Goal: Transaction & Acquisition: Purchase product/service

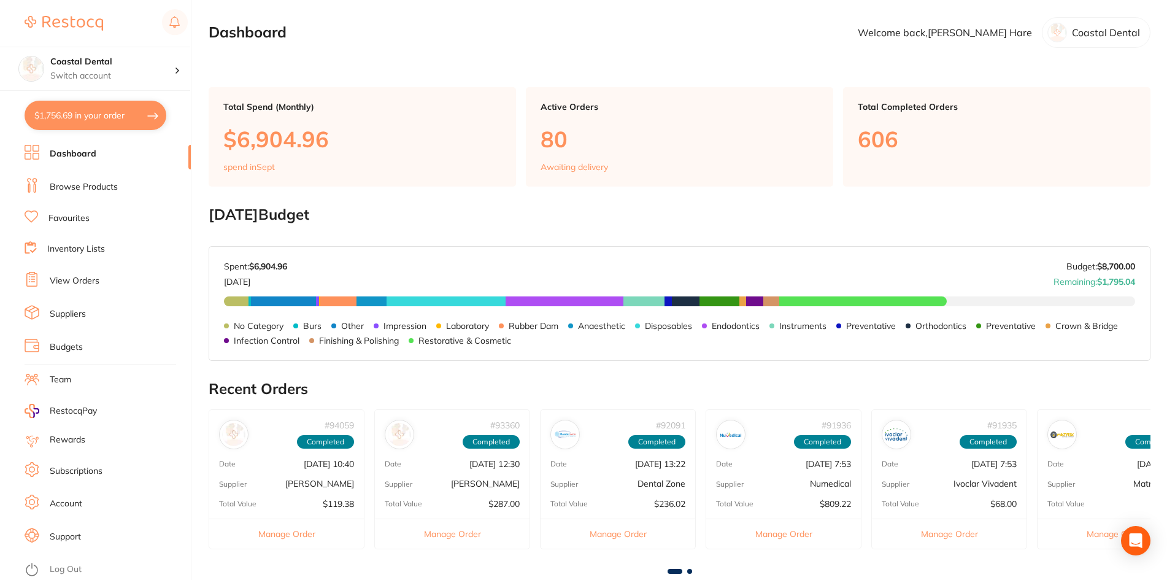
click at [102, 119] on button "$1,756.69 in your order" at bounding box center [96, 115] width 142 height 29
checkbox input "true"
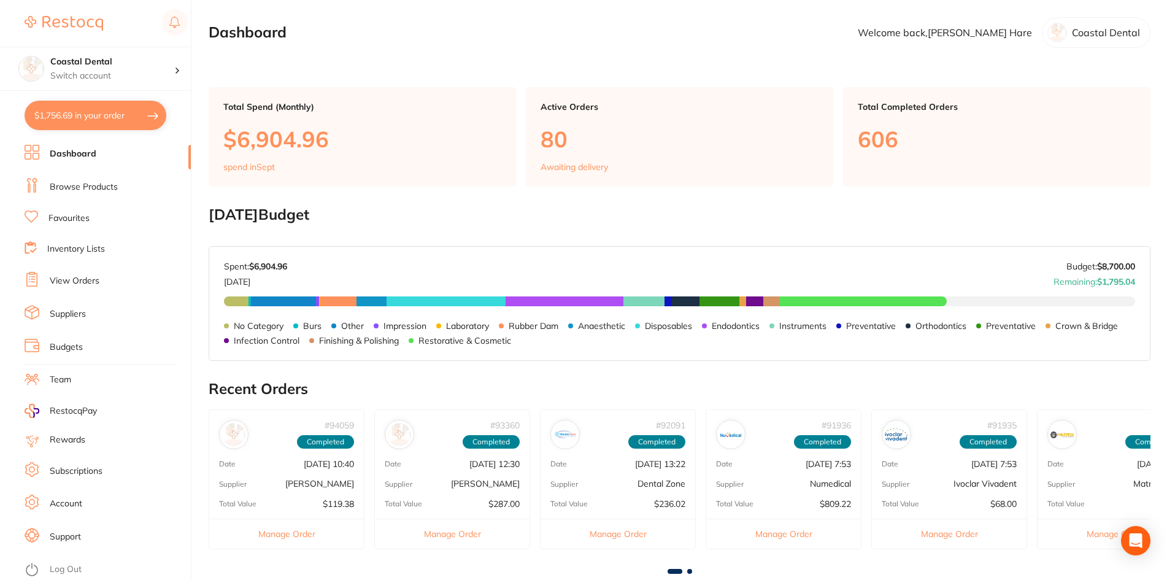
checkbox input "true"
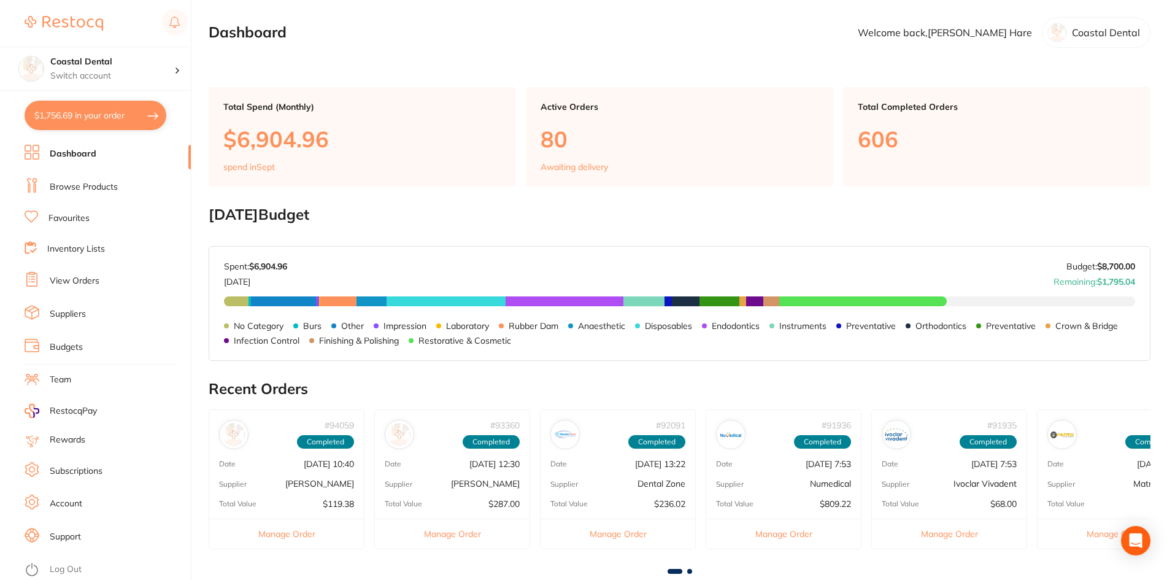
checkbox input "true"
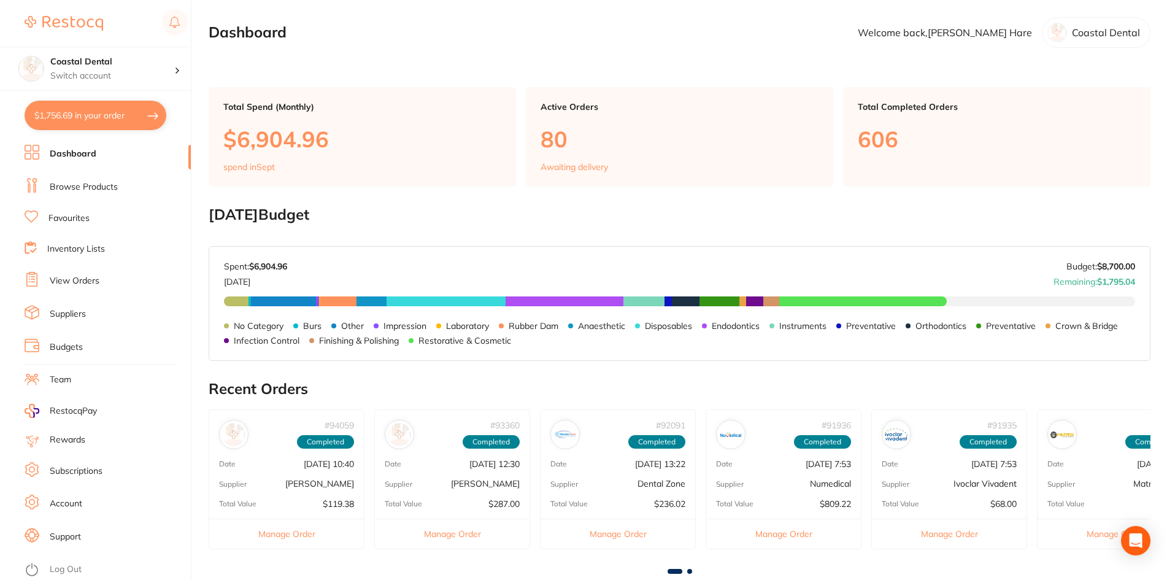
checkbox input "true"
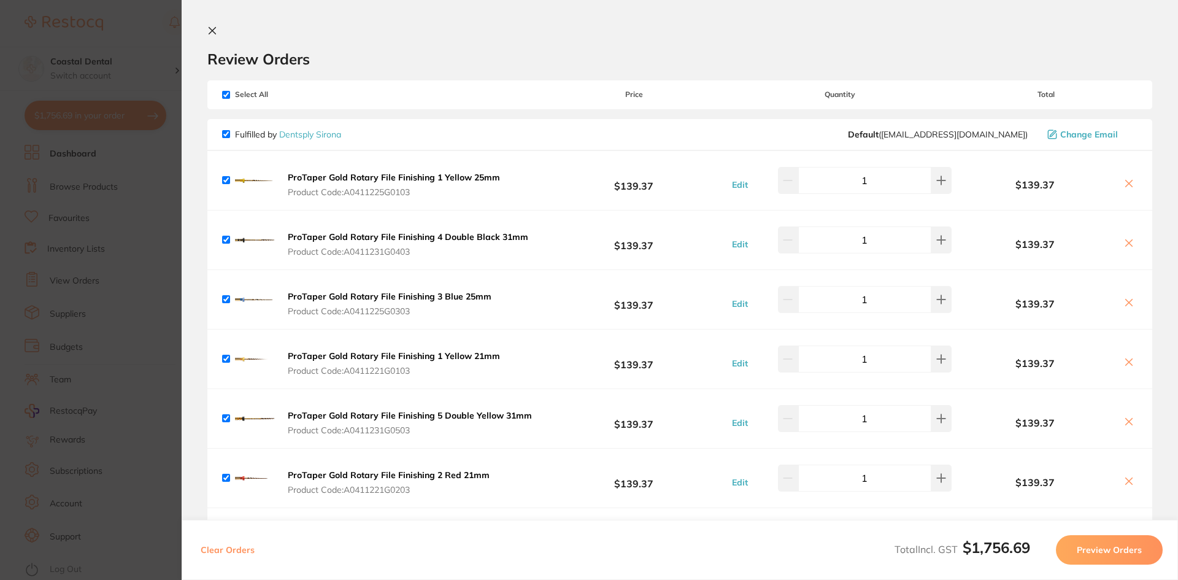
click at [212, 29] on icon at bounding box center [212, 31] width 10 height 10
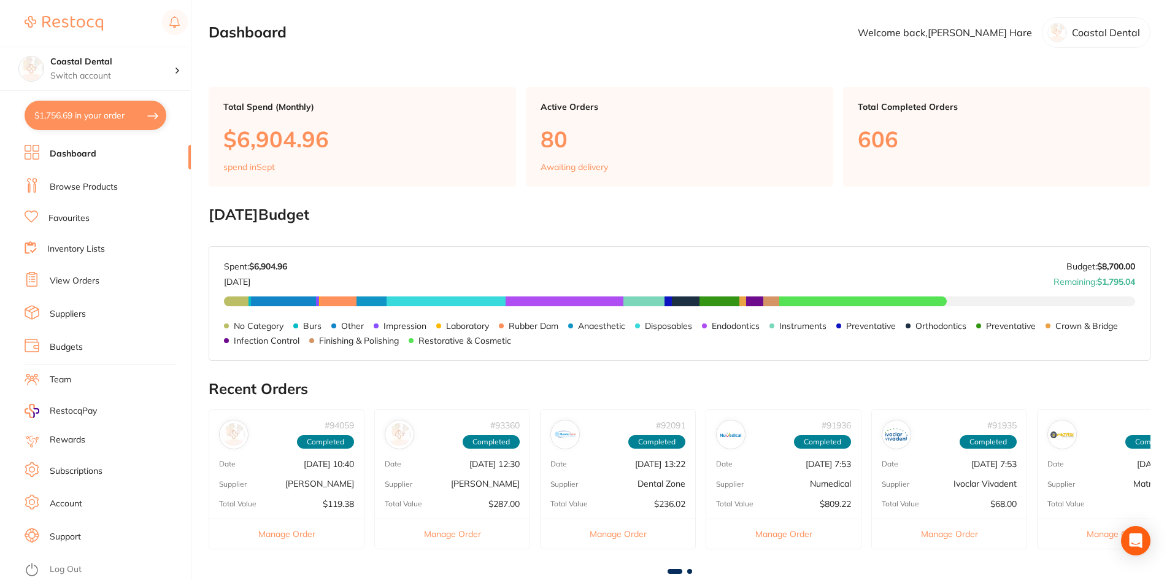
click at [76, 215] on link "Favourites" at bounding box center [68, 218] width 41 height 12
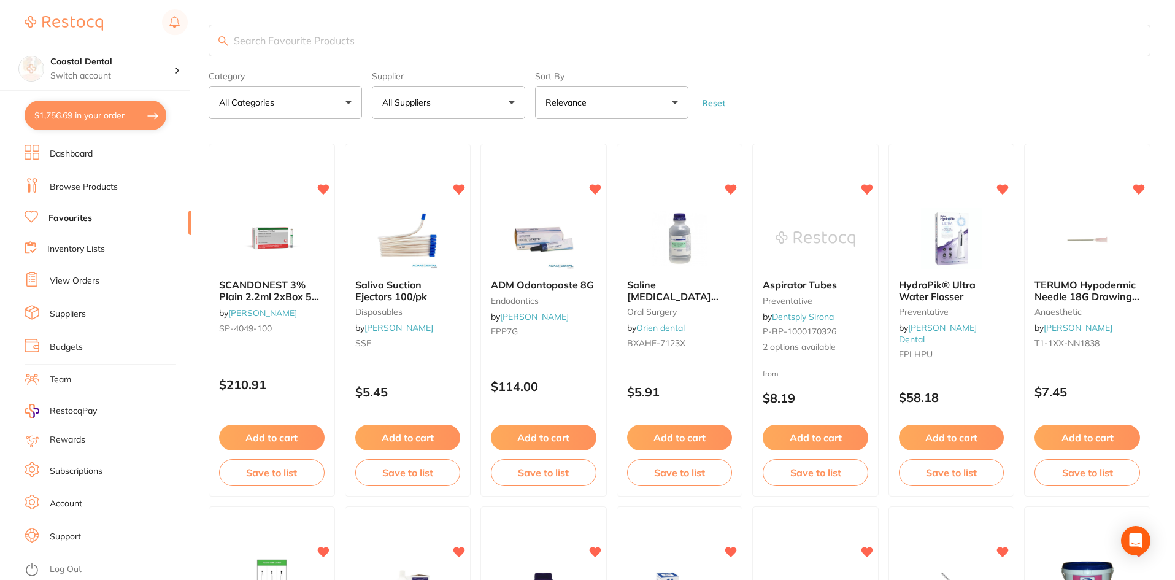
click at [326, 40] on input "search" at bounding box center [680, 41] width 942 height 32
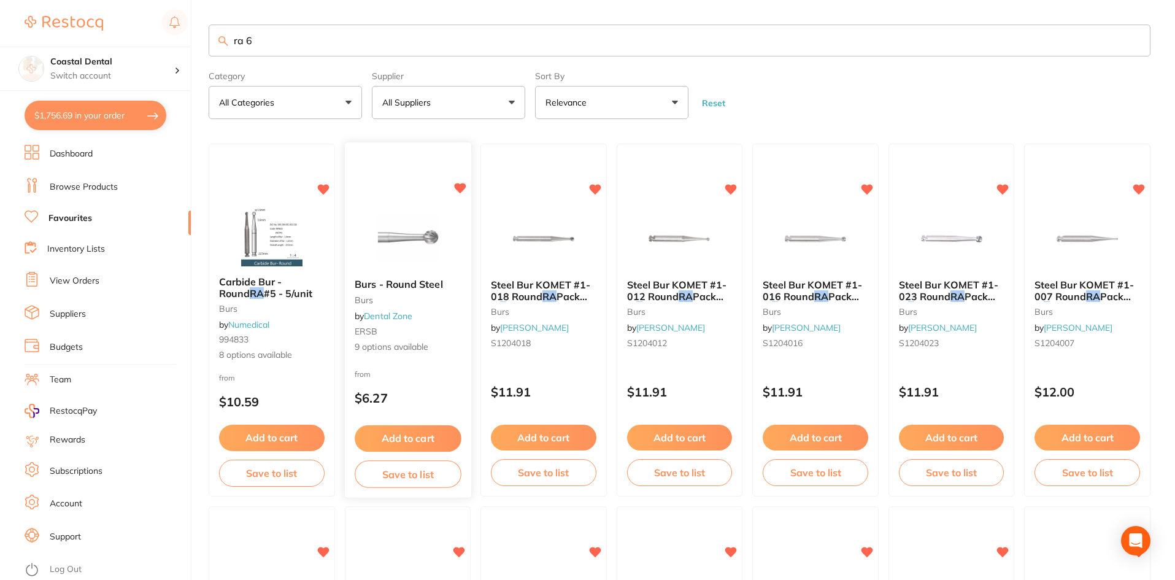
type input "ra 6"
click at [436, 320] on div "Burs - Round Steel Burs by Dental Zone ERSB 9 options available" at bounding box center [408, 316] width 126 height 94
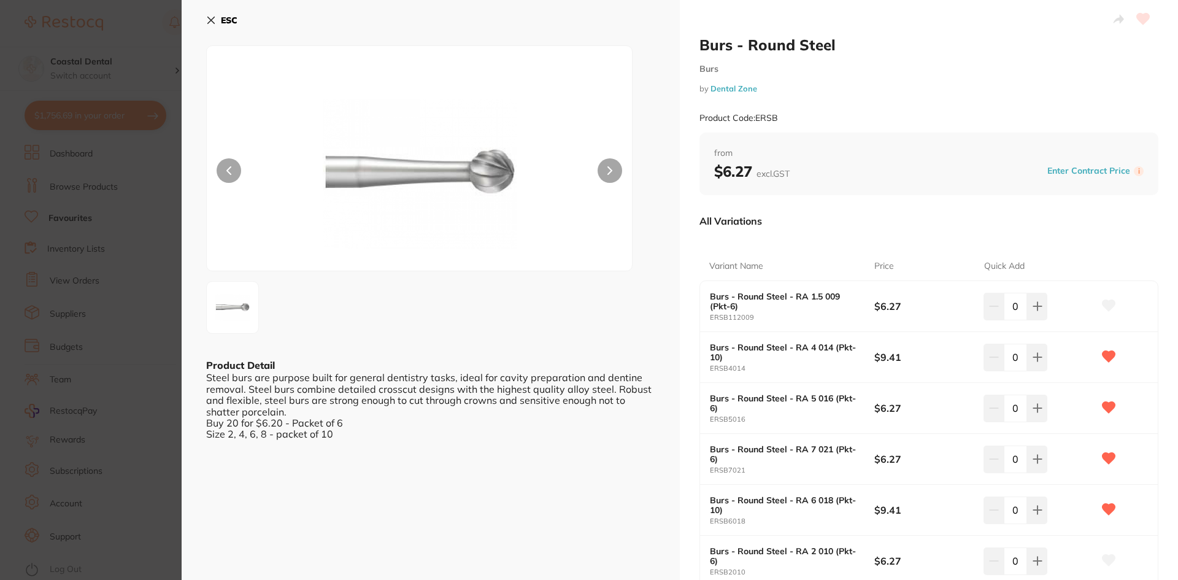
click at [213, 20] on icon at bounding box center [211, 20] width 10 height 10
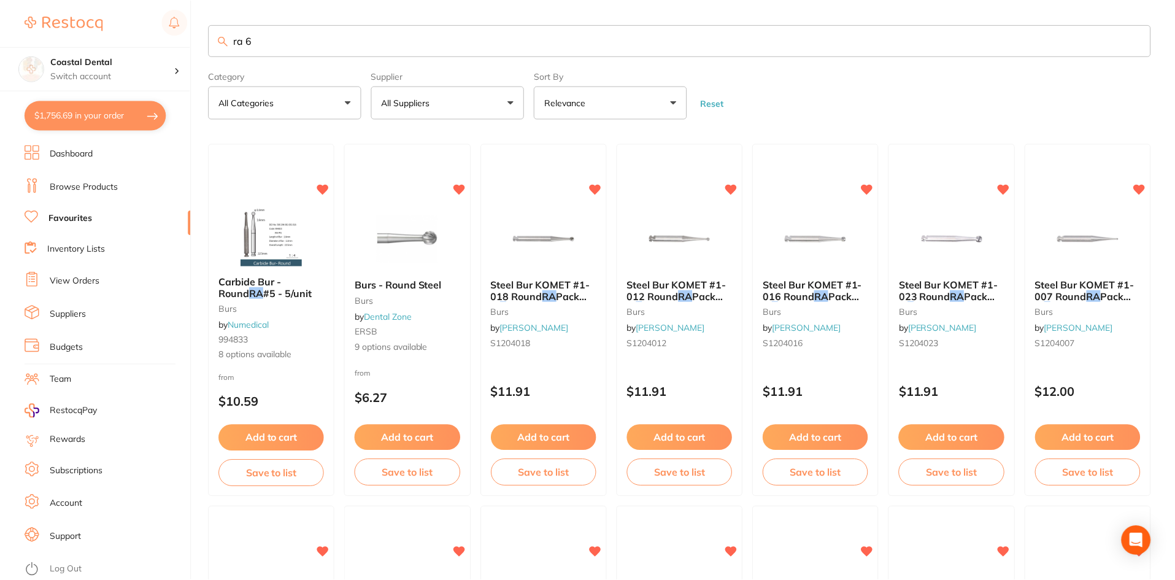
scroll to position [1, 0]
click at [112, 115] on button "$1,756.69 in your order" at bounding box center [96, 115] width 142 height 29
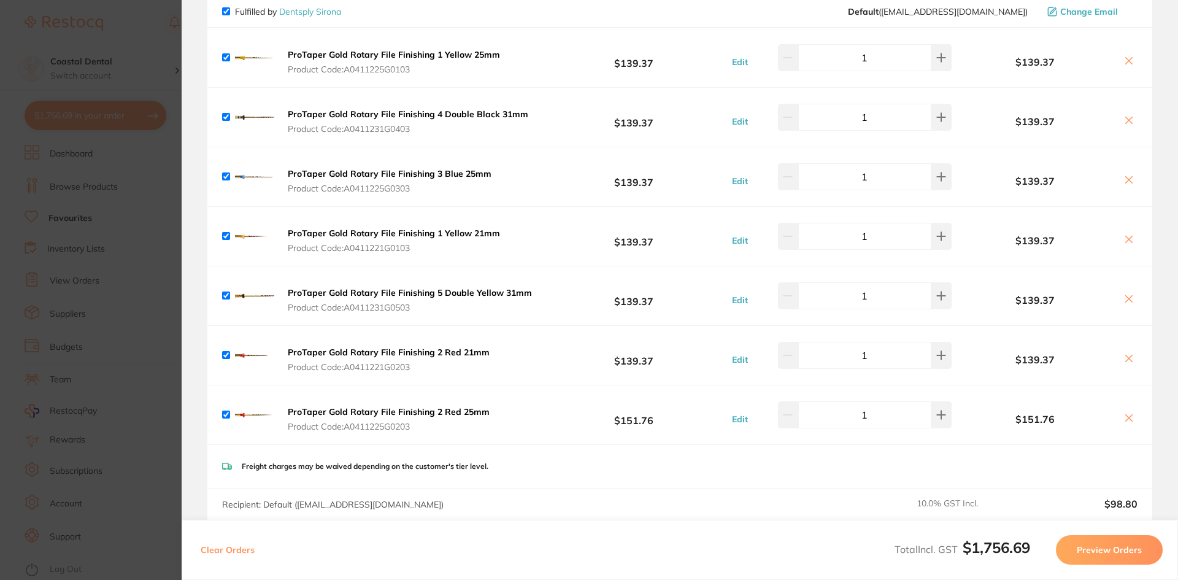
scroll to position [0, 0]
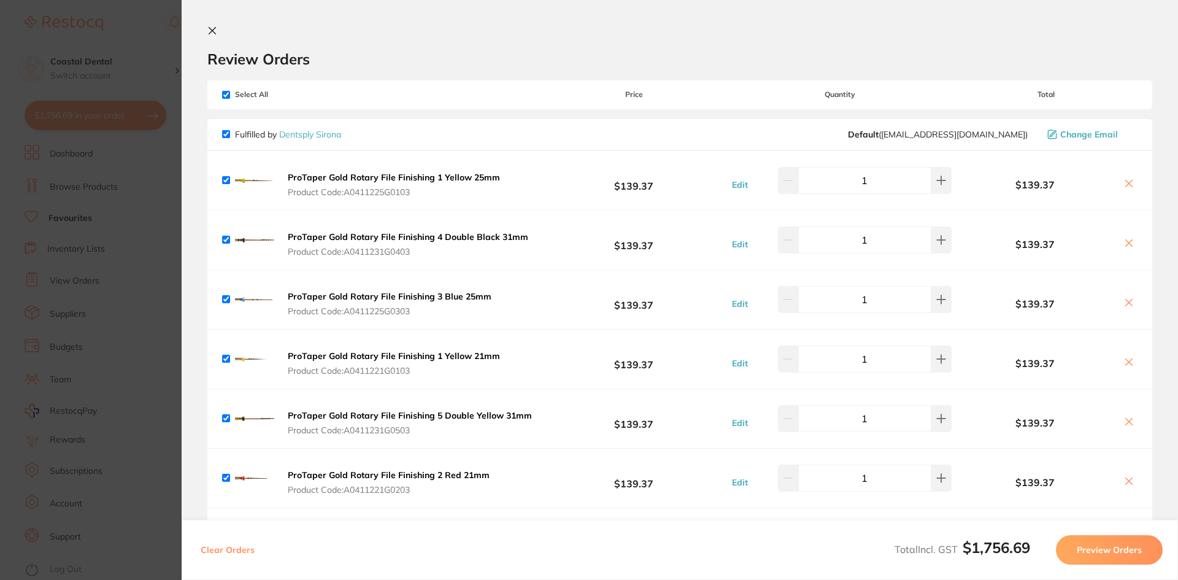
click at [214, 28] on icon at bounding box center [212, 31] width 7 height 7
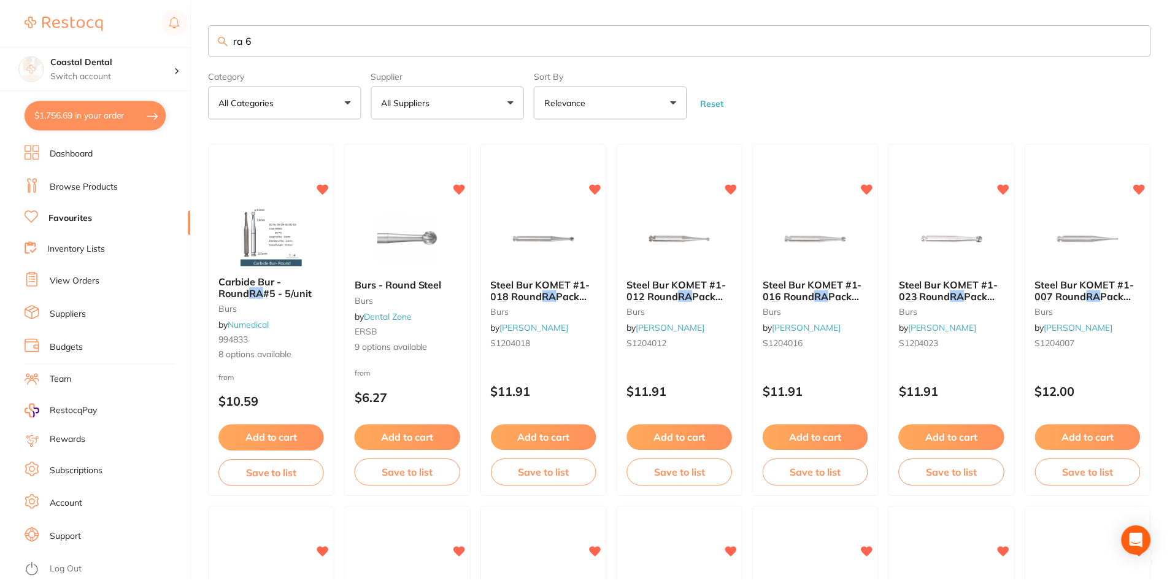
scroll to position [1, 0]
click at [437, 298] on small "Burs" at bounding box center [408, 299] width 106 height 10
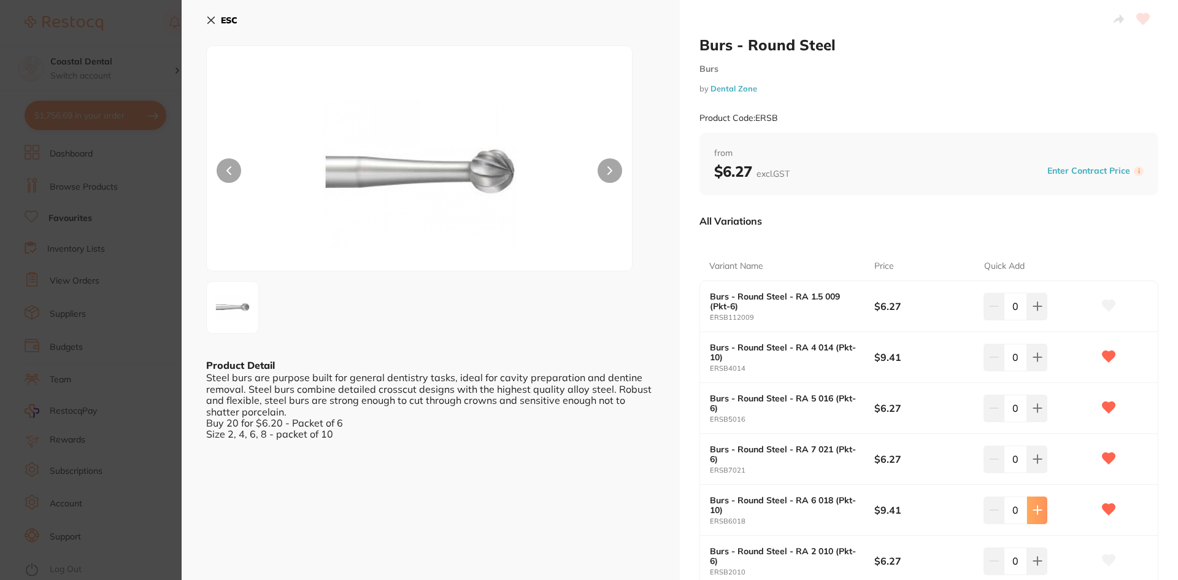
click at [1033, 512] on icon at bounding box center [1038, 510] width 10 height 10
type input "2"
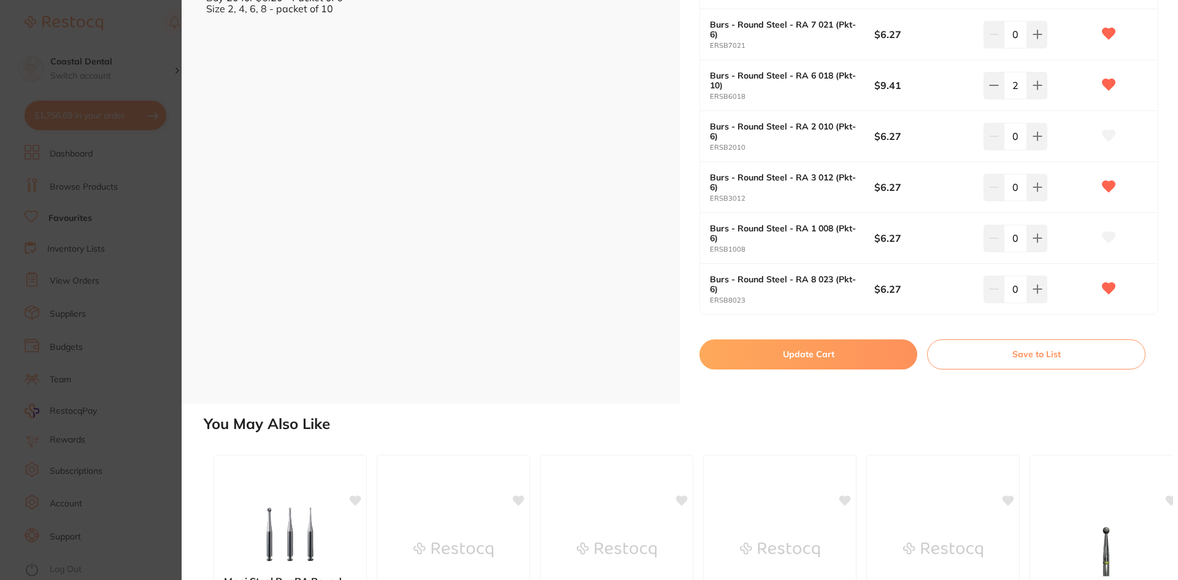
scroll to position [430, 0]
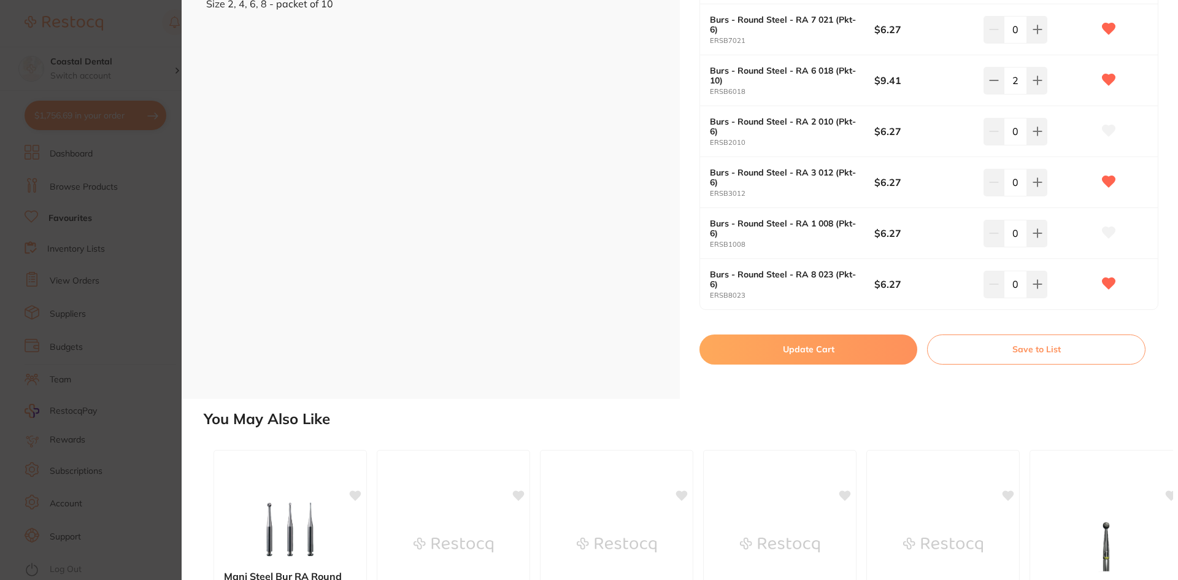
click at [810, 355] on button "Update Cart" at bounding box center [809, 348] width 218 height 29
checkbox input "false"
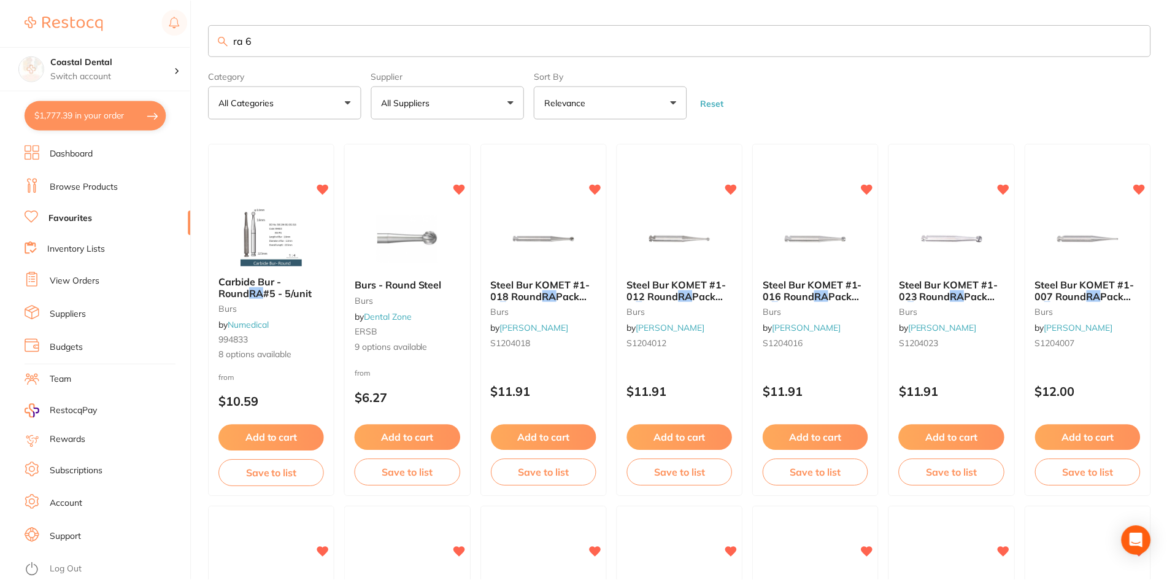
scroll to position [1, 0]
drag, startPoint x: 266, startPoint y: 40, endPoint x: 165, endPoint y: 28, distance: 102.1
click at [165, 28] on div "$1,777.39 Coastal Dental Switch account Coastal Dental Dental Sanctuary Newcast…" at bounding box center [587, 289] width 1175 height 580
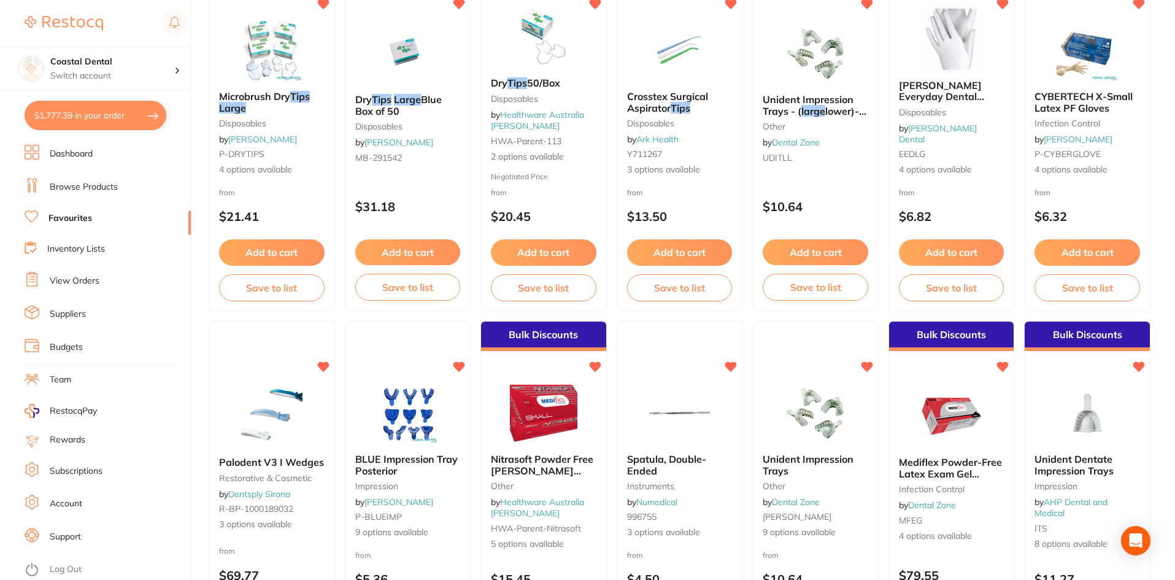
scroll to position [0, 0]
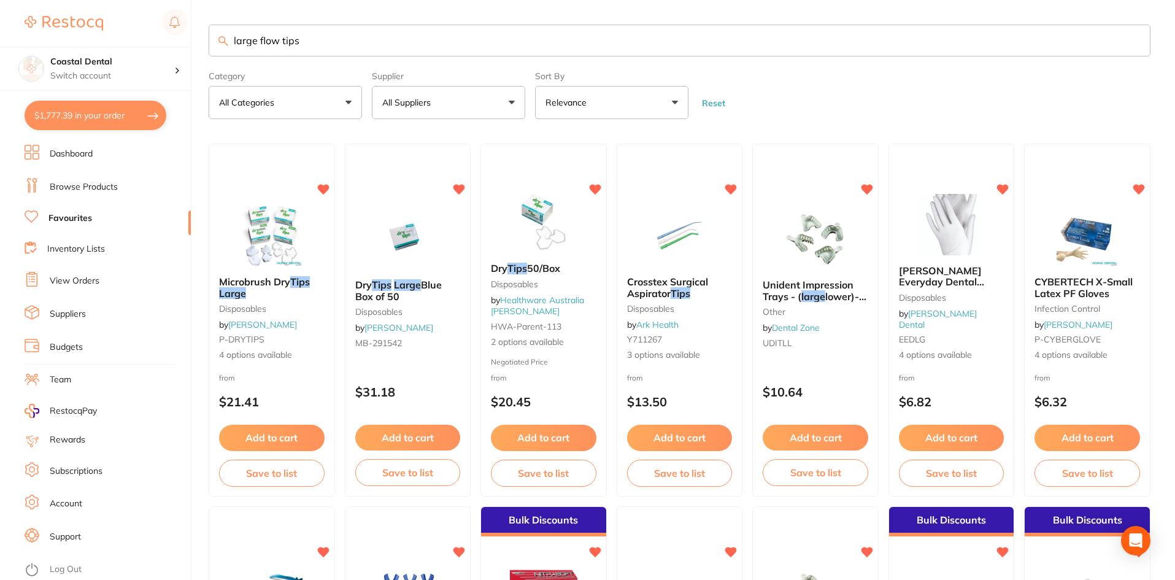
drag, startPoint x: 334, startPoint y: 39, endPoint x: 148, endPoint y: 42, distance: 185.3
click at [148, 42] on div "$1,777.39 Coastal Dental Switch account Coastal Dental Dental Sanctuary Newcast…" at bounding box center [587, 290] width 1175 height 580
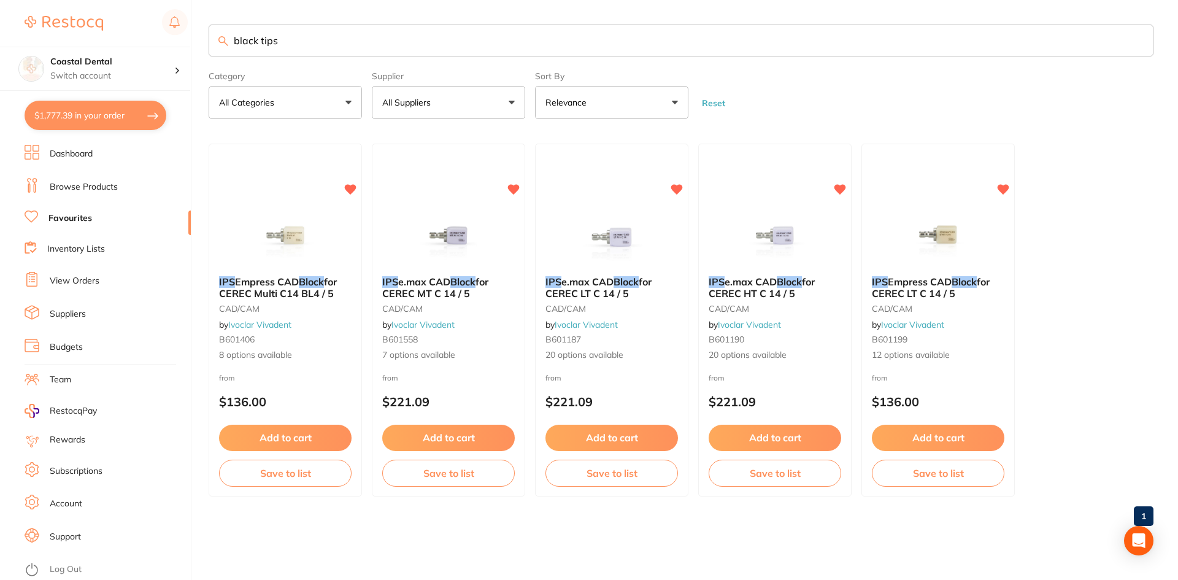
drag, startPoint x: 298, startPoint y: 42, endPoint x: 99, endPoint y: 32, distance: 199.7
click at [99, 32] on div "$1,777.39 Coastal Dental Switch account Coastal Dental Dental Sanctuary Newcast…" at bounding box center [589, 290] width 1178 height 580
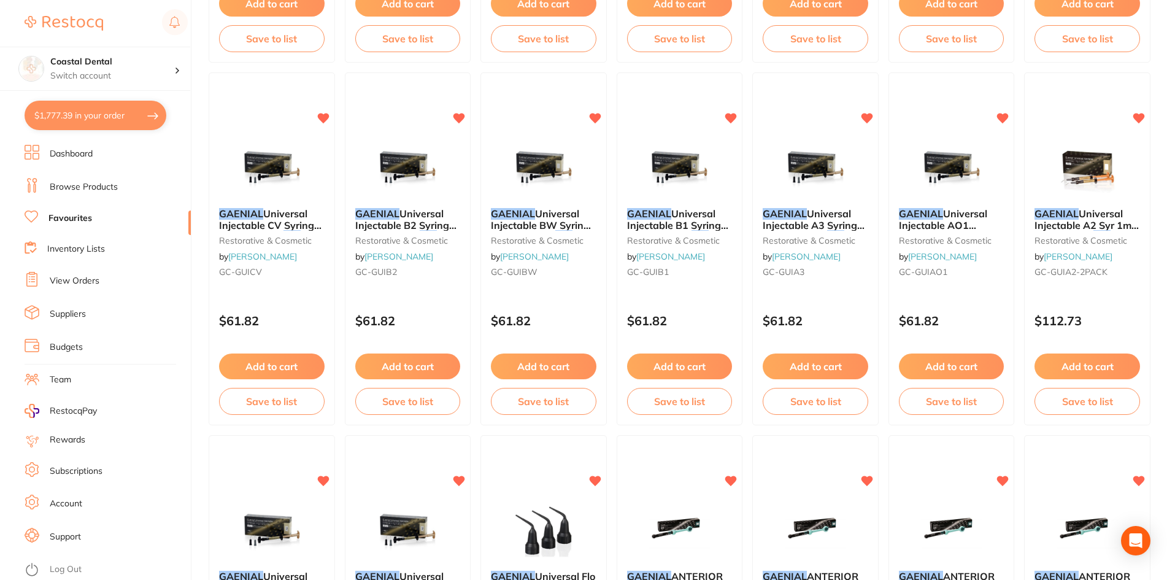
scroll to position [982, 0]
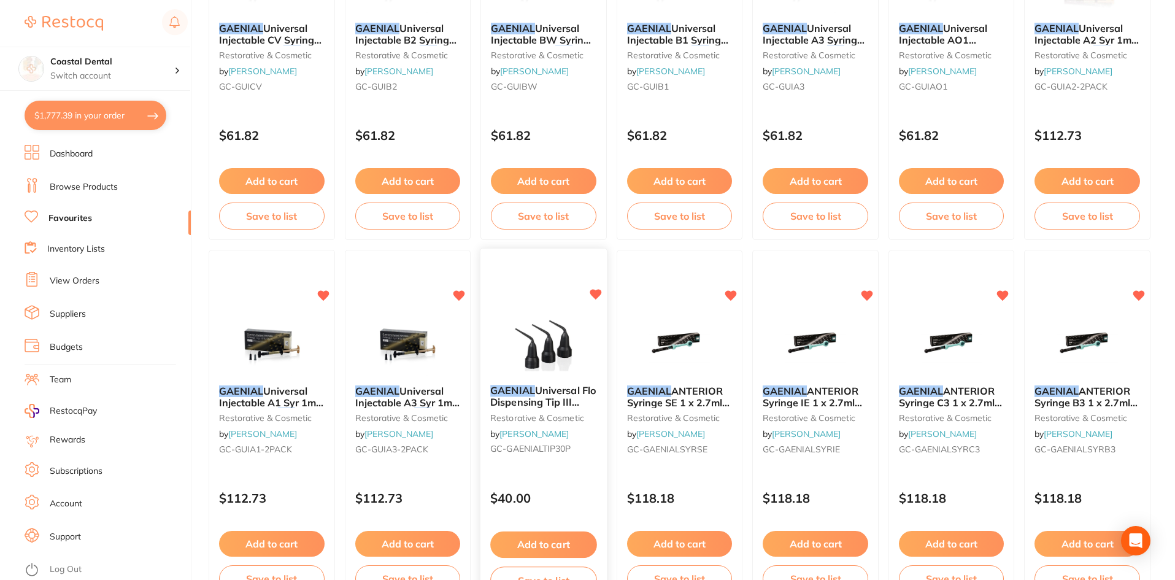
type input "genial black tips"
click at [554, 469] on div "GAENIAL Universal Flo Dispensing Tip III Plastic x30 restorative & cosmetic by …" at bounding box center [544, 427] width 128 height 356
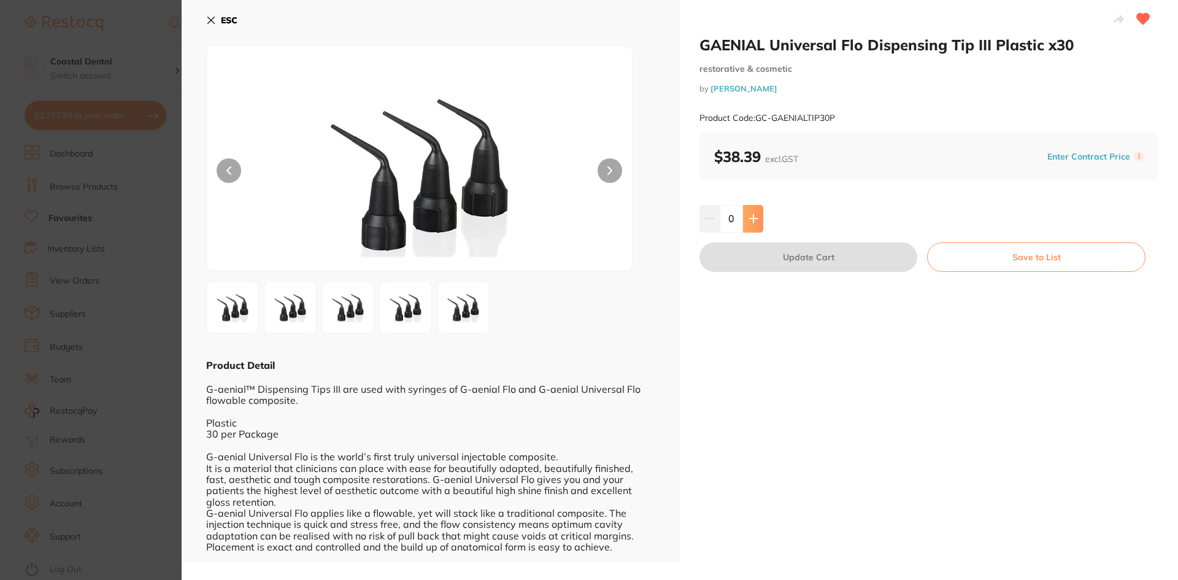
click at [753, 221] on icon at bounding box center [754, 219] width 10 height 10
type input "1"
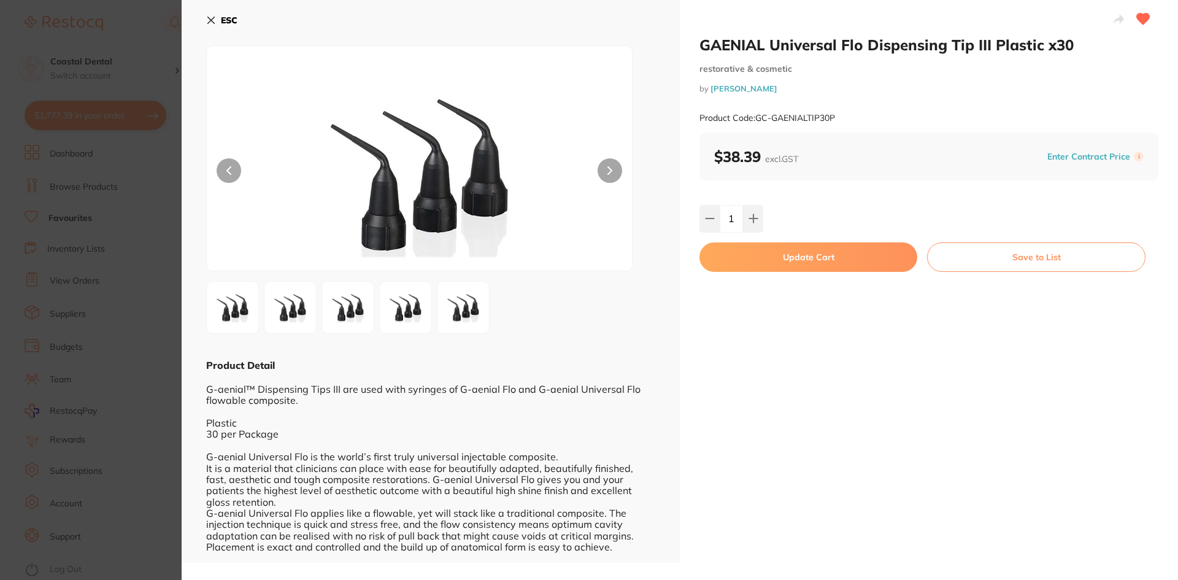
click at [790, 260] on button "Update Cart" at bounding box center [809, 256] width 218 height 29
checkbox input "false"
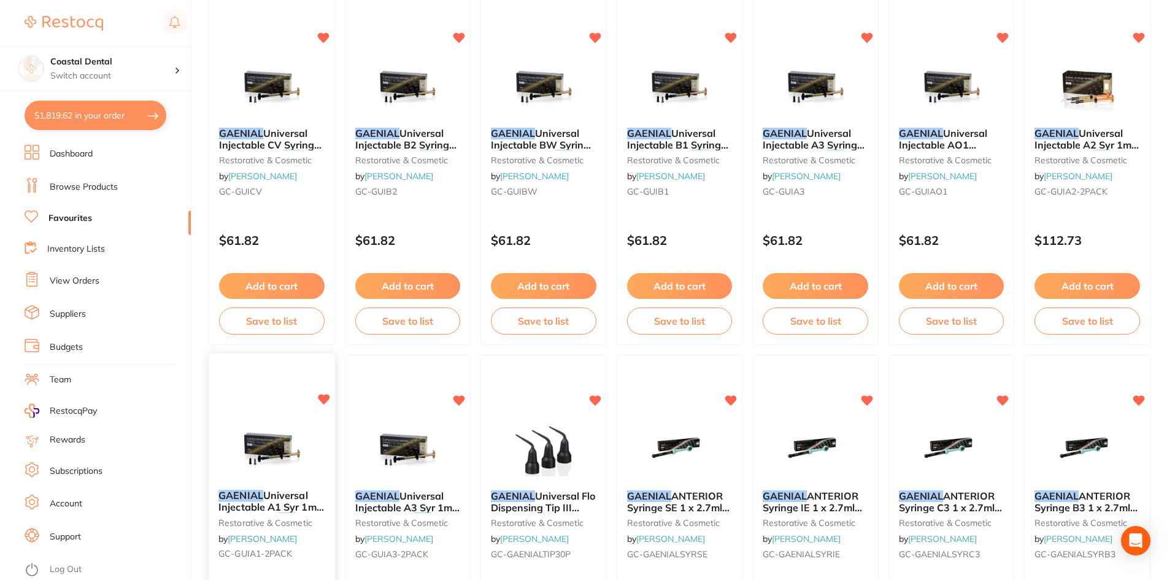
scroll to position [798, 0]
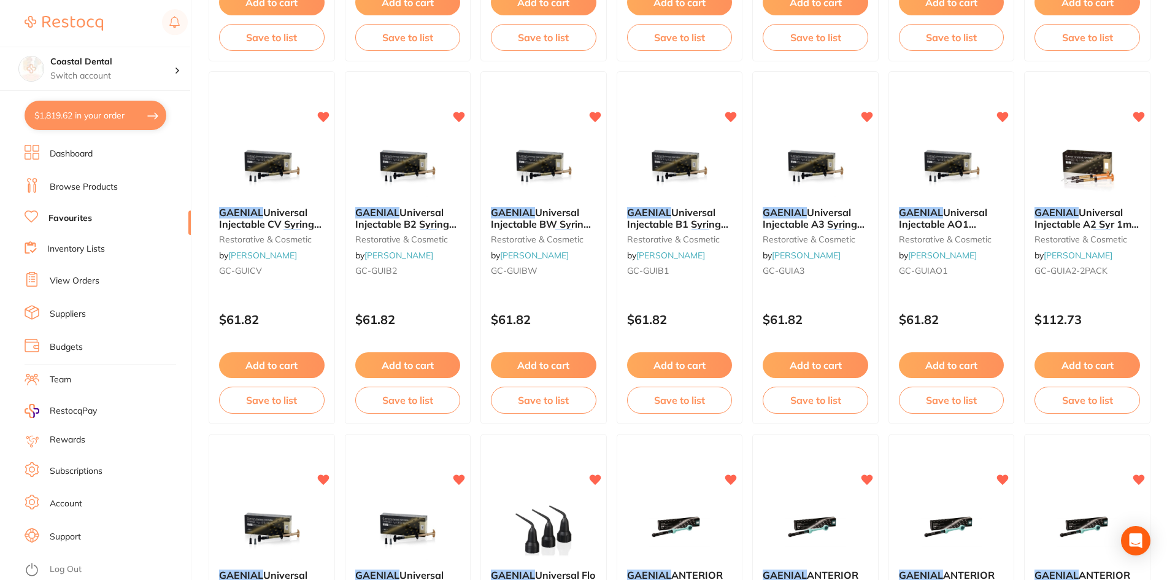
click at [124, 125] on button "$1,819.62 in your order" at bounding box center [96, 115] width 142 height 29
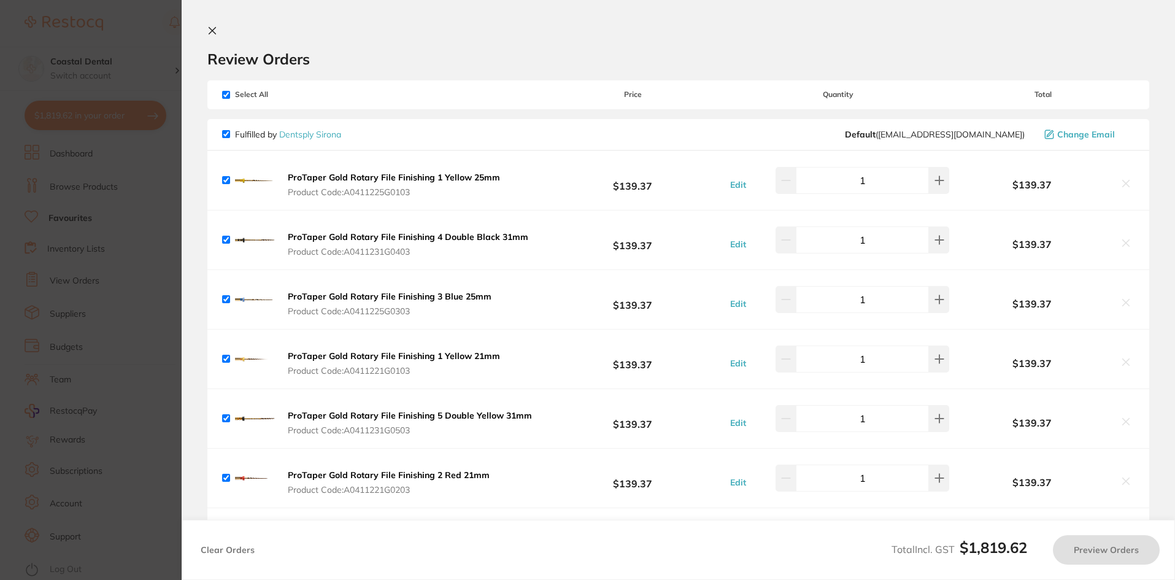
checkbox input "true"
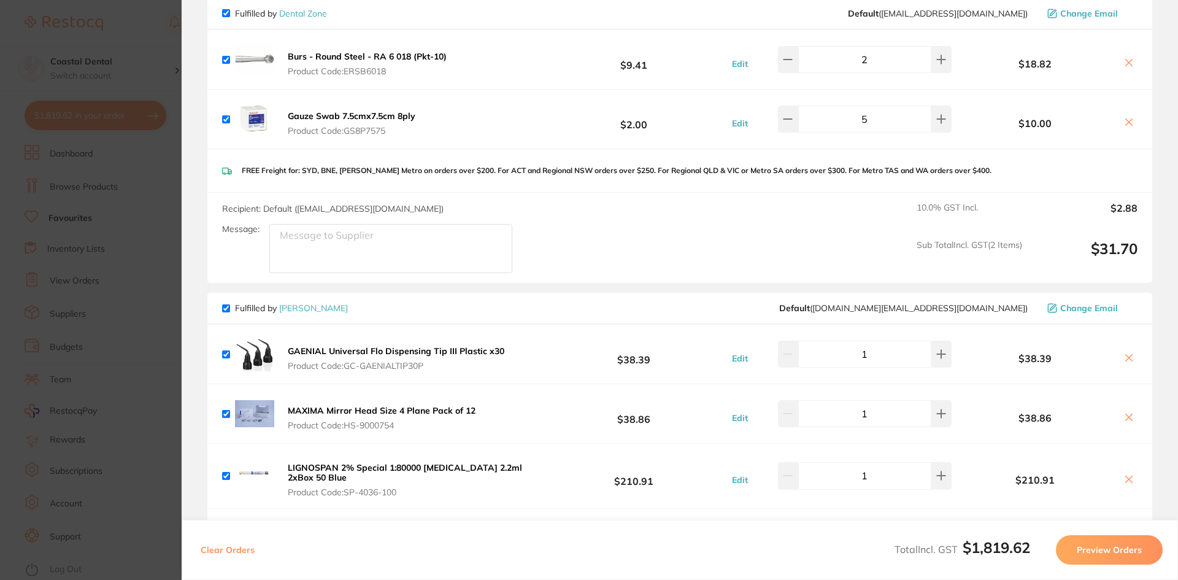
scroll to position [736, 0]
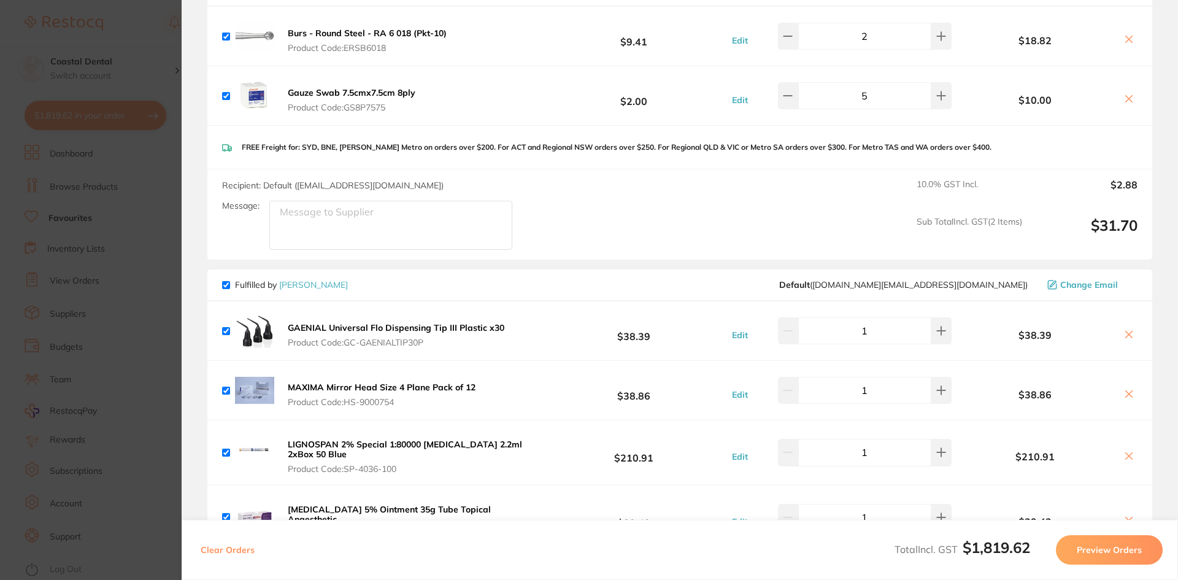
click at [1125, 333] on icon at bounding box center [1129, 335] width 10 height 10
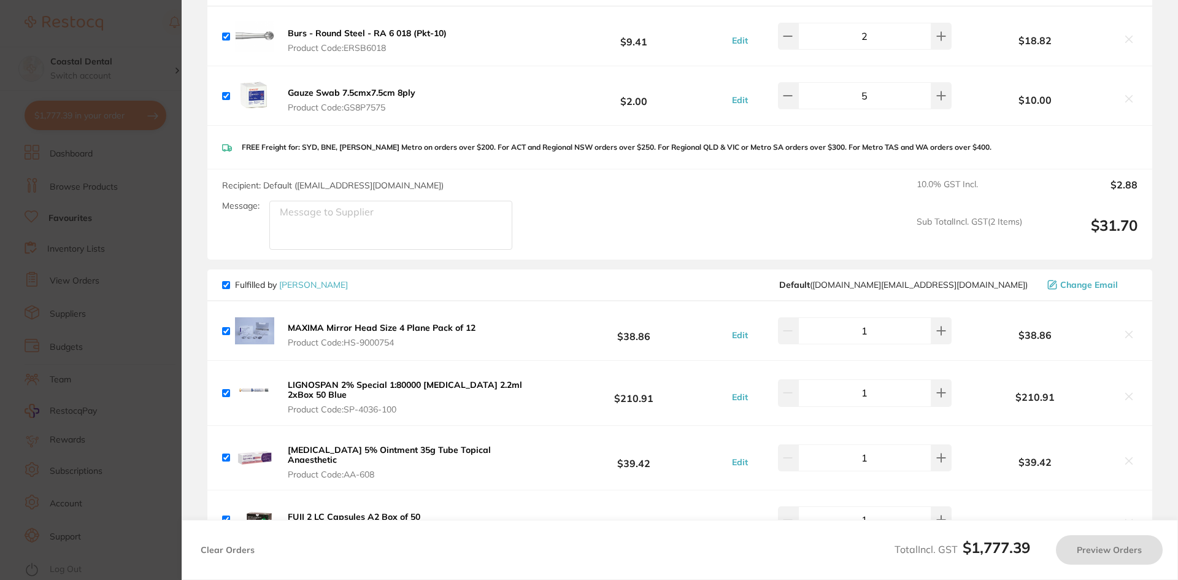
checkbox input "true"
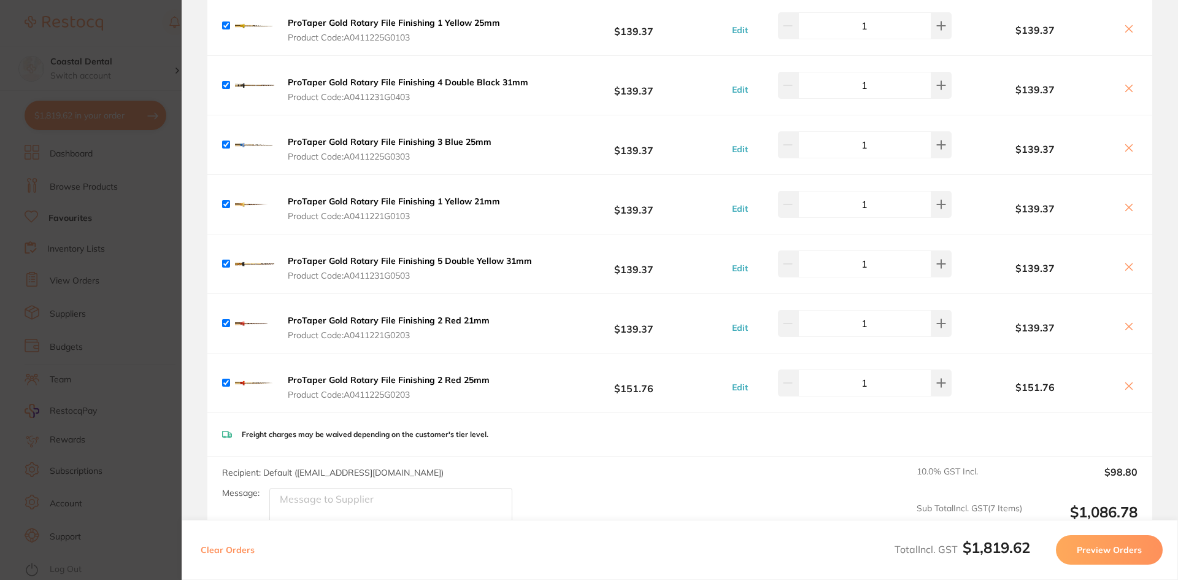
scroll to position [0, 0]
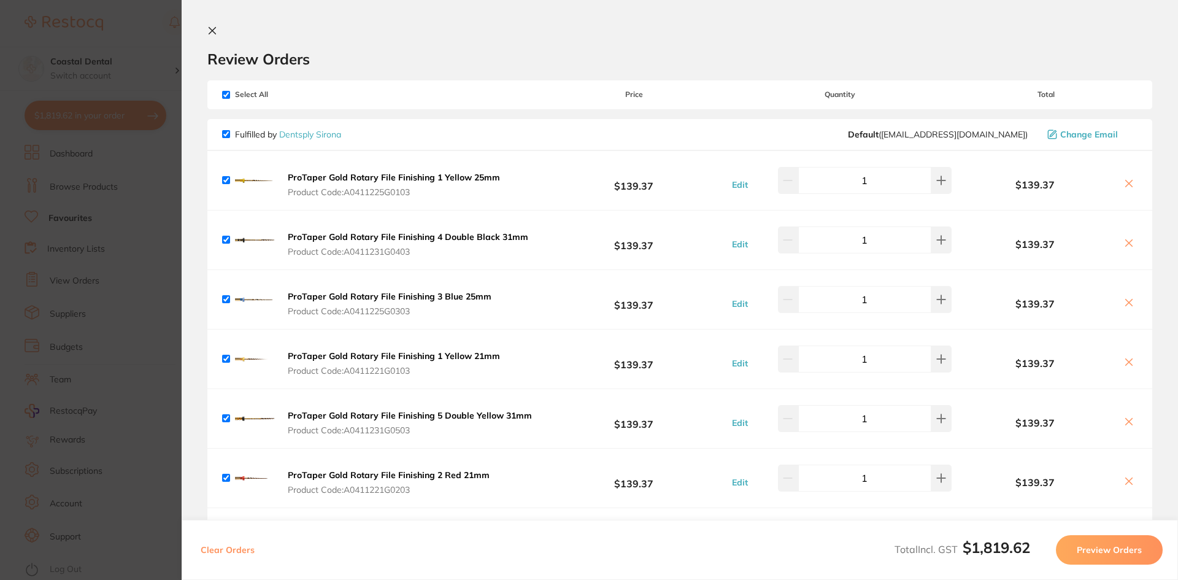
click at [218, 28] on button at bounding box center [214, 32] width 15 height 12
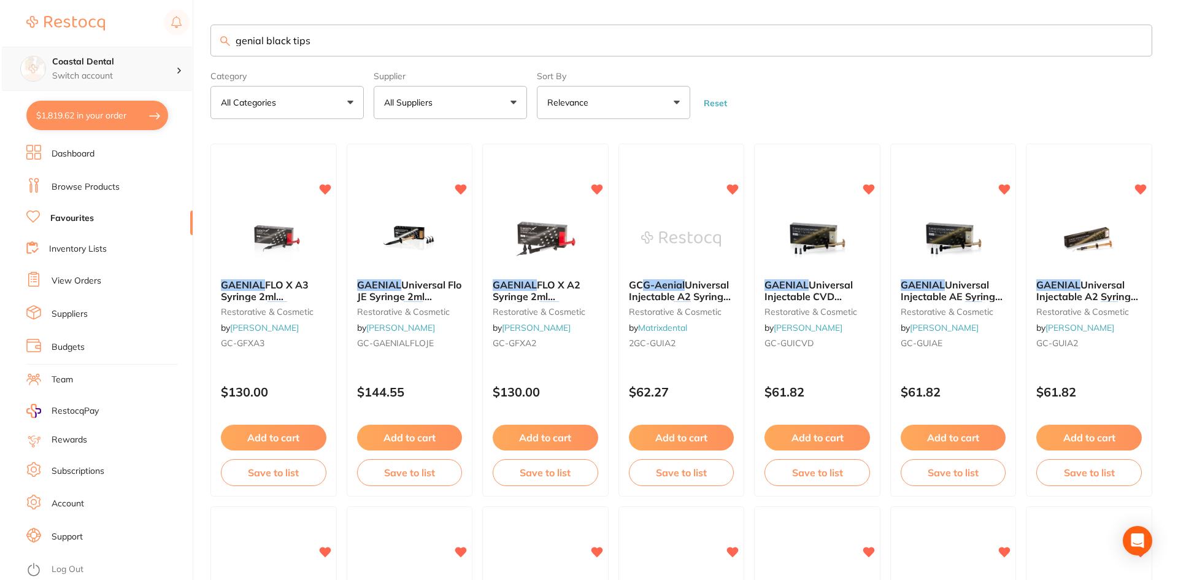
scroll to position [1, 0]
drag, startPoint x: 323, startPoint y: 41, endPoint x: 147, endPoint y: 52, distance: 176.4
click at [153, 55] on div "$1,819.62 Coastal Dental Switch account Coastal Dental Dental Sanctuary Newcast…" at bounding box center [587, 290] width 1175 height 580
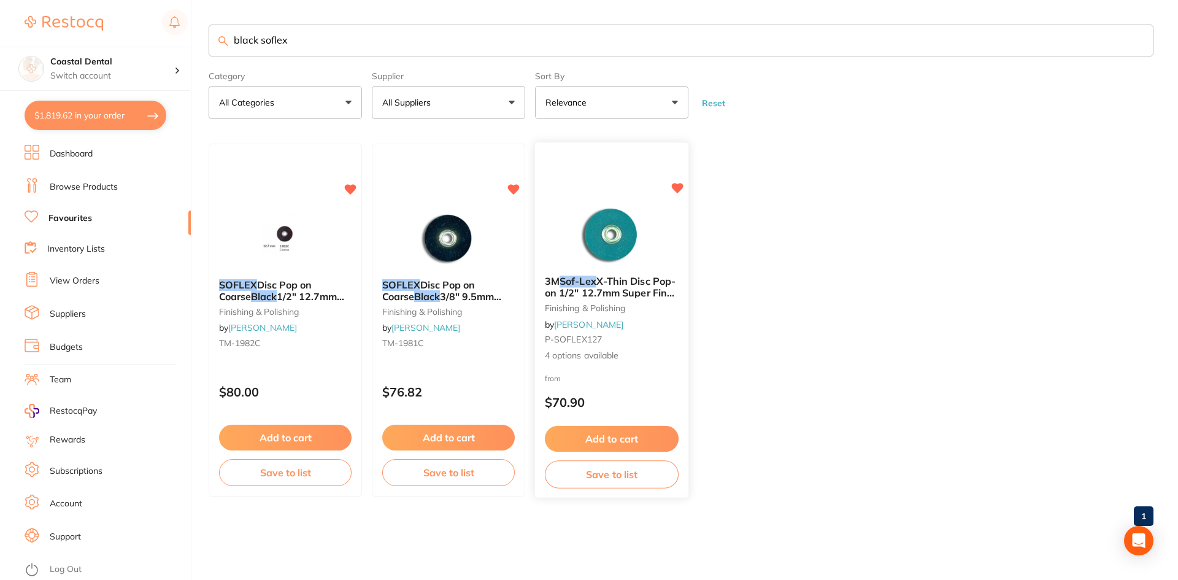
type input "black soflex"
click at [667, 335] on small "P-SOFLEX127" at bounding box center [612, 340] width 134 height 10
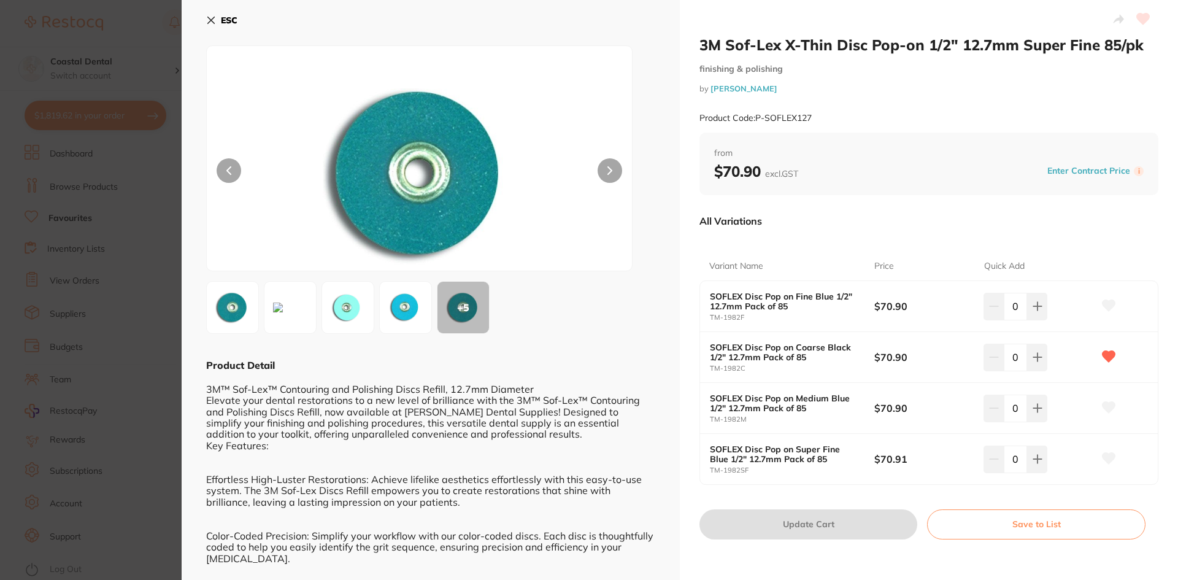
click at [210, 20] on icon at bounding box center [211, 20] width 7 height 7
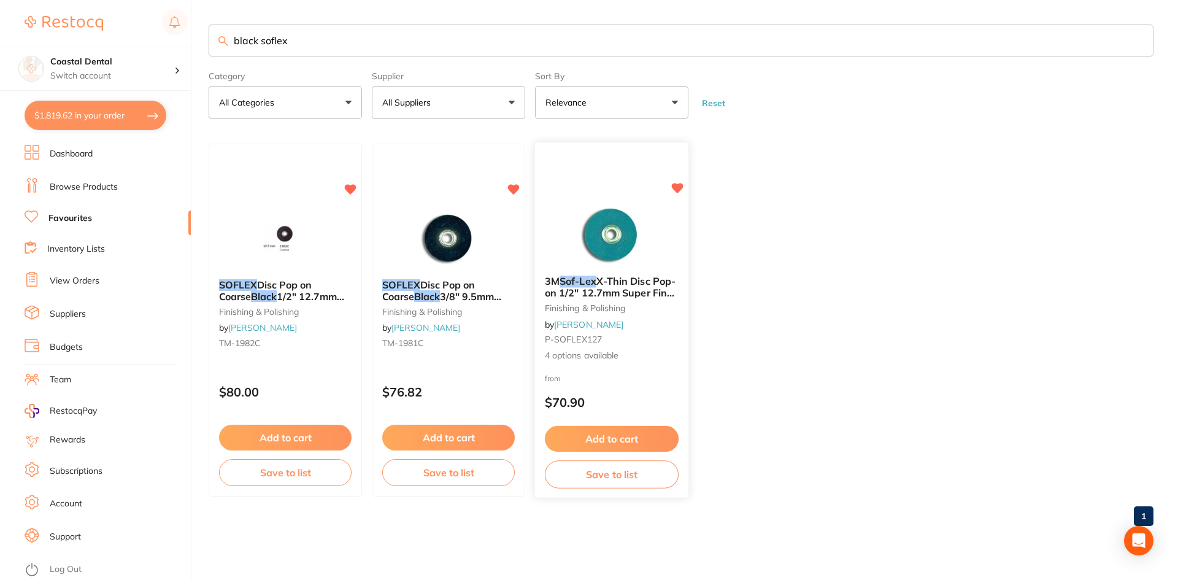
click at [656, 364] on div "3M Sof-Lex X-Thin Disc Pop-on 1/2" 12.7mm Super Fine 85/pk finishing & polishin…" at bounding box center [611, 319] width 153 height 106
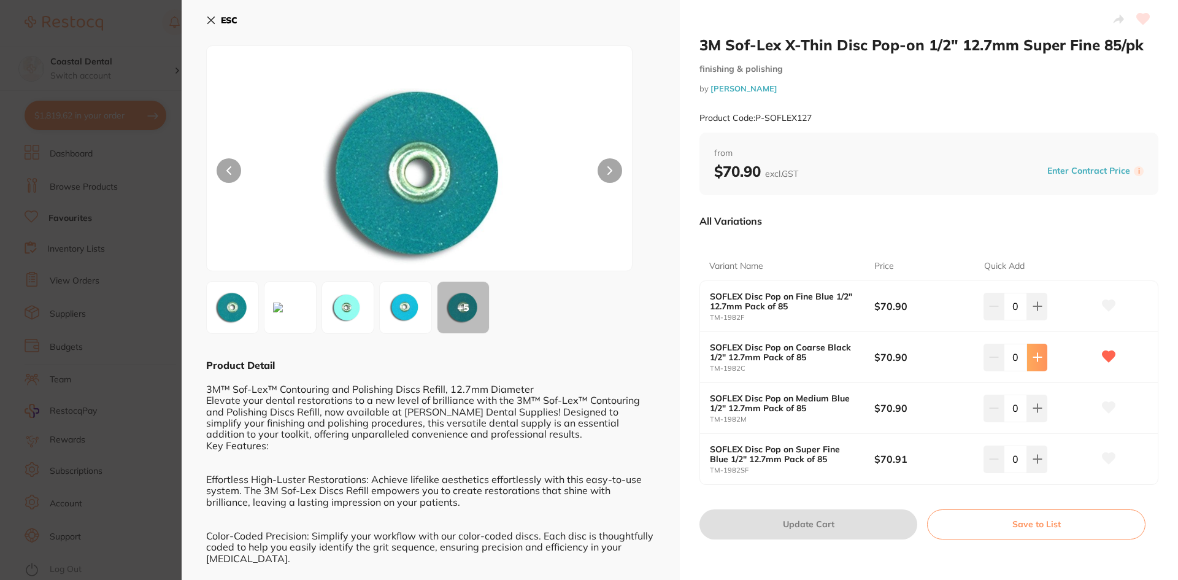
click at [1028, 360] on button at bounding box center [1037, 357] width 20 height 27
type input "1"
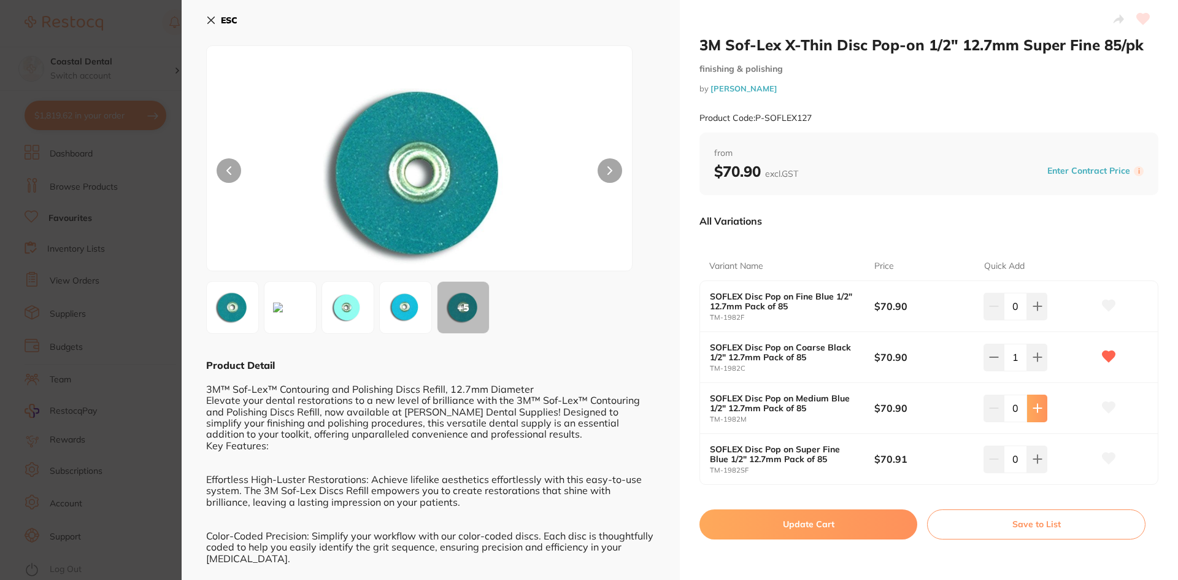
click at [1037, 406] on icon at bounding box center [1038, 408] width 10 height 10
type input "1"
click at [1106, 407] on icon at bounding box center [1109, 407] width 13 height 11
click at [834, 520] on button "Update Cart" at bounding box center [809, 523] width 218 height 29
checkbox input "false"
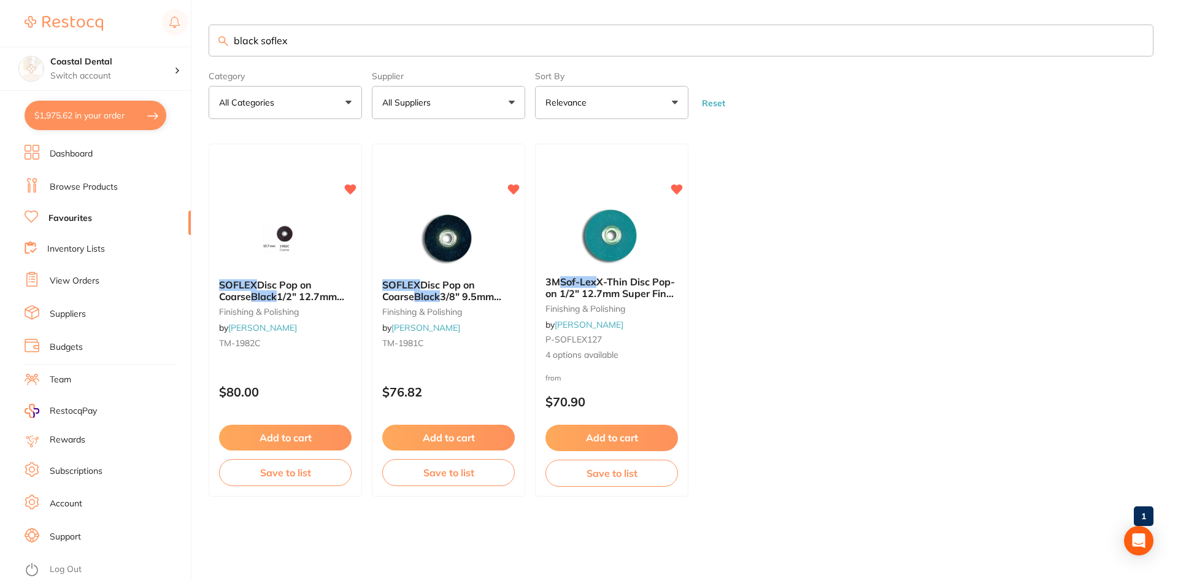
drag, startPoint x: 318, startPoint y: 39, endPoint x: 114, endPoint y: 25, distance: 204.8
click at [105, 42] on div "$1,975.62 Coastal Dental Switch account Coastal Dental Dental Sanctuary Newcast…" at bounding box center [589, 290] width 1178 height 580
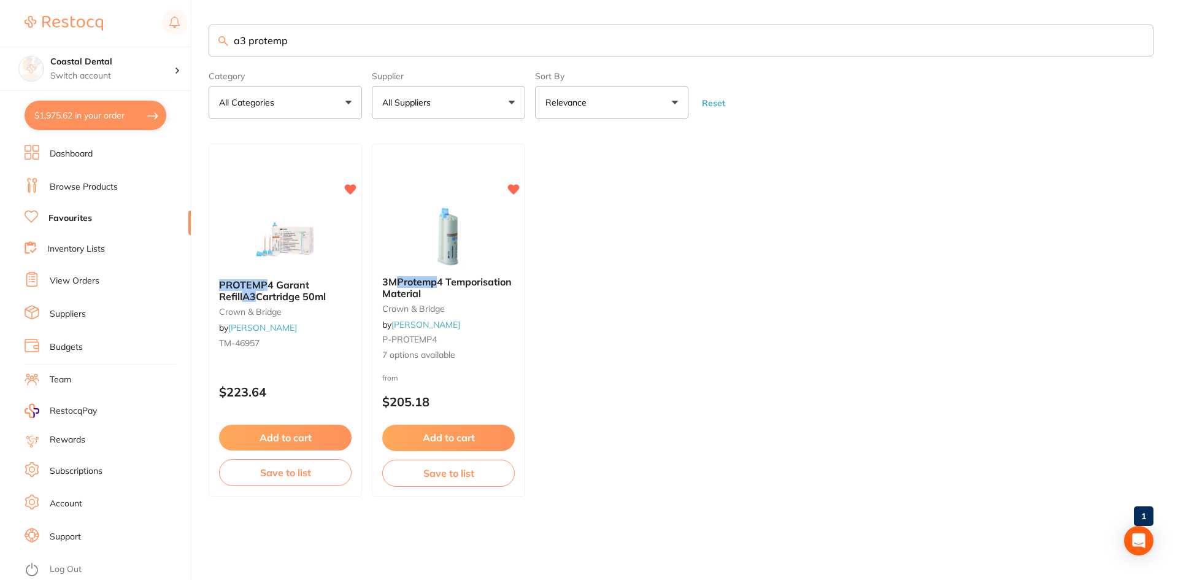
type input "a3 protemp"
click at [310, 363] on div "PROTEMP 4 Garant Refill A3 Cartridge 50ml crown & bridge by Henry Schein Halas …" at bounding box center [285, 320] width 153 height 353
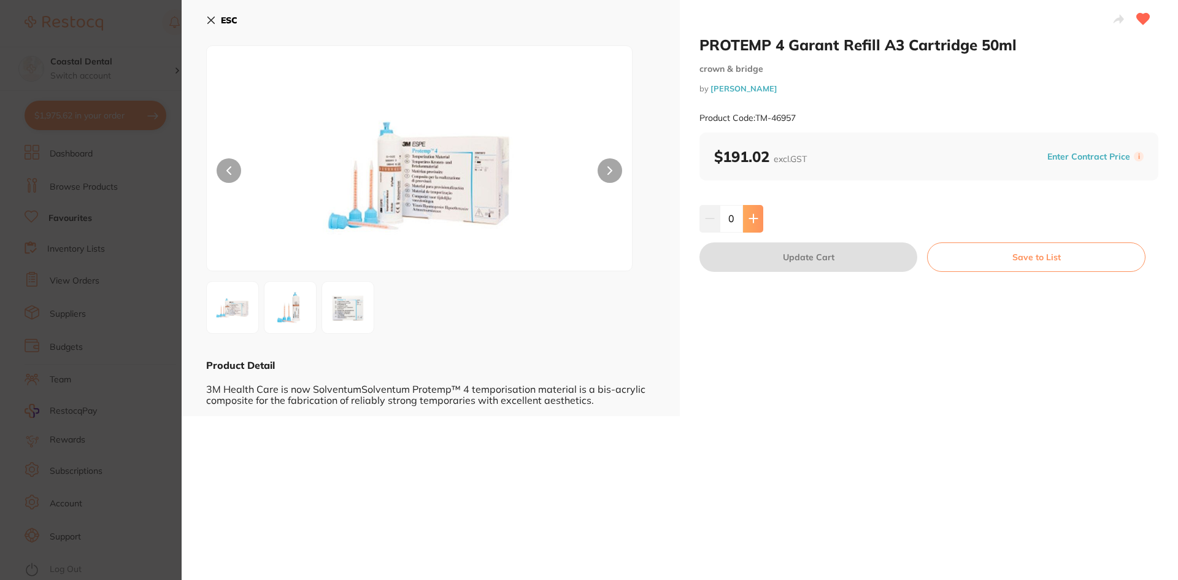
click at [756, 222] on icon at bounding box center [754, 219] width 10 height 10
type input "1"
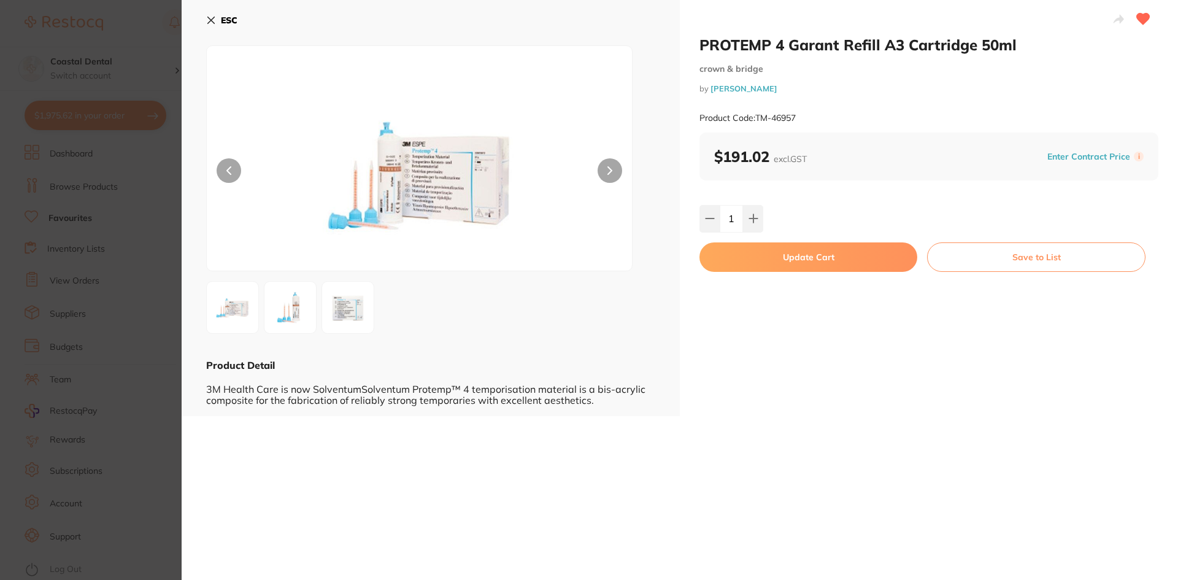
click at [764, 262] on button "Update Cart" at bounding box center [809, 256] width 218 height 29
checkbox input "false"
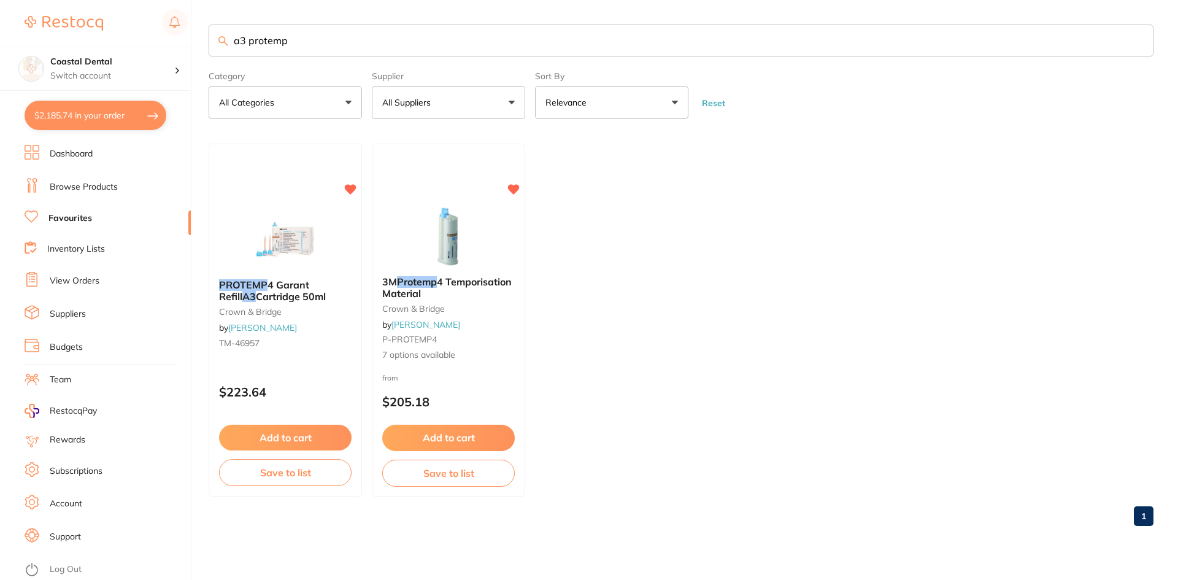
click at [246, 38] on input "a3 protemp" at bounding box center [681, 41] width 945 height 32
type input "a2 protemp"
click at [309, 396] on p "$223.64" at bounding box center [285, 392] width 134 height 14
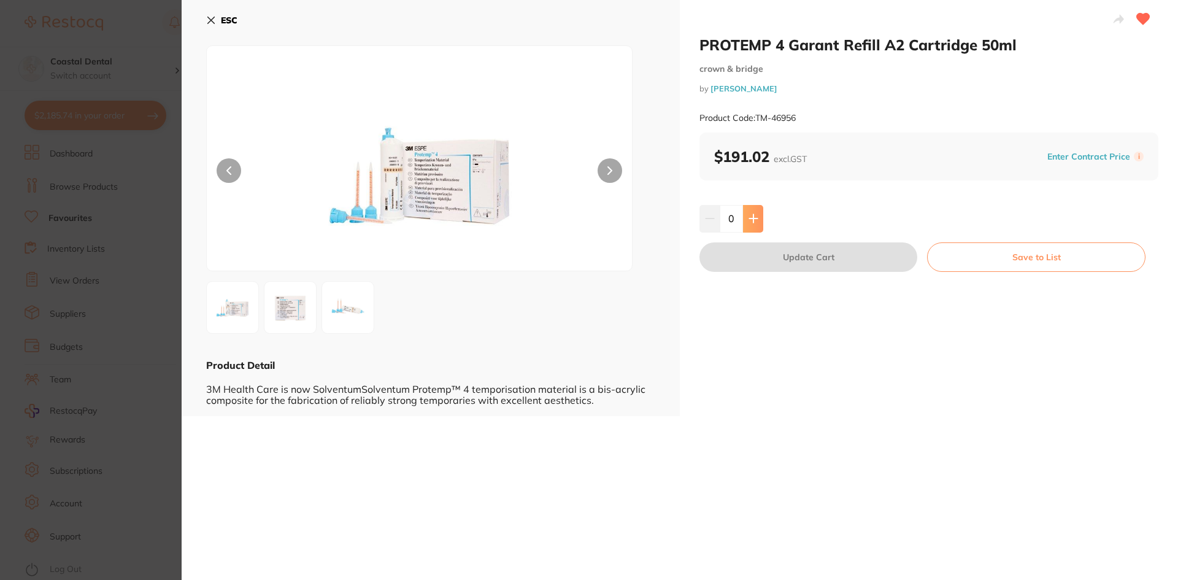
click at [757, 214] on button at bounding box center [753, 218] width 20 height 27
type input "1"
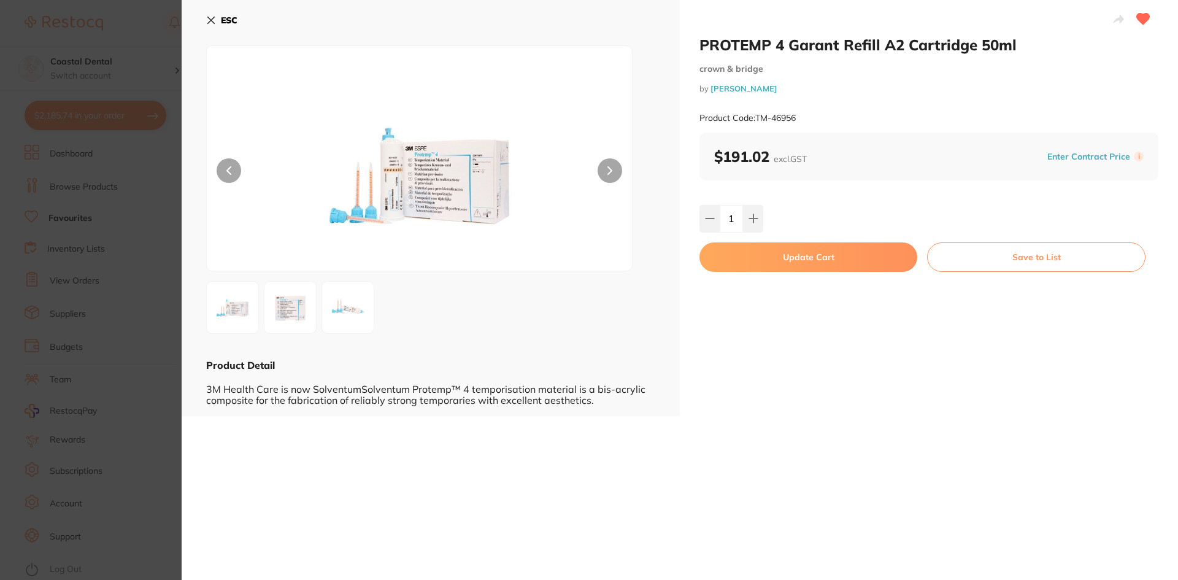
click at [793, 256] on button "Update Cart" at bounding box center [809, 256] width 218 height 29
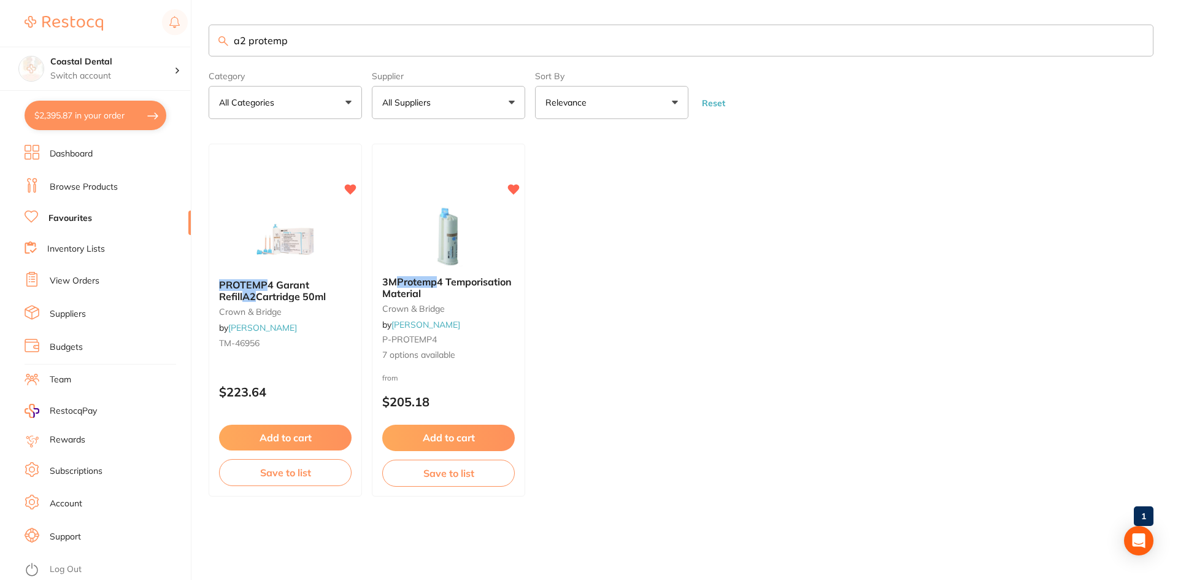
drag, startPoint x: 308, startPoint y: 36, endPoint x: 3, endPoint y: 6, distance: 306.4
click at [26, 23] on div "$2,395.87 Coastal Dental Switch account Coastal Dental Dental Sanctuary Newcast…" at bounding box center [589, 290] width 1178 height 580
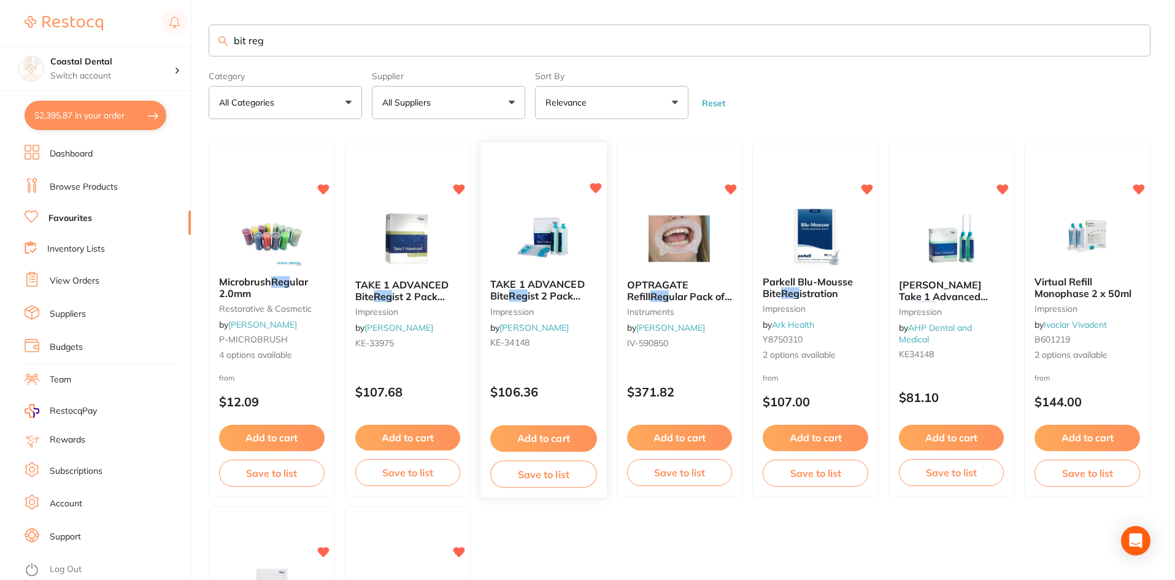
type input "bit reg"
click at [595, 184] on icon at bounding box center [596, 188] width 12 height 10
click at [981, 368] on div "Kerr Take 1 Advanced Bite Reg istration impression by AHP Dental and Medical KE…" at bounding box center [951, 321] width 126 height 105
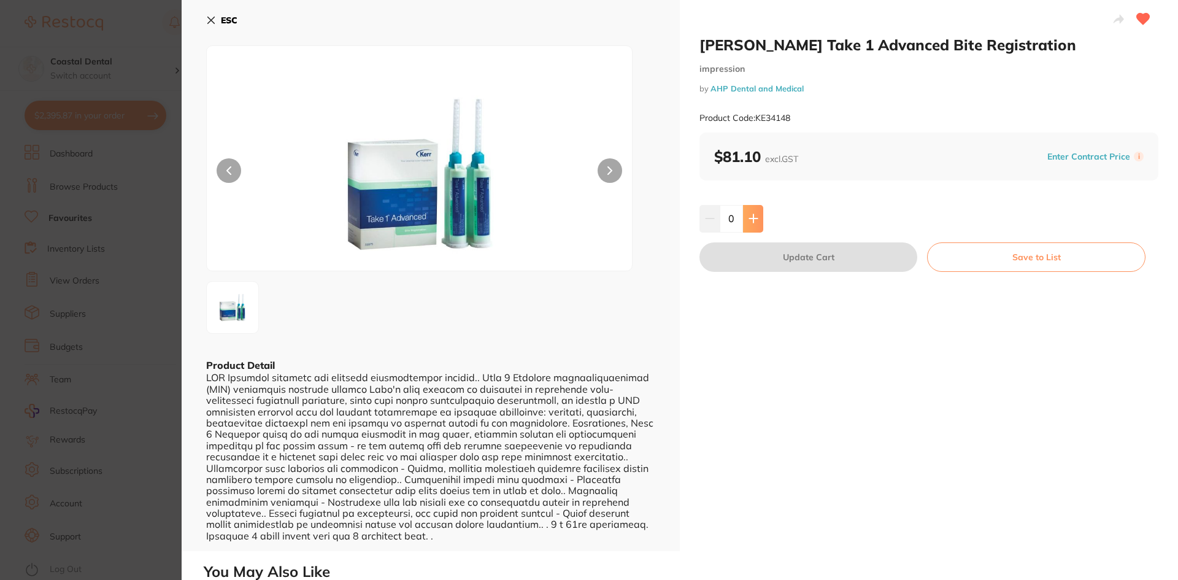
click at [755, 220] on icon at bounding box center [754, 219] width 10 height 10
type input "1"
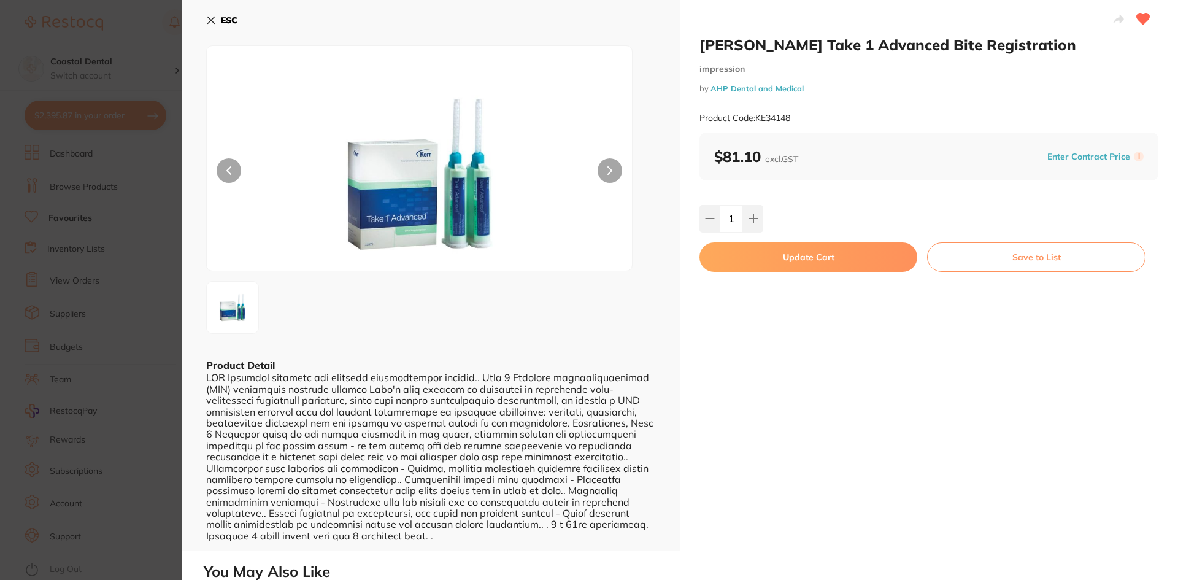
click at [761, 258] on button "Update Cart" at bounding box center [809, 256] width 218 height 29
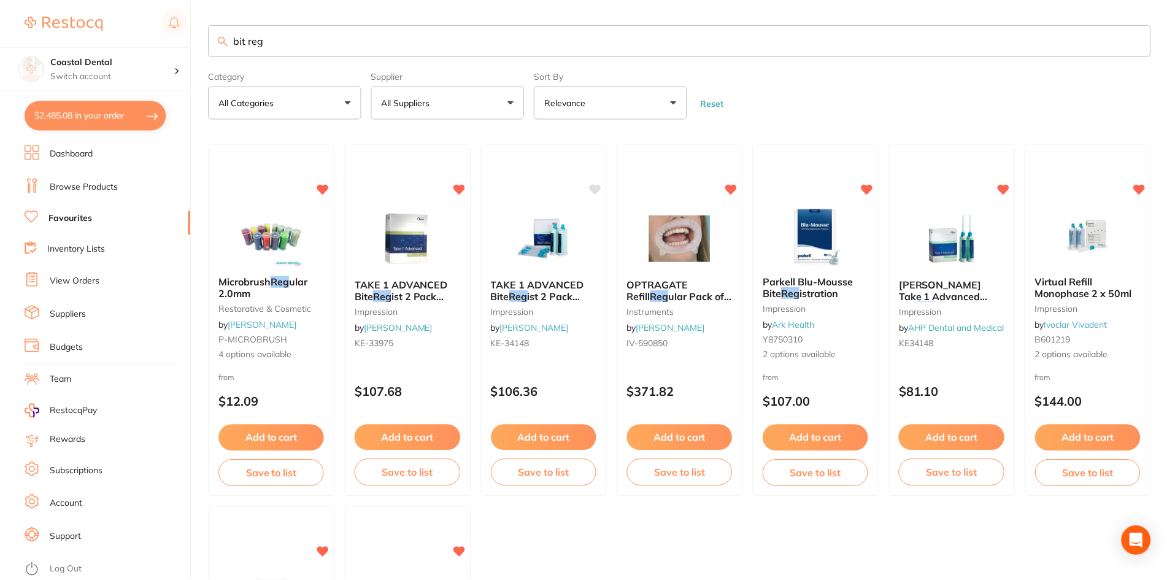
scroll to position [1, 0]
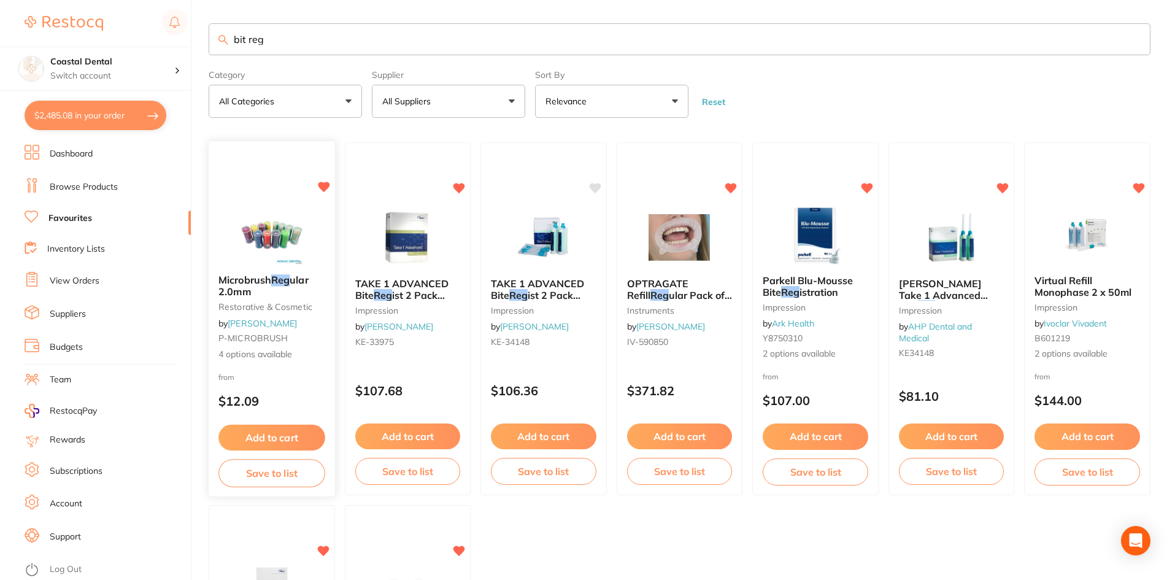
click at [295, 439] on button "Add to cart" at bounding box center [271, 438] width 106 height 26
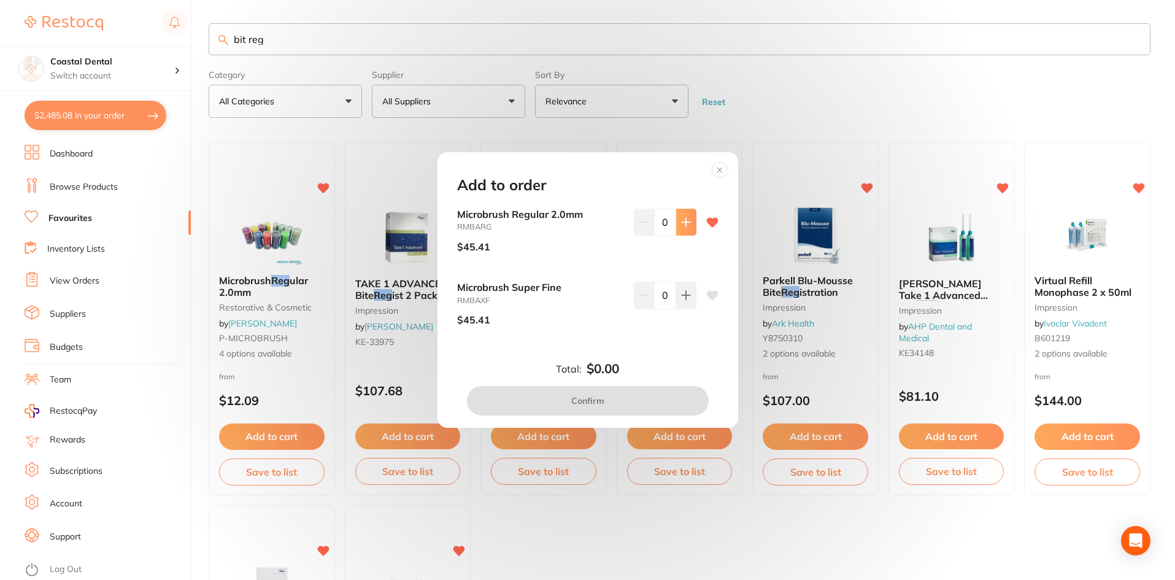
click at [689, 224] on button at bounding box center [686, 222] width 20 height 27
type input "1"
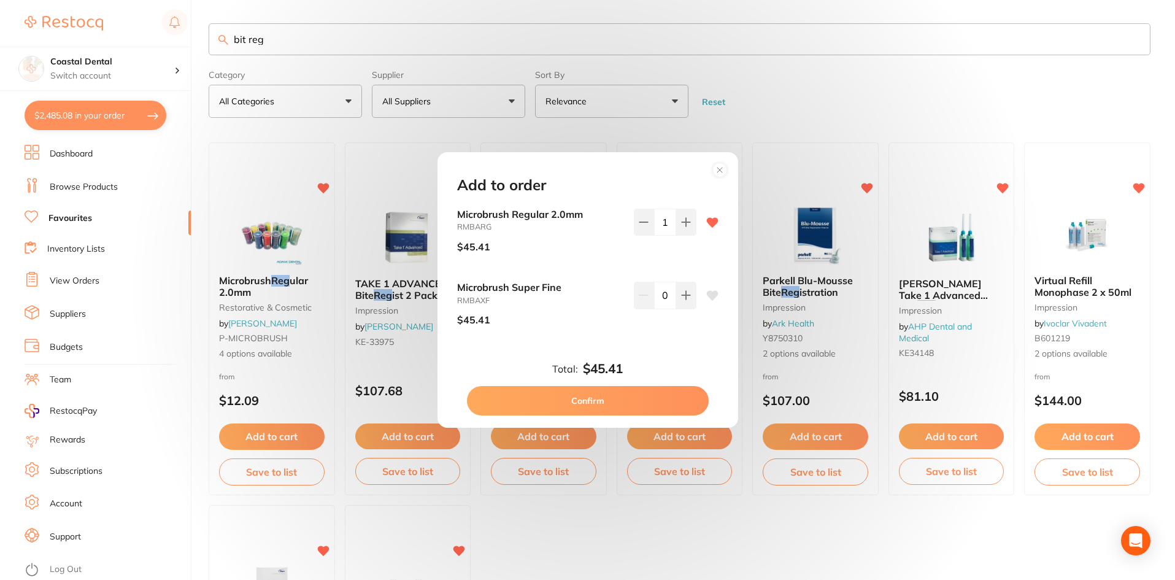
click at [604, 396] on button "Confirm" at bounding box center [588, 400] width 242 height 29
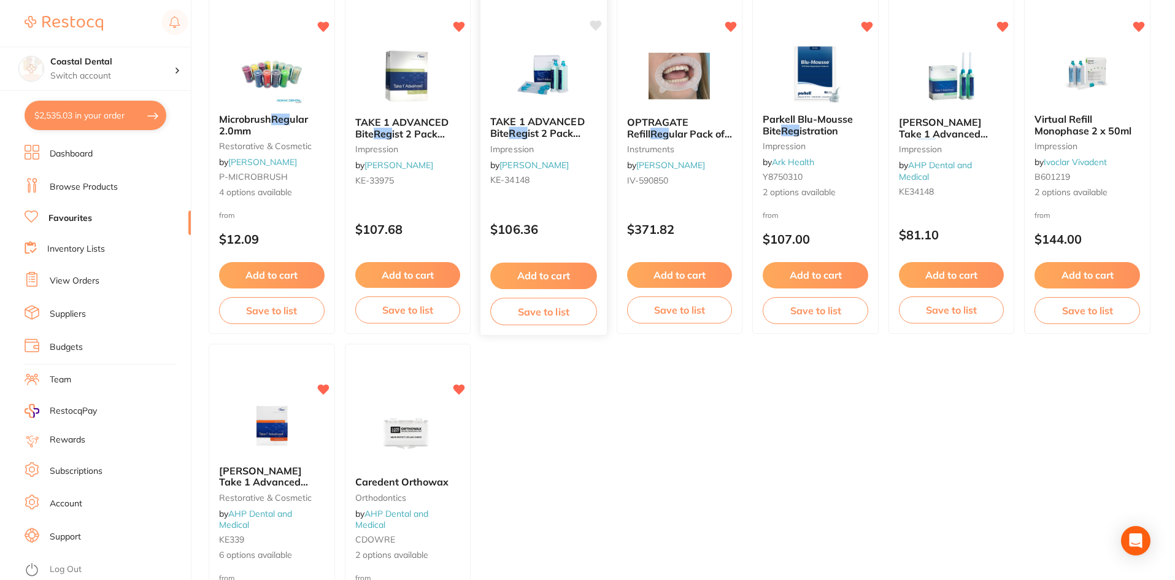
scroll to position [0, 0]
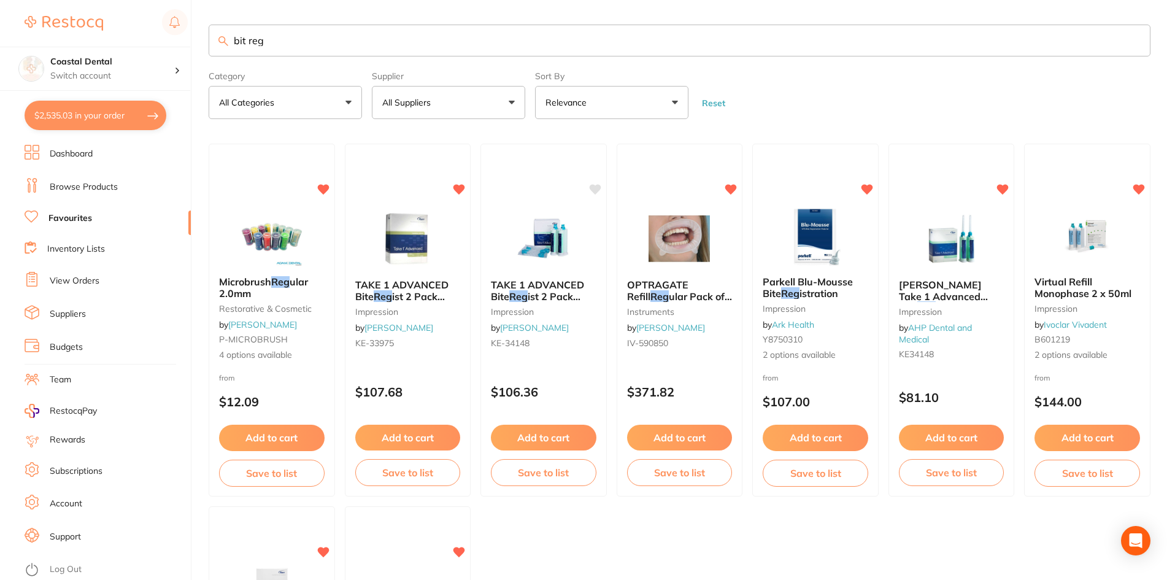
drag, startPoint x: 290, startPoint y: 44, endPoint x: 177, endPoint y: 44, distance: 112.9
click at [177, 44] on div "$2,535.03 Coastal Dental Switch account Coastal Dental Dental Sanctuary Newcast…" at bounding box center [587, 290] width 1175 height 580
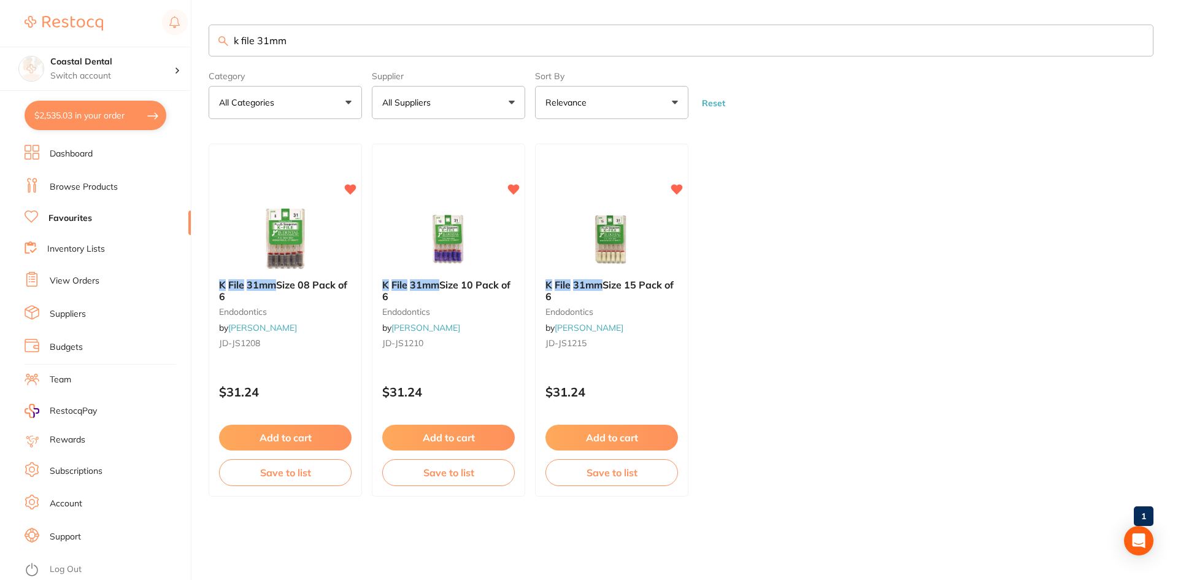
type input "k file 31mm"
click at [511, 104] on button "All Suppliers" at bounding box center [448, 102] width 153 height 33
click at [790, 179] on ul "K File 31mm Size 08 Pack of 6 endodontics by Henry Schein Halas JD-JS1208 $31.2…" at bounding box center [681, 320] width 945 height 353
click at [78, 189] on link "Browse Products" at bounding box center [84, 187] width 68 height 12
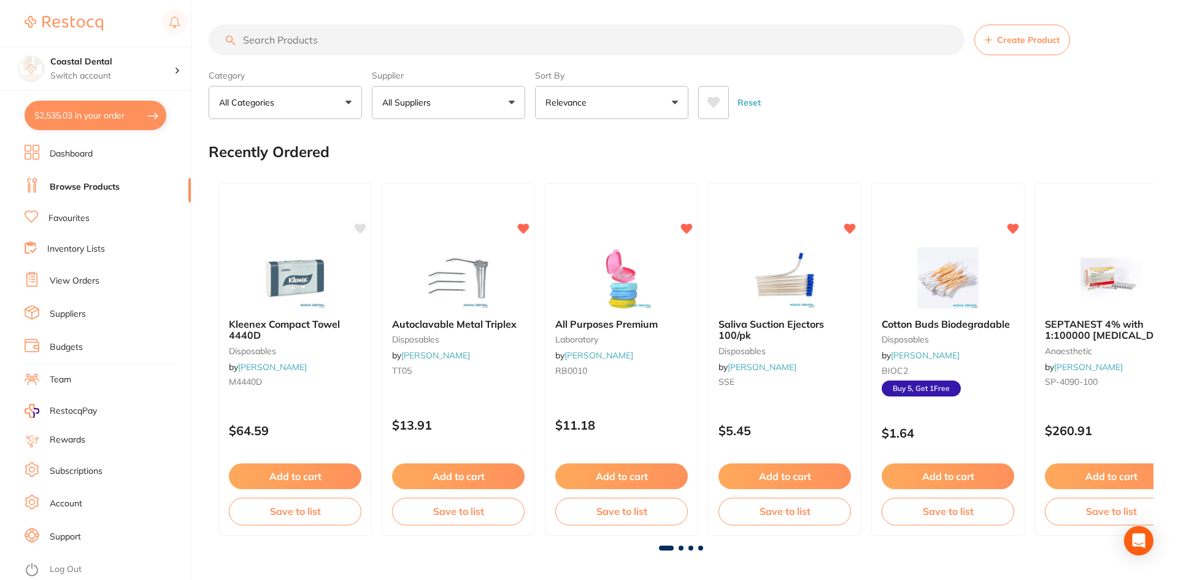
click at [96, 187] on link "Browse Products" at bounding box center [85, 187] width 70 height 12
click at [263, 39] on input "search" at bounding box center [585, 40] width 753 height 31
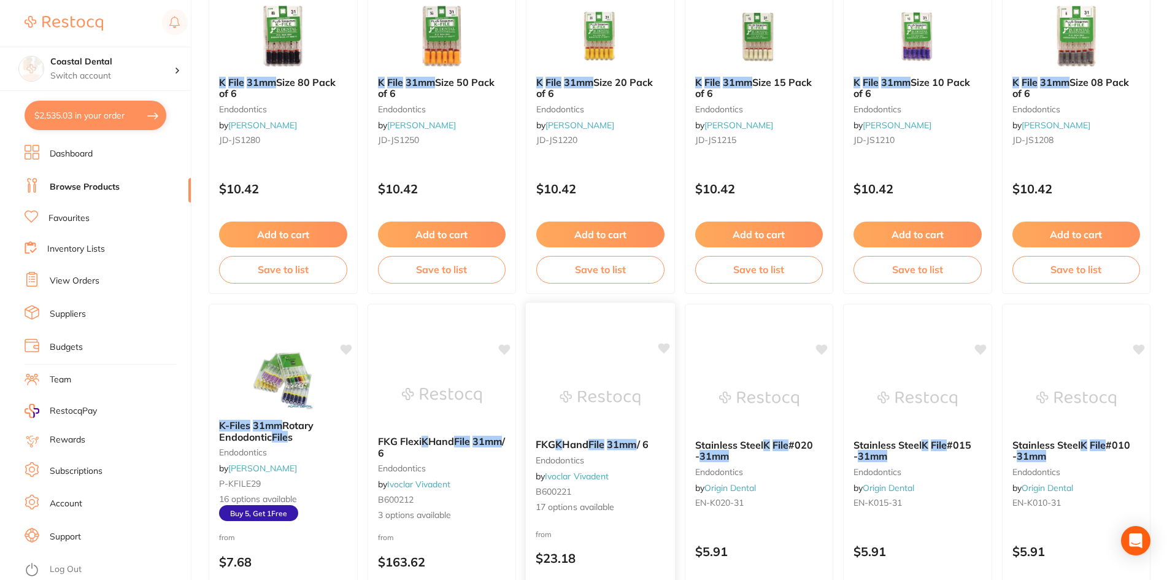
scroll to position [307, 0]
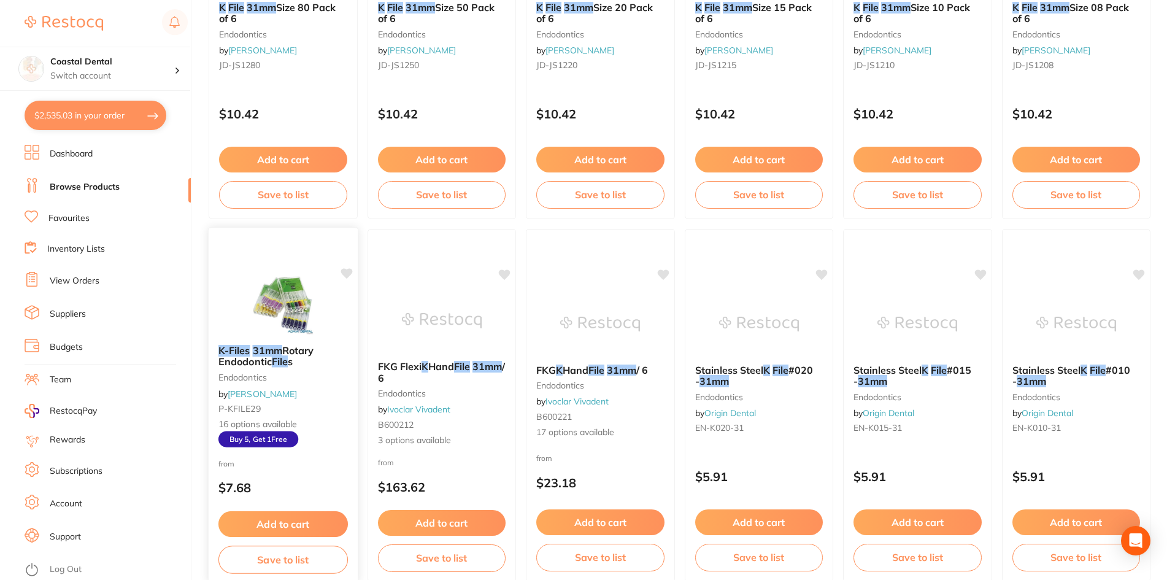
type input "31mm k file"
click at [310, 377] on small "endodontics" at bounding box center [282, 377] width 129 height 10
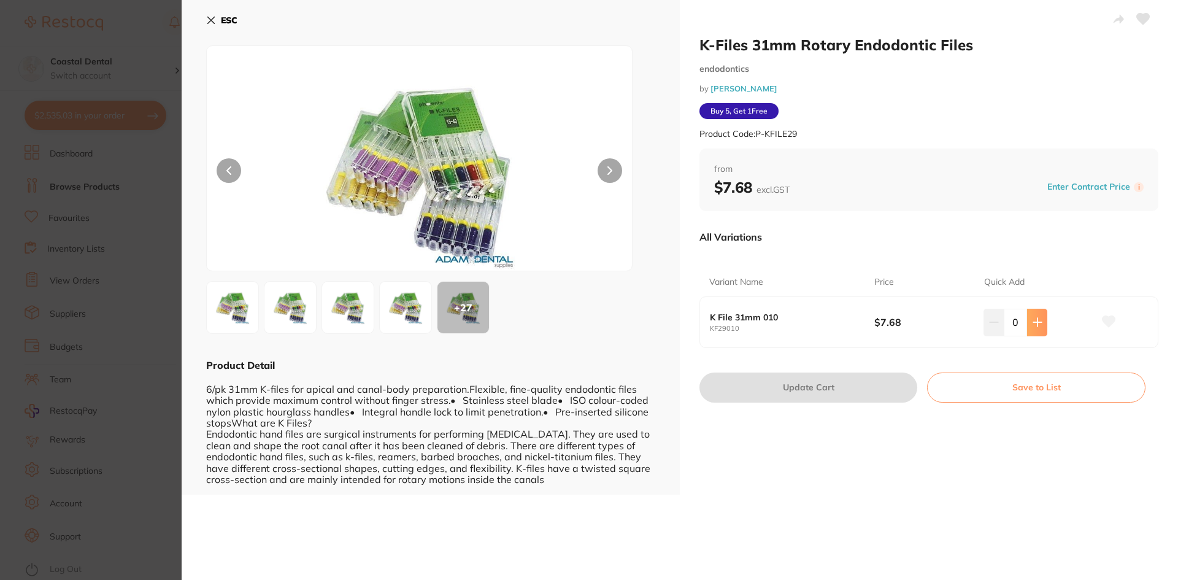
click at [1033, 328] on button at bounding box center [1037, 322] width 20 height 27
type input "1"
click at [834, 383] on button "Update Cart" at bounding box center [809, 386] width 218 height 29
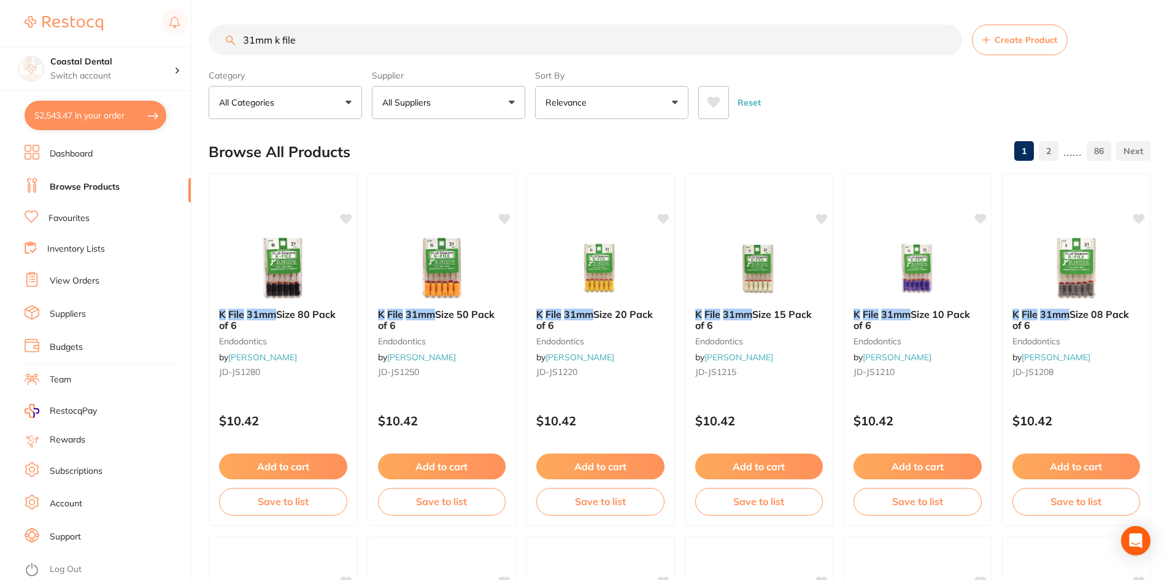
click at [515, 102] on button "All Suppliers" at bounding box center [448, 102] width 153 height 33
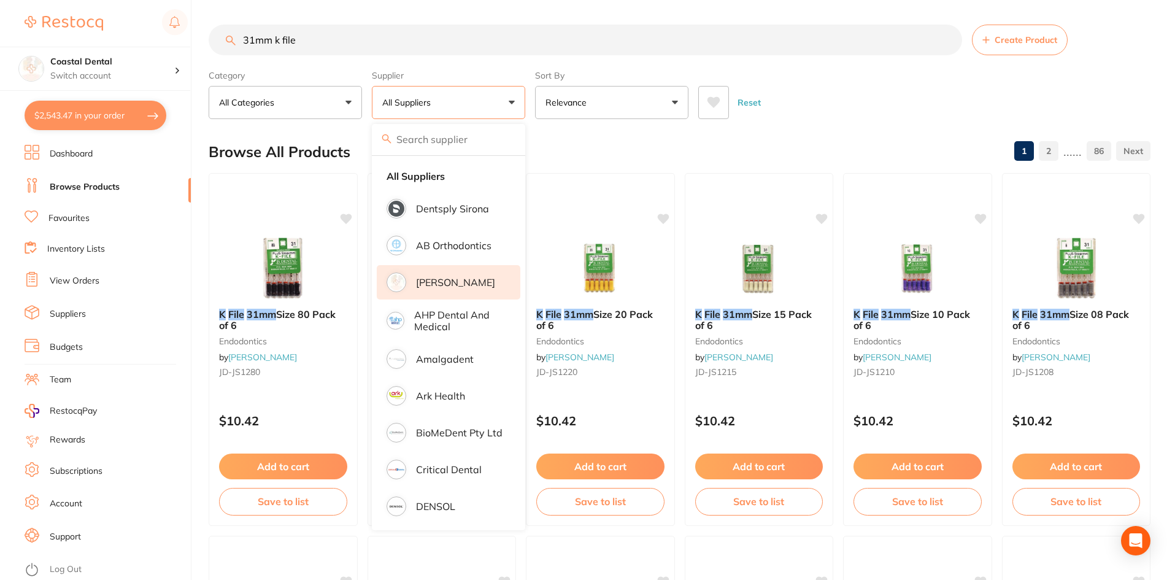
click at [441, 282] on p "[PERSON_NAME]" at bounding box center [455, 282] width 79 height 11
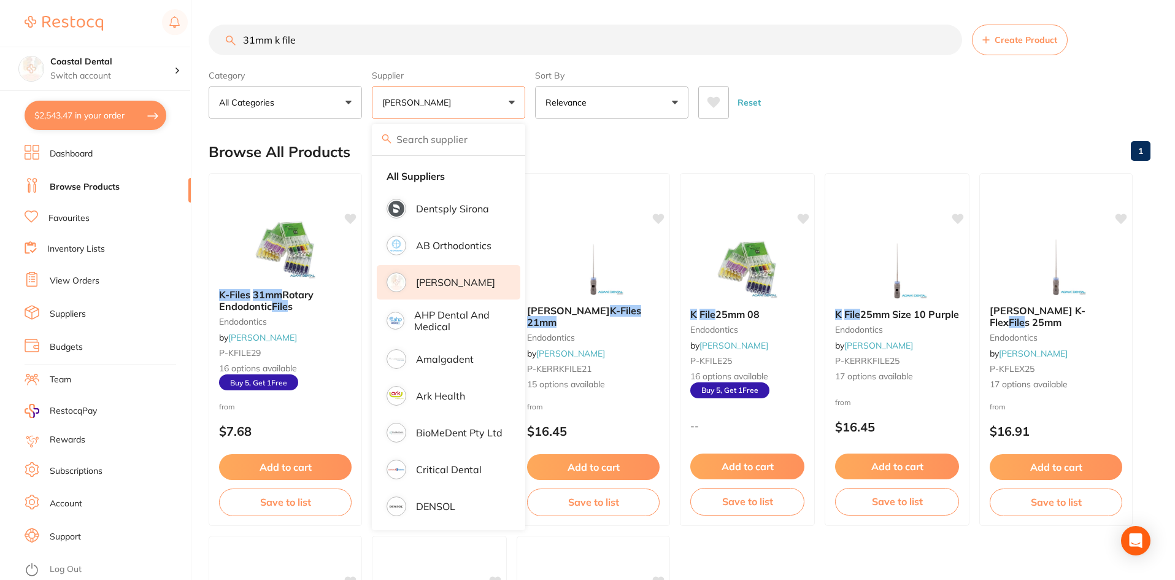
click at [916, 122] on main "31mm k file Create Product Category All Categories All Categories articulating …" at bounding box center [692, 476] width 966 height 952
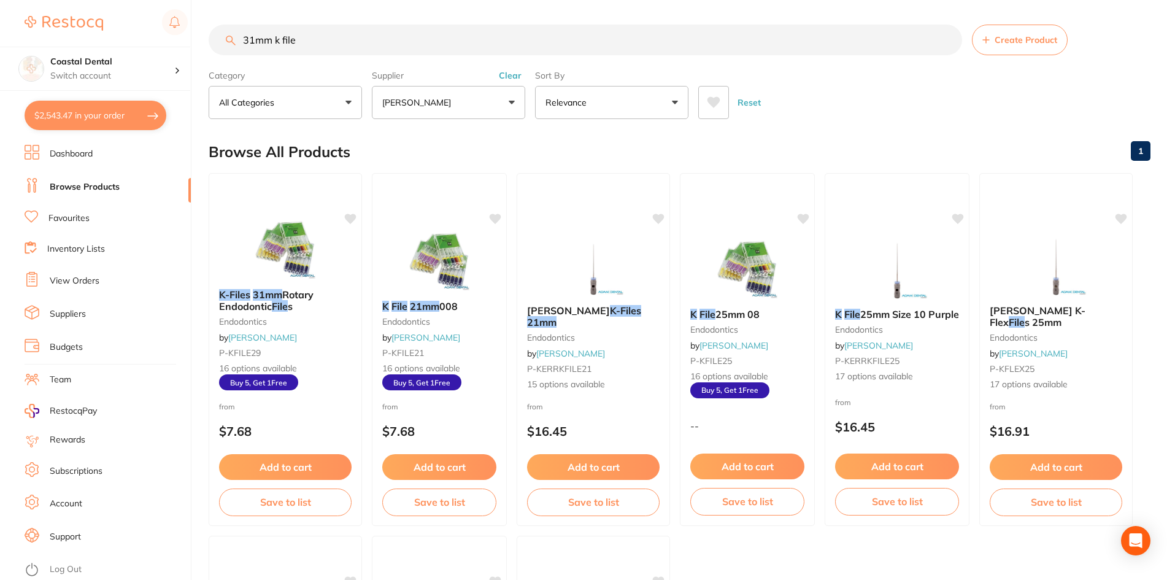
click at [304, 331] on div "K-Files 31mm Rotary Endodontic File s endodontics by Adam Dental P-KFILE29 16 o…" at bounding box center [285, 339] width 152 height 121
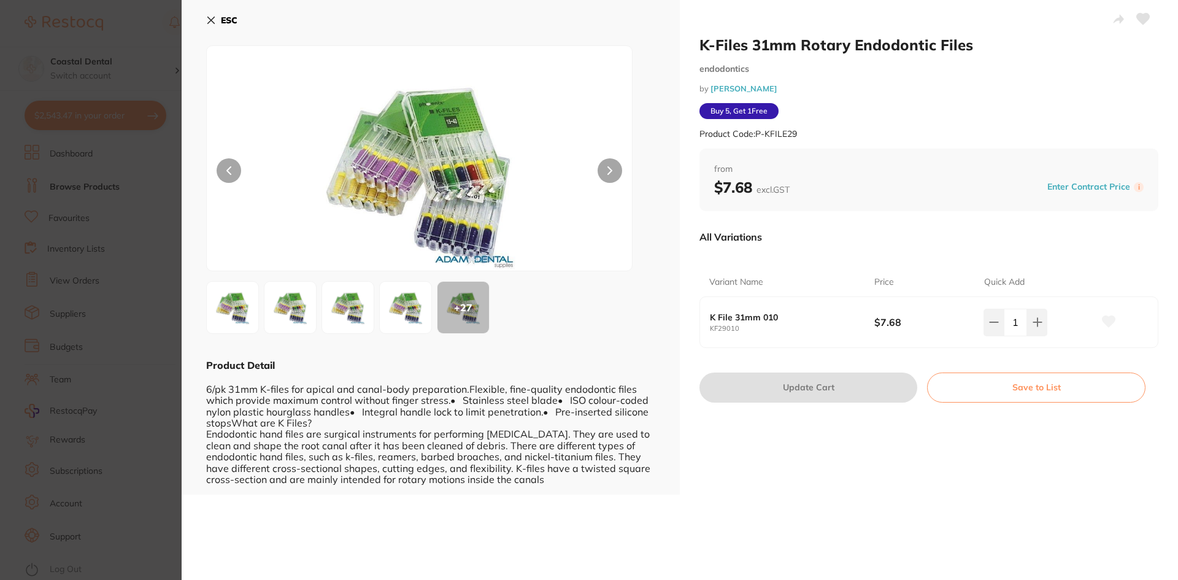
click at [211, 20] on icon at bounding box center [211, 20] width 7 height 7
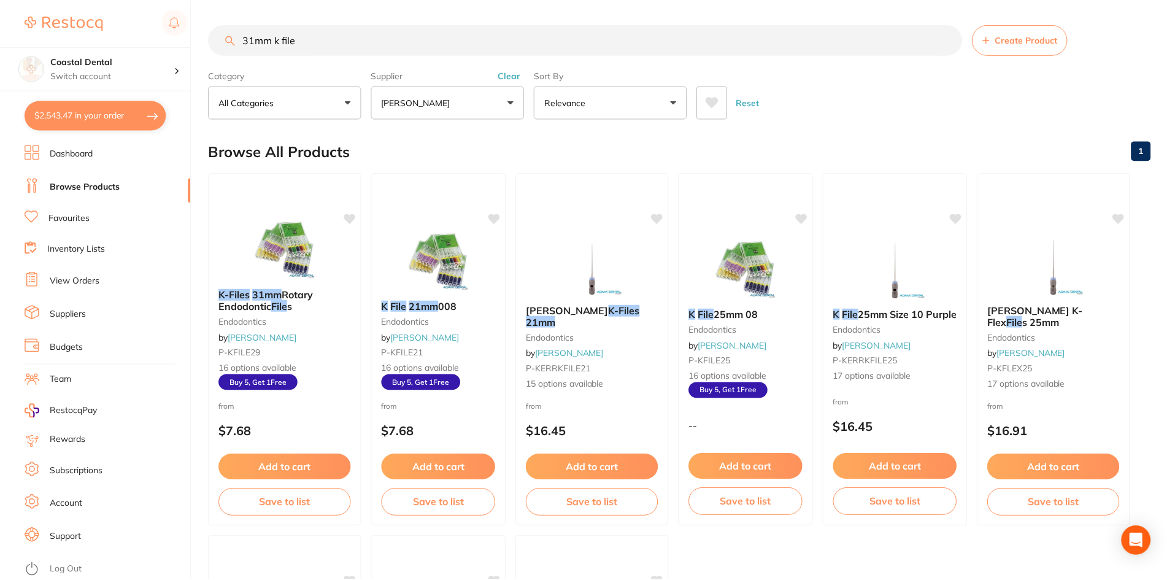
scroll to position [3, 0]
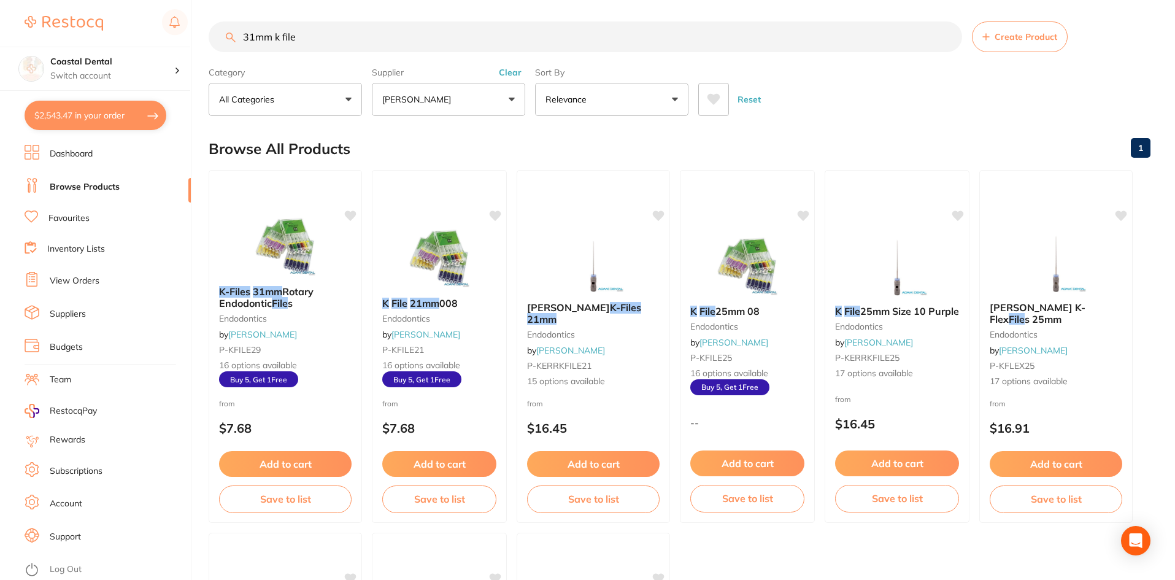
click at [323, 42] on input "31mm k file" at bounding box center [585, 36] width 753 height 31
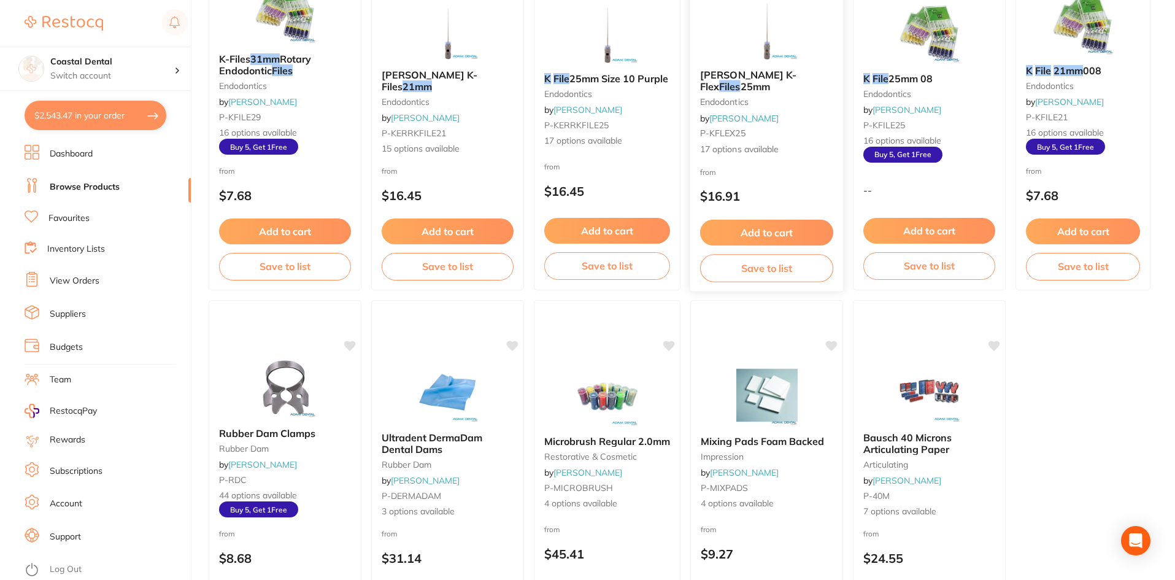
scroll to position [307, 0]
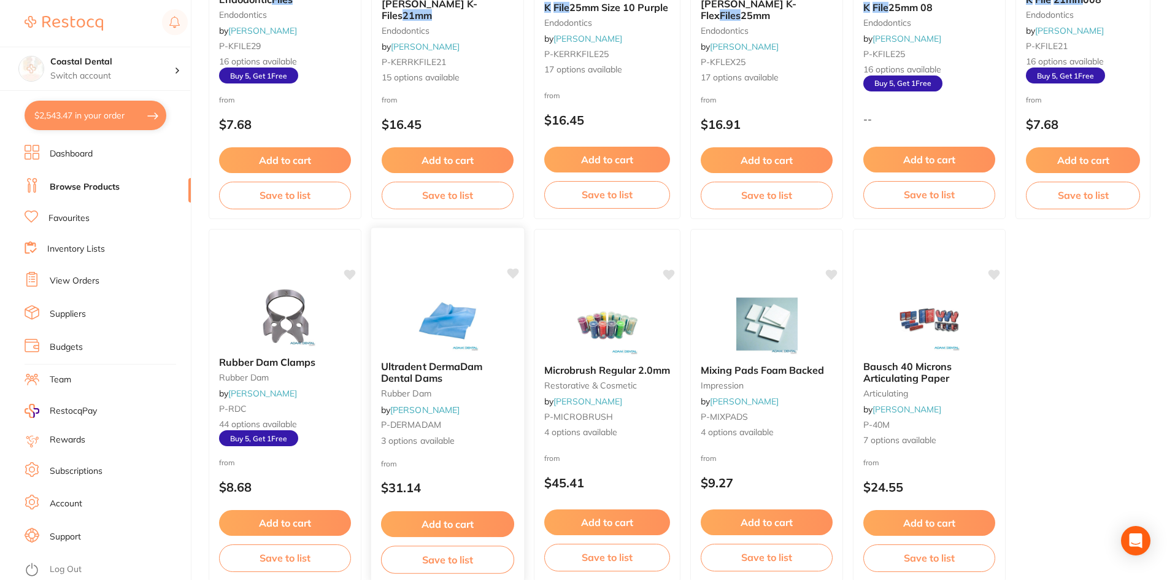
type input "31mm k file 15"
click at [485, 431] on div "Ultradent DermaDam Dental Dams rubber dam by Adam Dental P-DERMADAM 3 options a…" at bounding box center [448, 403] width 152 height 105
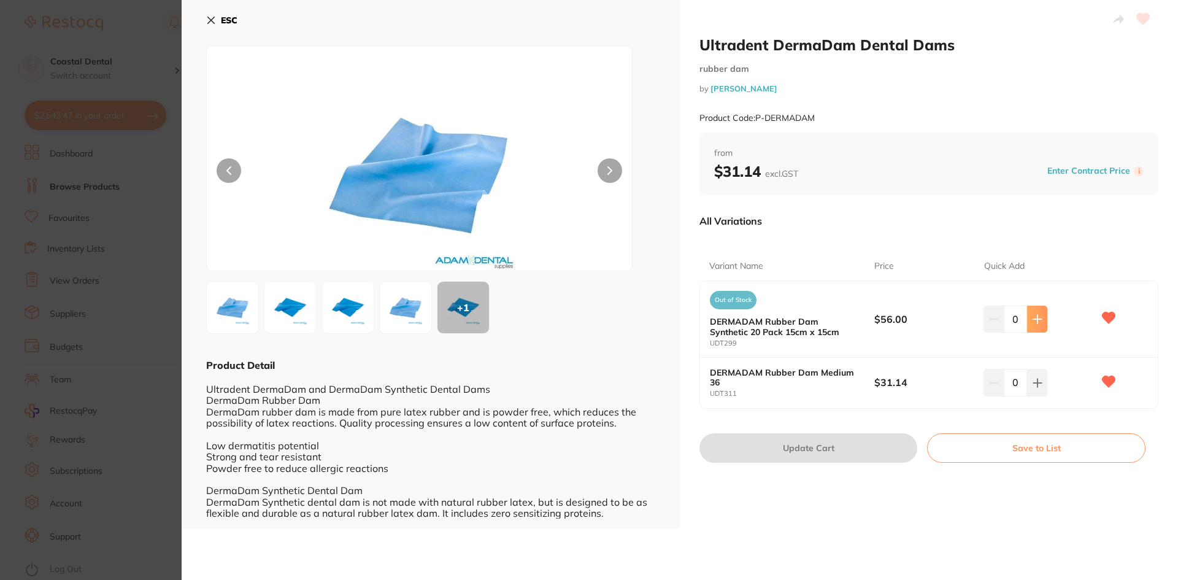
click at [1038, 323] on icon at bounding box center [1038, 319] width 10 height 10
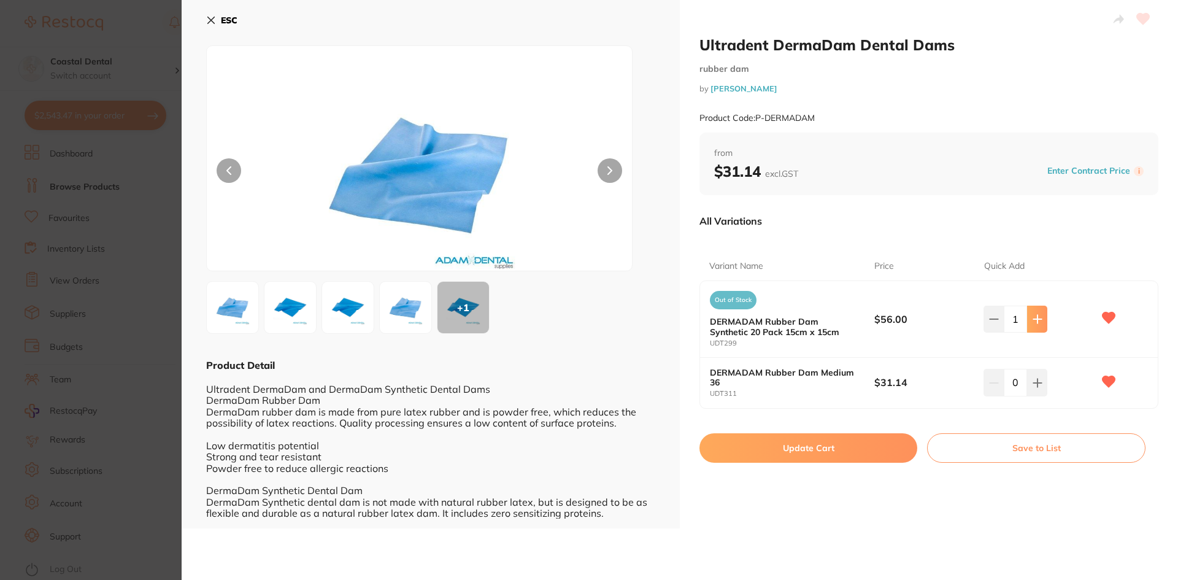
click at [1038, 323] on icon at bounding box center [1038, 319] width 10 height 10
type input "2"
click at [750, 457] on button "Update Cart" at bounding box center [809, 447] width 218 height 29
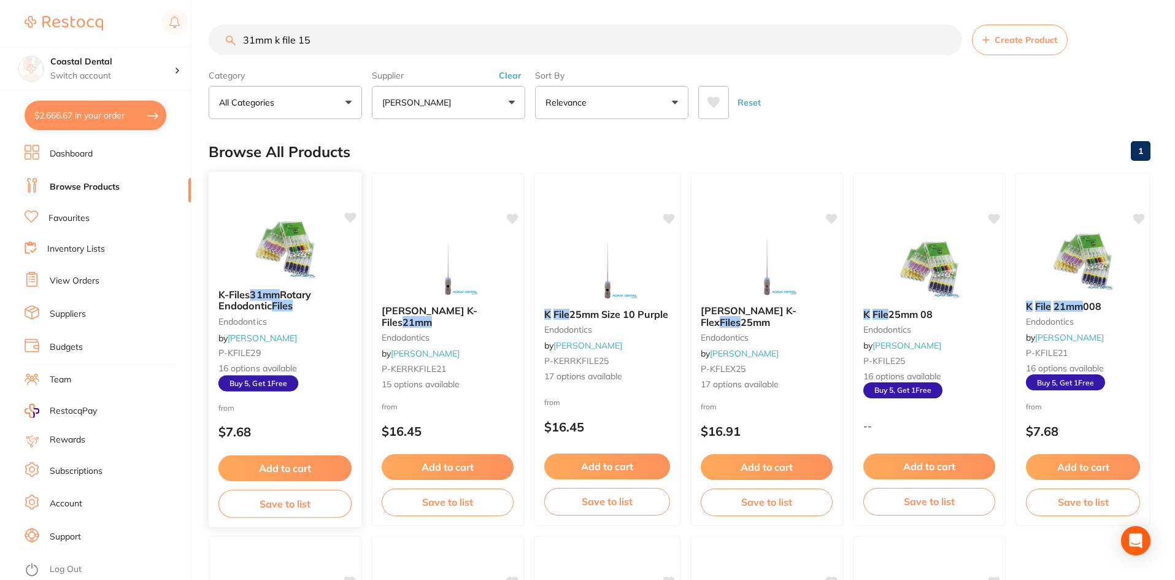
click at [331, 339] on div "K-Files 31mm Rotary Endodontic Files endodontics by Adam Dental P-KFILE29 16 op…" at bounding box center [285, 340] width 153 height 122
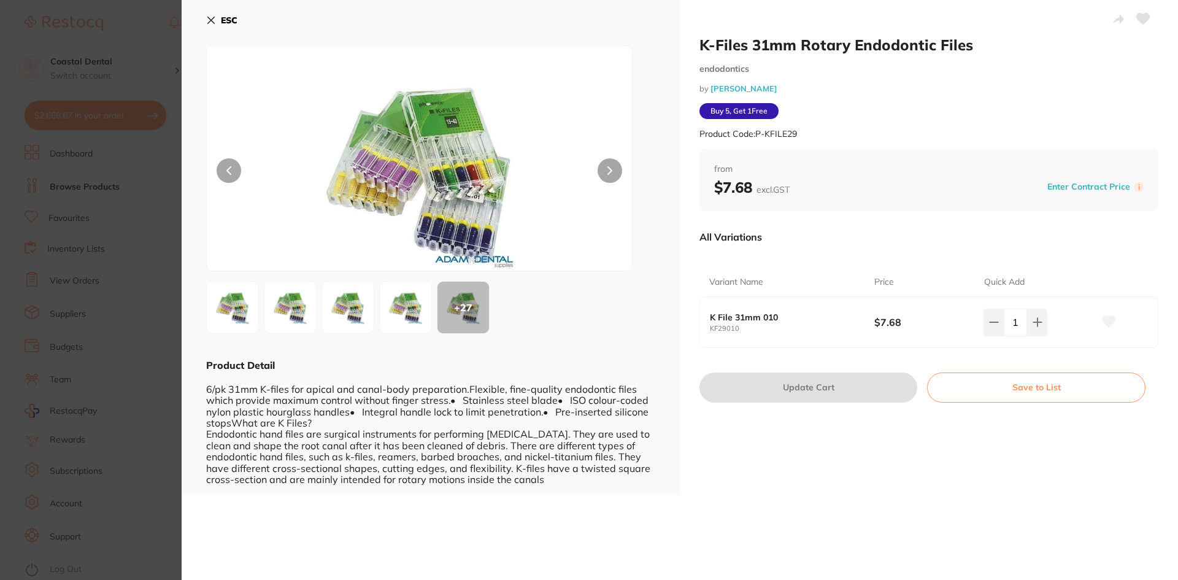
click at [214, 17] on icon at bounding box center [211, 20] width 7 height 7
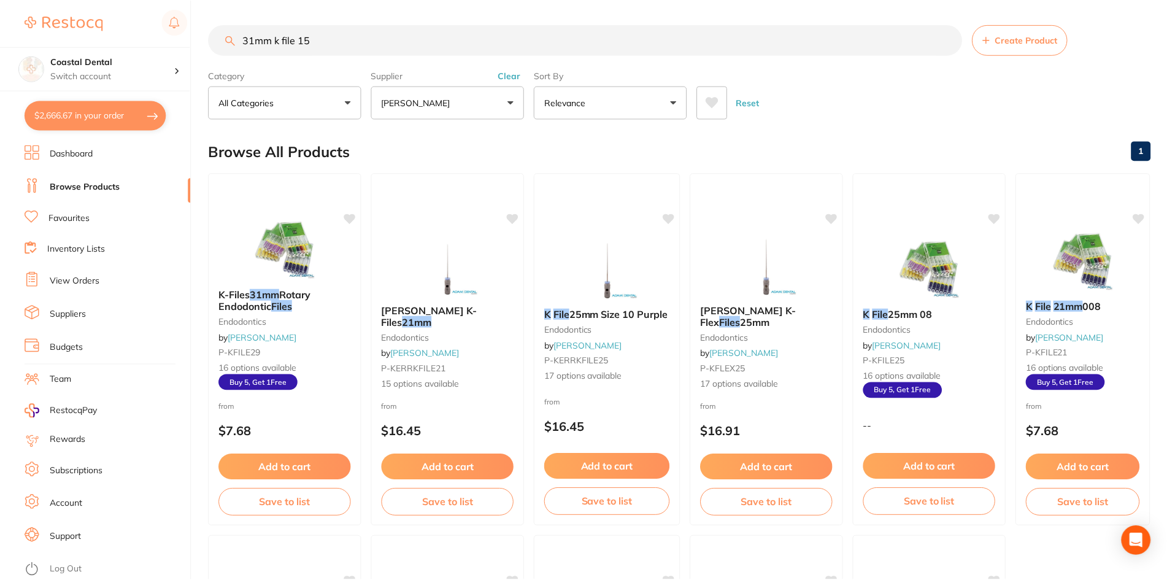
scroll to position [1, 0]
click at [305, 331] on div "K-Files 31mm Rotary Endodontic Files endodontics by Adam Dental P-KFILE29 16 op…" at bounding box center [285, 338] width 153 height 122
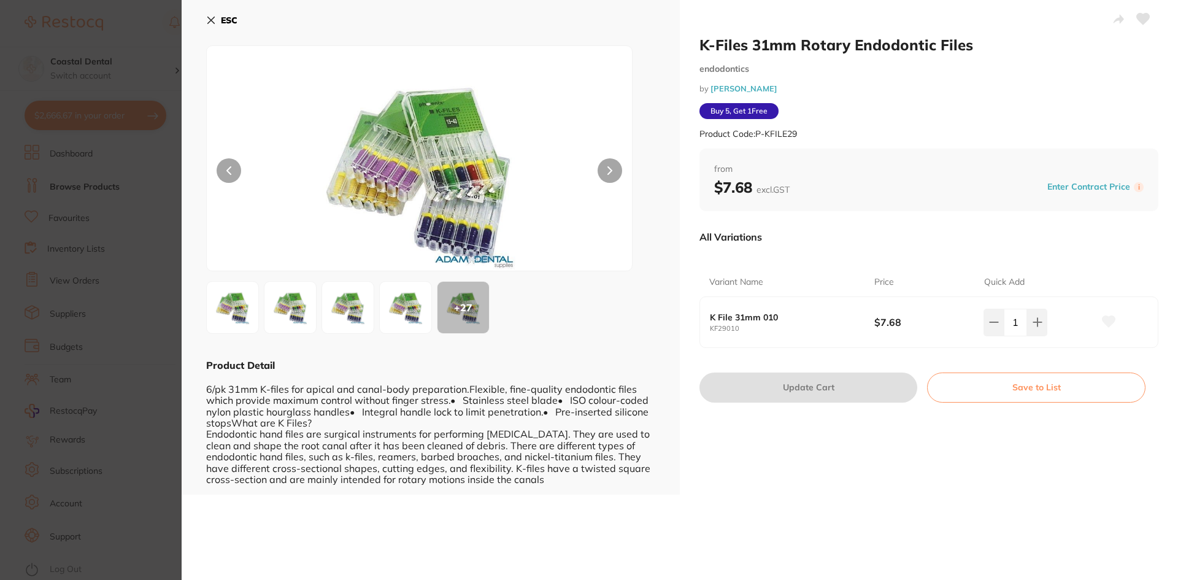
click at [210, 20] on icon at bounding box center [211, 20] width 7 height 7
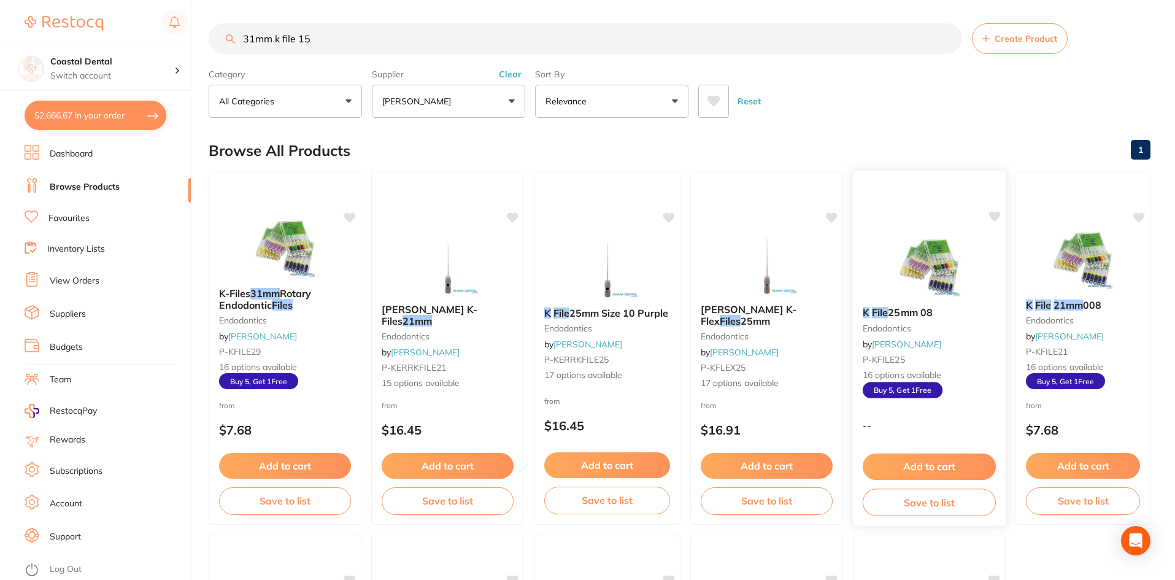
click at [952, 349] on div "K File 25mm 08 endodontics by Adam Dental P-KFILE25 16 options available Buy 5,…" at bounding box center [929, 352] width 153 height 110
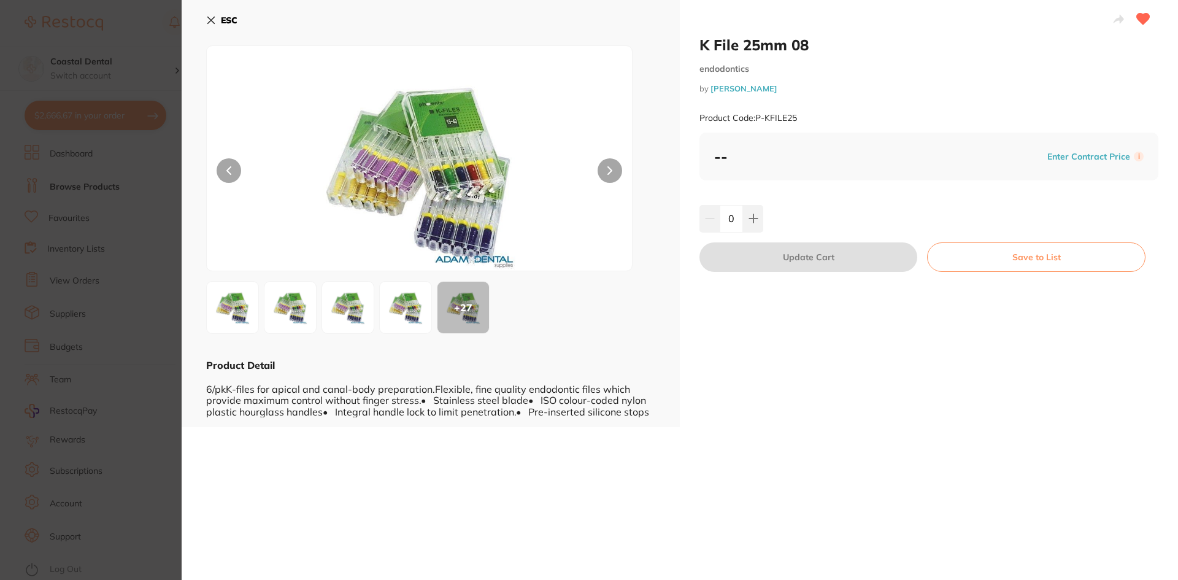
click at [209, 20] on icon at bounding box center [211, 20] width 10 height 10
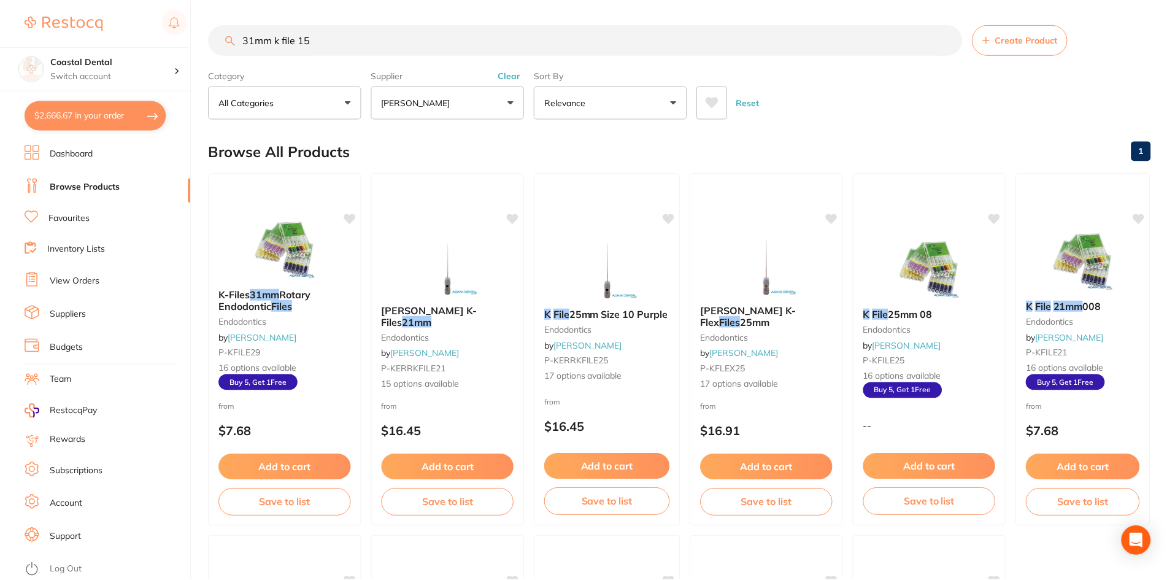
scroll to position [1, 0]
click at [1110, 357] on div "K File 21mm 008 endodontics by Adam Dental P-KFILE21 16 options available Buy 5…" at bounding box center [1083, 344] width 135 height 110
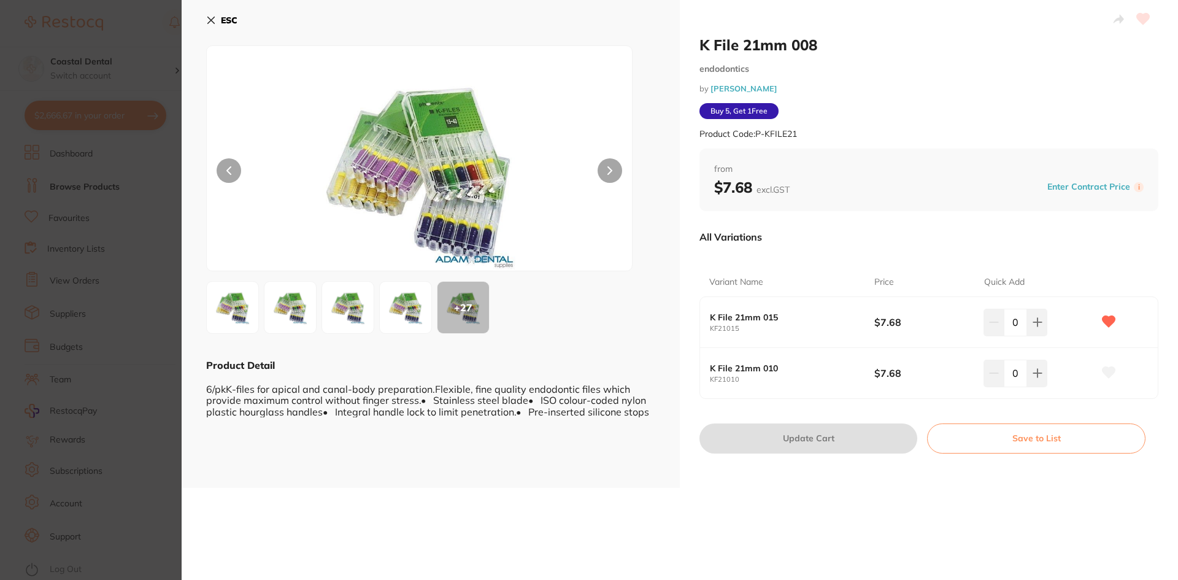
click at [209, 22] on icon at bounding box center [211, 20] width 7 height 7
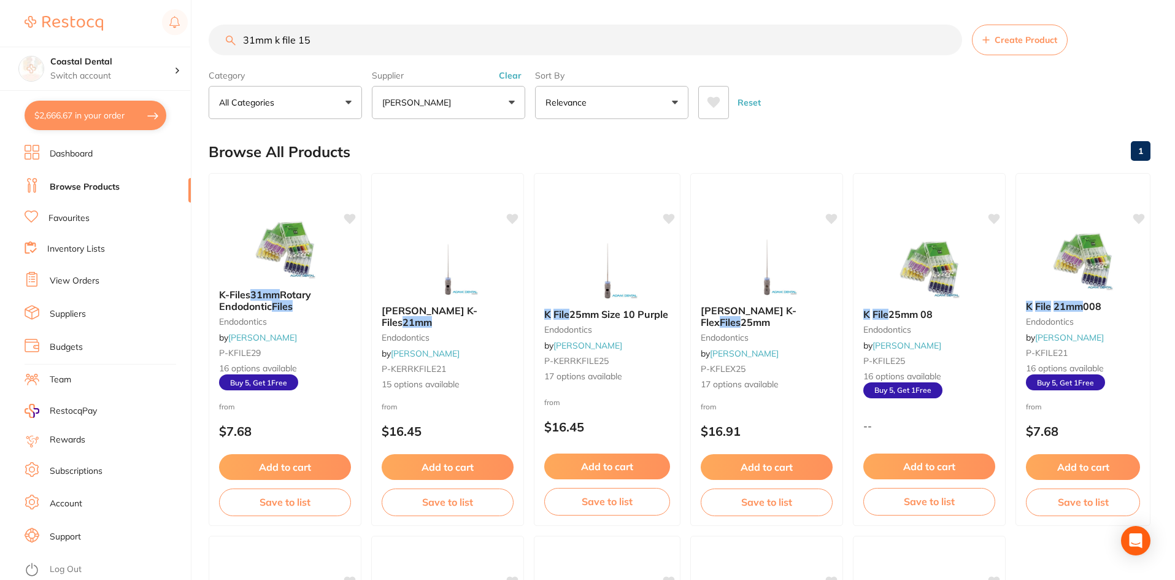
click at [78, 220] on link "Favourites" at bounding box center [68, 218] width 41 height 12
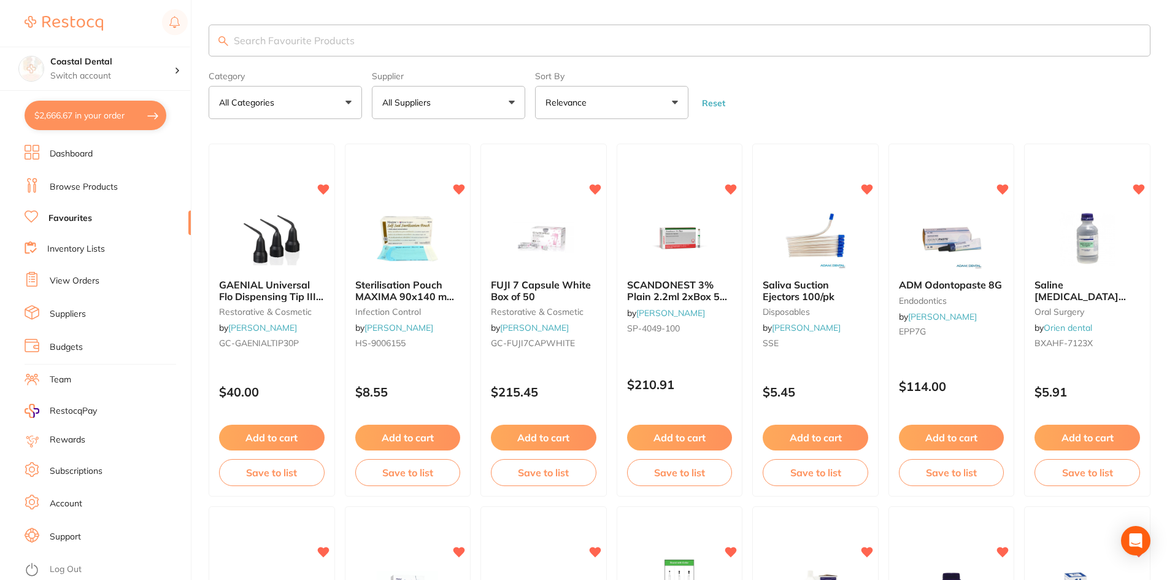
click at [304, 36] on input "search" at bounding box center [680, 41] width 942 height 32
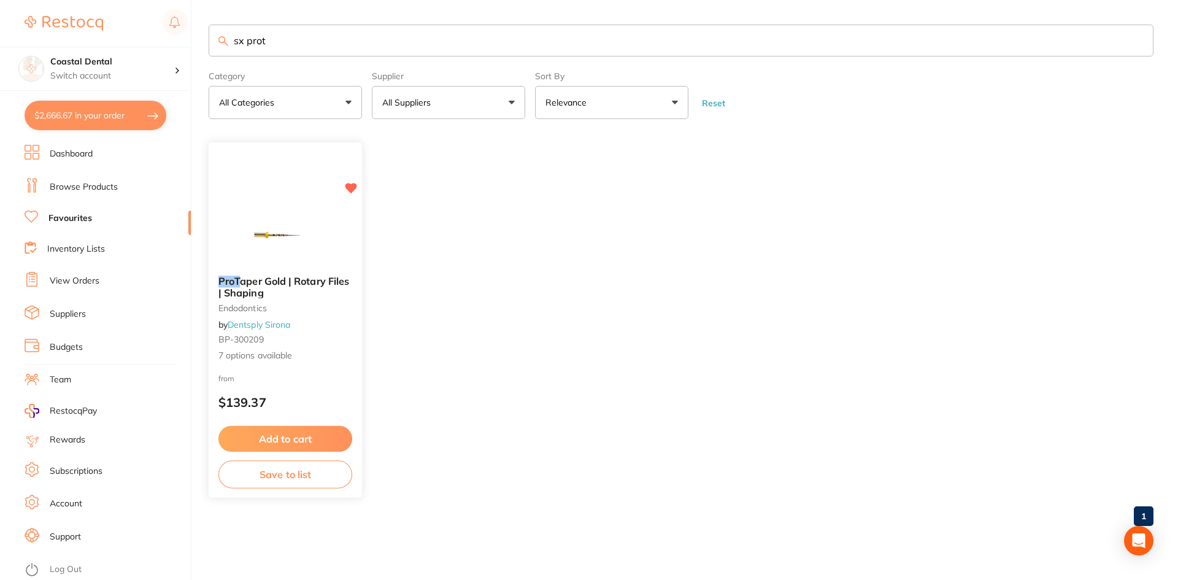
type input "sx prot"
click at [331, 353] on span "7 options available" at bounding box center [285, 356] width 134 height 12
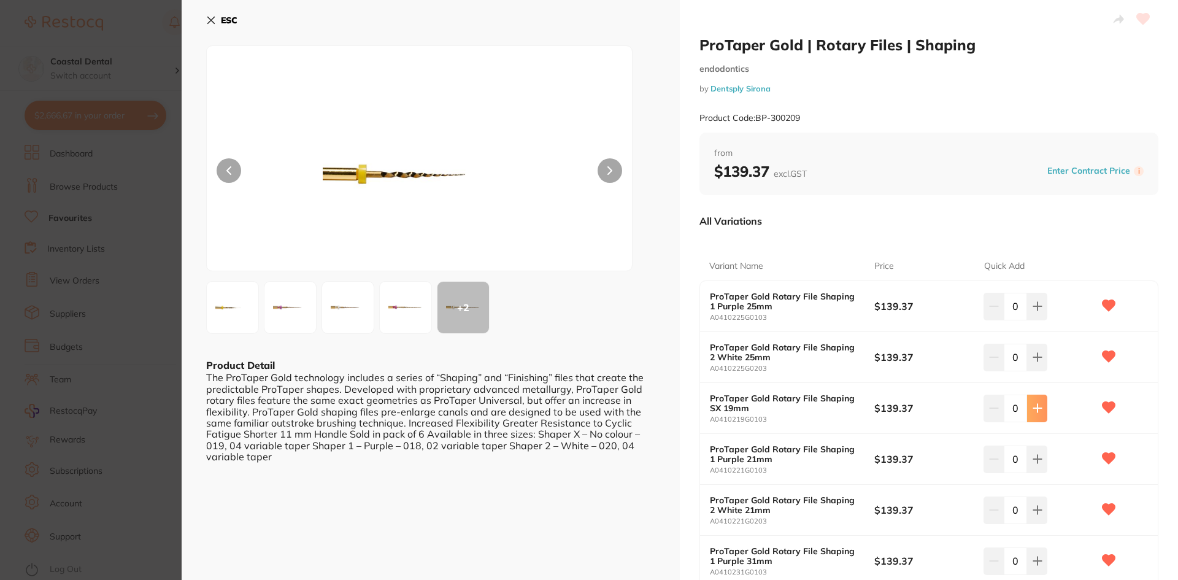
click at [1035, 406] on icon at bounding box center [1037, 408] width 8 height 8
type input "2"
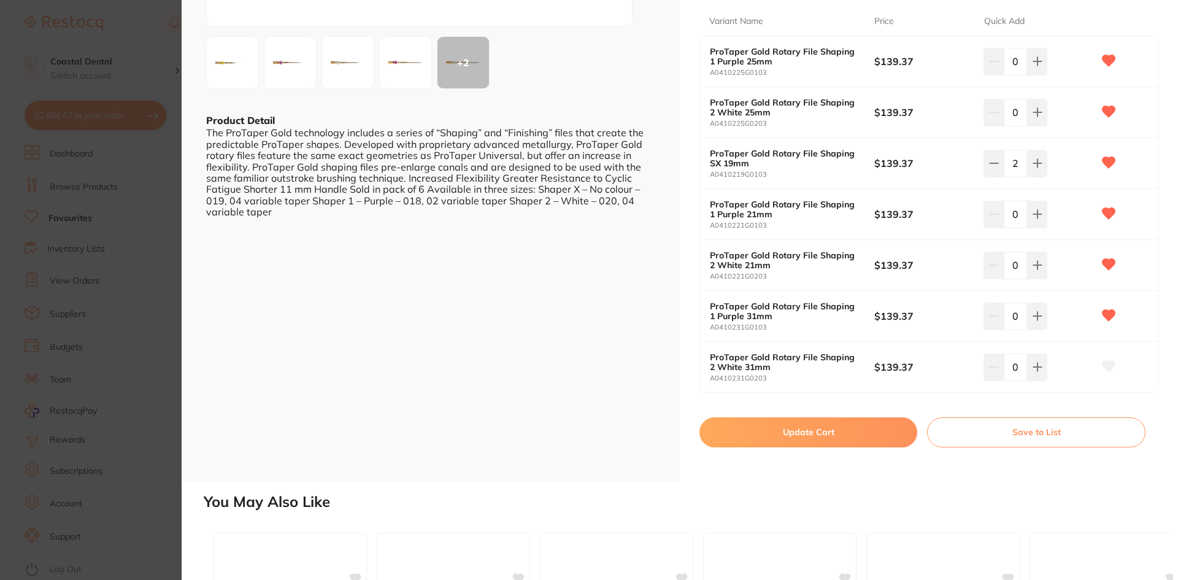
scroll to position [245, 0]
click at [784, 432] on button "Update Cart" at bounding box center [809, 431] width 218 height 29
checkbox input "false"
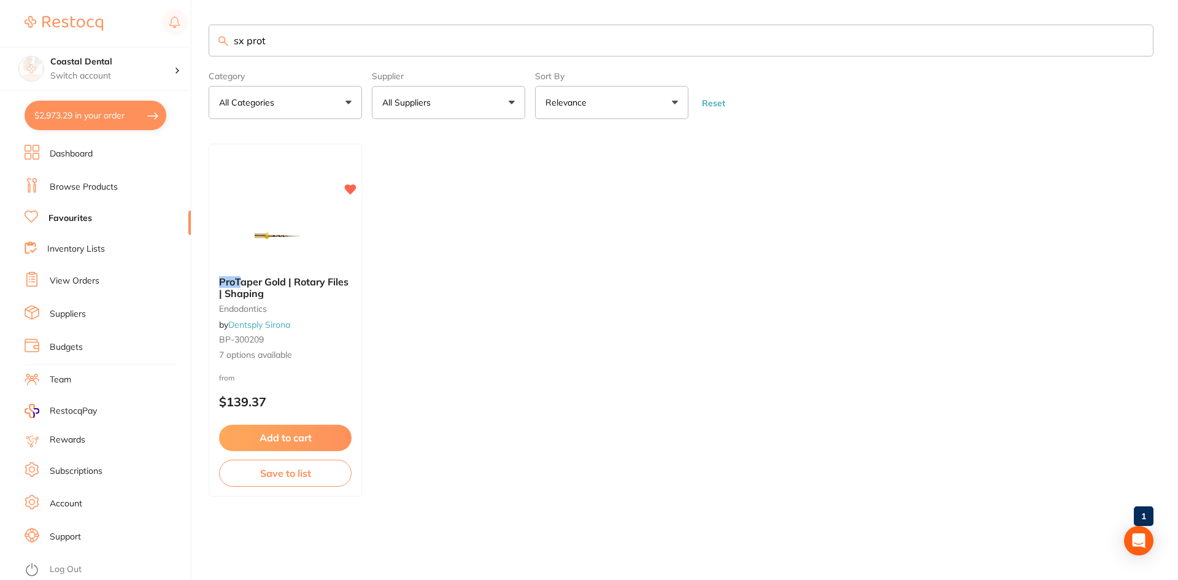
drag, startPoint x: 312, startPoint y: 39, endPoint x: 79, endPoint y: 39, distance: 233.2
click at [75, 42] on div "$2,973.29 Coastal Dental Switch account Coastal Dental Dental Sanctuary Newcast…" at bounding box center [589, 290] width 1178 height 580
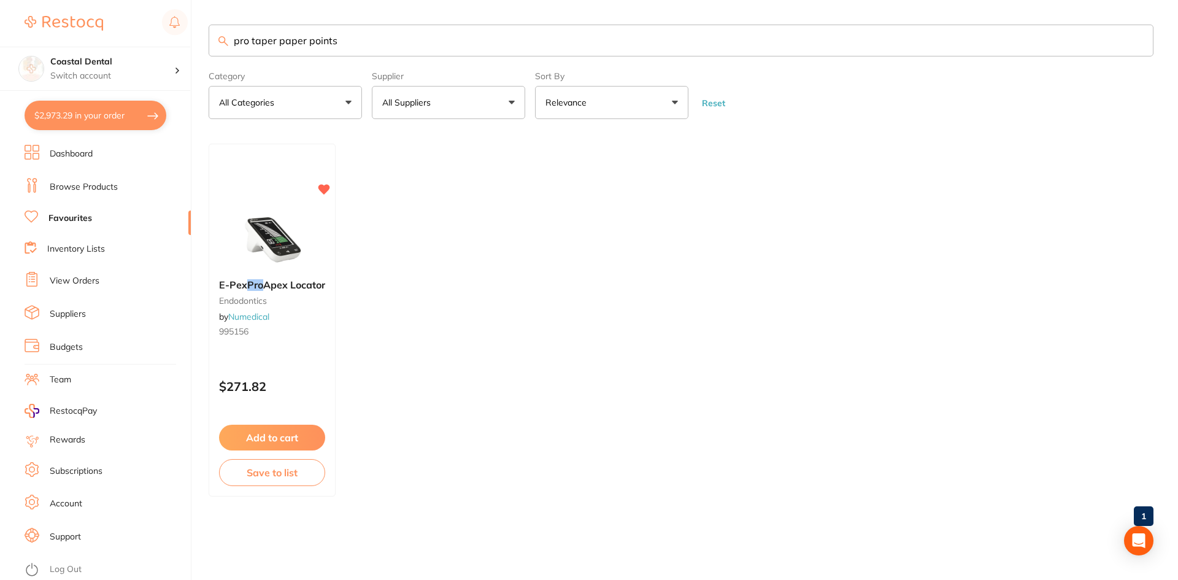
drag, startPoint x: 358, startPoint y: 37, endPoint x: 137, endPoint y: 43, distance: 220.4
click at [137, 43] on div "$2,973.29 Coastal Dental Switch account Coastal Dental Dental Sanctuary Newcast…" at bounding box center [589, 290] width 1178 height 580
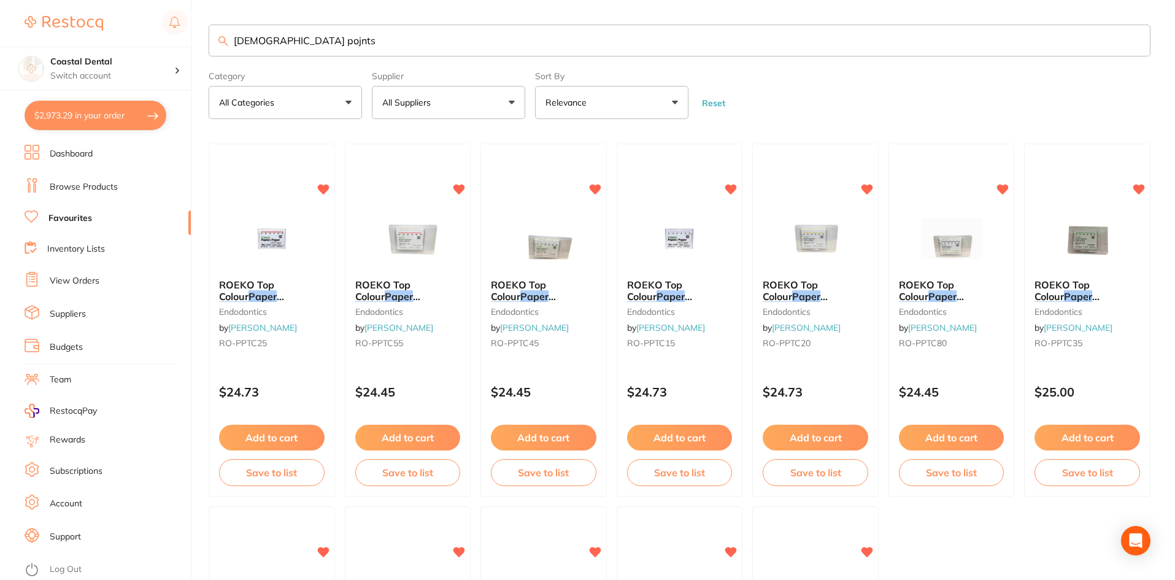
drag, startPoint x: 266, startPoint y: 42, endPoint x: 73, endPoint y: 40, distance: 193.3
click at [78, 37] on div "$2,973.29 Coastal Dental Switch account Coastal Dental Dental Sanctuary Newcast…" at bounding box center [587, 290] width 1175 height 580
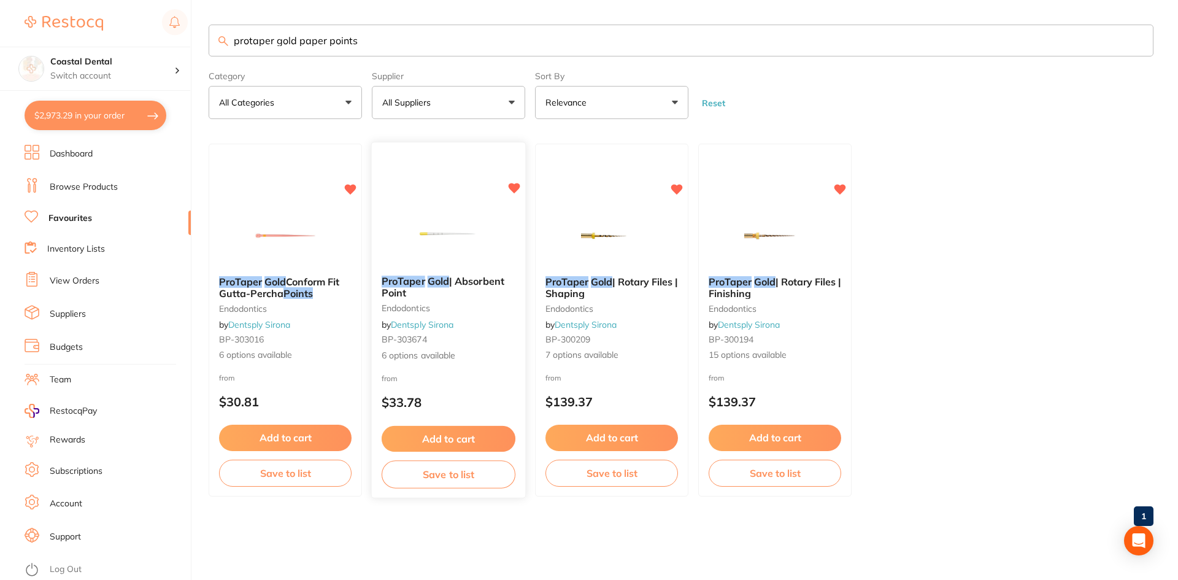
type input "protaper gold paper points"
click at [469, 299] on div "ProTaper Gold | Absorbent Point endodontics by Dentsply Sirona BP-303674 6 opti…" at bounding box center [448, 319] width 153 height 106
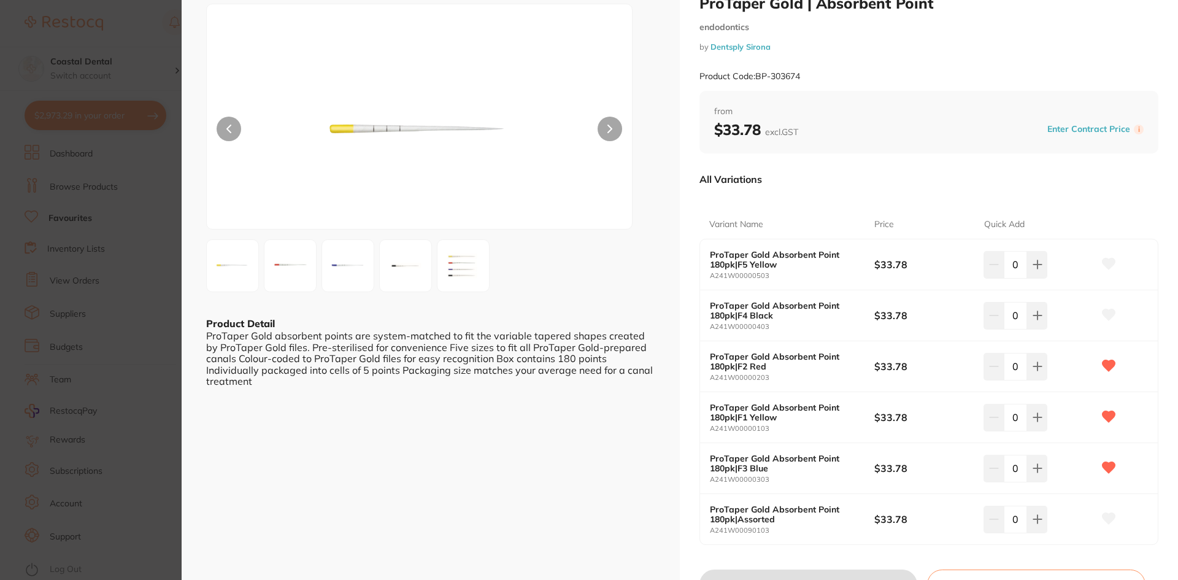
scroll to position [61, 0]
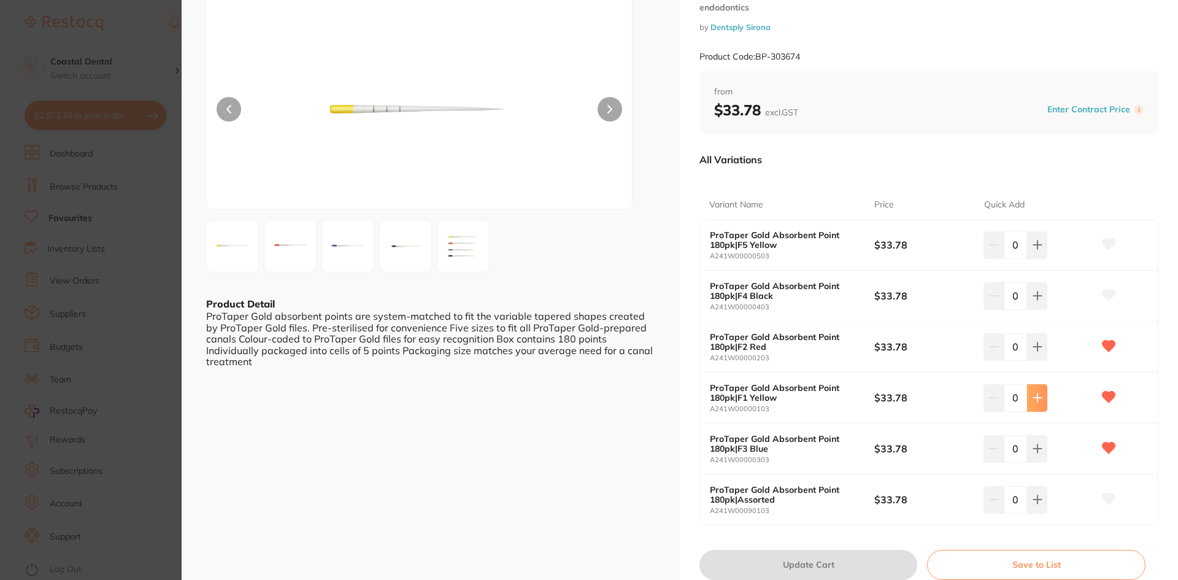
click at [1033, 402] on icon at bounding box center [1038, 398] width 10 height 10
type input "1"
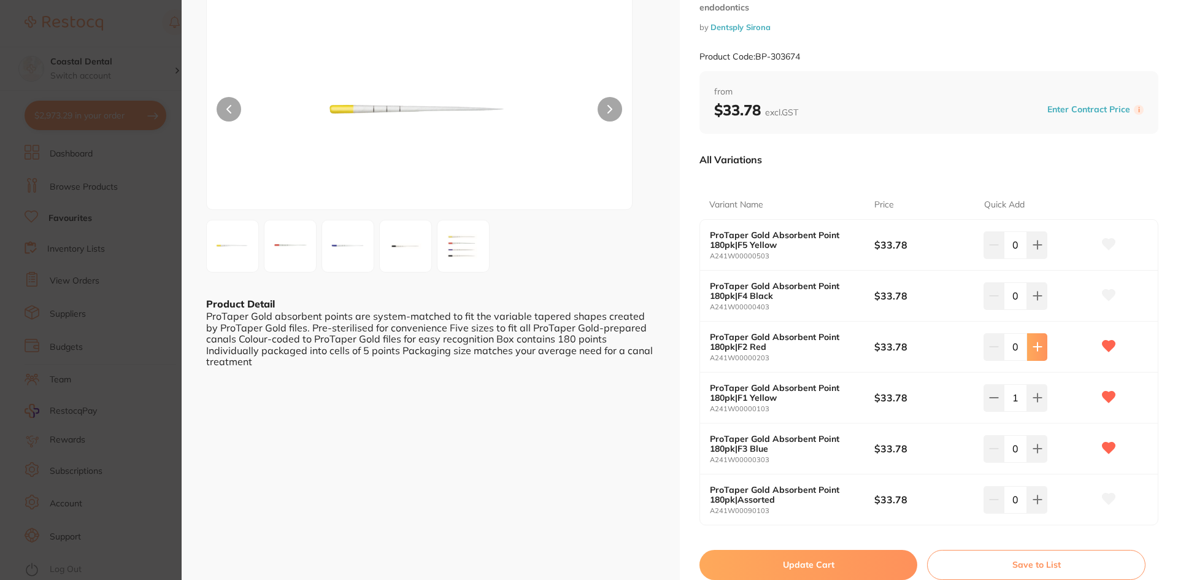
click at [1036, 352] on icon at bounding box center [1038, 347] width 10 height 10
type input "1"
click at [861, 561] on button "Update Cart" at bounding box center [809, 564] width 218 height 29
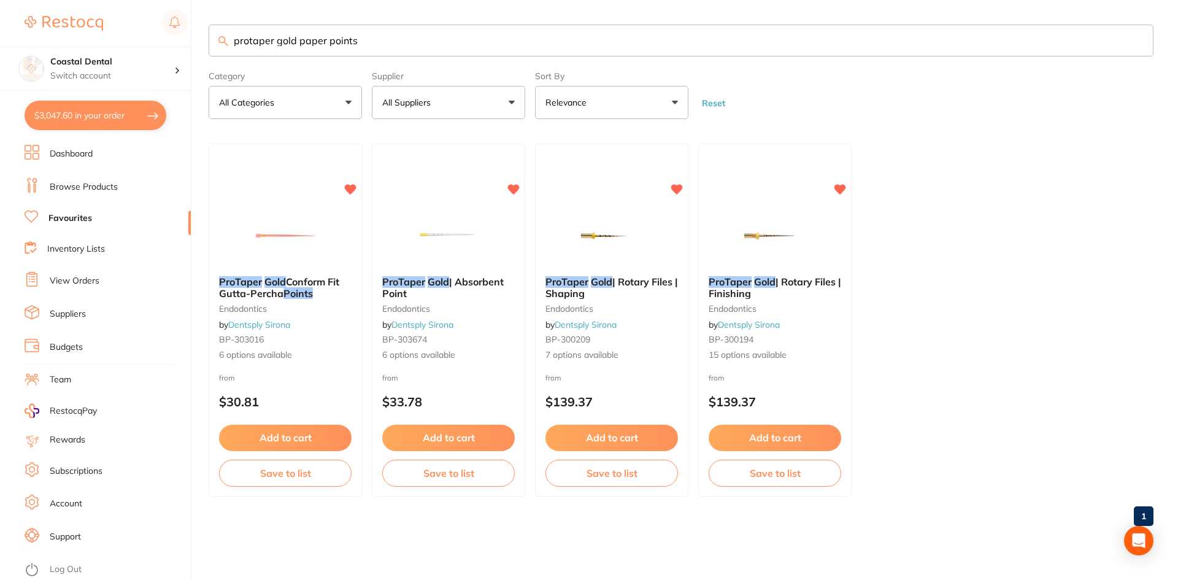
drag, startPoint x: 372, startPoint y: 35, endPoint x: 148, endPoint y: 27, distance: 224.1
click at [156, 33] on div "$3,047.60 Coastal Dental Switch account Coastal Dental Dental Sanctuary Newcast…" at bounding box center [589, 290] width 1178 height 580
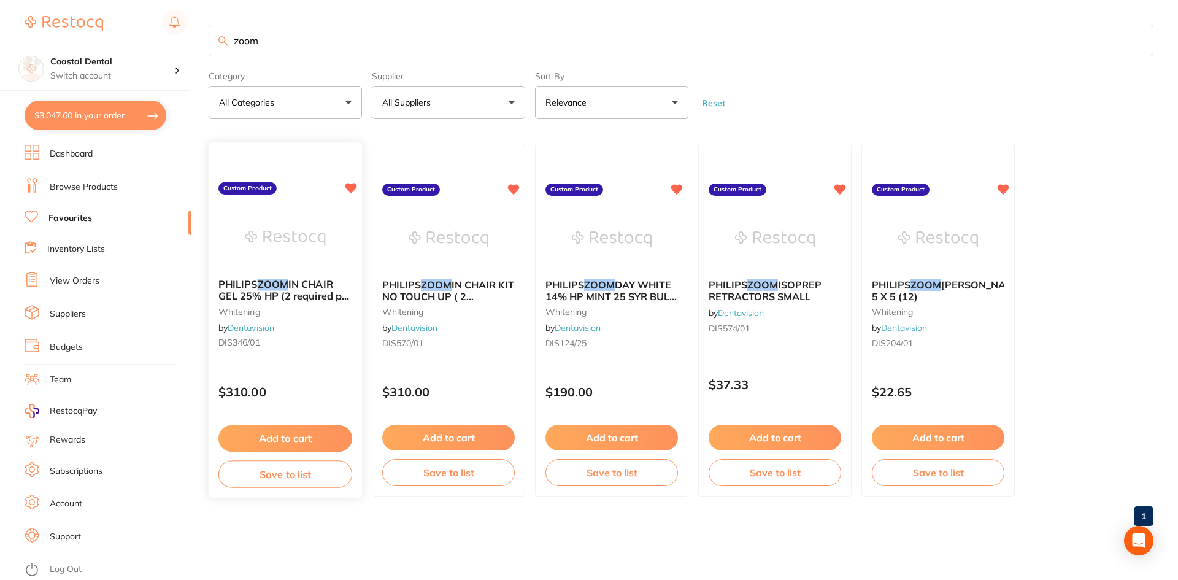
type input "zoom"
click at [277, 348] on div "PHILIPS ZOOM IN CHAIR GEL 25% HP (2 required per IN CHAIR KIT) BATCH 24115024 Q…" at bounding box center [285, 316] width 153 height 94
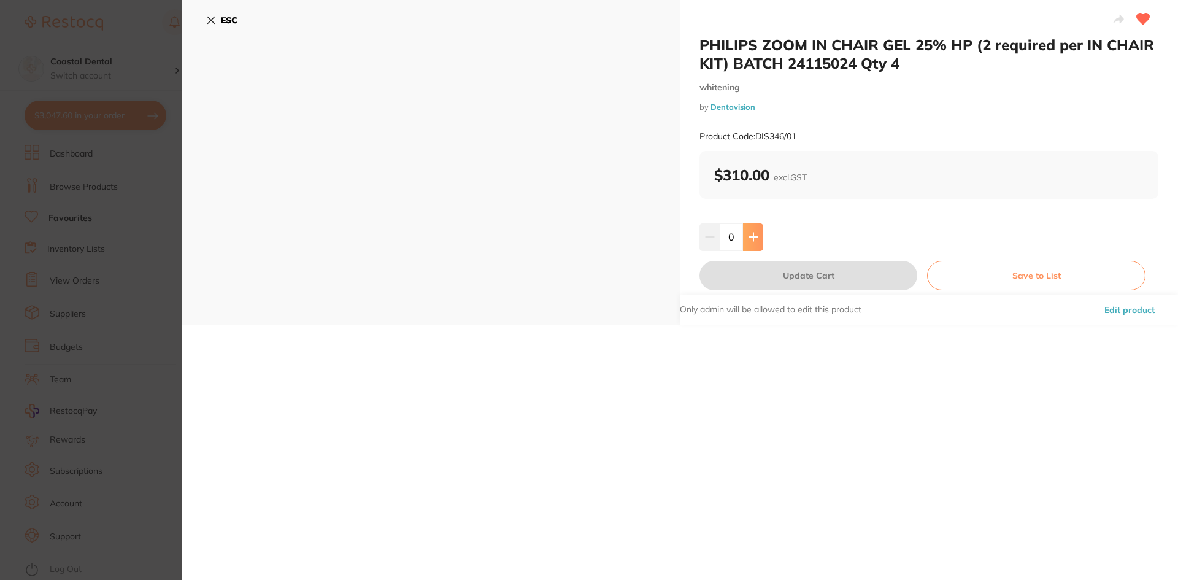
click at [752, 239] on icon at bounding box center [753, 237] width 8 height 8
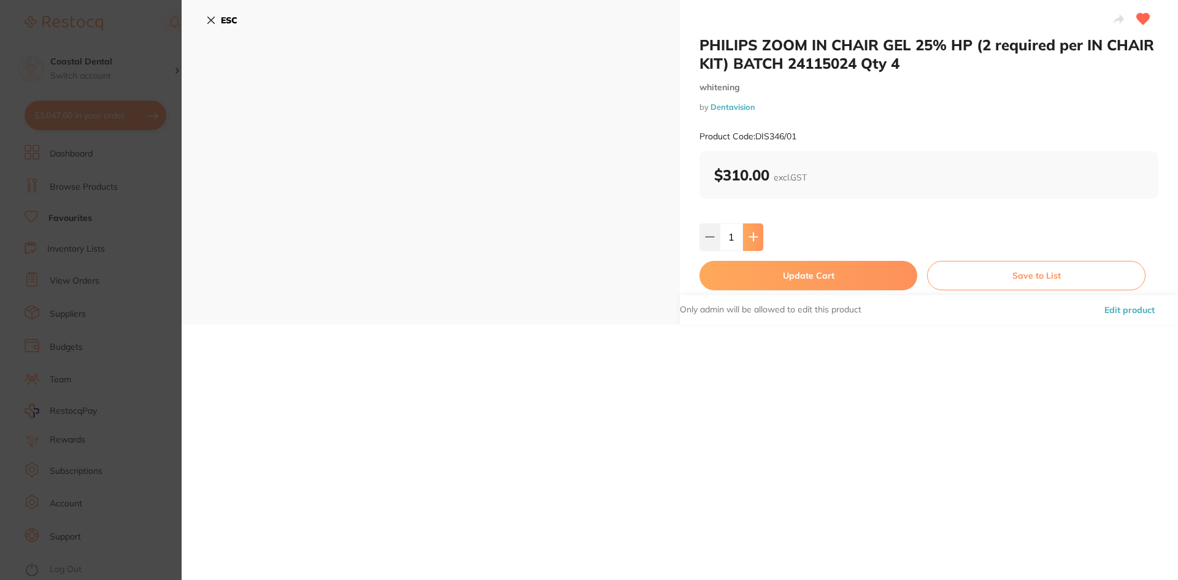
click at [755, 236] on icon at bounding box center [754, 237] width 10 height 10
type input "2"
click at [776, 274] on button "Update Cart" at bounding box center [809, 275] width 218 height 29
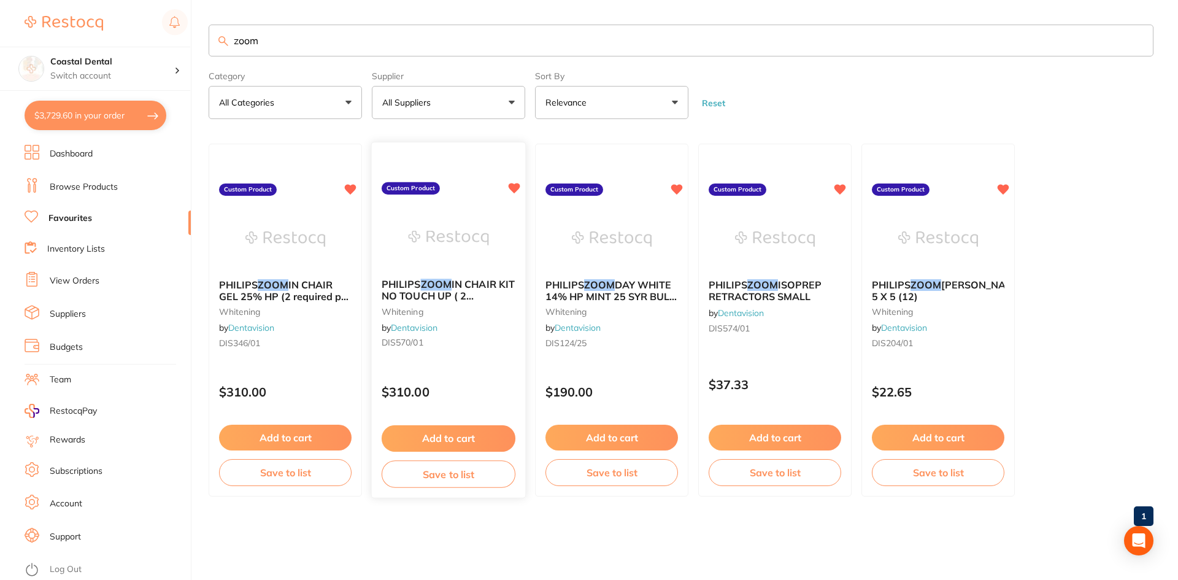
click at [507, 361] on div "PHILIPS ZOOM IN CHAIR KIT NO TOUCH UP ( 2 PATIENTS) BATCH 24130010 Qty 2 whiten…" at bounding box center [448, 316] width 153 height 94
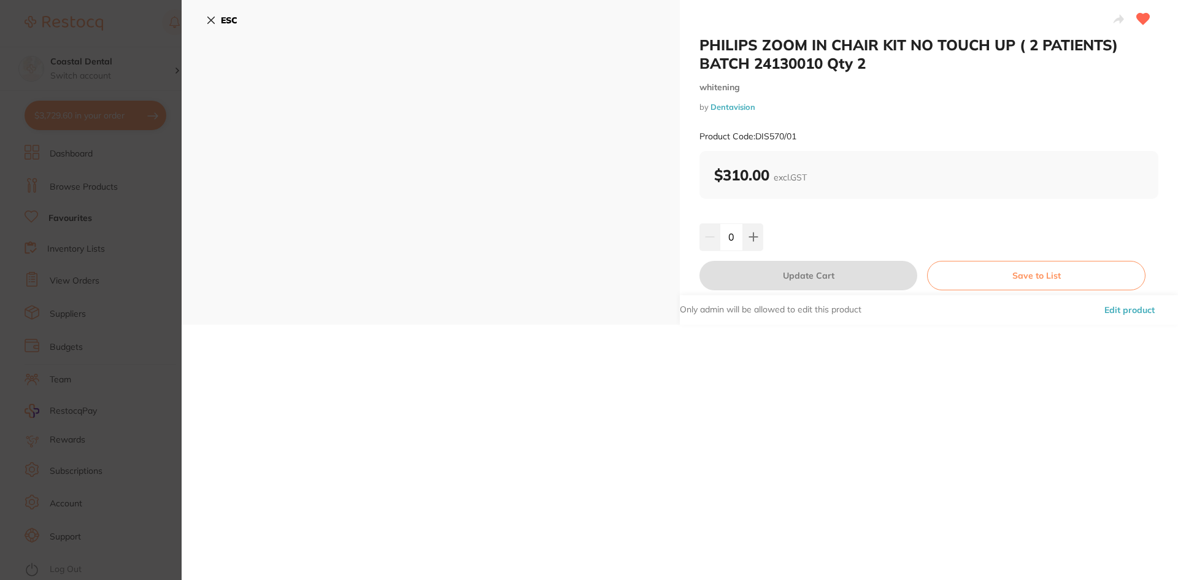
click at [209, 25] on button "ESC" at bounding box center [221, 20] width 31 height 21
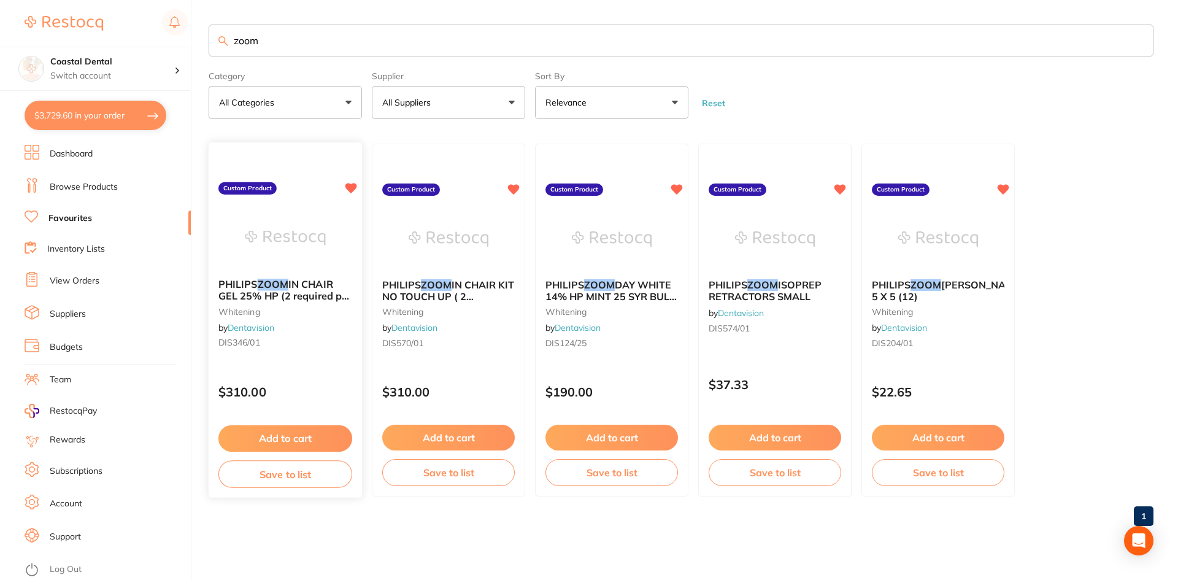
click at [296, 328] on div "PHILIPS ZOOM IN CHAIR GEL 25% HP (2 required per IN CHAIR KIT) BATCH 24115024 Q…" at bounding box center [285, 316] width 153 height 94
click at [656, 364] on div "PHILIPS ZOOM DAY WHITE 14% HP MINT 25 SYR BULK KIT BATCH 24141029 [MEDICAL_DATA…" at bounding box center [611, 320] width 155 height 356
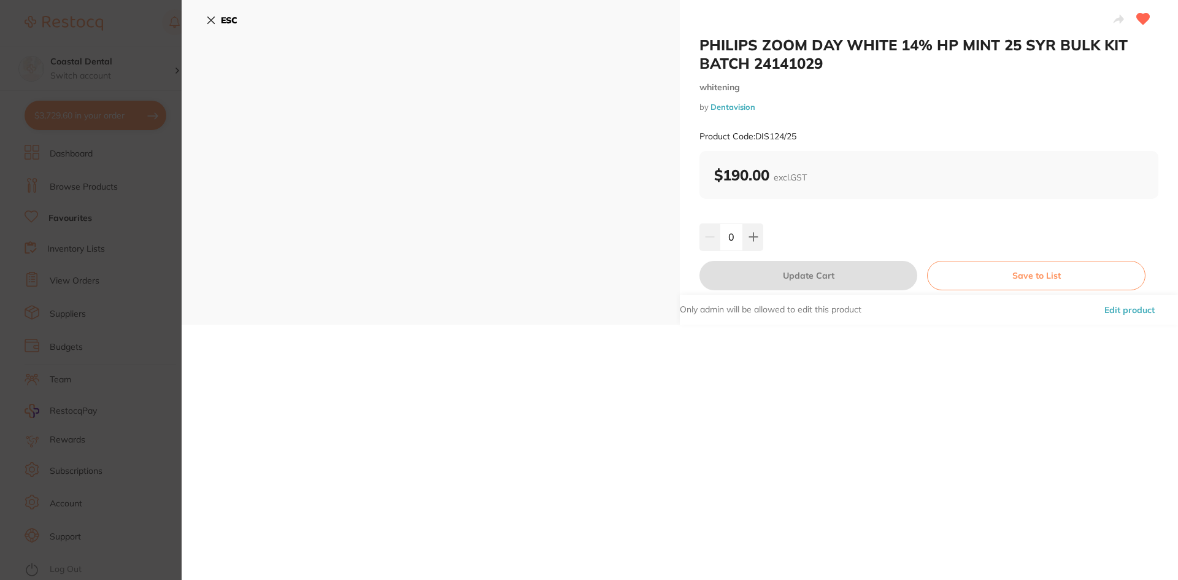
click at [208, 23] on icon at bounding box center [211, 20] width 7 height 7
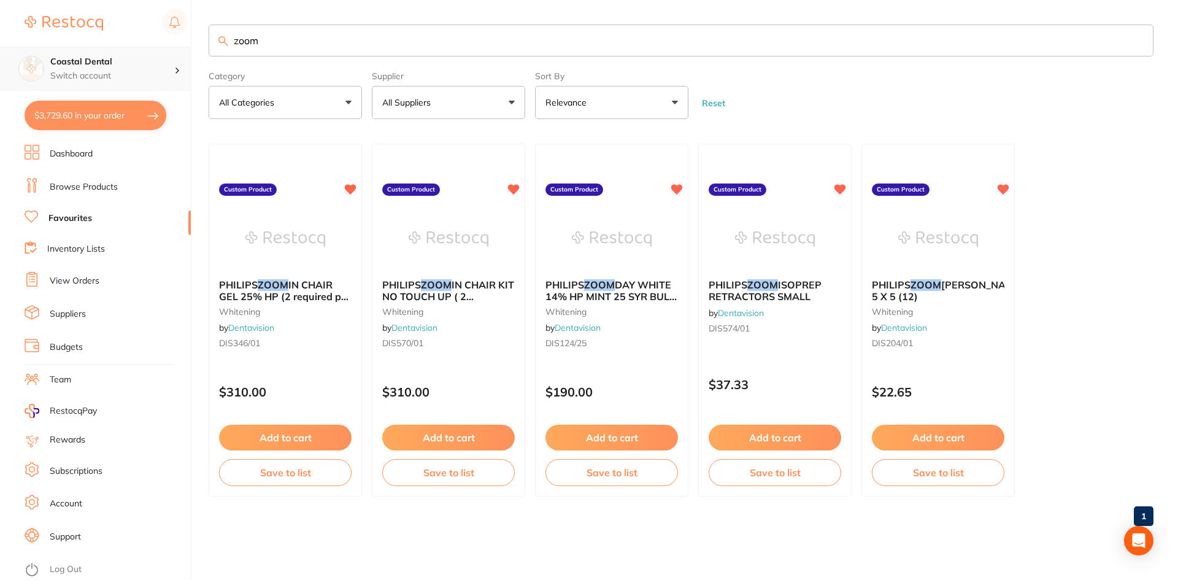
scroll to position [1, 0]
drag, startPoint x: 274, startPoint y: 45, endPoint x: 141, endPoint y: 61, distance: 134.1
click at [141, 61] on div "$3,729.60 Coastal Dental Switch account Coastal Dental Dental Sanctuary [GEOGRA…" at bounding box center [589, 290] width 1178 height 580
type input "[PERSON_NAME]"
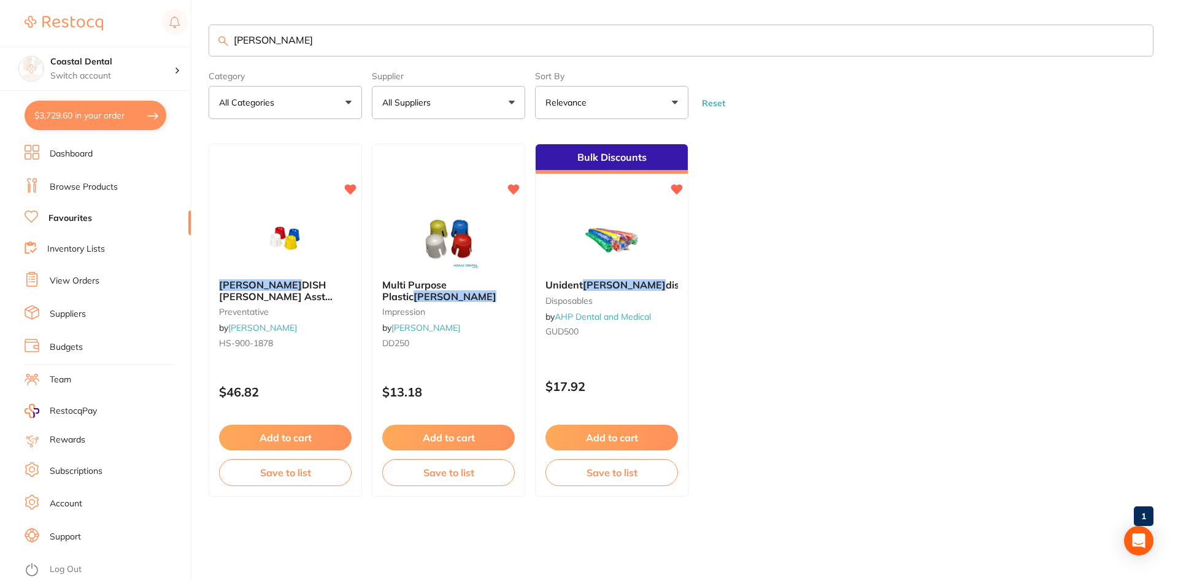
scroll to position [0, 0]
click at [476, 350] on div "Multi Purpose Plastic [PERSON_NAME] impression by [PERSON_NAME] DD250" at bounding box center [448, 316] width 153 height 94
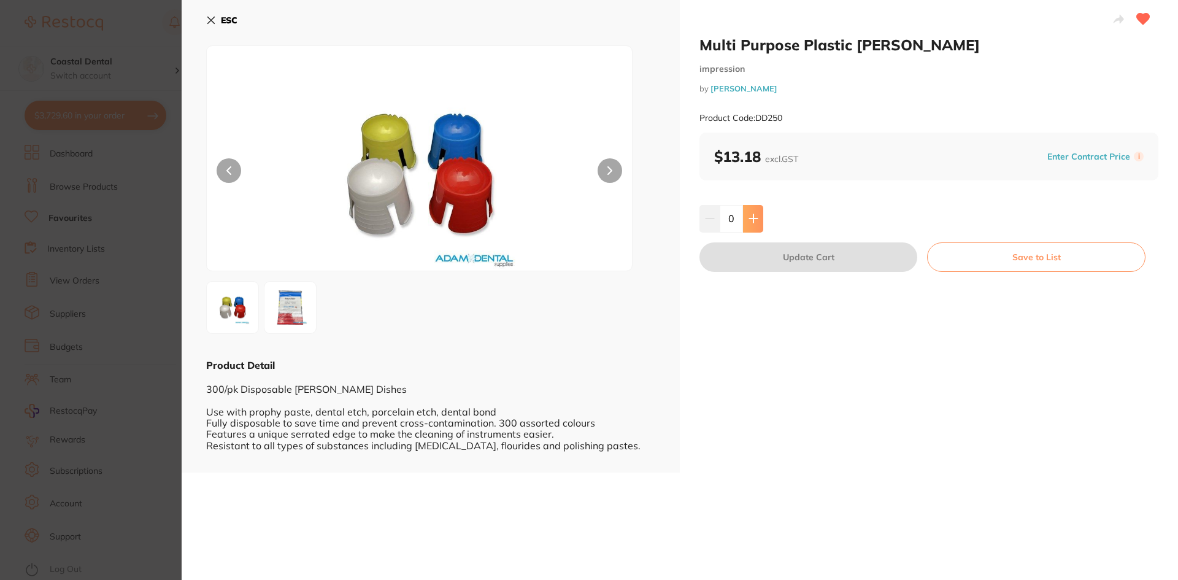
click at [751, 222] on icon at bounding box center [753, 219] width 8 height 8
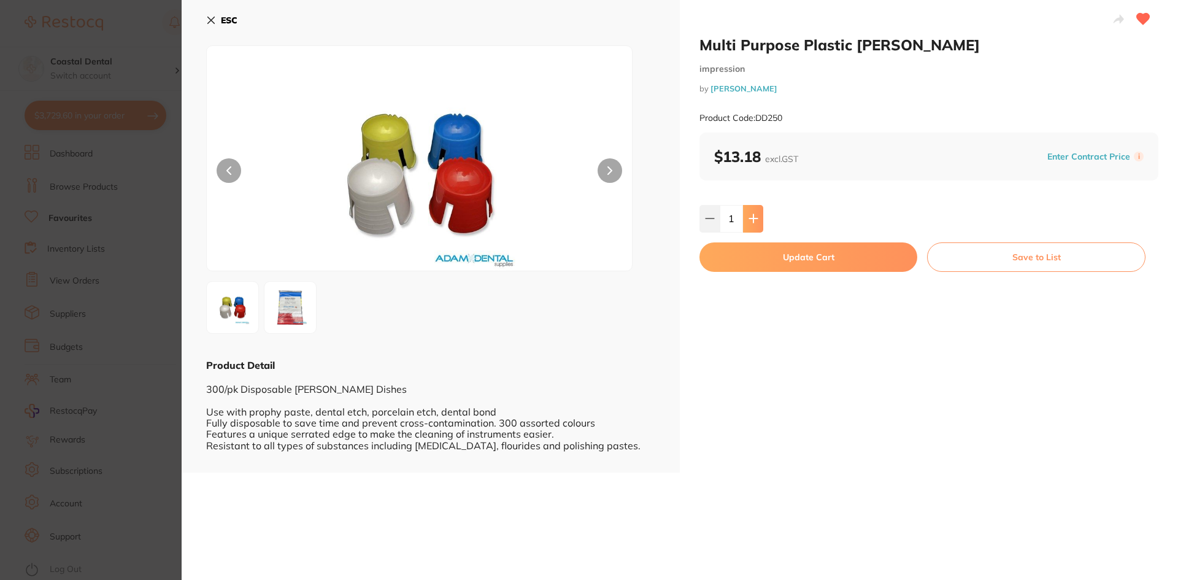
click at [751, 222] on icon at bounding box center [753, 219] width 8 height 8
type input "2"
click at [749, 259] on button "Update Cart" at bounding box center [809, 256] width 218 height 29
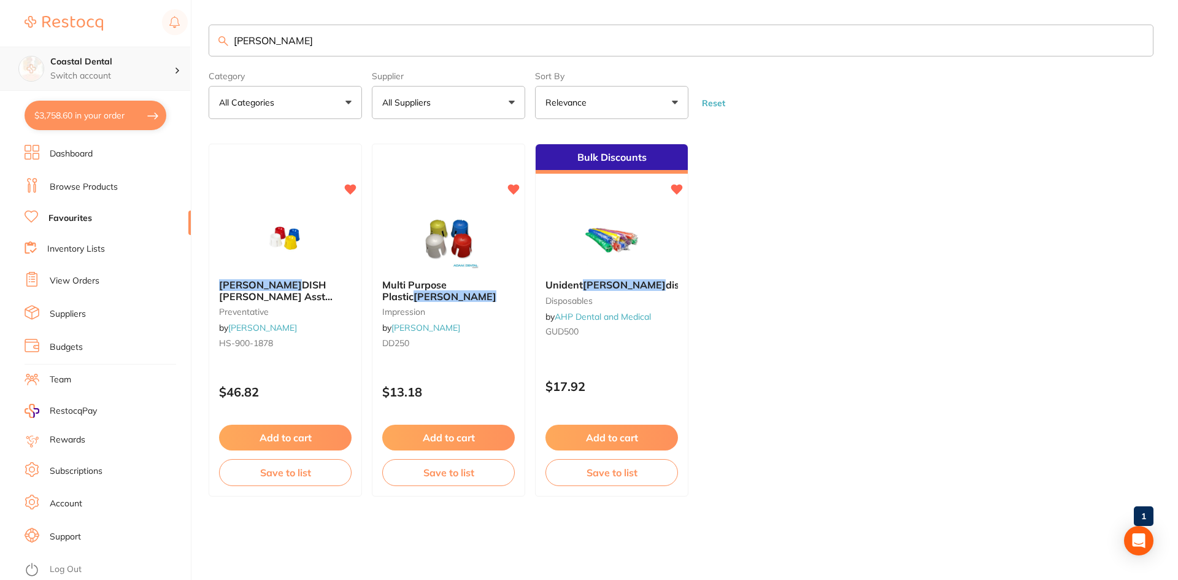
scroll to position [1, 0]
drag, startPoint x: 297, startPoint y: 46, endPoint x: 117, endPoint y: 54, distance: 180.6
click at [117, 55] on div "$3,758.60 Coastal Dental Switch account Coastal Dental Dental Sanctuary [GEOGRA…" at bounding box center [589, 290] width 1178 height 580
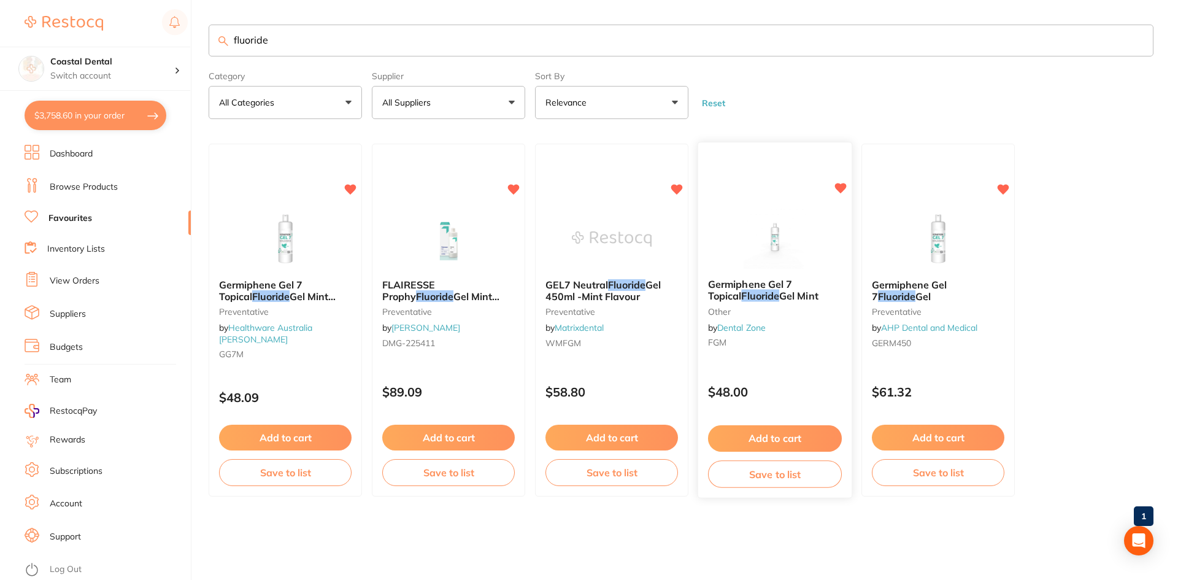
type input "fluoride"
click at [779, 357] on div "Germiphene Gel 7 Topical Fluoride Gel Mint other by Dental Zone FGM" at bounding box center [774, 316] width 153 height 94
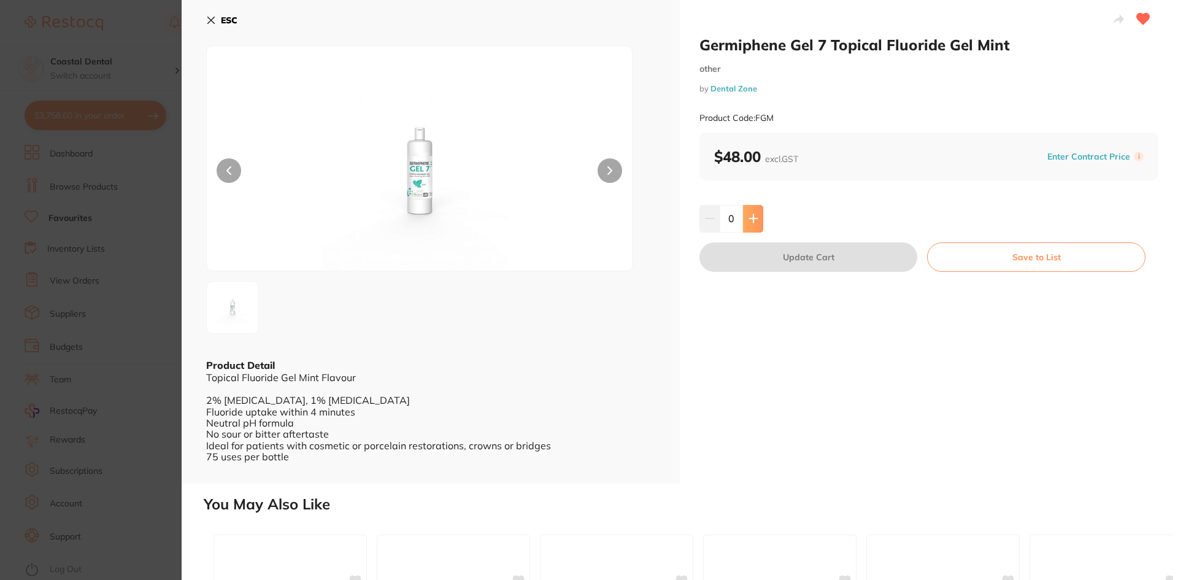
click at [749, 218] on icon at bounding box center [754, 219] width 10 height 10
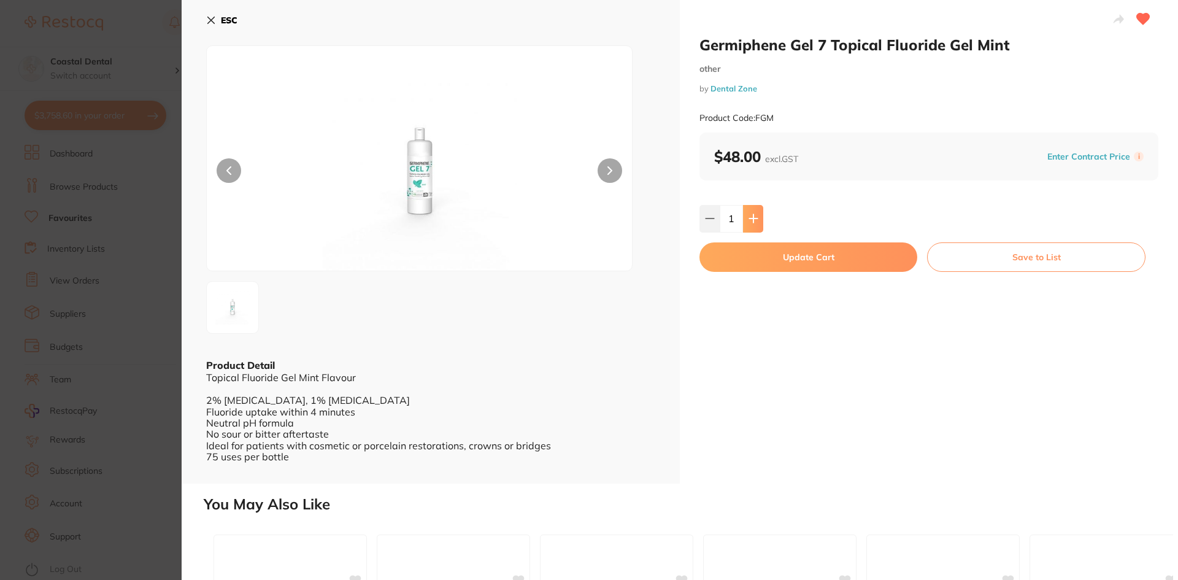
click at [749, 218] on icon at bounding box center [754, 219] width 10 height 10
type input "2"
click at [739, 261] on button "Update Cart" at bounding box center [809, 256] width 218 height 29
checkbox input "false"
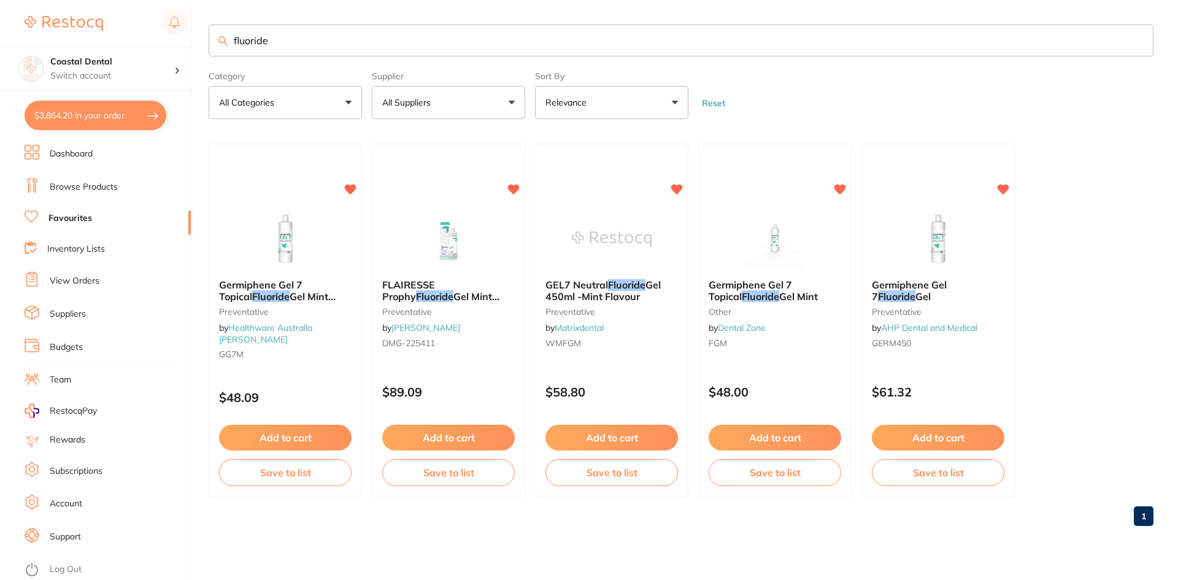
drag, startPoint x: 304, startPoint y: 42, endPoint x: 79, endPoint y: 25, distance: 225.2
click at [77, 35] on div "$3,864.20 Coastal Dental Switch account Coastal Dental Dental Sanctuary Newcast…" at bounding box center [589, 290] width 1178 height 580
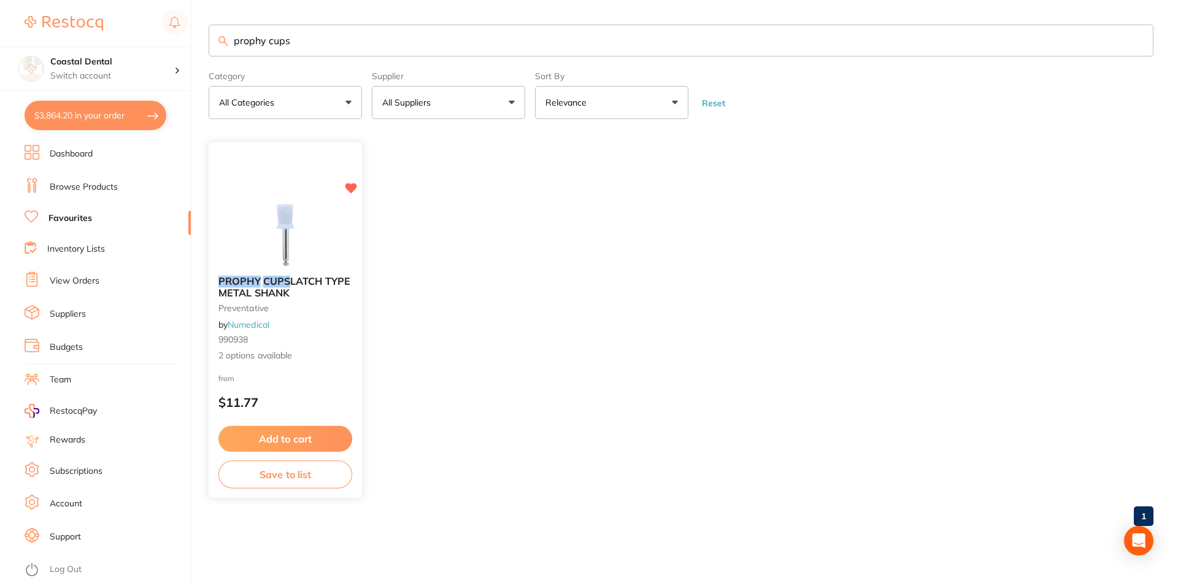
type input "prophy cups"
click at [331, 328] on div "PROPHY CUPS LATCH TYPE METAL SHANK preventative by Numedical 990938 2 options a…" at bounding box center [285, 319] width 153 height 106
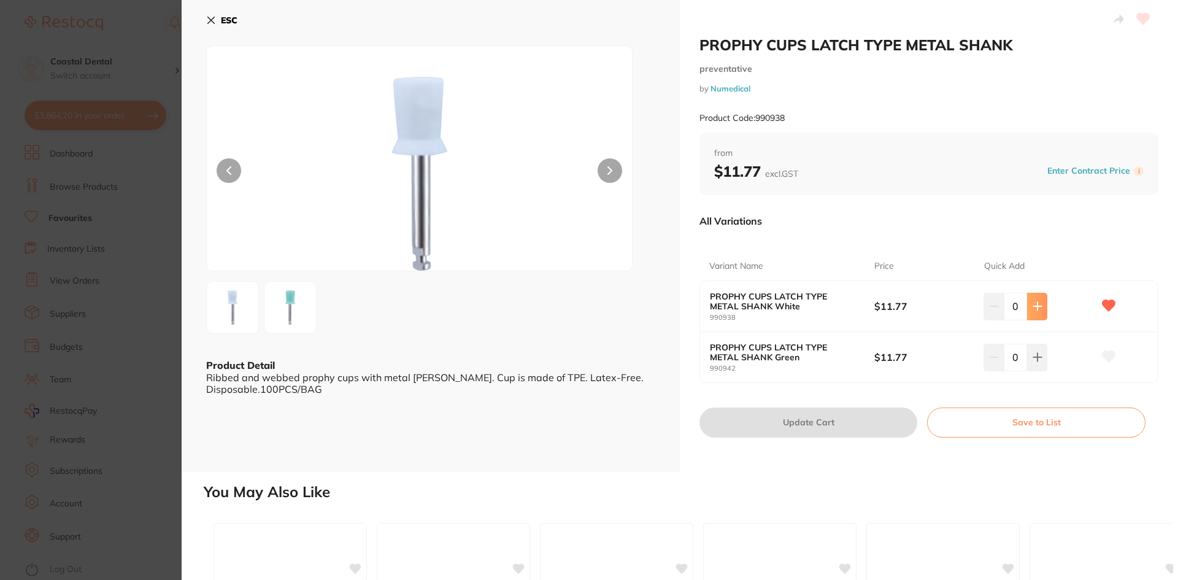
click at [1035, 308] on icon at bounding box center [1037, 307] width 8 height 8
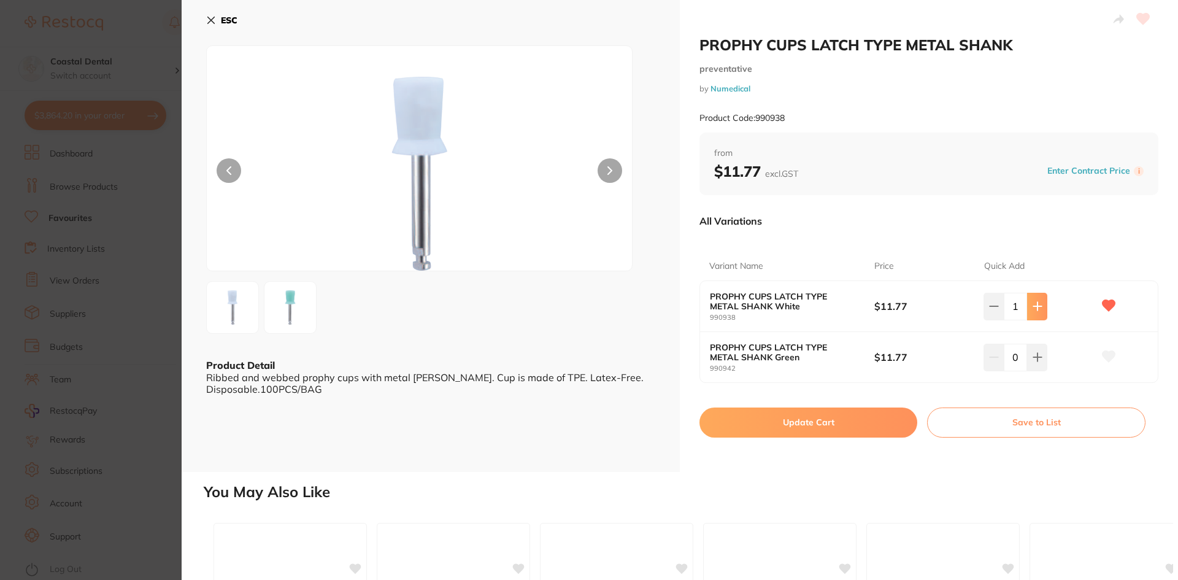
click at [1035, 308] on icon at bounding box center [1037, 307] width 8 height 8
type input "4"
drag, startPoint x: 805, startPoint y: 423, endPoint x: 785, endPoint y: 411, distance: 22.8
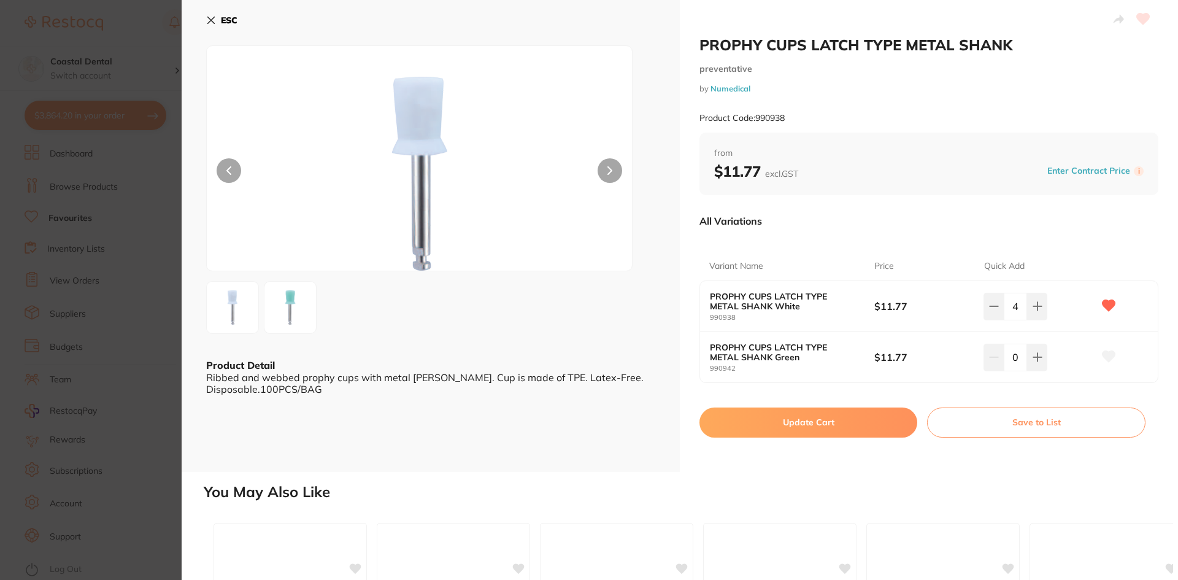
click at [805, 423] on button "Update Cart" at bounding box center [809, 421] width 218 height 29
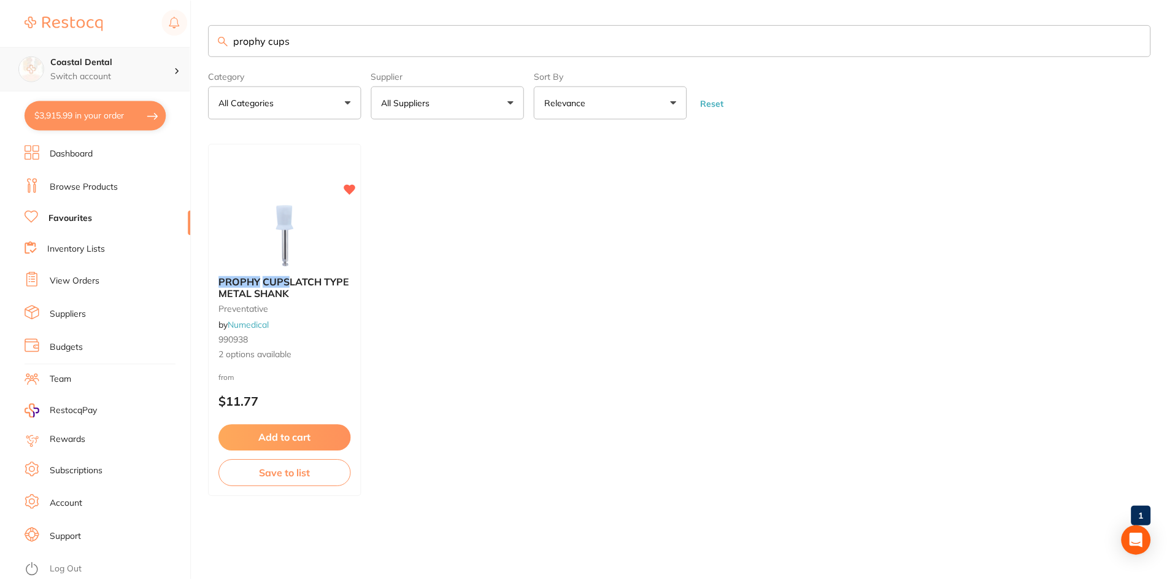
scroll to position [1, 0]
drag, startPoint x: 312, startPoint y: 40, endPoint x: 139, endPoint y: 44, distance: 173.1
click at [131, 55] on div "$3,915.99 Coastal Dental Switch account Coastal Dental Dental Sanctuary Newcast…" at bounding box center [589, 290] width 1178 height 580
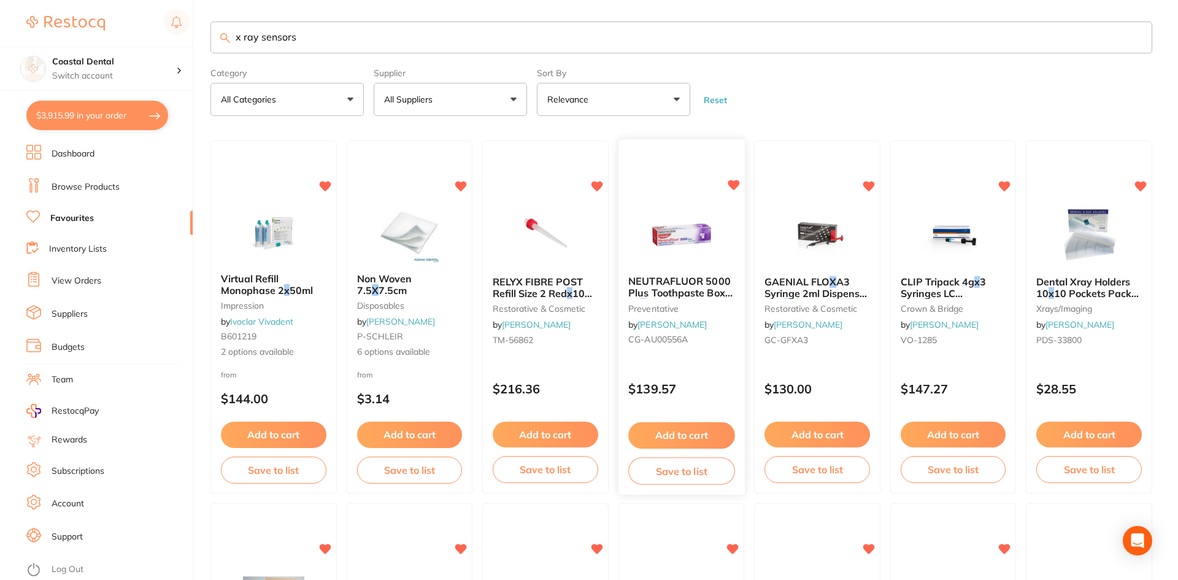
scroll to position [0, 0]
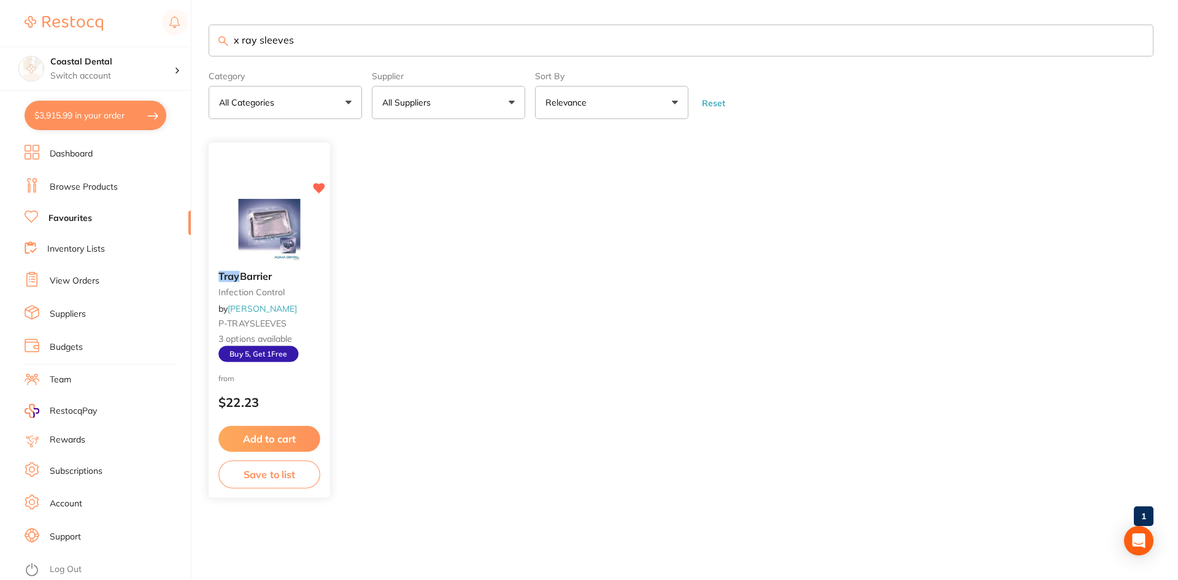
type input "x ray sleeves"
click at [298, 287] on small "infection control" at bounding box center [269, 292] width 102 height 10
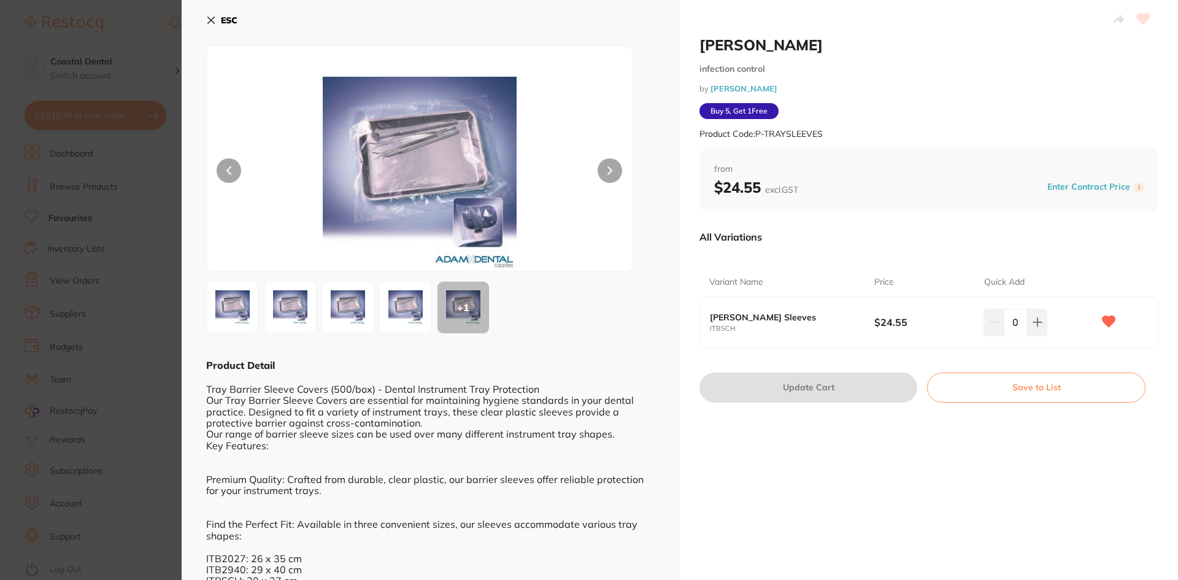
click at [207, 25] on button "ESC" at bounding box center [221, 20] width 31 height 21
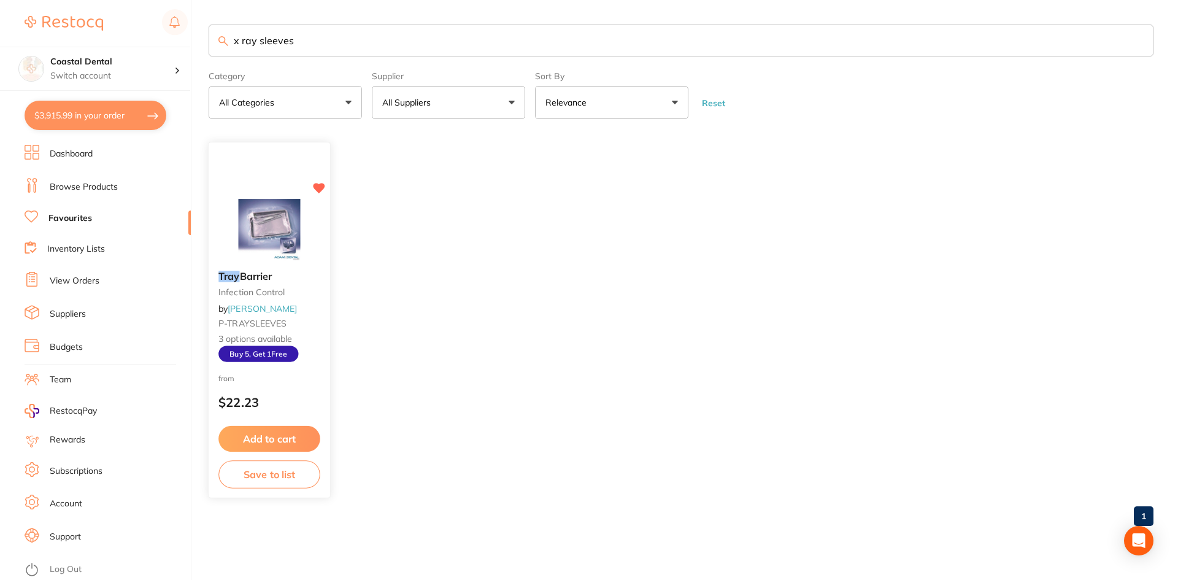
click at [293, 310] on div "Tray Barrier infection control by Adam Dental P-TRAYSLEEVES 3 options available…" at bounding box center [269, 316] width 121 height 110
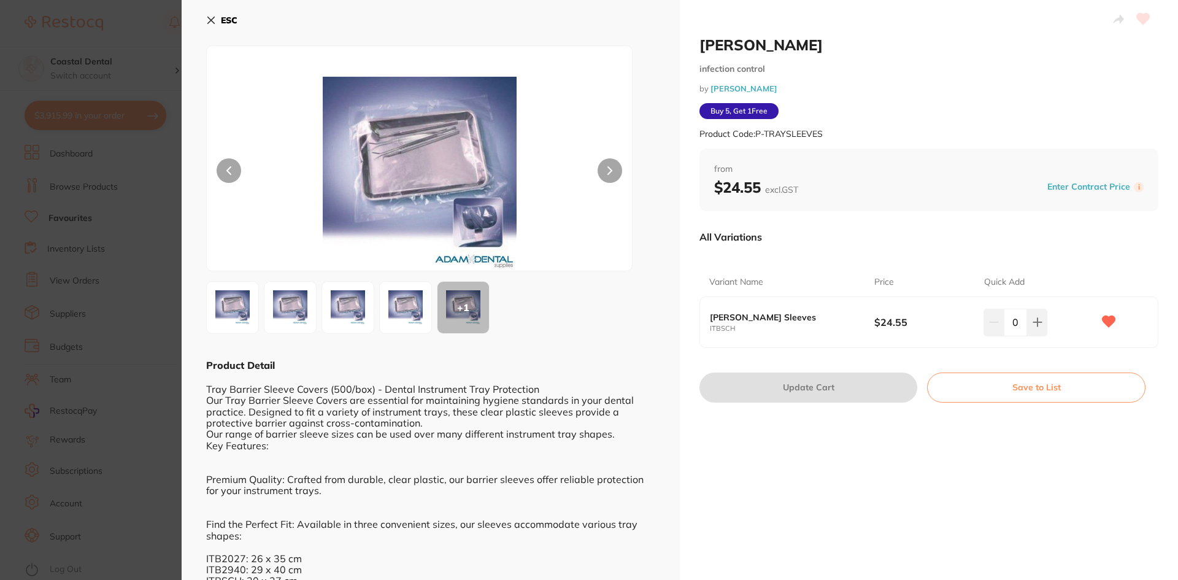
click at [208, 21] on icon at bounding box center [211, 20] width 10 height 10
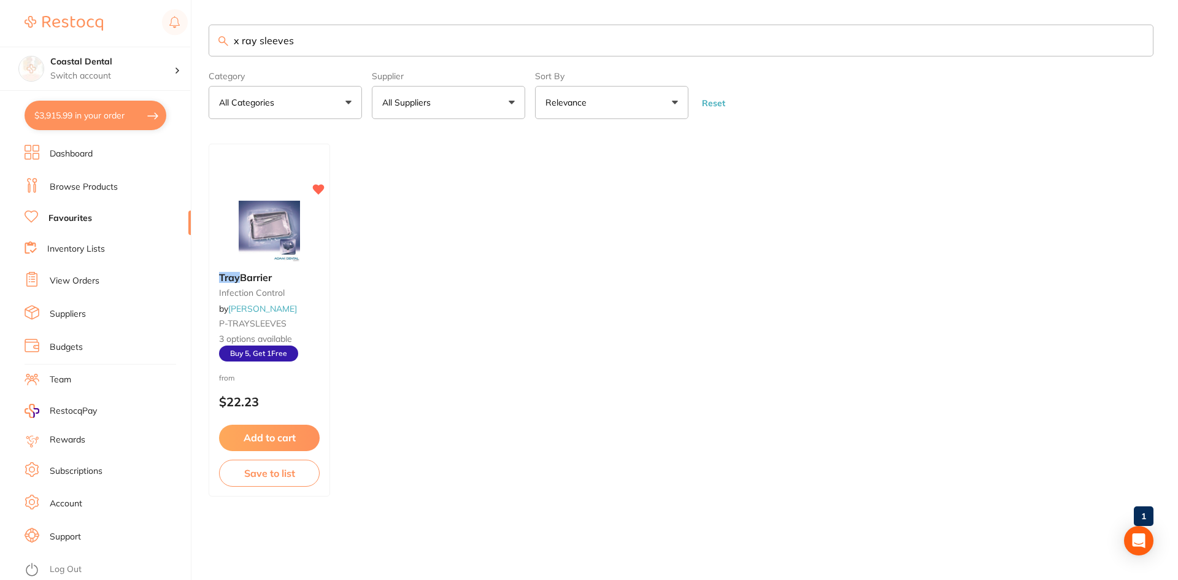
click at [101, 190] on link "Browse Products" at bounding box center [84, 187] width 68 height 12
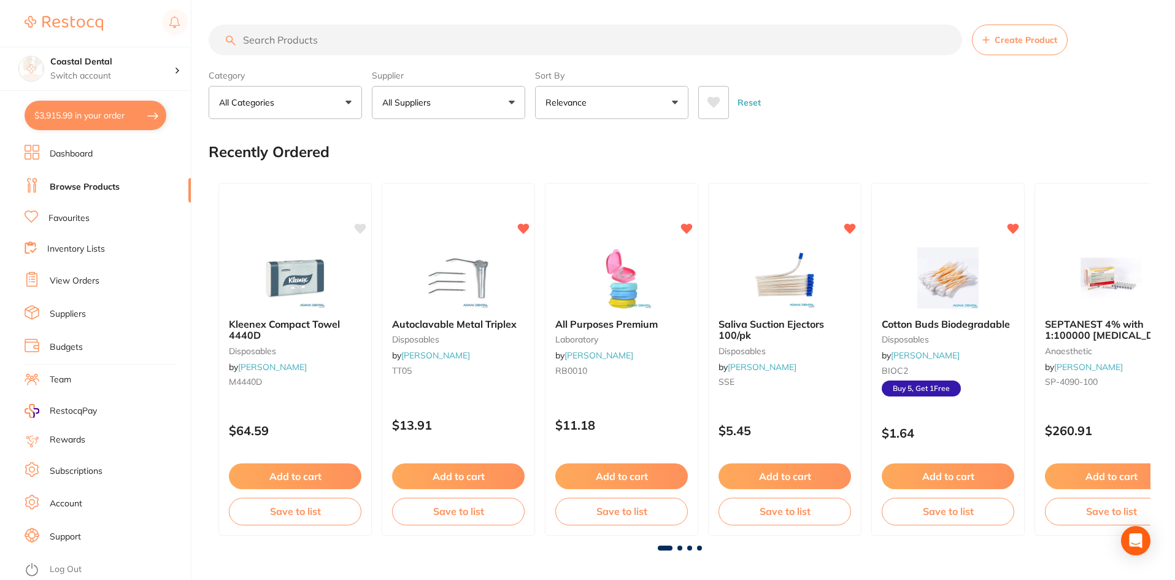
click at [288, 36] on input "search" at bounding box center [585, 40] width 753 height 31
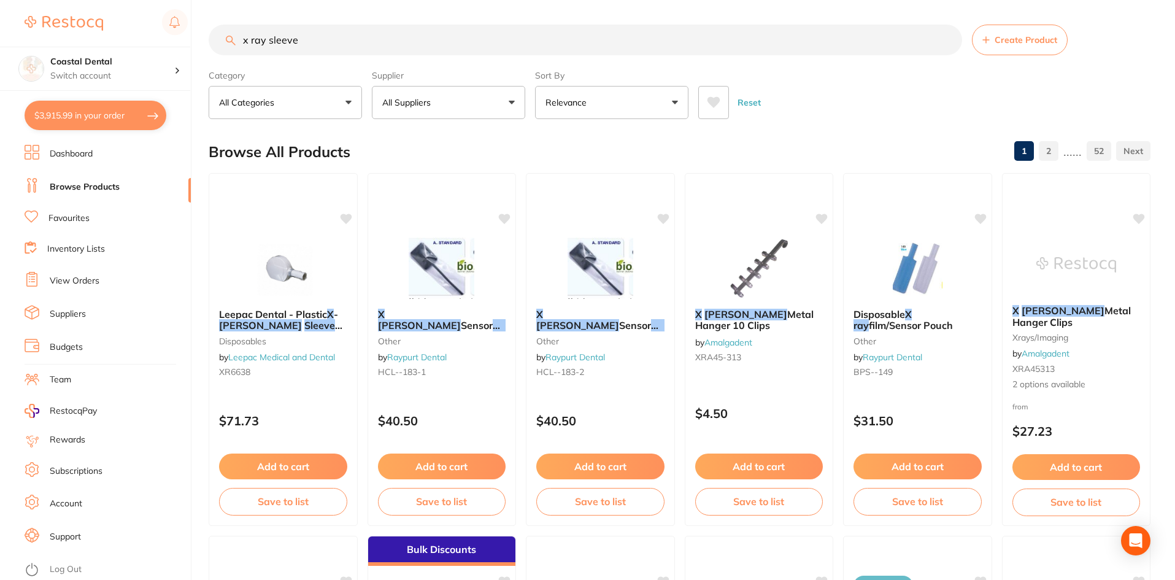
drag, startPoint x: 265, startPoint y: 40, endPoint x: 279, endPoint y: 40, distance: 13.5
click at [266, 42] on input "x ray sleeve" at bounding box center [585, 40] width 753 height 31
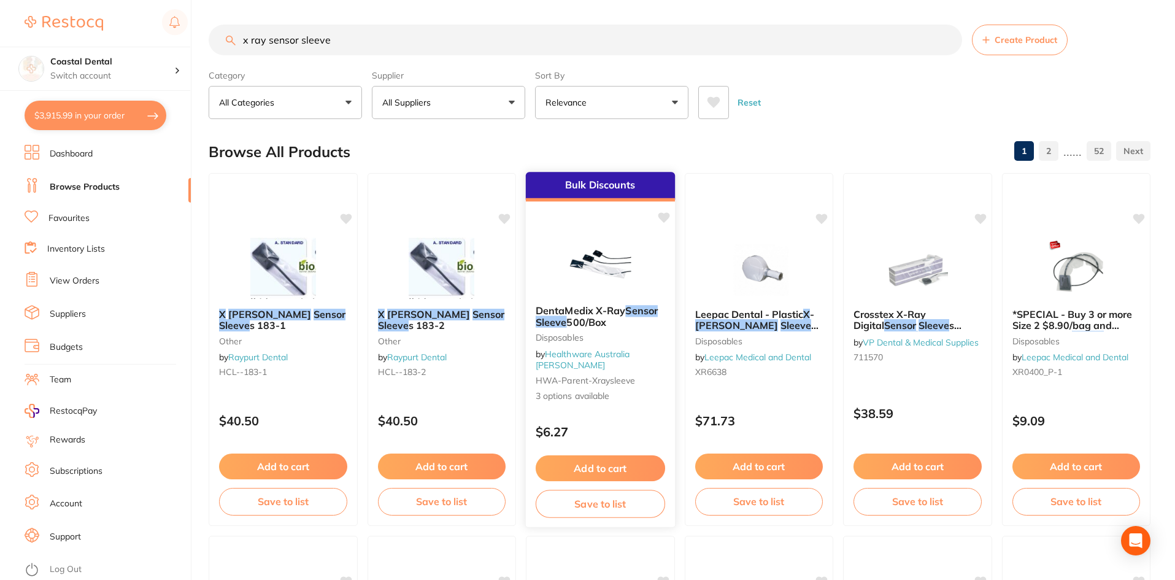
type input "x ray sensor sleeve"
click at [627, 425] on p "$6.27" at bounding box center [600, 432] width 129 height 14
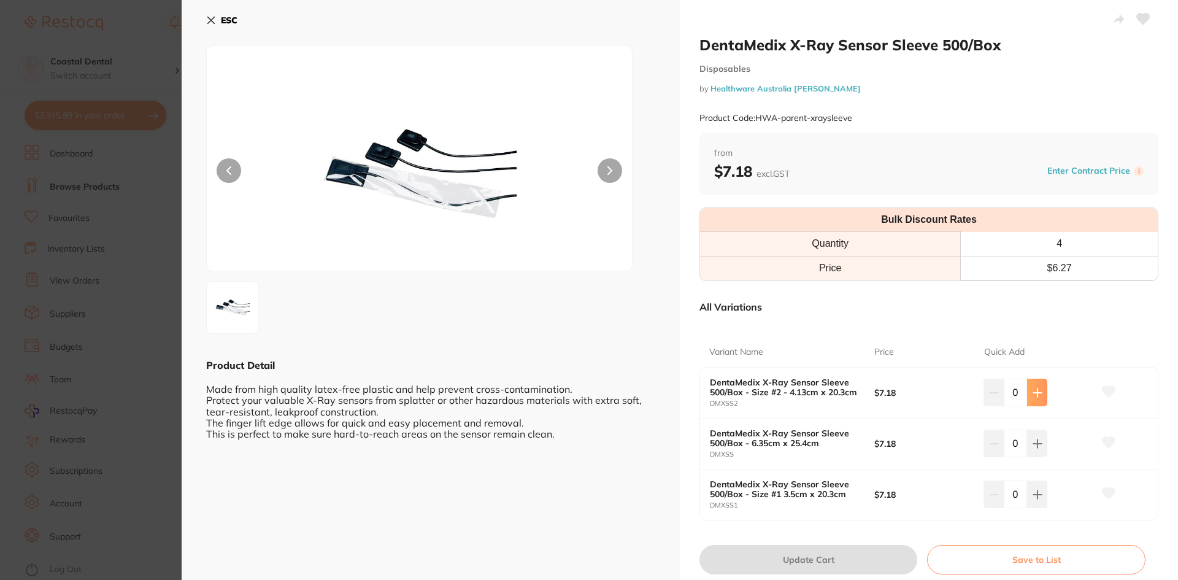
click at [1039, 396] on icon at bounding box center [1038, 393] width 10 height 10
type input "2"
click at [1106, 397] on icon at bounding box center [1109, 391] width 13 height 11
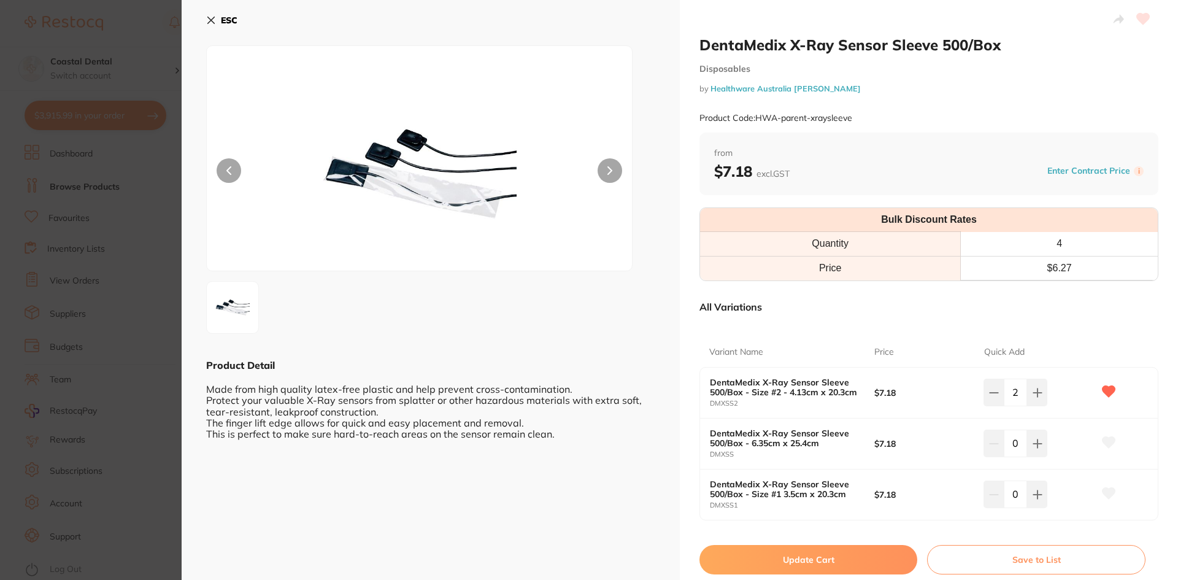
click at [820, 564] on button "Update Cart" at bounding box center [809, 559] width 218 height 29
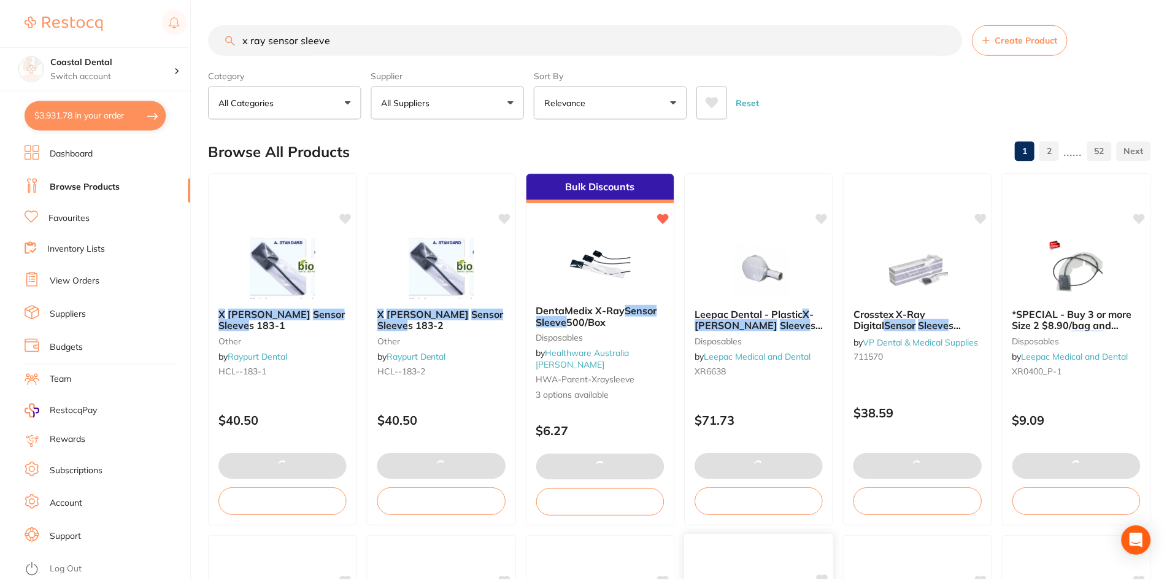
scroll to position [1, 0]
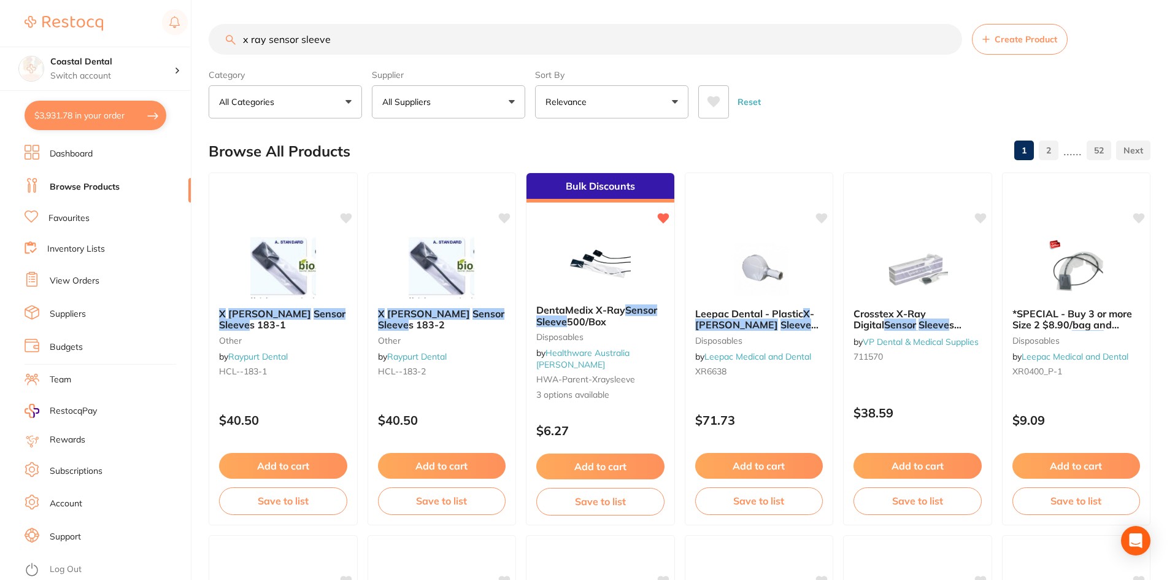
click at [72, 215] on link "Favourites" at bounding box center [68, 218] width 41 height 12
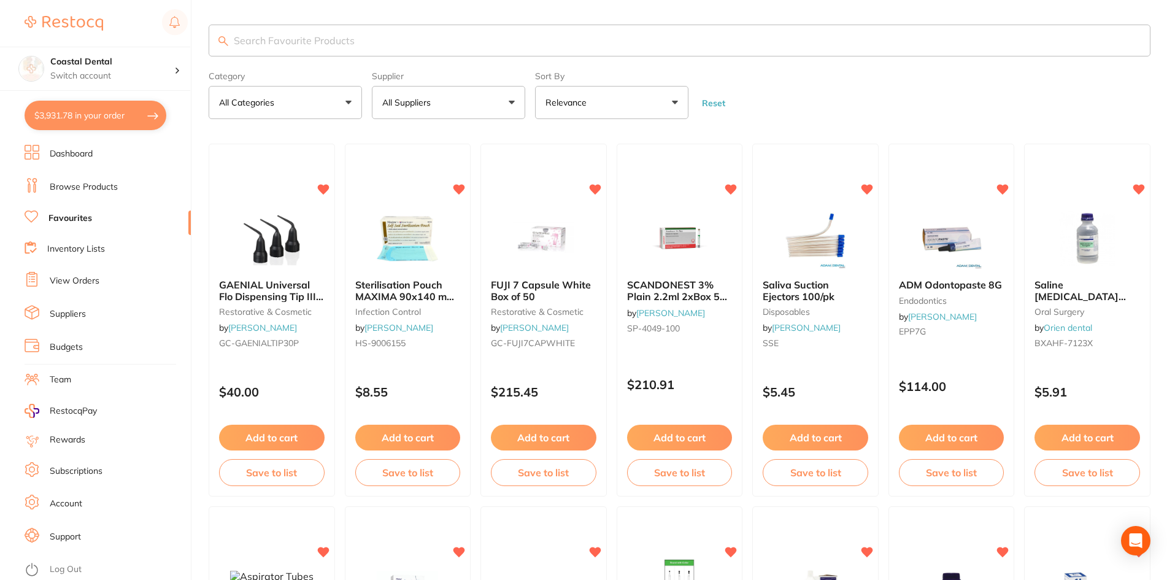
click at [307, 34] on input "search" at bounding box center [680, 41] width 942 height 32
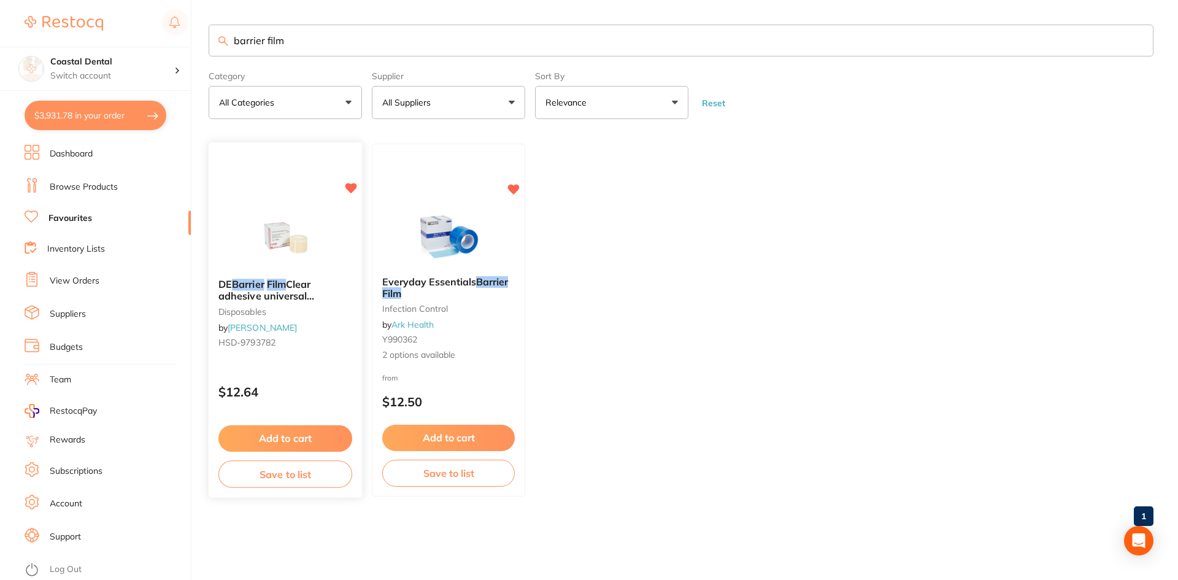
type input "barrier film"
click at [316, 369] on div "DE Barrier Film Clear adhesive universal 101x152mm Box of1200 disposables by He…" at bounding box center [285, 320] width 155 height 356
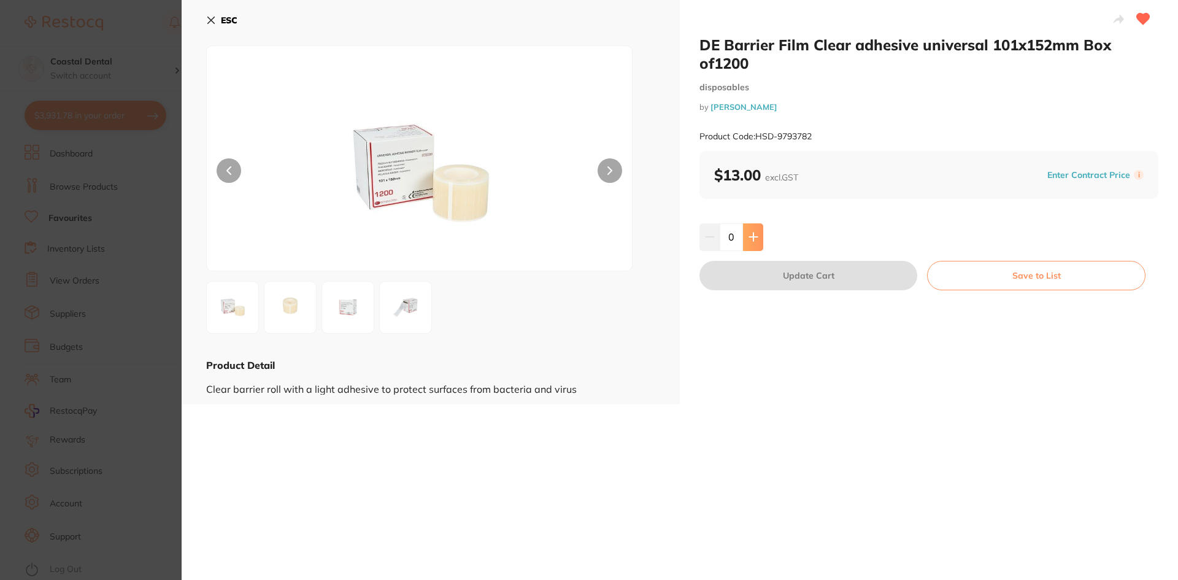
click at [757, 245] on button at bounding box center [753, 236] width 20 height 27
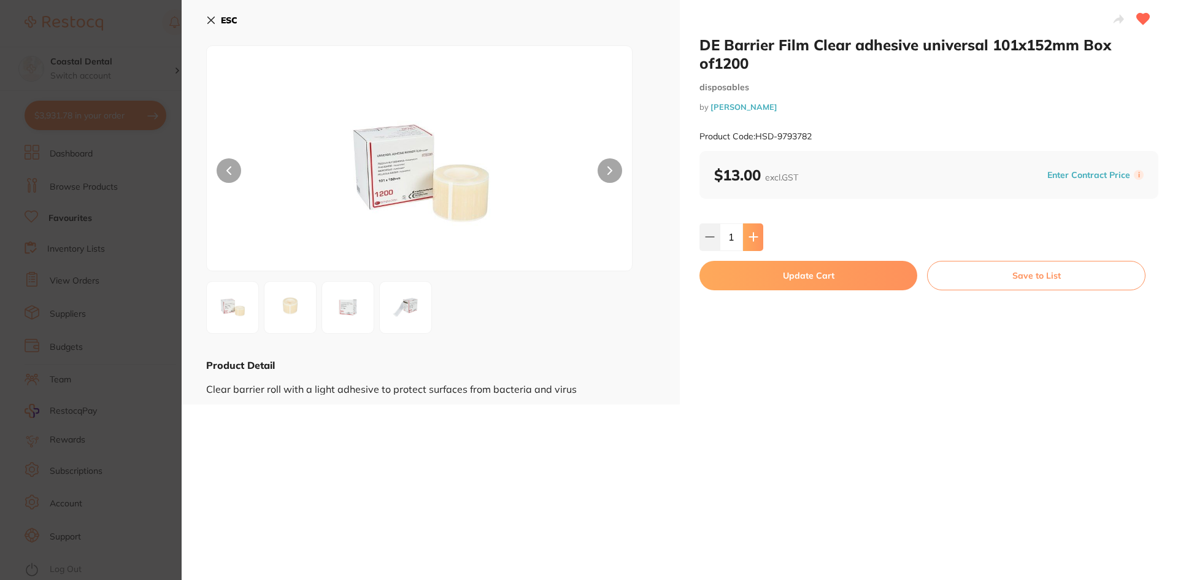
click at [757, 245] on button at bounding box center [753, 236] width 20 height 27
type input "2"
click at [784, 280] on button "Update Cart" at bounding box center [809, 275] width 218 height 29
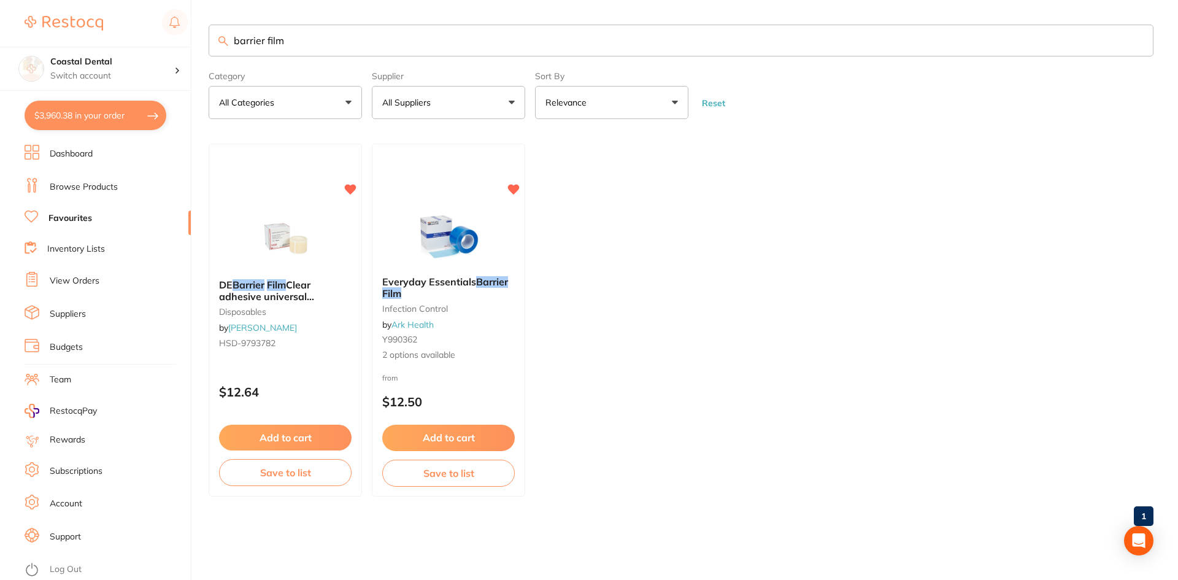
drag, startPoint x: 312, startPoint y: 39, endPoint x: 172, endPoint y: 38, distance: 139.9
click at [173, 39] on div "$3,960.38 Coastal Dental Switch account Coastal Dental Dental Sanctuary Newcast…" at bounding box center [589, 290] width 1178 height 580
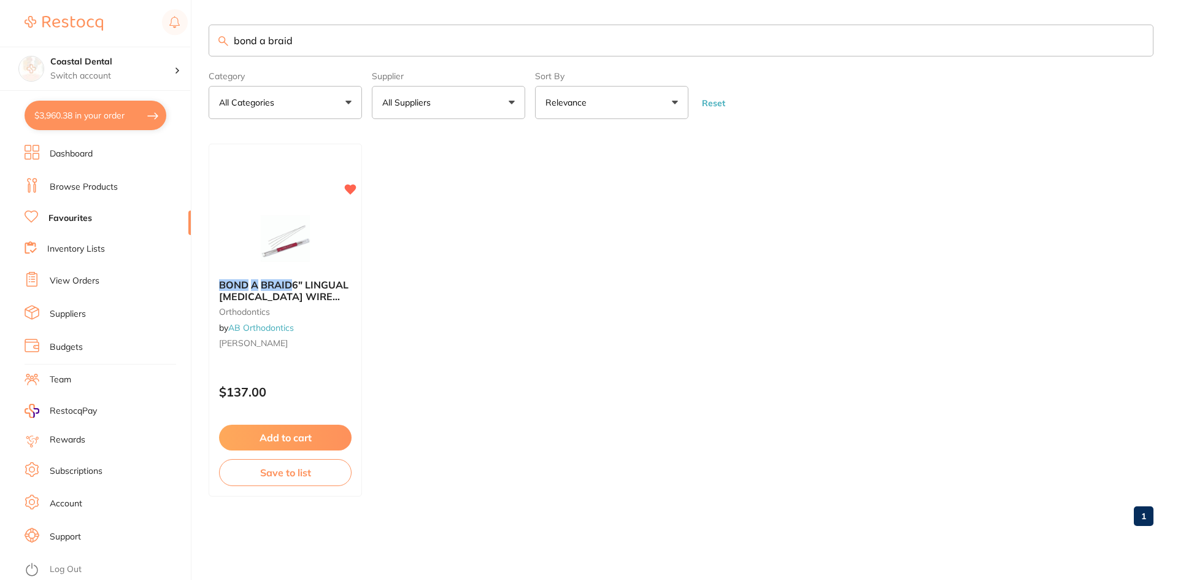
type input "bond a braid"
click at [318, 350] on div "BOND A BRAID 6" LINGUAL RETAINER WIRE (PK 10) orthodontics by AB Orthodontics R…" at bounding box center [285, 316] width 153 height 94
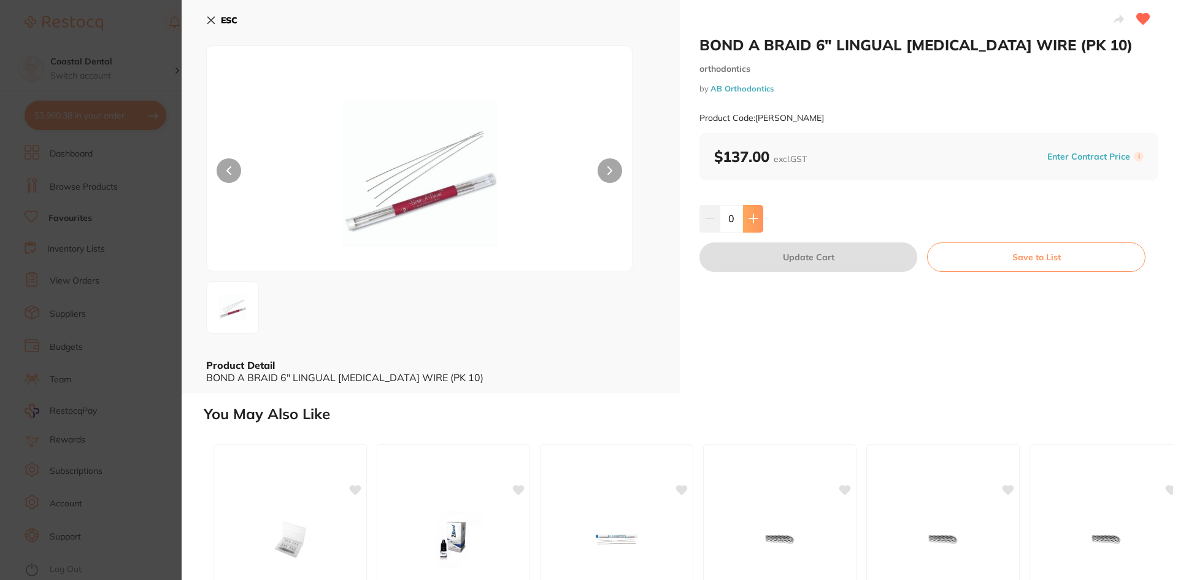
click at [759, 218] on button at bounding box center [753, 218] width 20 height 27
type input "1"
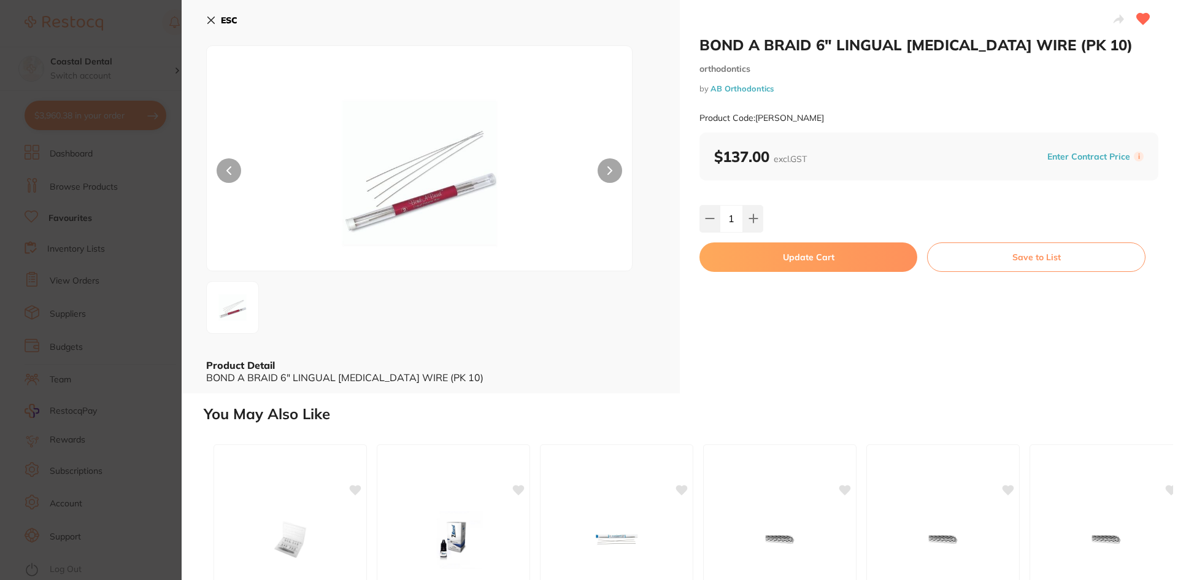
click at [758, 255] on button "Update Cart" at bounding box center [809, 256] width 218 height 29
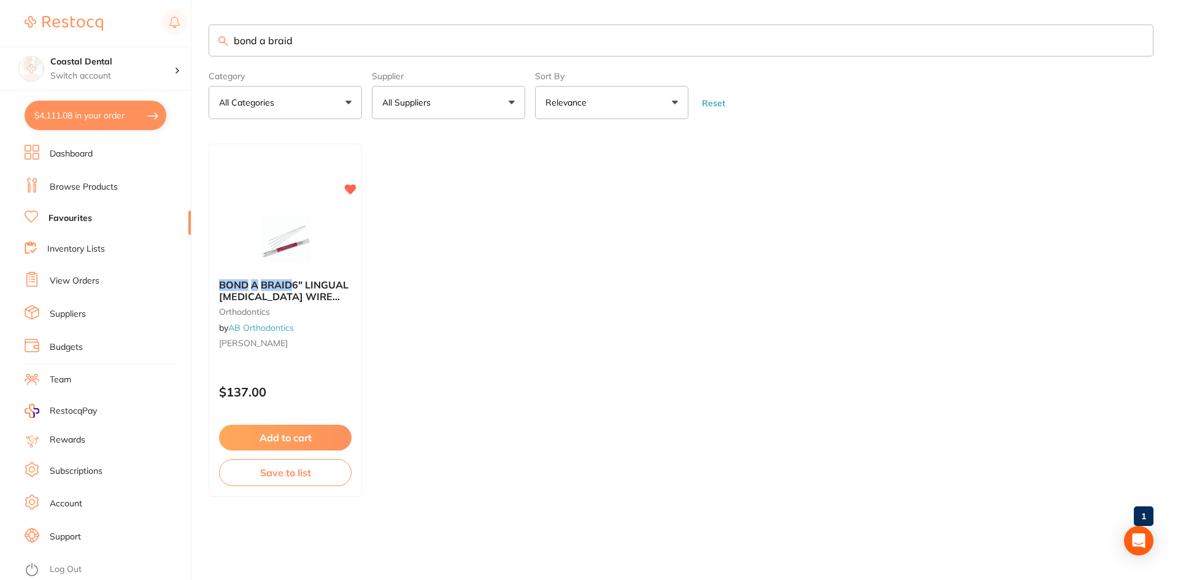
drag, startPoint x: 339, startPoint y: 36, endPoint x: 86, endPoint y: 36, distance: 252.8
click at [86, 36] on div "$4,111.08 Coastal Dental Switch account Coastal Dental Dental Sanctuary [GEOGRA…" at bounding box center [589, 290] width 1178 height 580
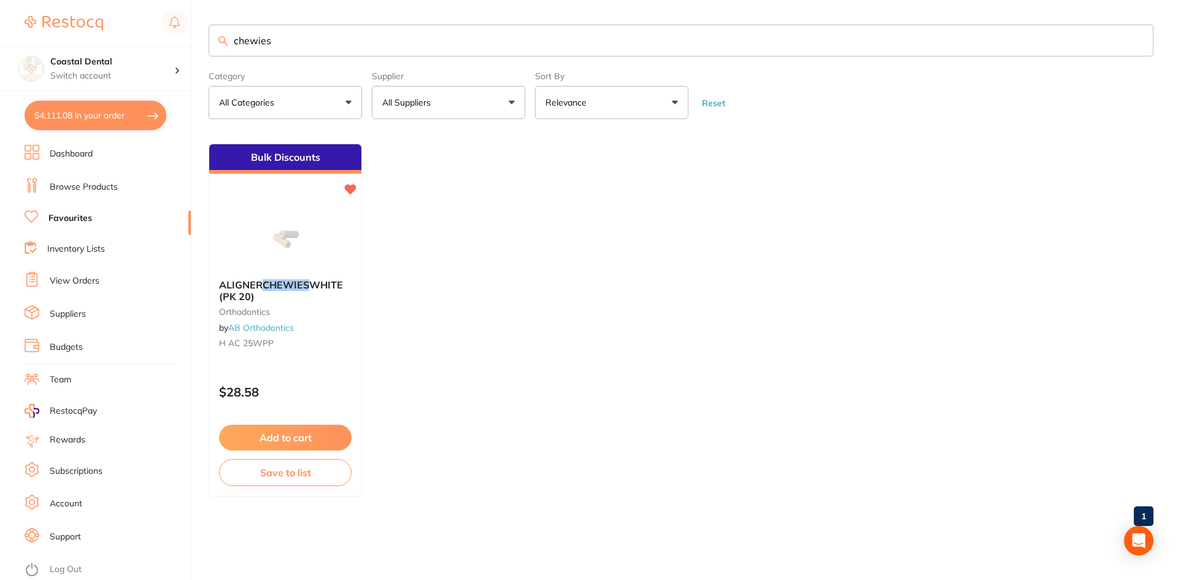
type input "chewies"
click at [511, 105] on button "All Suppliers" at bounding box center [448, 102] width 153 height 33
click at [555, 178] on ul "Bulk Discounts ALIGNER CHEWIES WHITE (PK 20) orthodontics by AB Orthodontics H …" at bounding box center [681, 320] width 945 height 353
click at [100, 187] on link "Browse Products" at bounding box center [84, 187] width 68 height 12
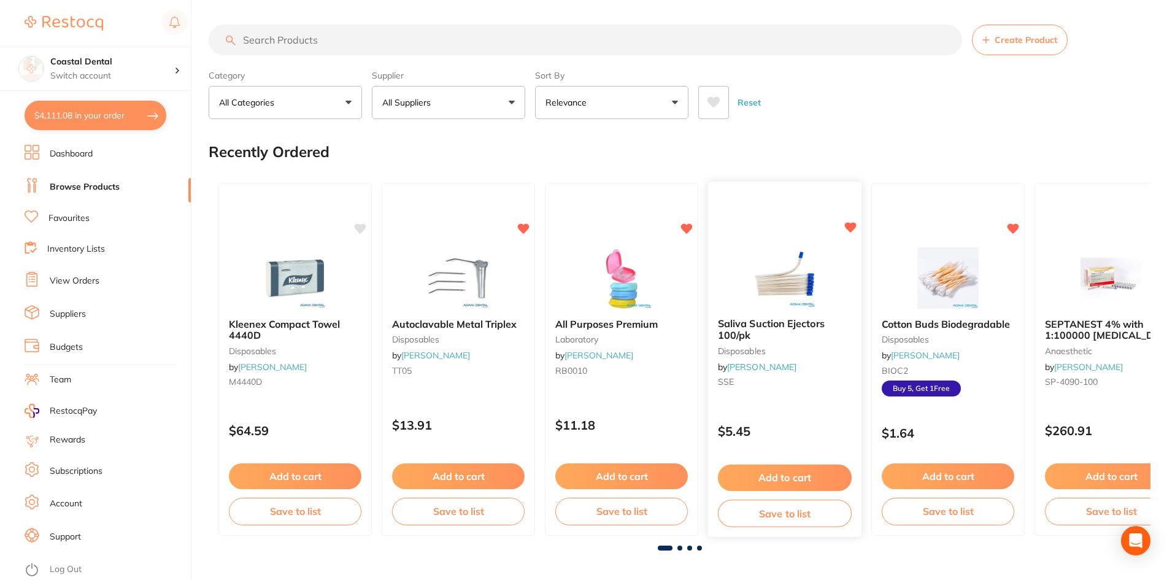
click at [811, 434] on p "$5.45" at bounding box center [785, 431] width 134 height 14
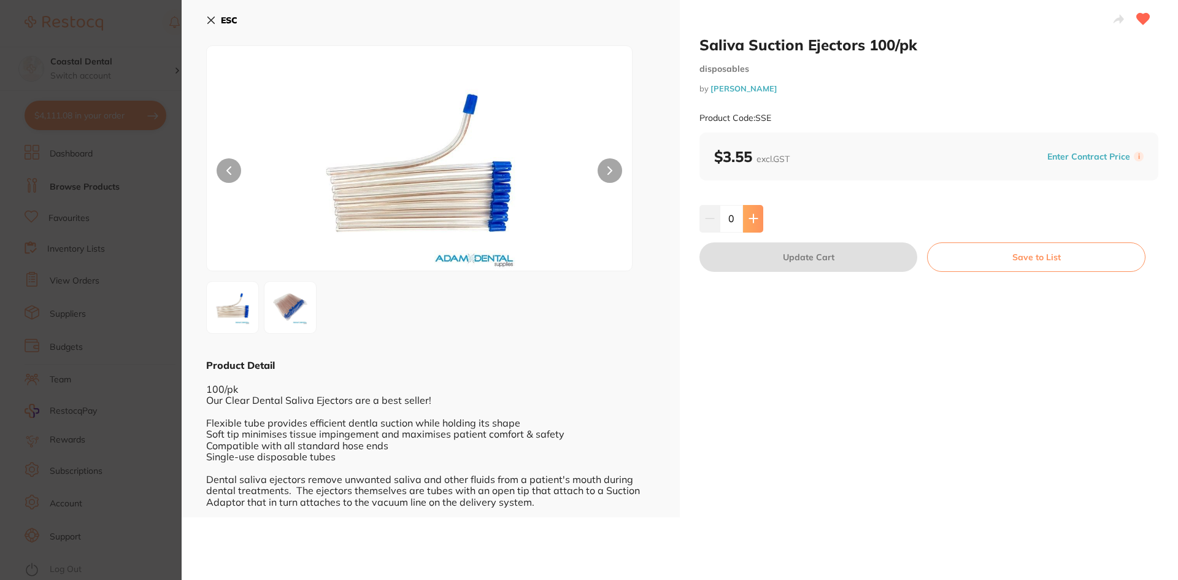
click at [758, 225] on button at bounding box center [753, 218] width 20 height 27
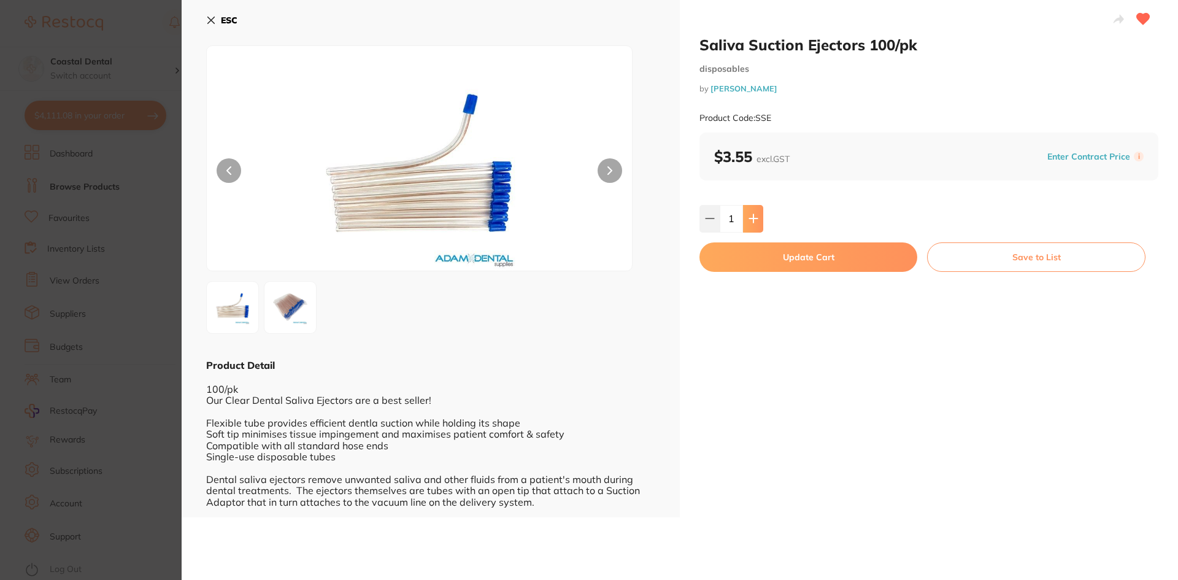
click at [758, 225] on button at bounding box center [753, 218] width 20 height 27
click at [758, 220] on button at bounding box center [753, 218] width 20 height 27
type input "3"
click at [777, 261] on button "Update Cart" at bounding box center [809, 256] width 218 height 29
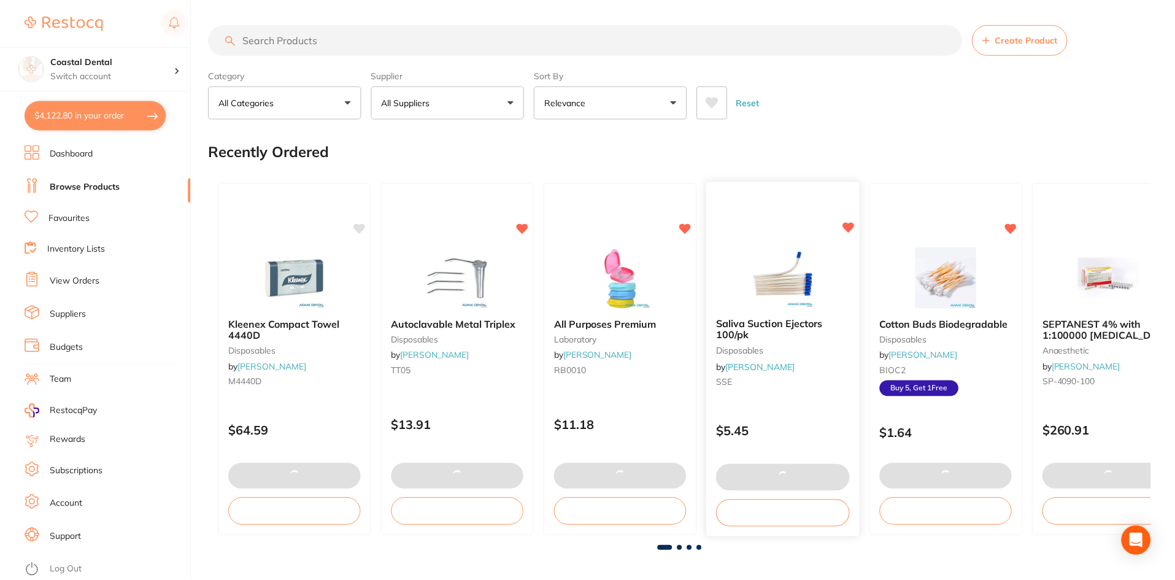
scroll to position [1, 0]
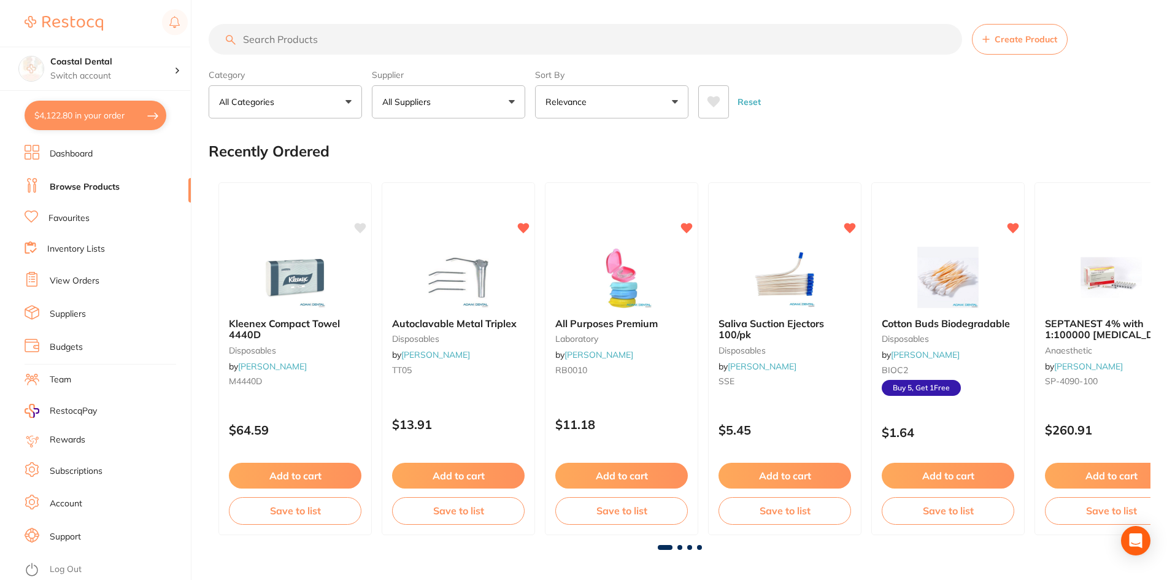
click at [283, 31] on input "search" at bounding box center [585, 39] width 753 height 31
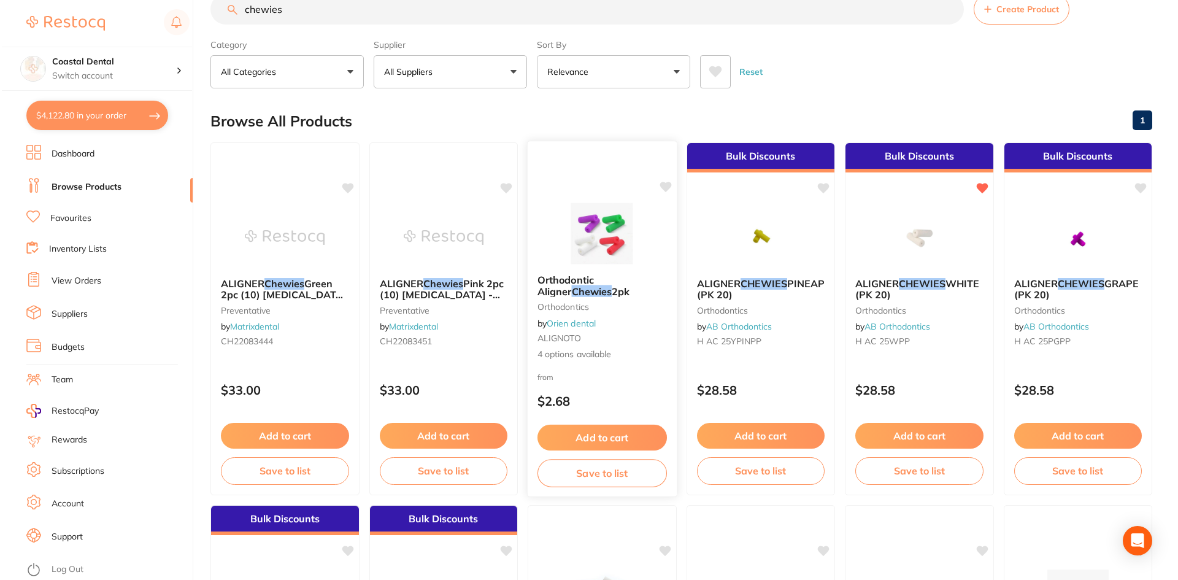
scroll to position [0, 0]
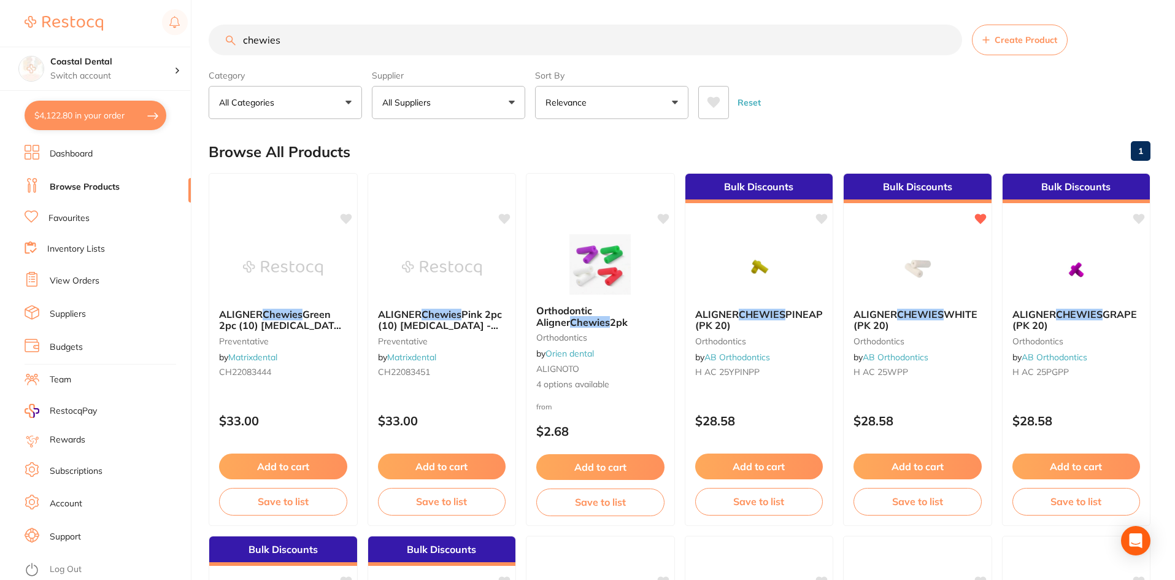
type input "chewies"
click at [508, 98] on button "All Suppliers" at bounding box center [448, 102] width 153 height 33
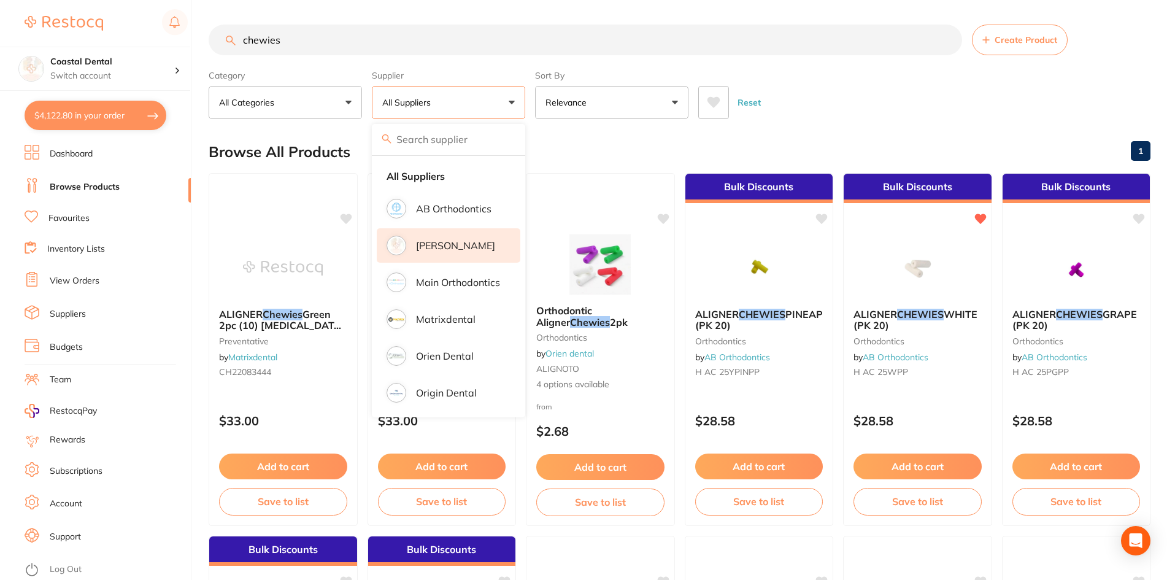
click at [438, 242] on p "[PERSON_NAME]" at bounding box center [455, 245] width 79 height 11
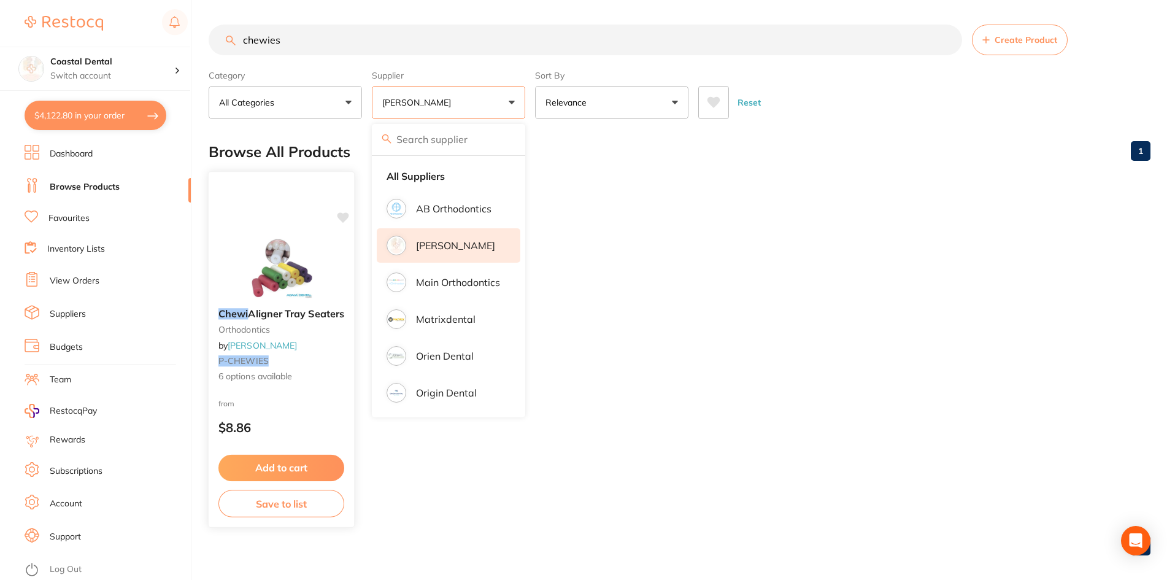
click at [333, 395] on div "Chewi Aligner Tray Seaters orthodontics by Adam Dental P-CHEWIES 6 options avai…" at bounding box center [281, 349] width 147 height 356
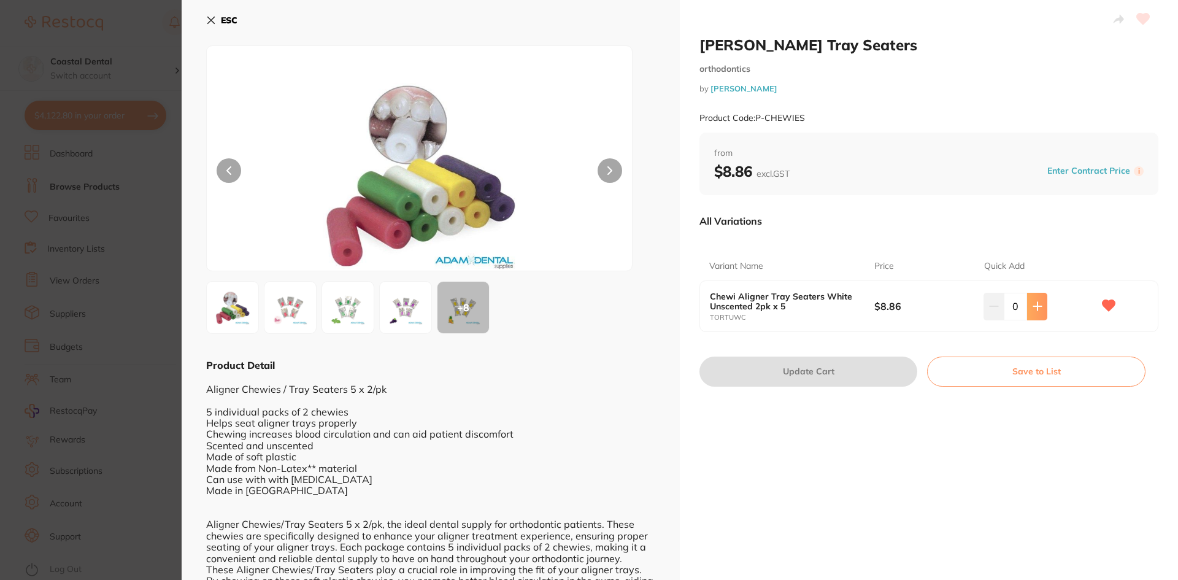
click at [1027, 307] on button at bounding box center [1037, 306] width 20 height 27
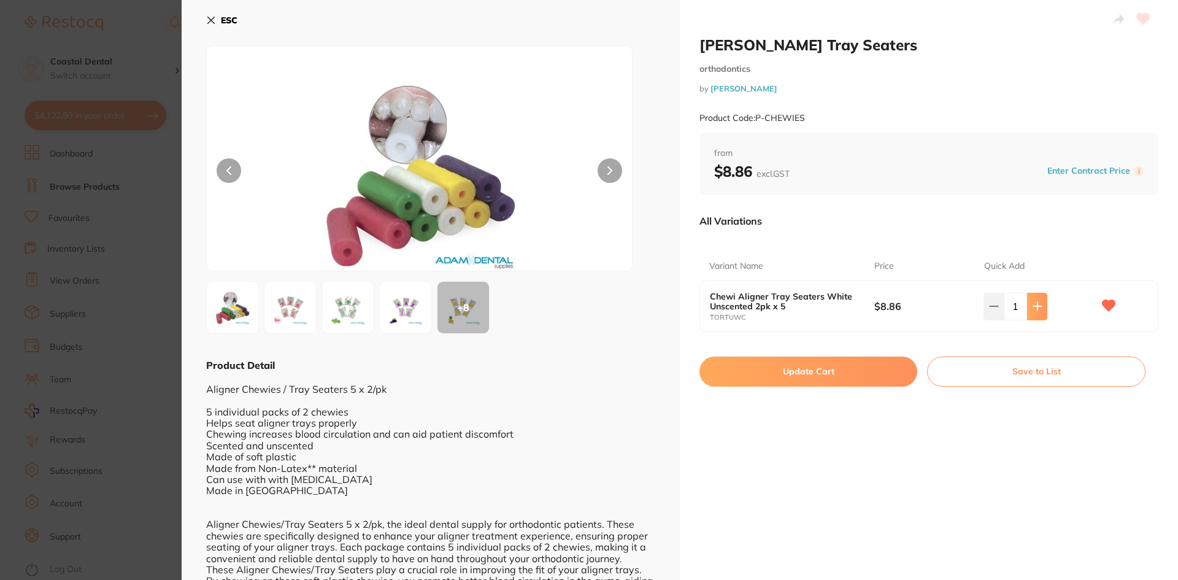
click at [1027, 307] on button at bounding box center [1037, 306] width 20 height 27
type input "2"
click at [834, 371] on button "Update Cart" at bounding box center [809, 370] width 218 height 29
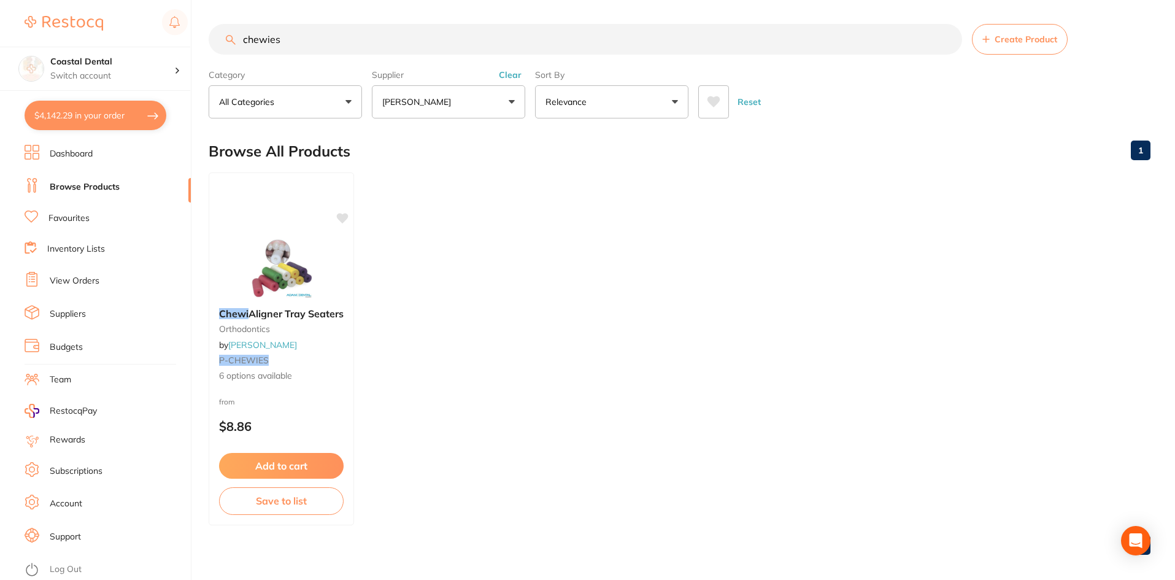
drag, startPoint x: 291, startPoint y: 39, endPoint x: 170, endPoint y: 39, distance: 120.9
click at [170, 39] on div "$4,142.29 Coastal Dental Switch account Coastal Dental Dental Sanctuary Newcast…" at bounding box center [587, 289] width 1175 height 580
click at [90, 217] on link "Favourites" at bounding box center [68, 218] width 41 height 12
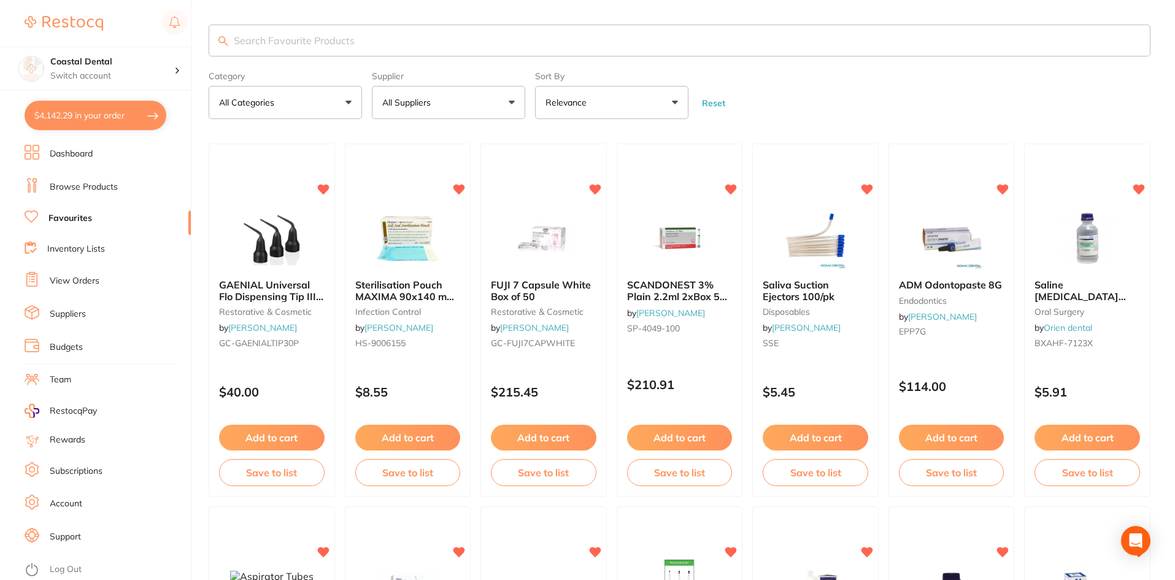
click at [277, 39] on input "search" at bounding box center [680, 41] width 942 height 32
type input "o"
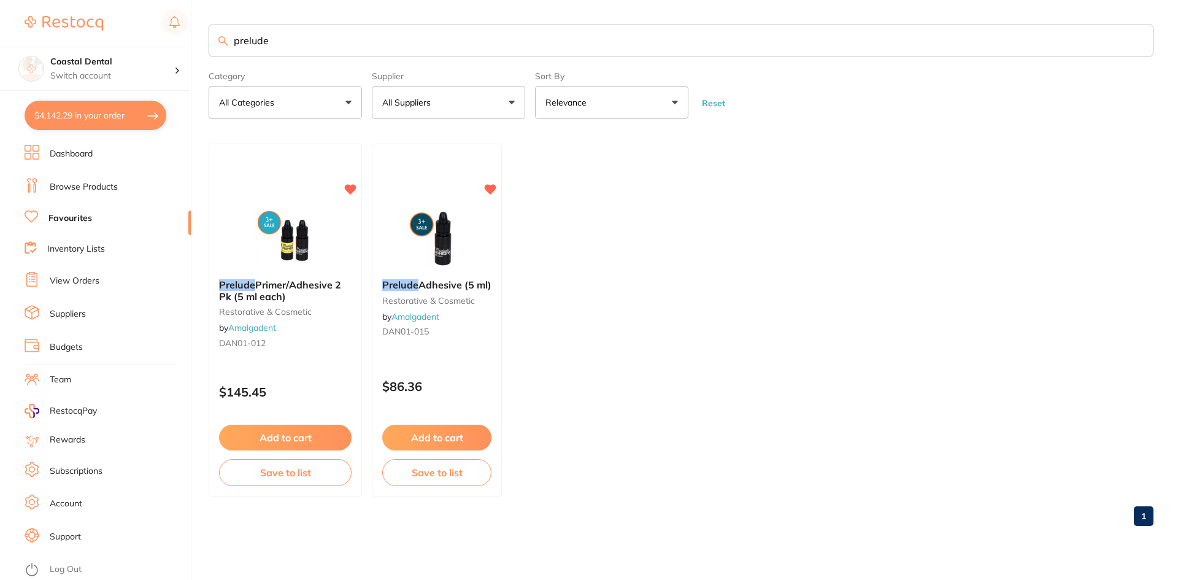
type input "prelude"
click at [306, 354] on div "Prelude Primer/Adhesive 2 Pk (5 ml each) restorative & cosmetic by Amalgadent D…" at bounding box center [285, 315] width 152 height 93
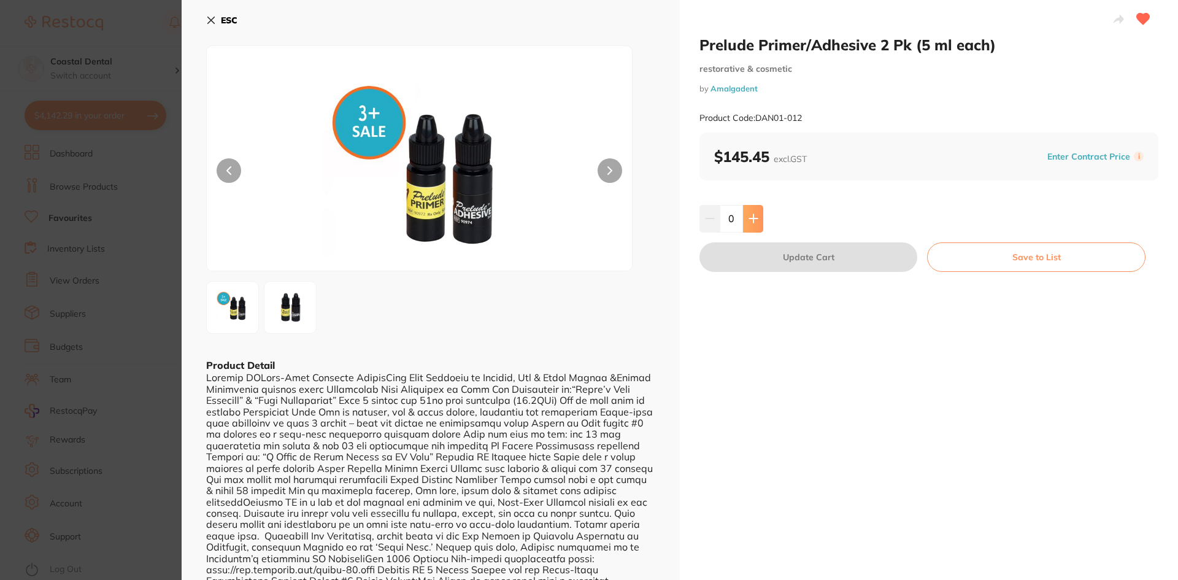
click at [755, 223] on icon at bounding box center [754, 219] width 10 height 10
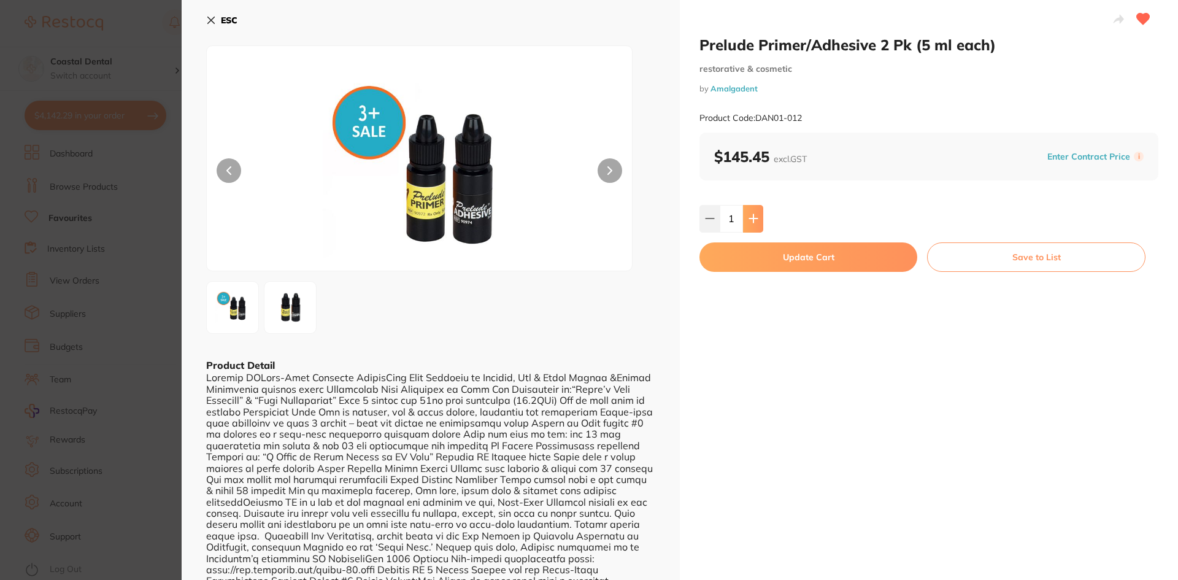
click at [755, 223] on icon at bounding box center [754, 219] width 10 height 10
type input "2"
click at [209, 19] on icon at bounding box center [211, 20] width 7 height 7
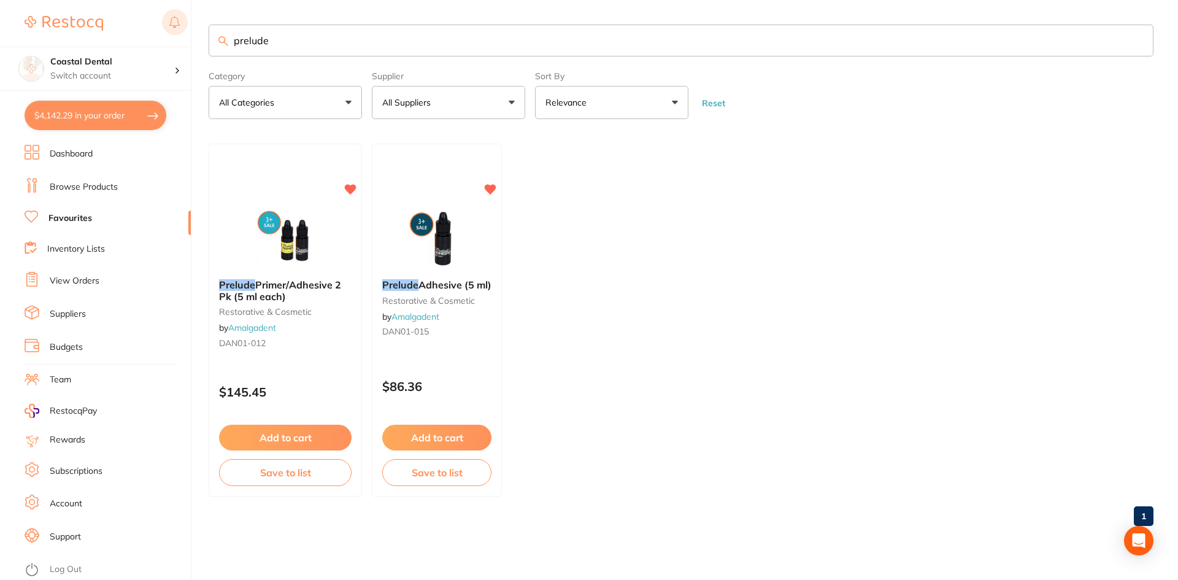
drag, startPoint x: 299, startPoint y: 36, endPoint x: 177, endPoint y: 36, distance: 122.1
click at [177, 36] on div "$4,142.29 Coastal Dental Switch account Coastal Dental Dental Sanctuary Newcast…" at bounding box center [589, 290] width 1178 height 580
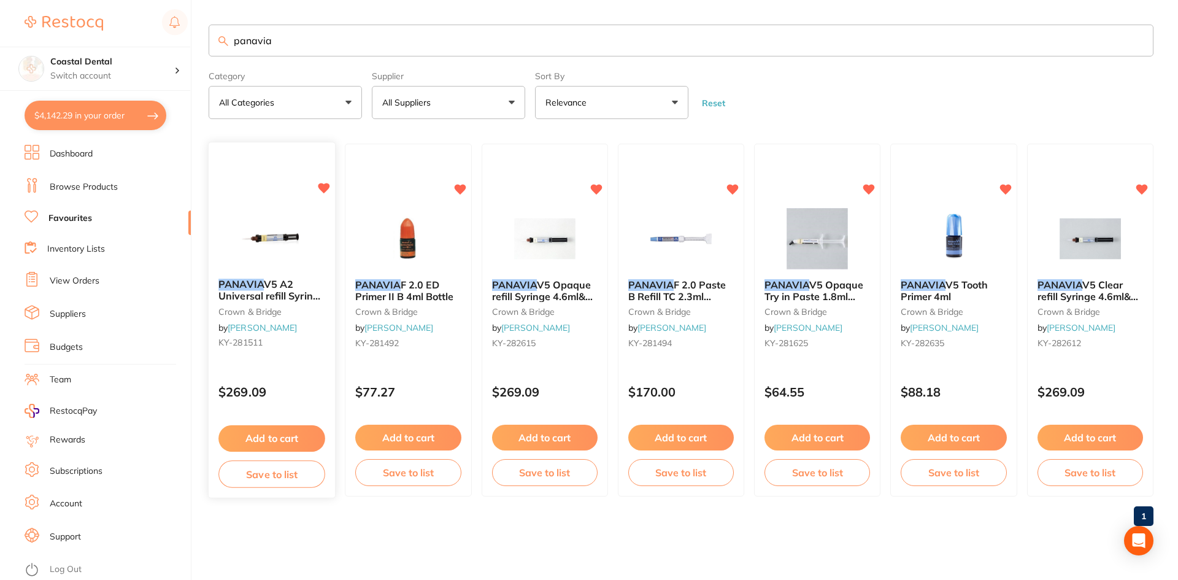
type input "panavia"
click at [282, 368] on div "PANAVIA V5 A2 Universal refill Syringe 4.6ml&20 Mixing tips crown & bridge by H…" at bounding box center [272, 320] width 128 height 356
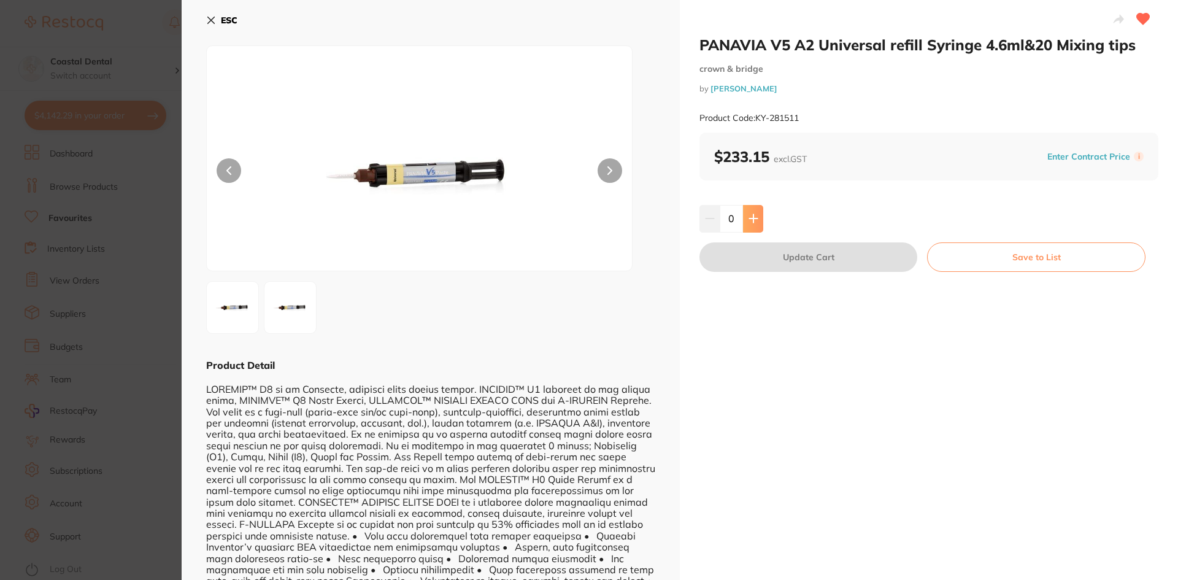
click at [751, 218] on icon at bounding box center [753, 219] width 8 height 8
type input "1"
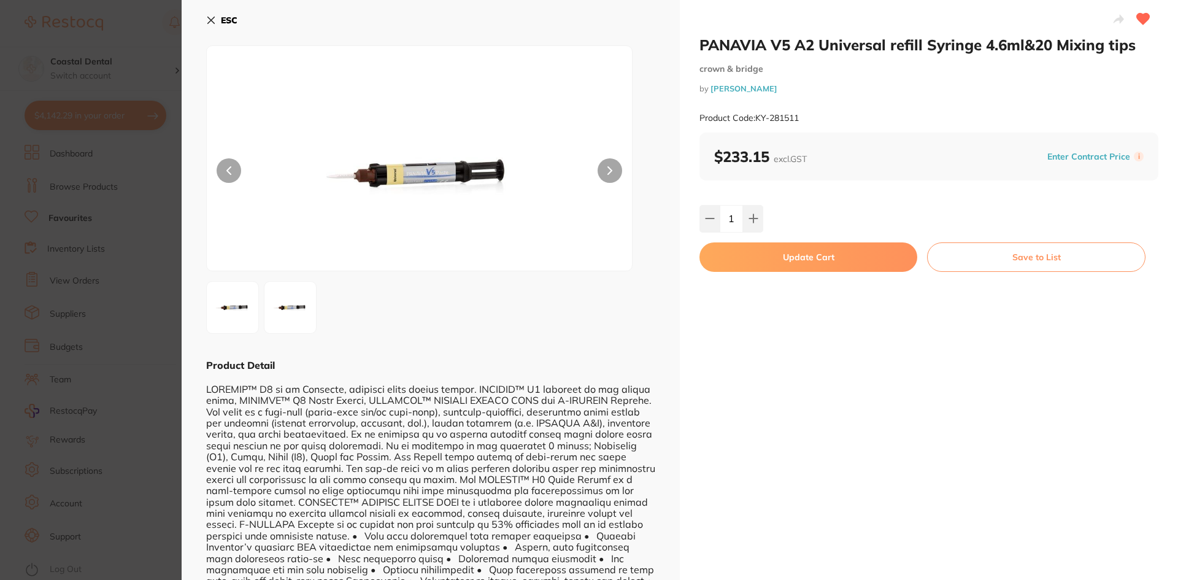
click at [763, 258] on button "Update Cart" at bounding box center [809, 256] width 218 height 29
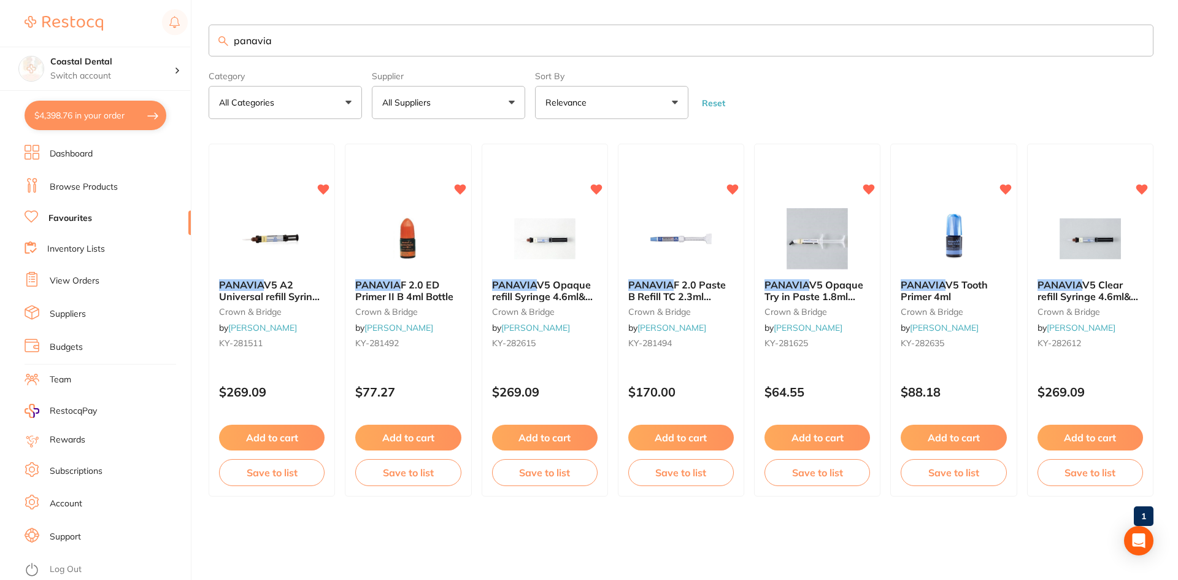
drag, startPoint x: 303, startPoint y: 42, endPoint x: 203, endPoint y: 42, distance: 99.4
click at [203, 42] on div "$4,398.76 Coastal Dental Switch account Coastal Dental Dental Sanctuary Newcast…" at bounding box center [589, 290] width 1178 height 580
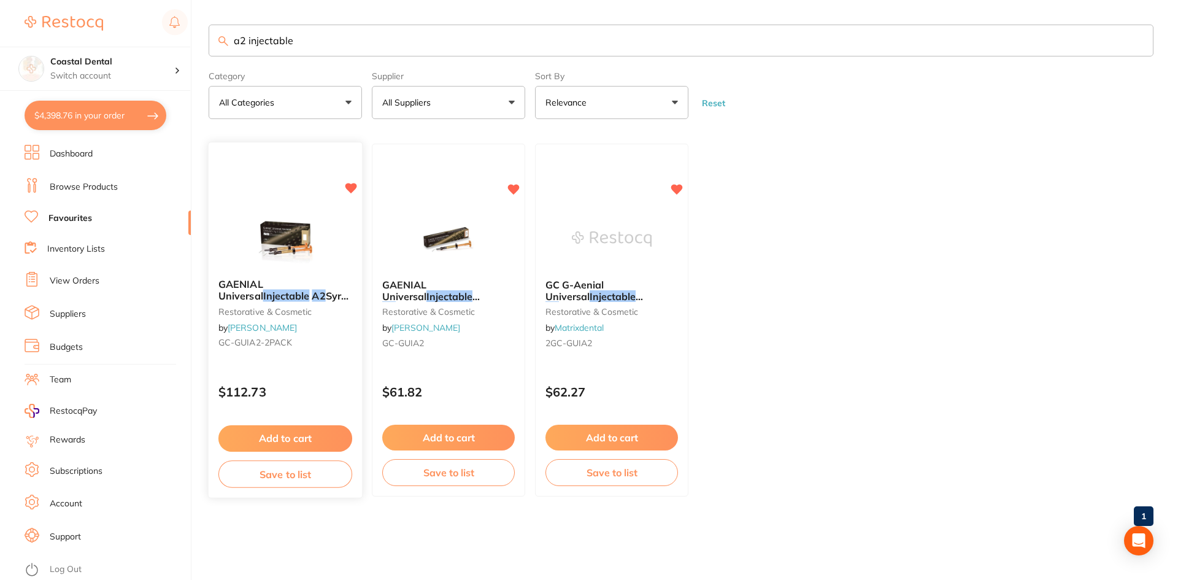
type input "a2 injectable"
click at [311, 363] on div "GAENIAL Universal Injectable A2 Syr 1ml x2 & 20 Disp tips restorative & cosmeti…" at bounding box center [285, 320] width 155 height 356
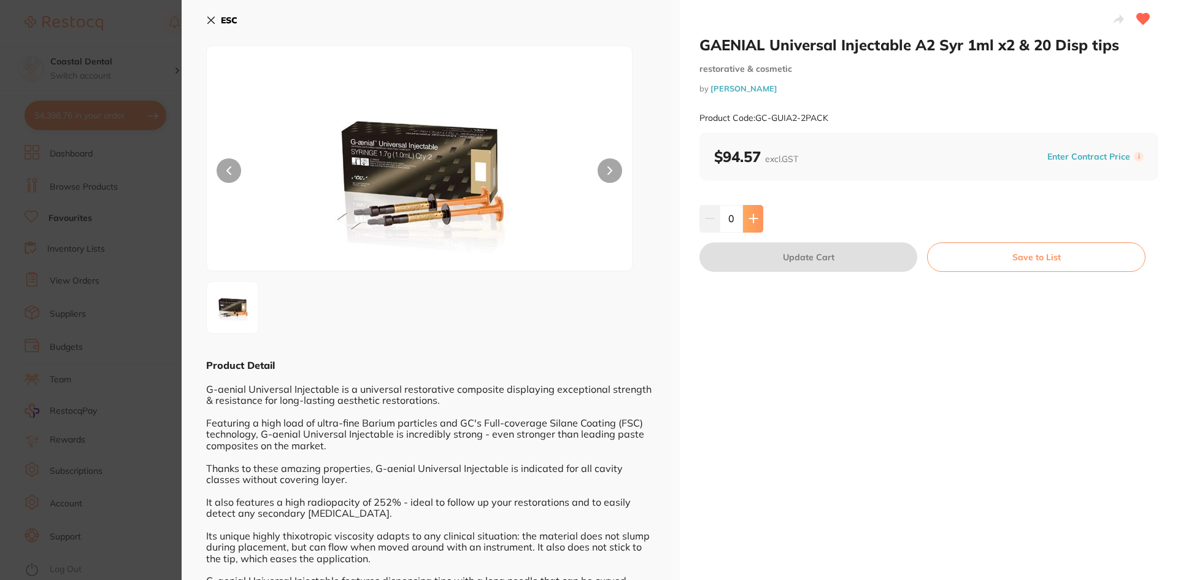
click at [754, 221] on icon at bounding box center [754, 219] width 10 height 10
type input "1"
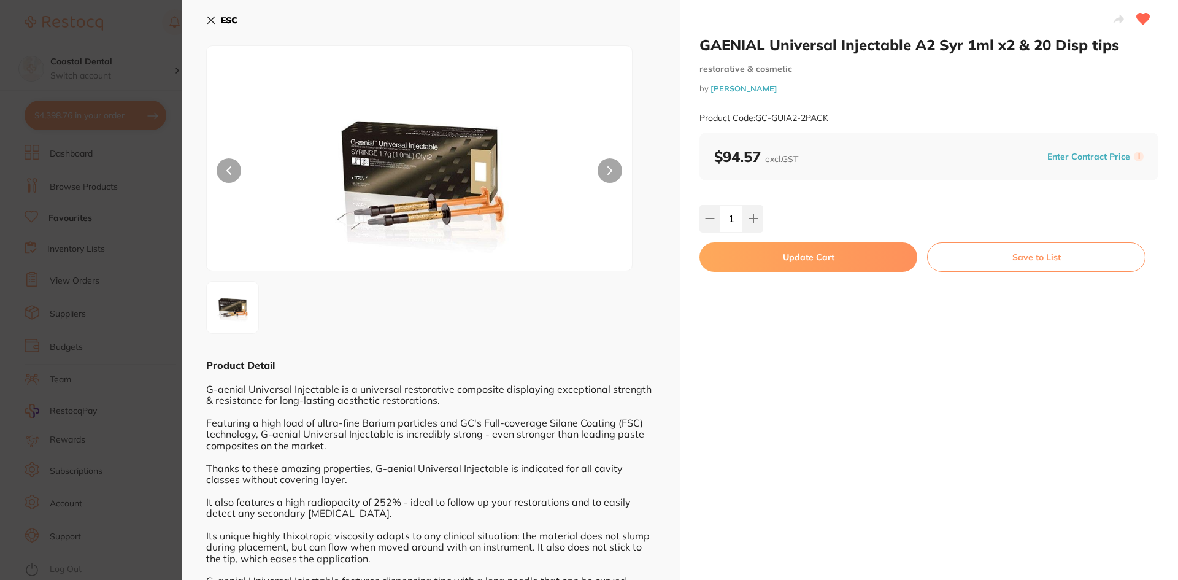
click at [773, 256] on button "Update Cart" at bounding box center [809, 256] width 218 height 29
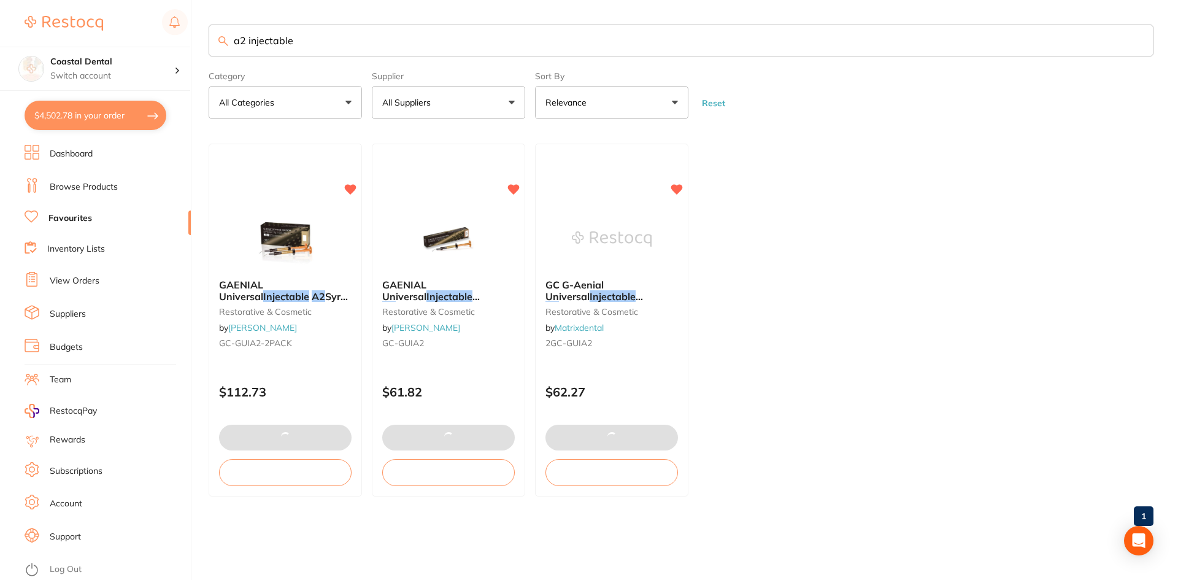
click at [243, 40] on input "a2 injectable" at bounding box center [681, 41] width 945 height 32
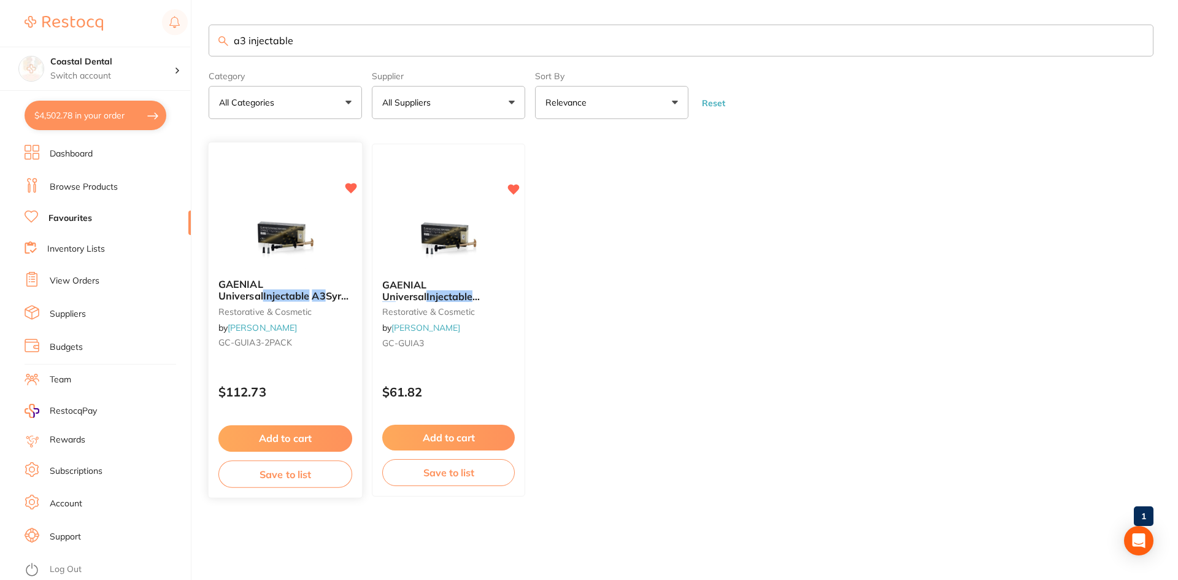
type input "a3 injectable"
click at [318, 353] on div "GAENIAL Universal Injectable A3 Syr 1ml x2 & 20 Disp tips restorative & cosmeti…" at bounding box center [285, 316] width 153 height 94
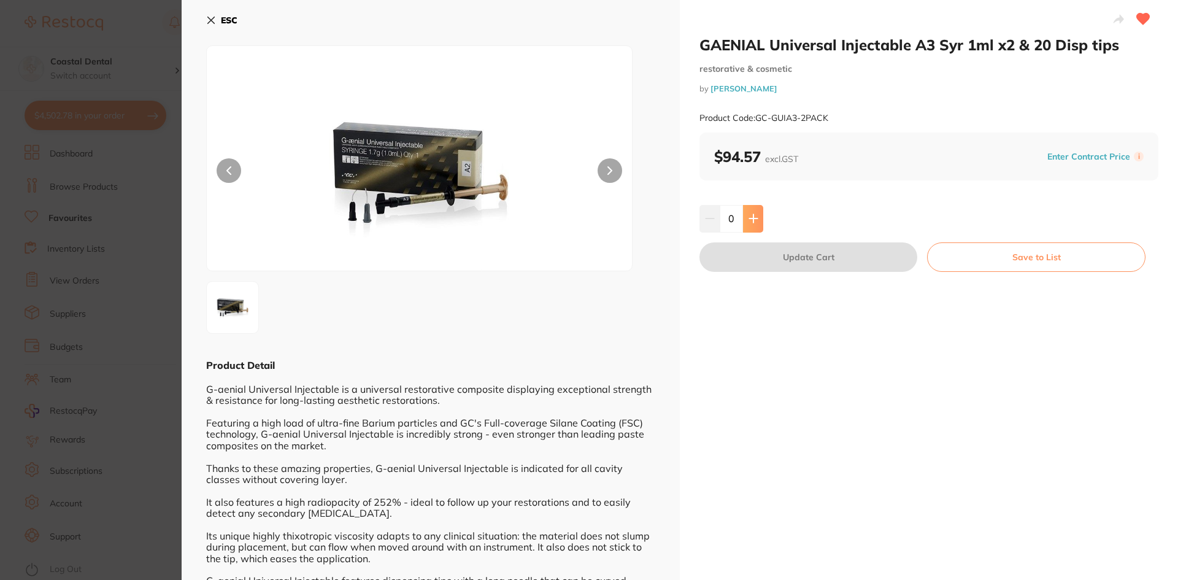
click at [752, 221] on icon at bounding box center [753, 219] width 8 height 8
type input "1"
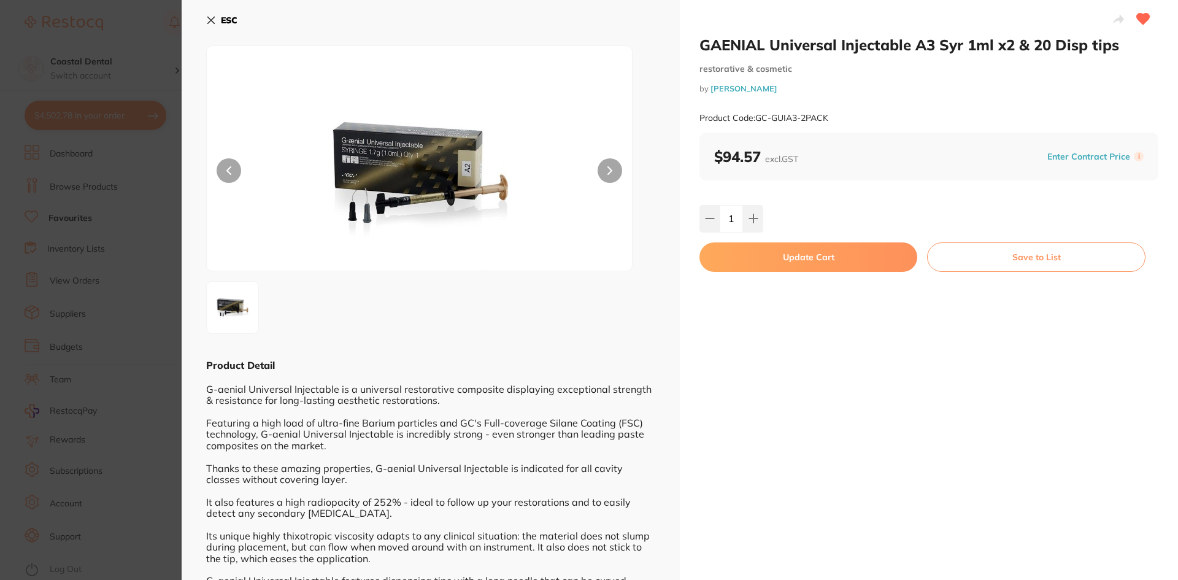
click at [752, 259] on button "Update Cart" at bounding box center [809, 256] width 218 height 29
click at [213, 23] on main "a3 injectable Category All Categories All Categories restorative & cosmetic Cle…" at bounding box center [693, 280] width 969 height 560
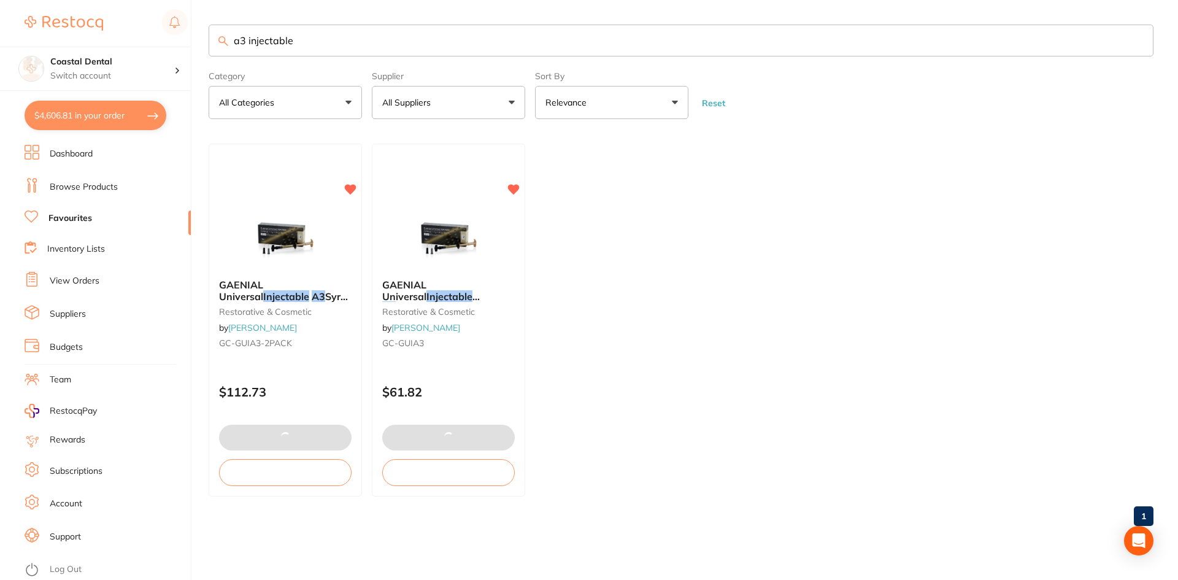
drag, startPoint x: 299, startPoint y: 39, endPoint x: 129, endPoint y: 16, distance: 171.6
click at [125, 37] on div "$4,606.81 Coastal Dental Switch account Coastal Dental Dental Sanctuary Newcast…" at bounding box center [589, 290] width 1178 height 580
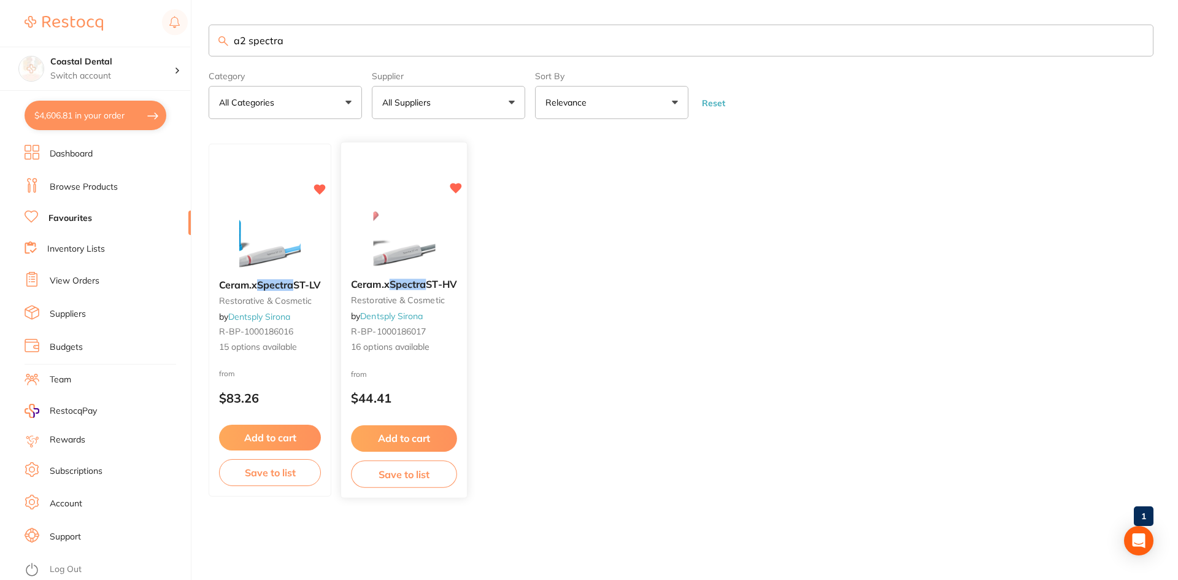
type input "a2 spectra"
click at [425, 391] on p "$44.41" at bounding box center [404, 398] width 106 height 14
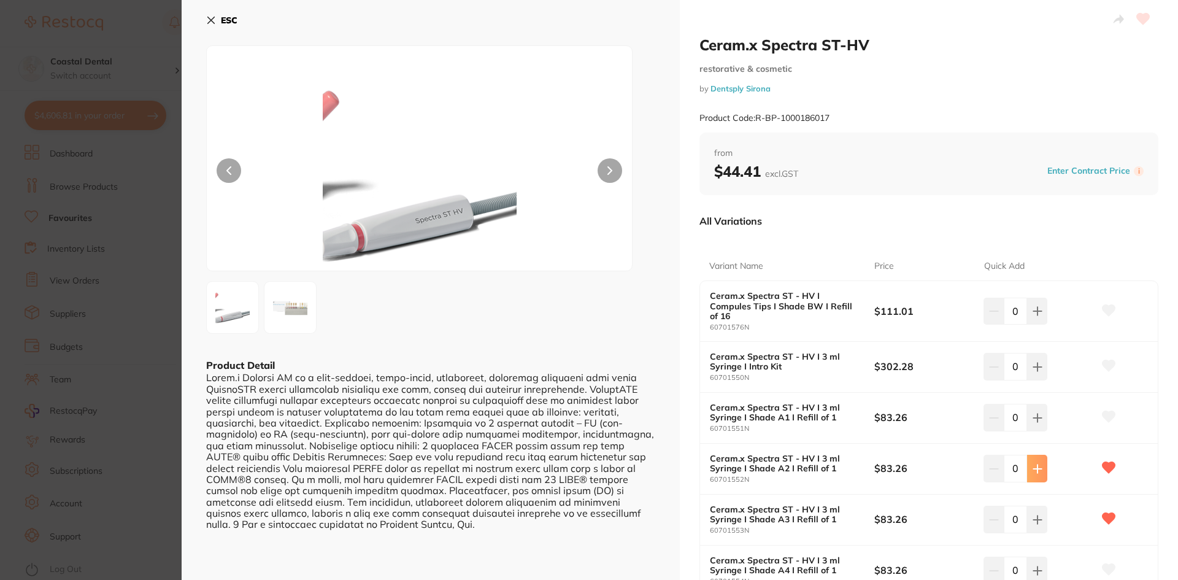
click at [1033, 469] on icon at bounding box center [1037, 468] width 8 height 8
type input "3"
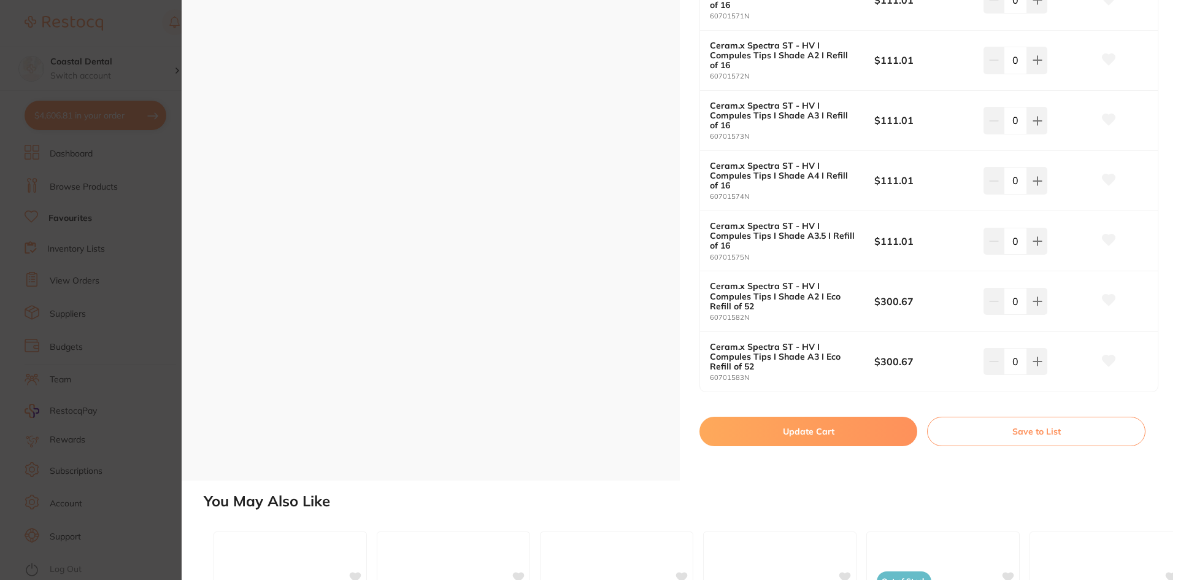
scroll to position [798, 0]
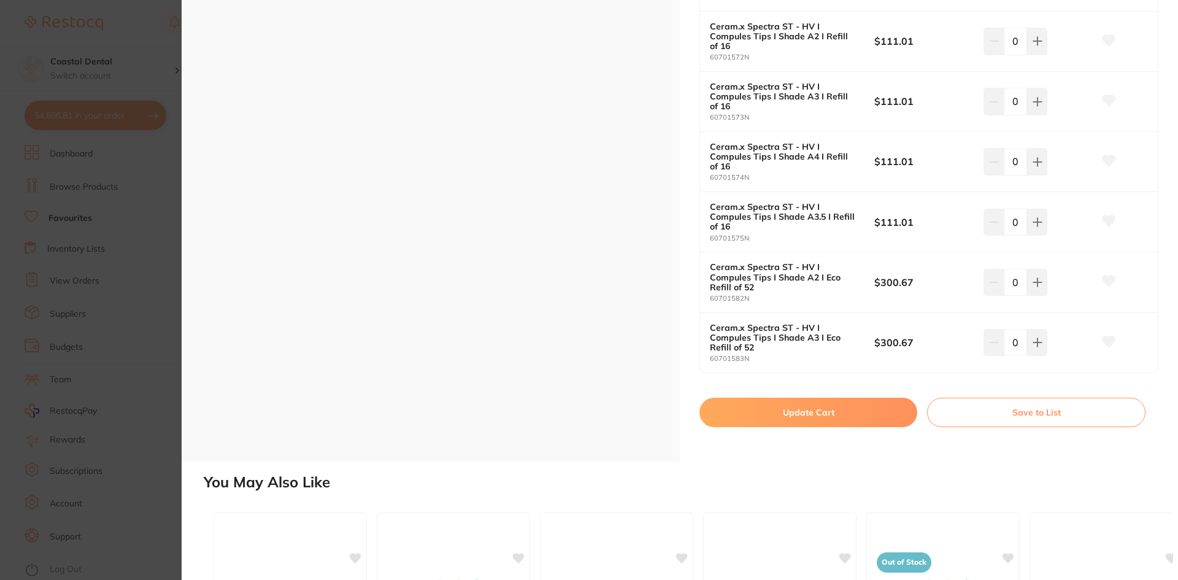
click at [783, 412] on button "Update Cart" at bounding box center [809, 412] width 218 height 29
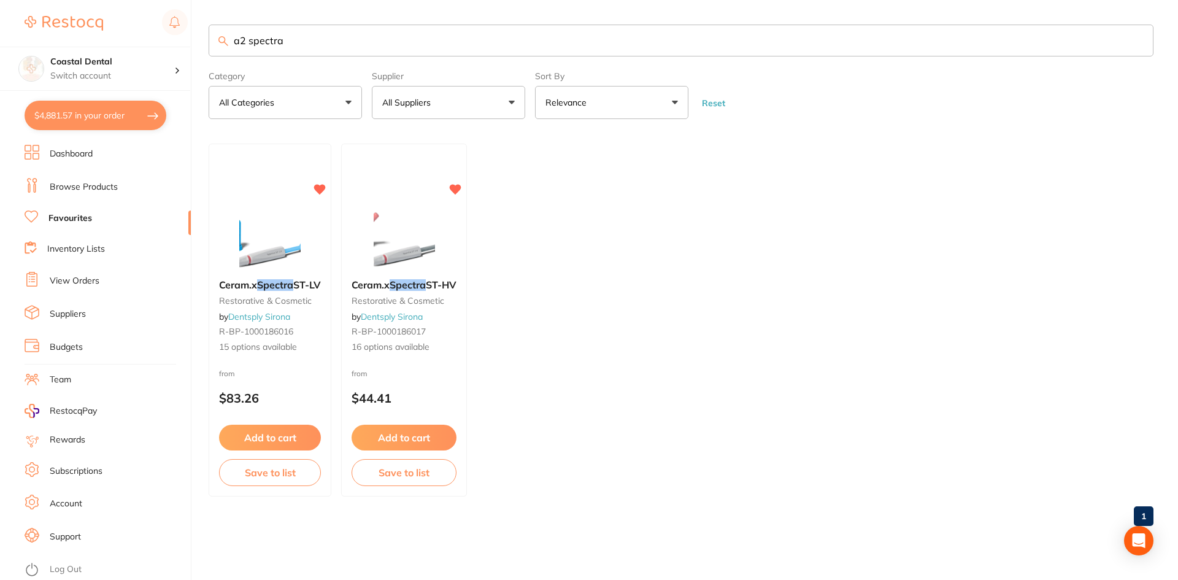
click at [301, 36] on input "a2 spectra" at bounding box center [681, 41] width 945 height 32
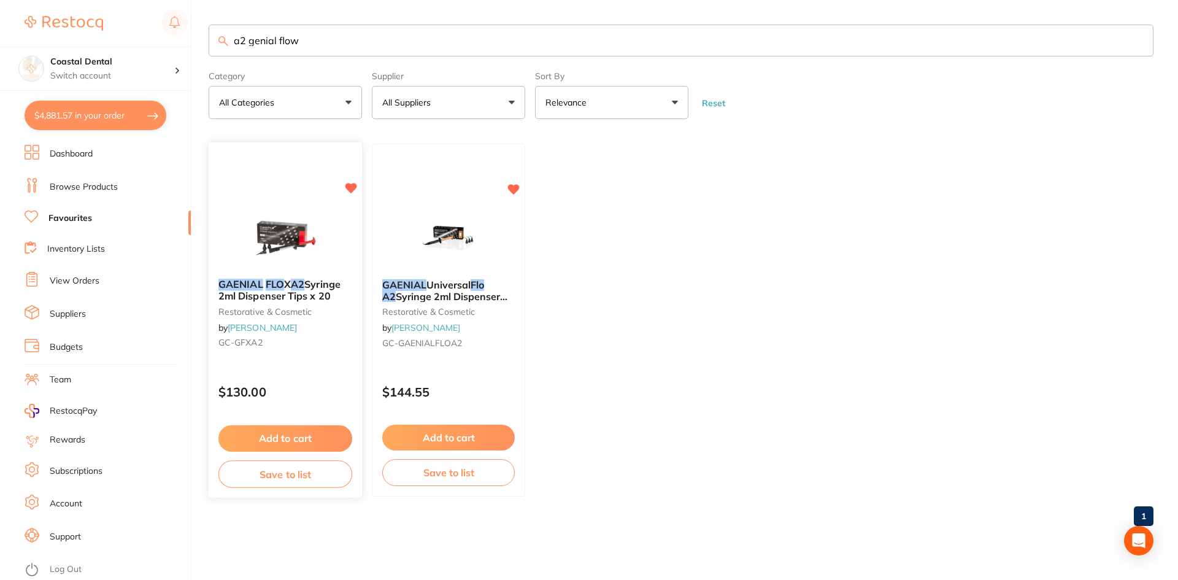
type input "a2 genial flow"
click at [293, 383] on div "$130.00" at bounding box center [285, 389] width 153 height 33
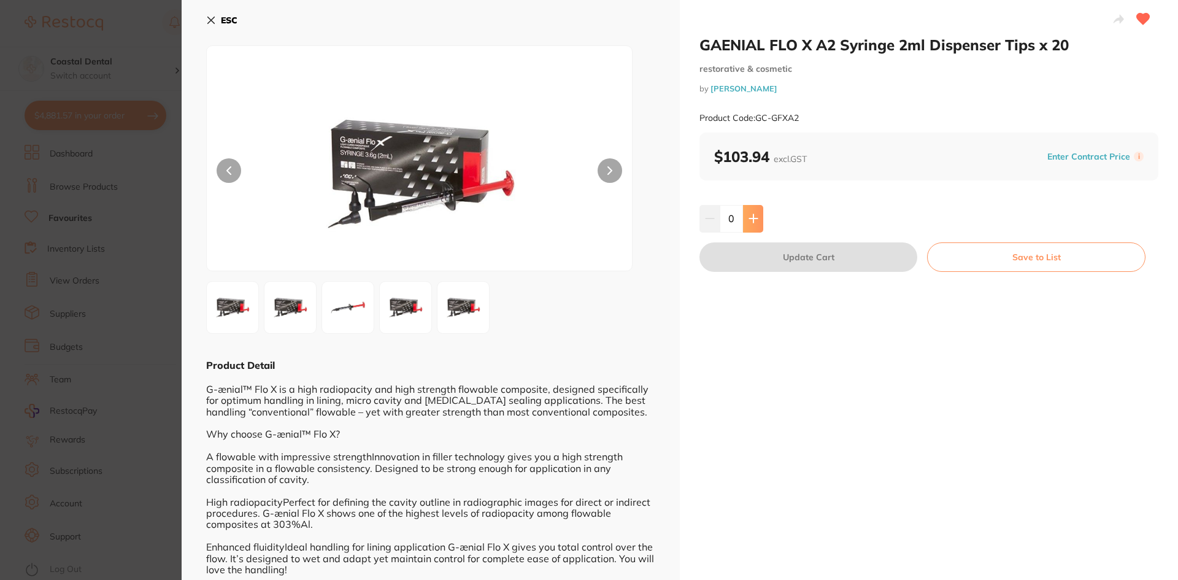
click at [749, 215] on icon at bounding box center [754, 219] width 10 height 10
type input "1"
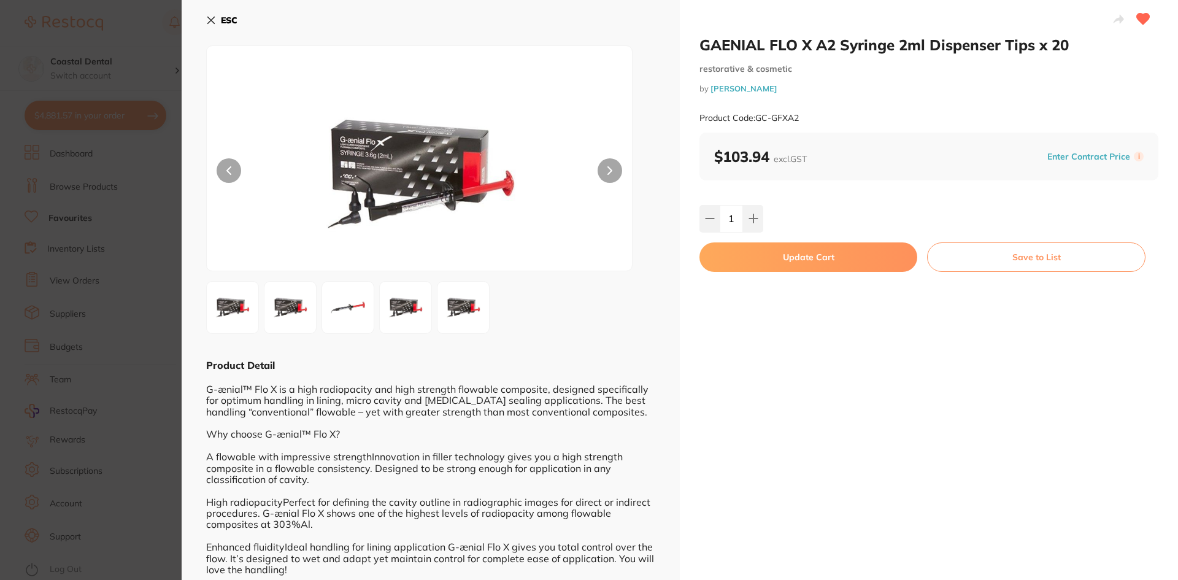
click at [772, 261] on button "Update Cart" at bounding box center [809, 256] width 218 height 29
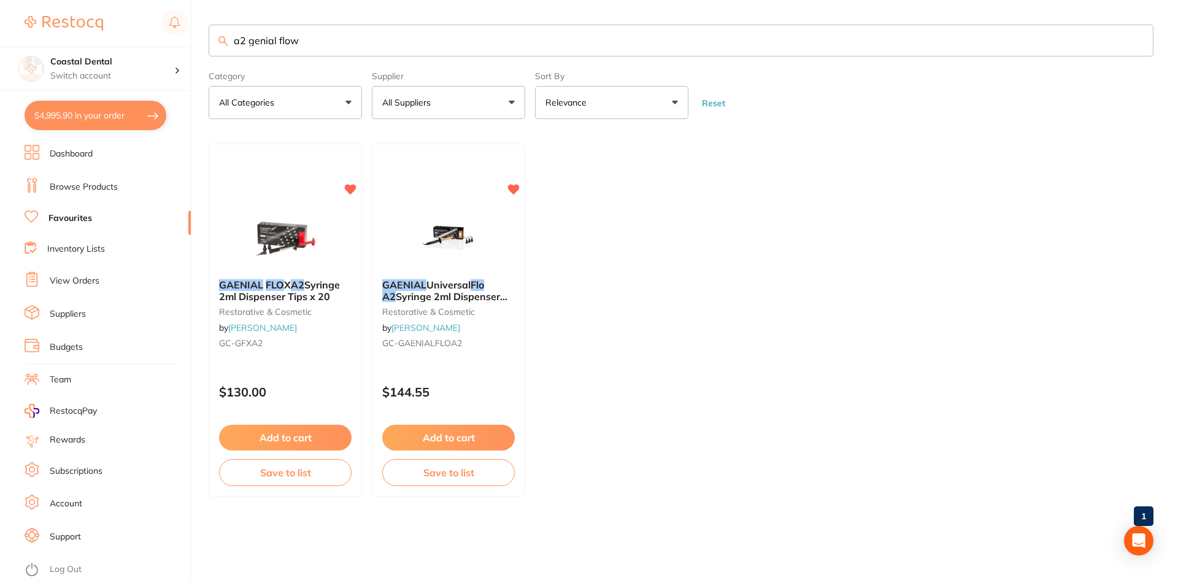
click at [317, 42] on input "a2 genial flow" at bounding box center [681, 41] width 945 height 32
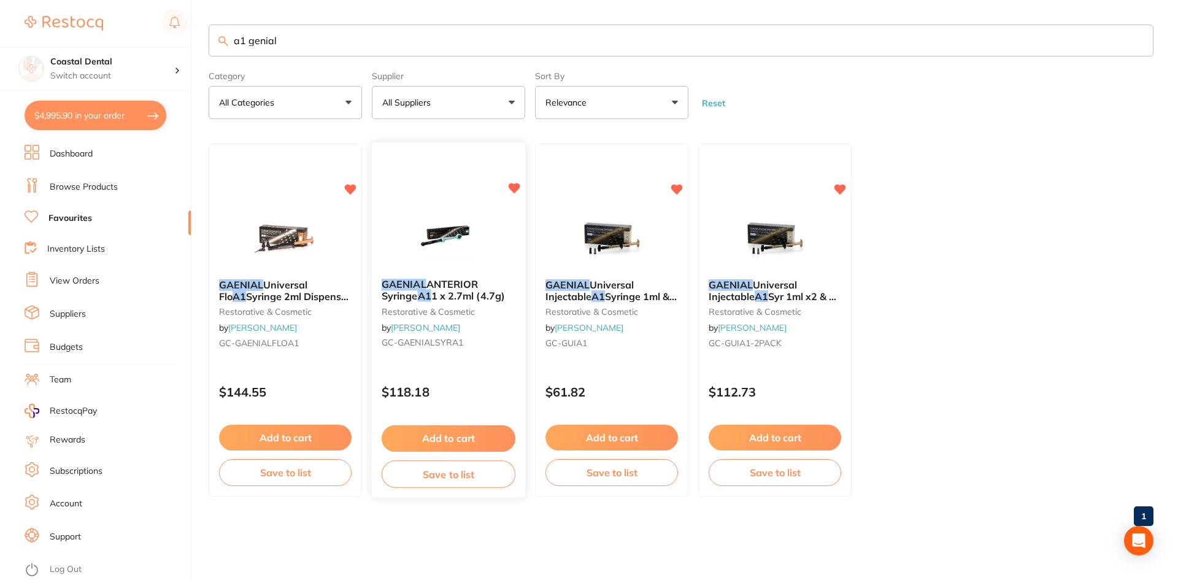
type input "a1 genial"
click at [478, 384] on div "$118.18" at bounding box center [448, 389] width 153 height 33
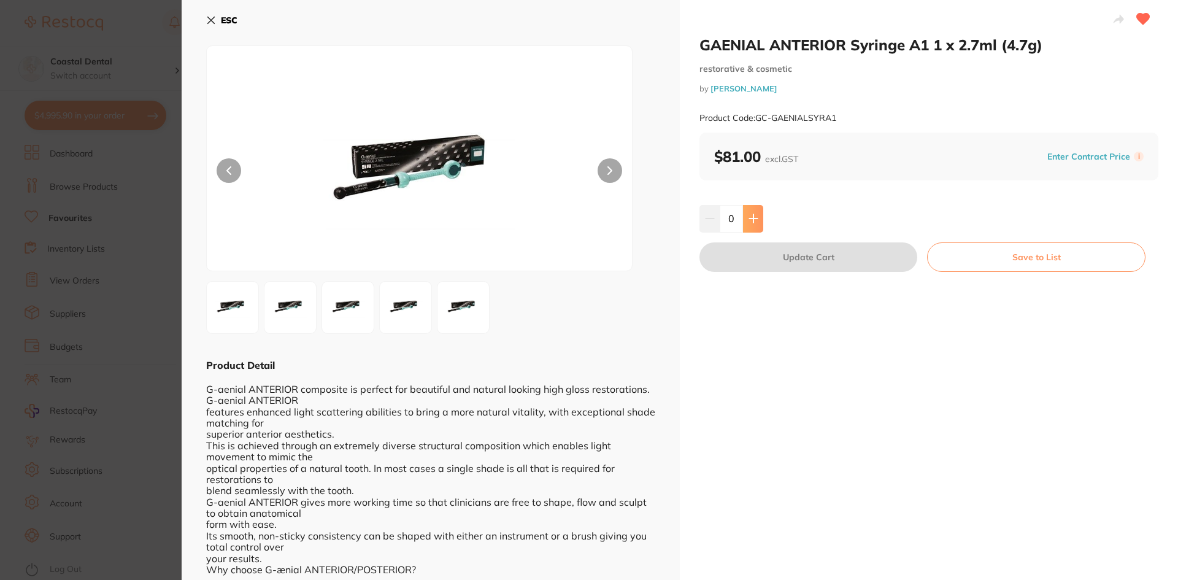
click at [754, 218] on icon at bounding box center [753, 219] width 8 height 8
type input "1"
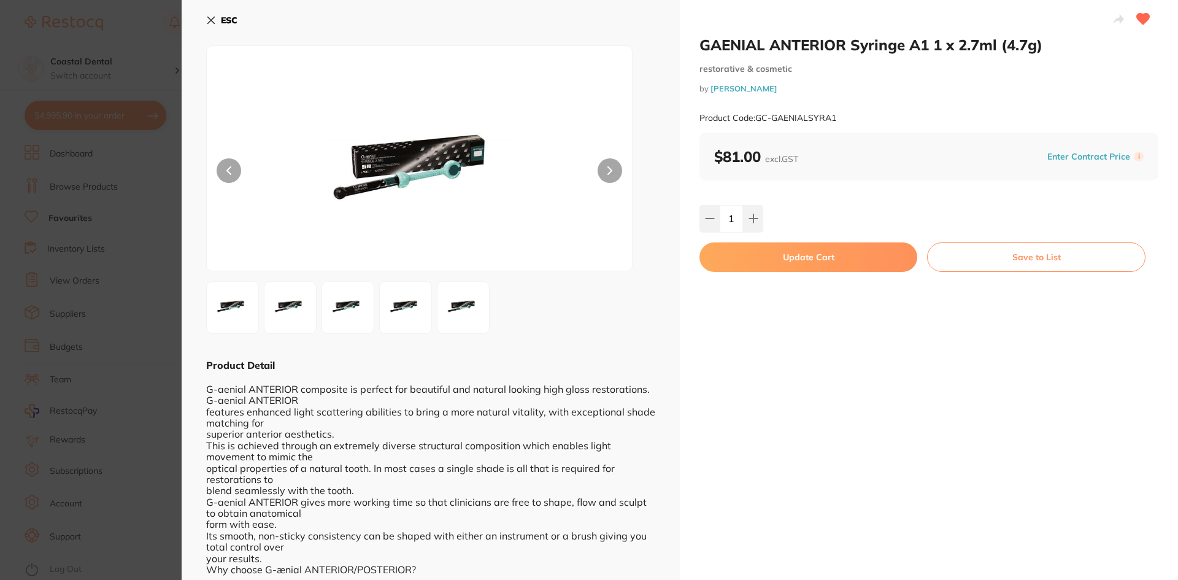
click at [773, 257] on button "Update Cart" at bounding box center [809, 256] width 218 height 29
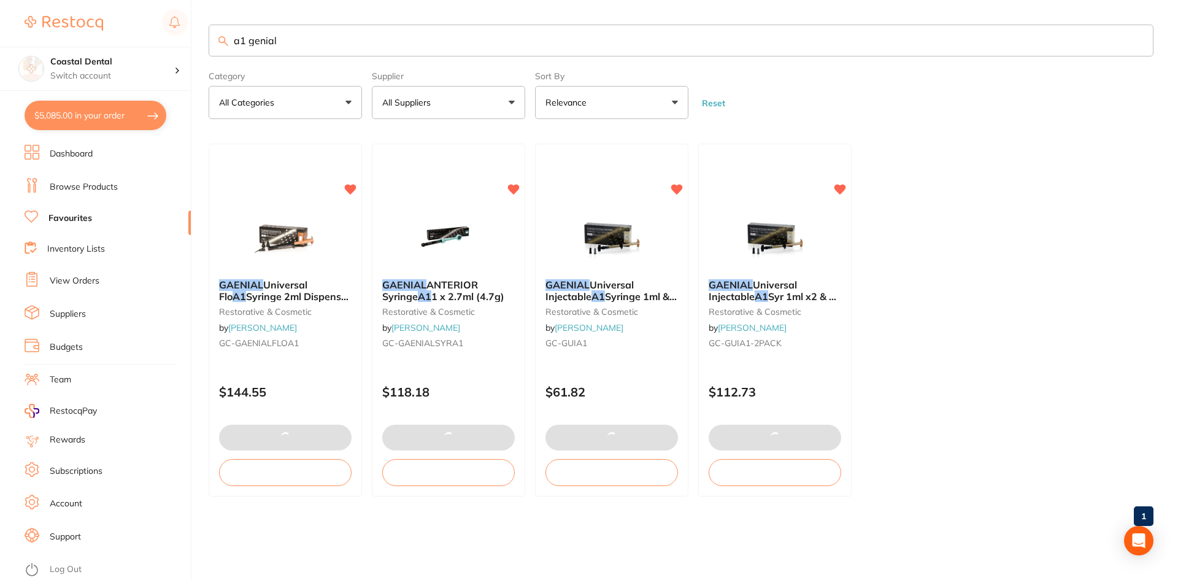
click at [245, 40] on input "a1 genial" at bounding box center [681, 41] width 945 height 32
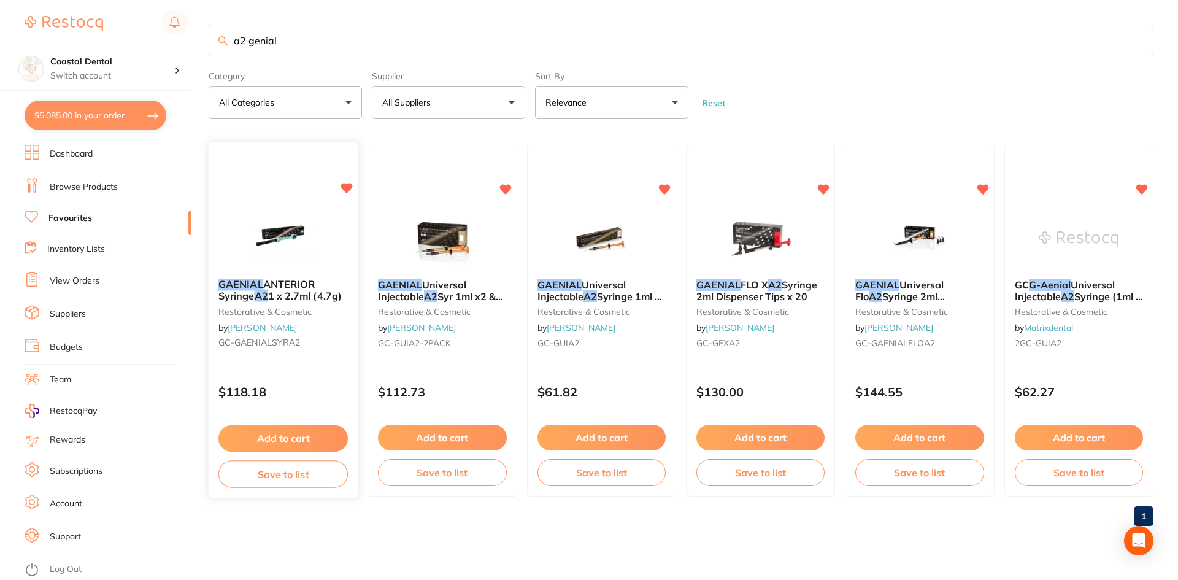
type input "a2 genial"
click at [318, 345] on small "GC-GAENIALSYRA2" at bounding box center [282, 343] width 129 height 10
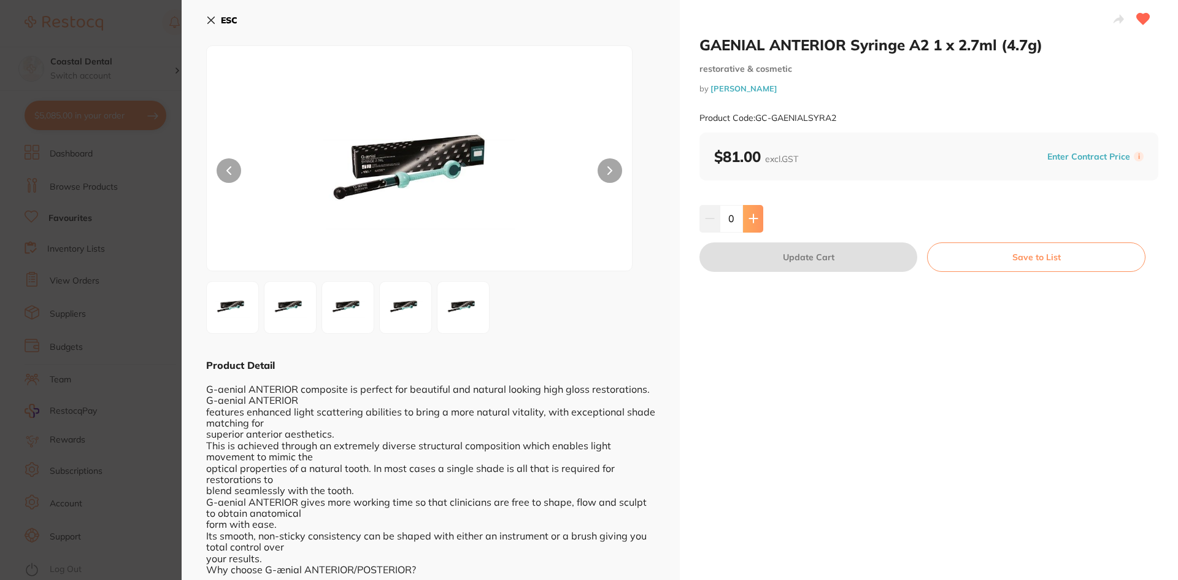
click at [750, 221] on icon at bounding box center [754, 219] width 10 height 10
type input "1"
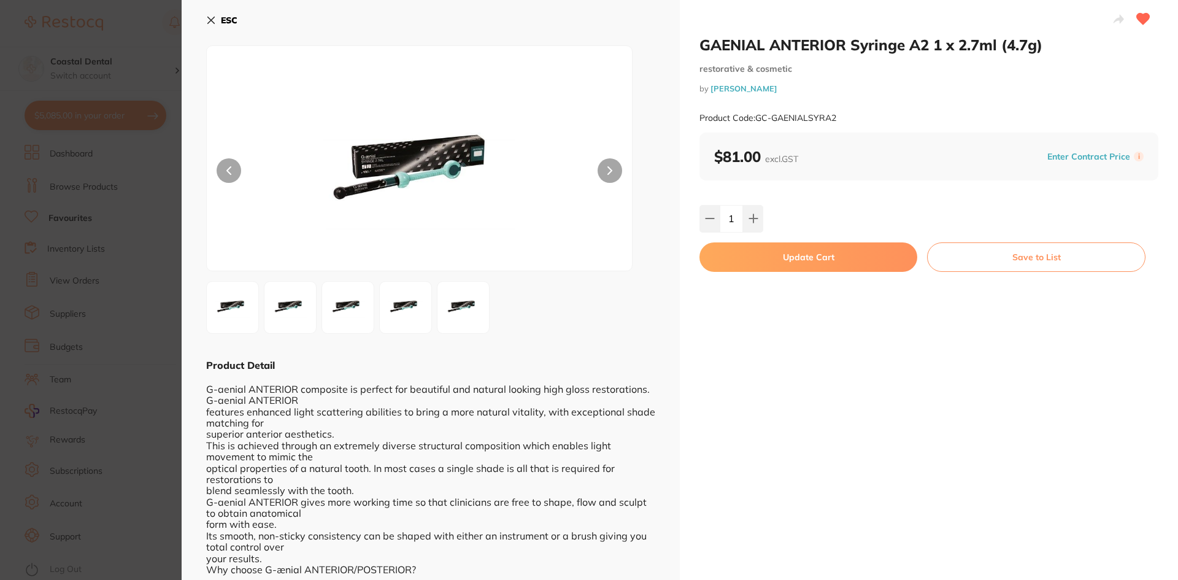
click at [760, 258] on button "Update Cart" at bounding box center [809, 256] width 218 height 29
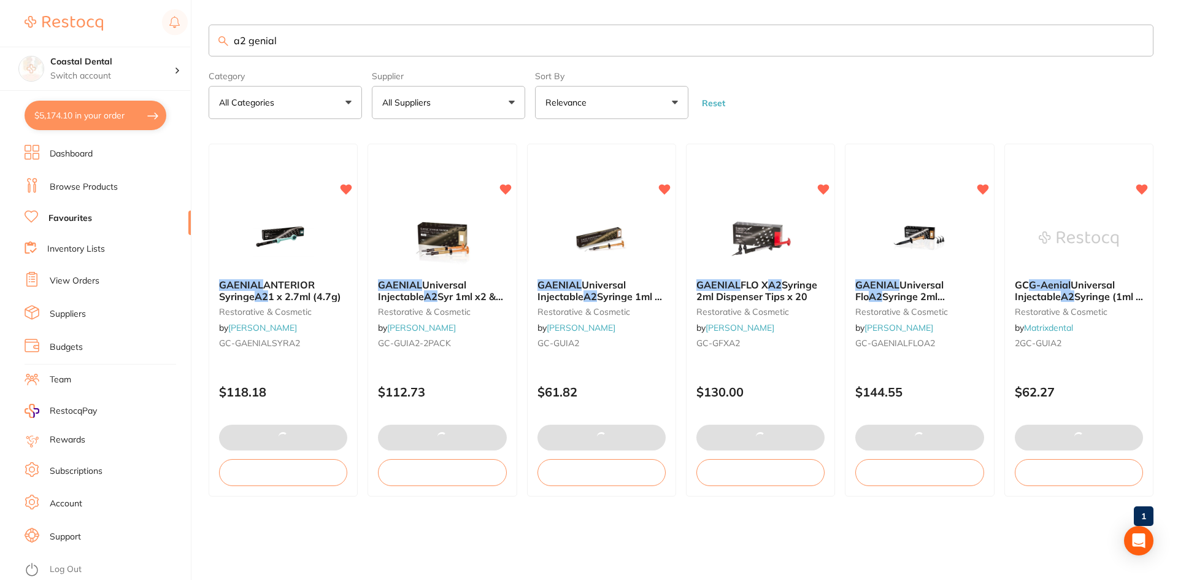
click at [244, 40] on input "a2 genial" at bounding box center [681, 41] width 945 height 32
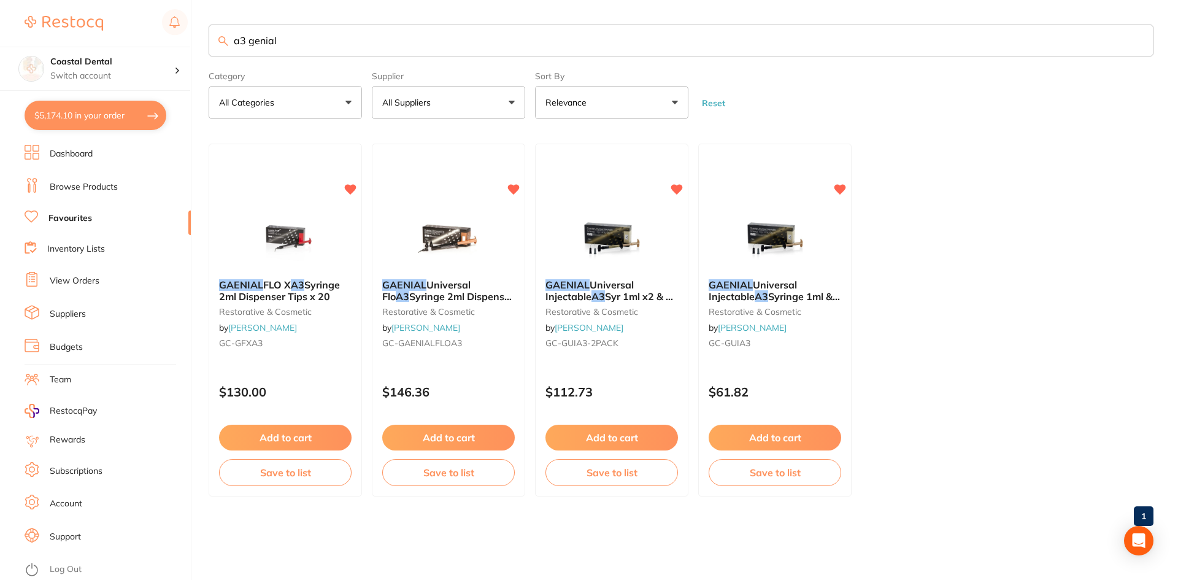
click at [298, 37] on input "a3 genial" at bounding box center [681, 41] width 945 height 32
type input "a3 genial"
click at [84, 191] on link "Browse Products" at bounding box center [84, 187] width 68 height 12
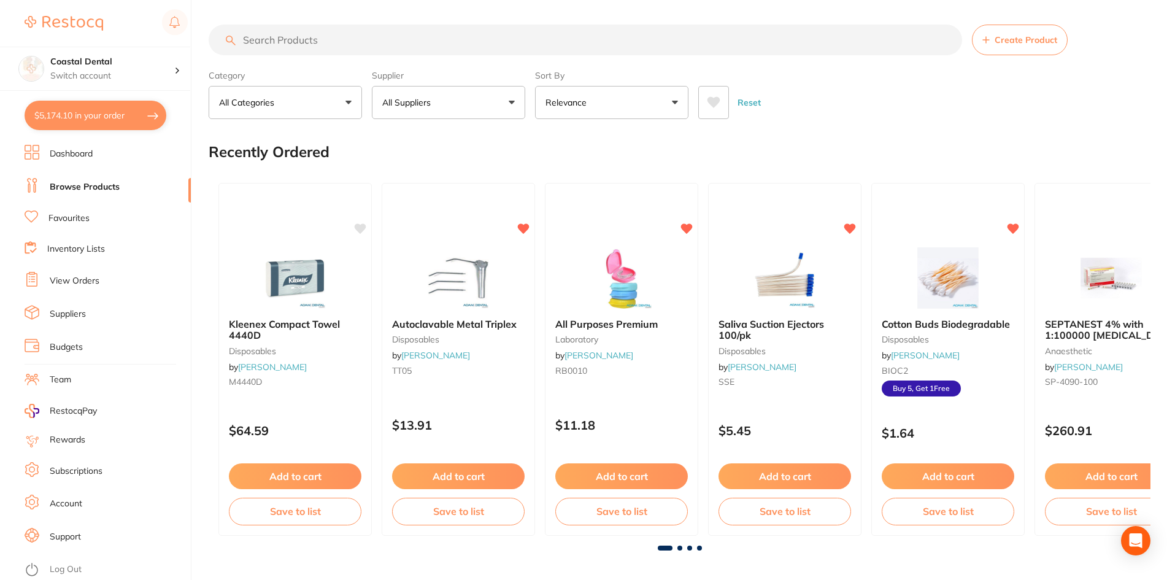
click at [283, 42] on input "search" at bounding box center [585, 40] width 753 height 31
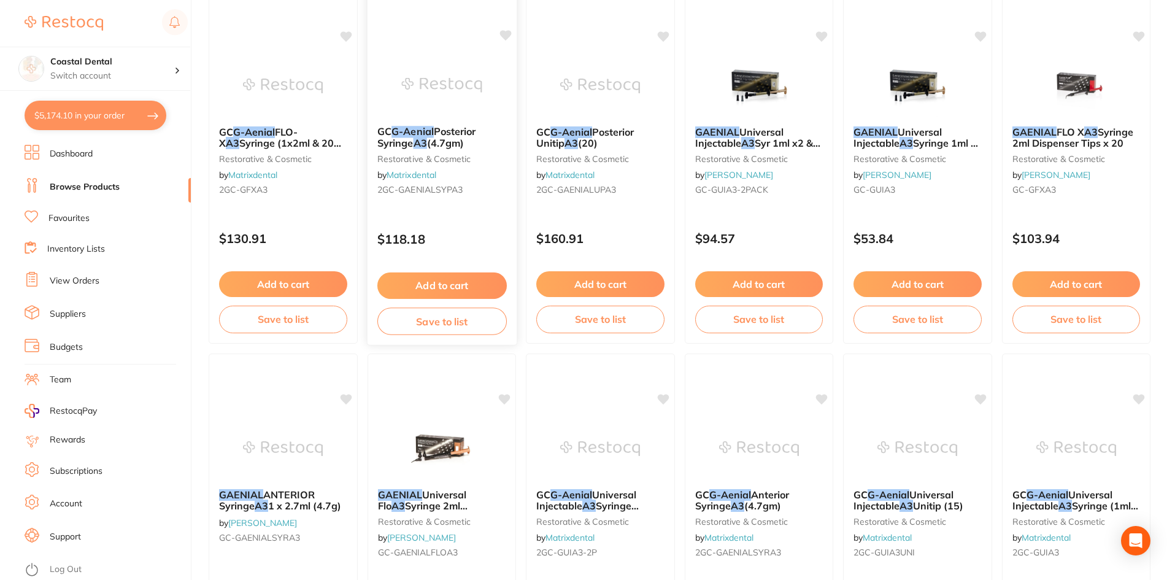
scroll to position [245, 0]
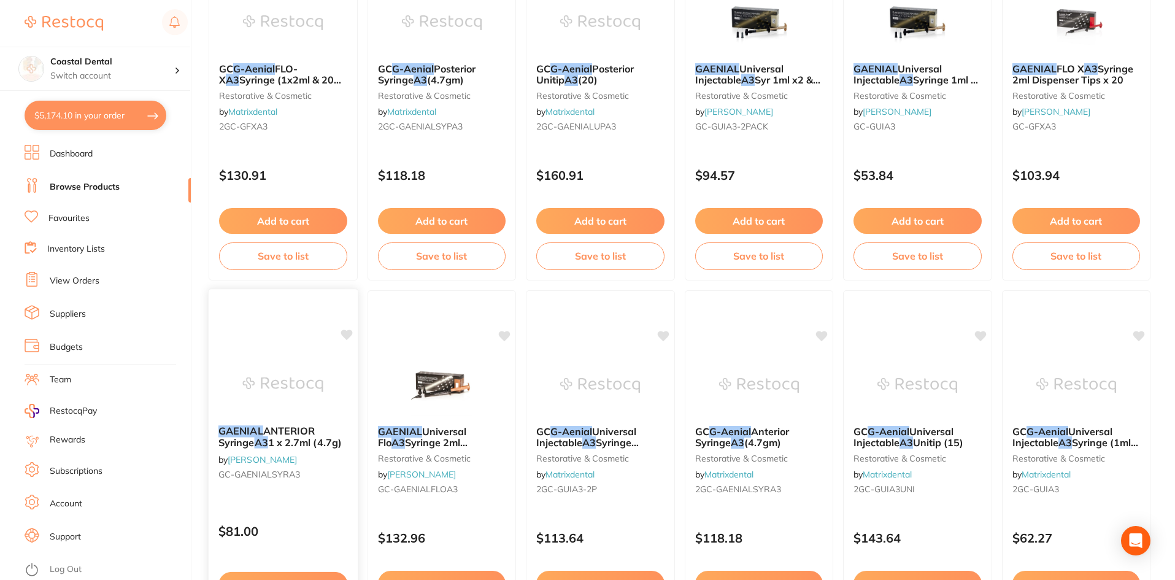
type input "a3 genial"
click at [339, 487] on div "GAENIAL ANTERIOR Syringe A3 1 x 2.7ml (4.7g) by Henry Schein Halas GC-GAENIALSY…" at bounding box center [283, 454] width 149 height 79
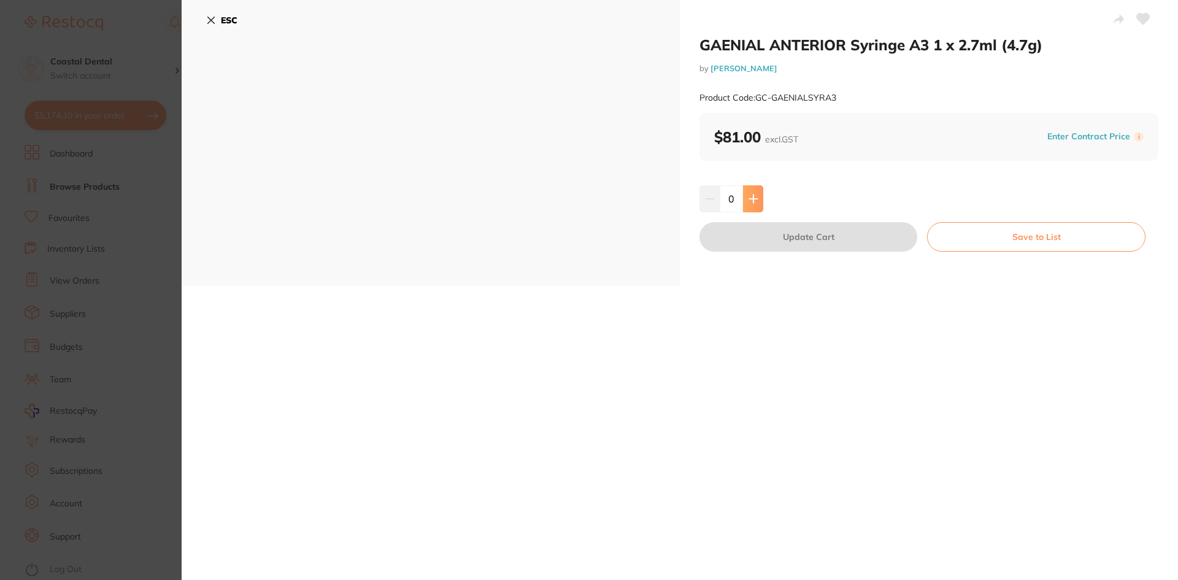
click at [756, 203] on icon at bounding box center [754, 199] width 10 height 10
type input "1"
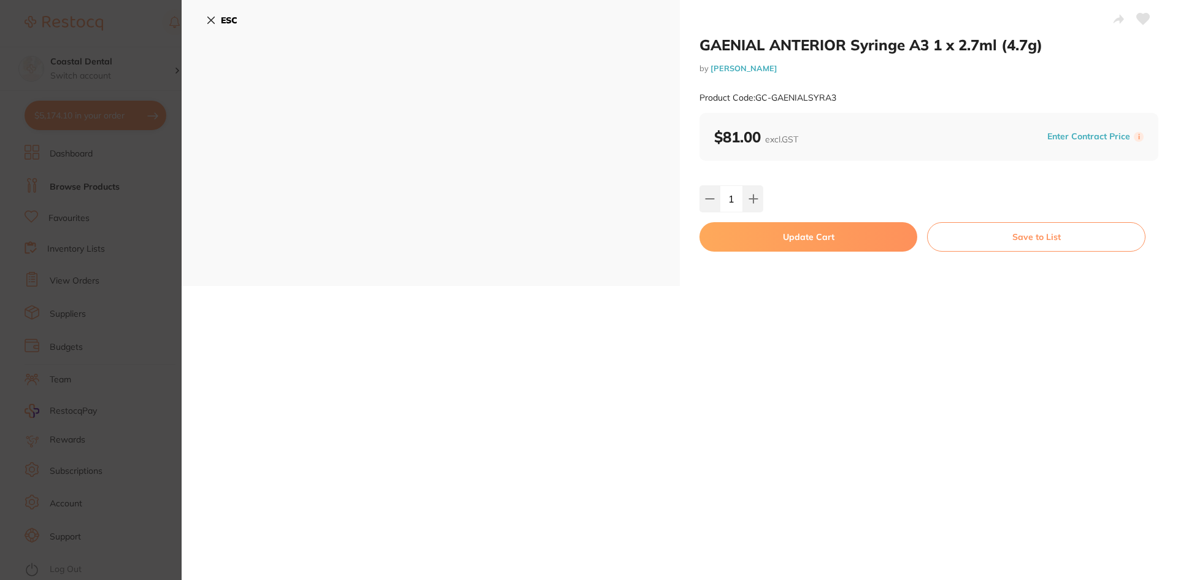
click at [759, 240] on button "Update Cart" at bounding box center [809, 236] width 218 height 29
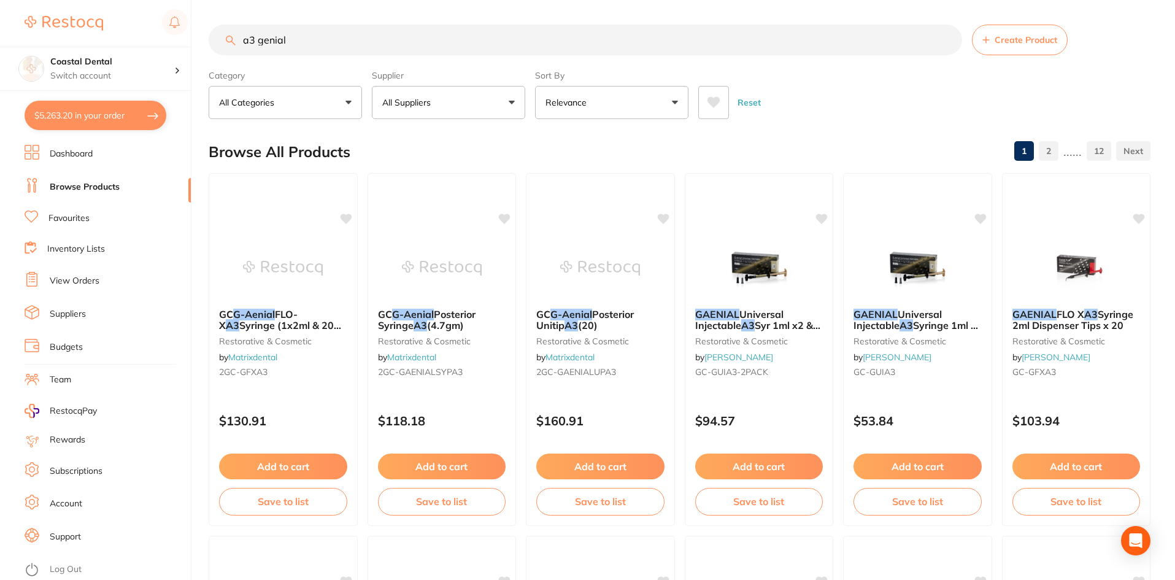
click at [81, 217] on link "Favourites" at bounding box center [68, 218] width 41 height 12
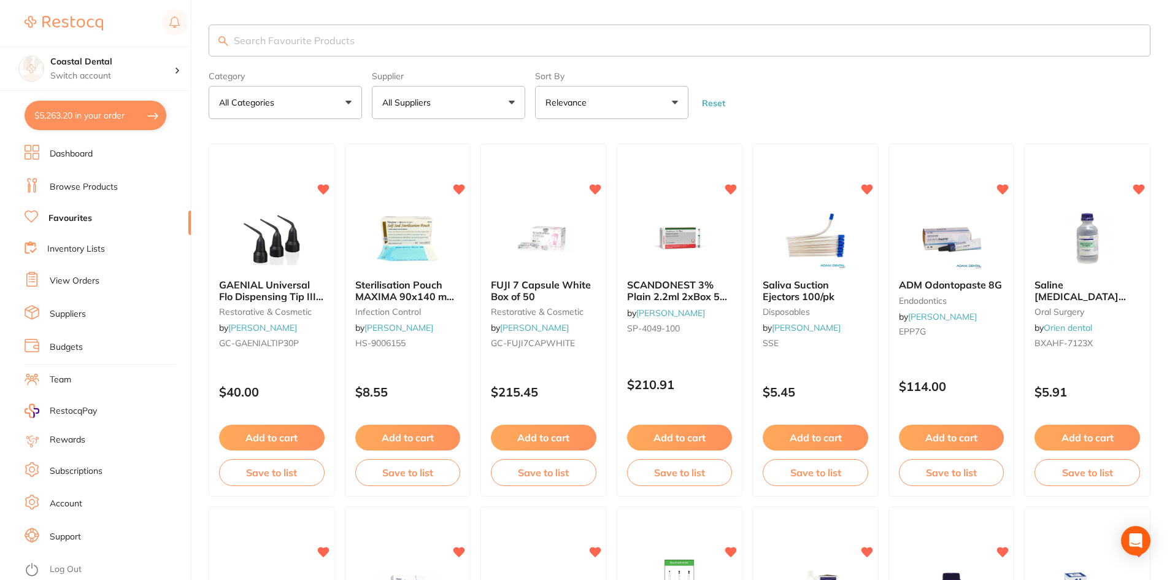
click at [271, 35] on input "search" at bounding box center [680, 41] width 942 height 32
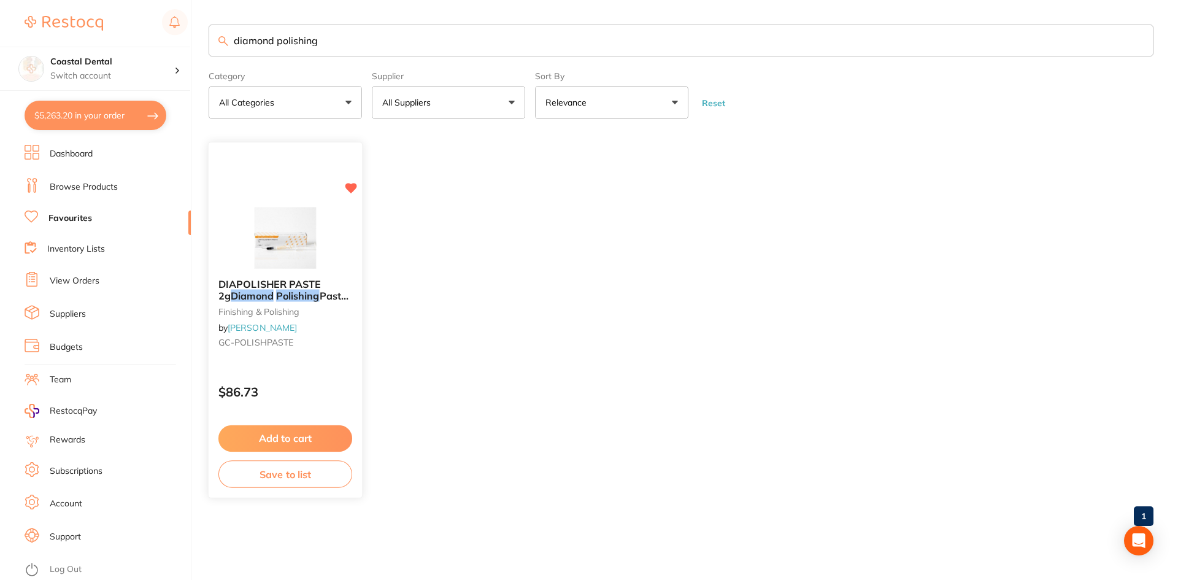
type input "diamond polishing"
click at [326, 338] on small "GC-POLISHPASTE" at bounding box center [285, 343] width 134 height 10
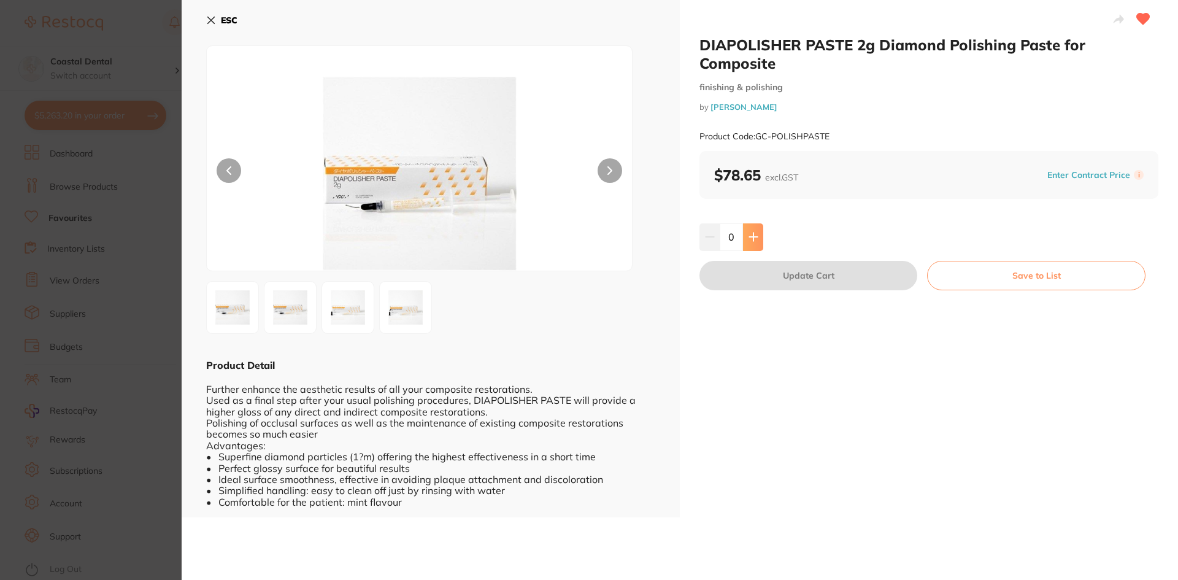
click at [749, 234] on icon at bounding box center [754, 237] width 10 height 10
type input "1"
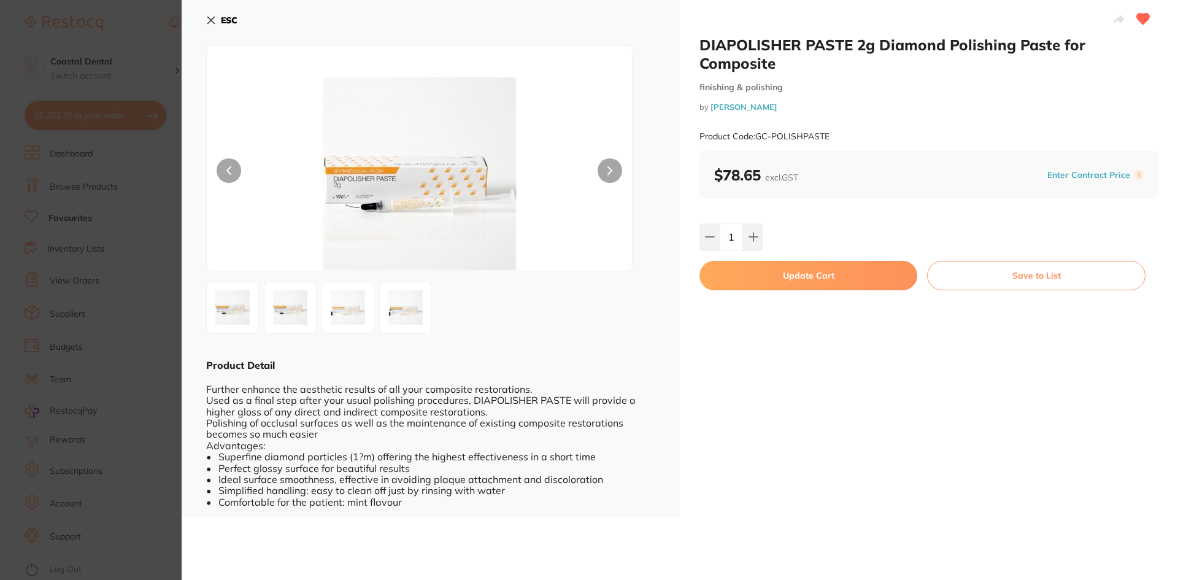
click at [763, 279] on button "Update Cart" at bounding box center [809, 275] width 218 height 29
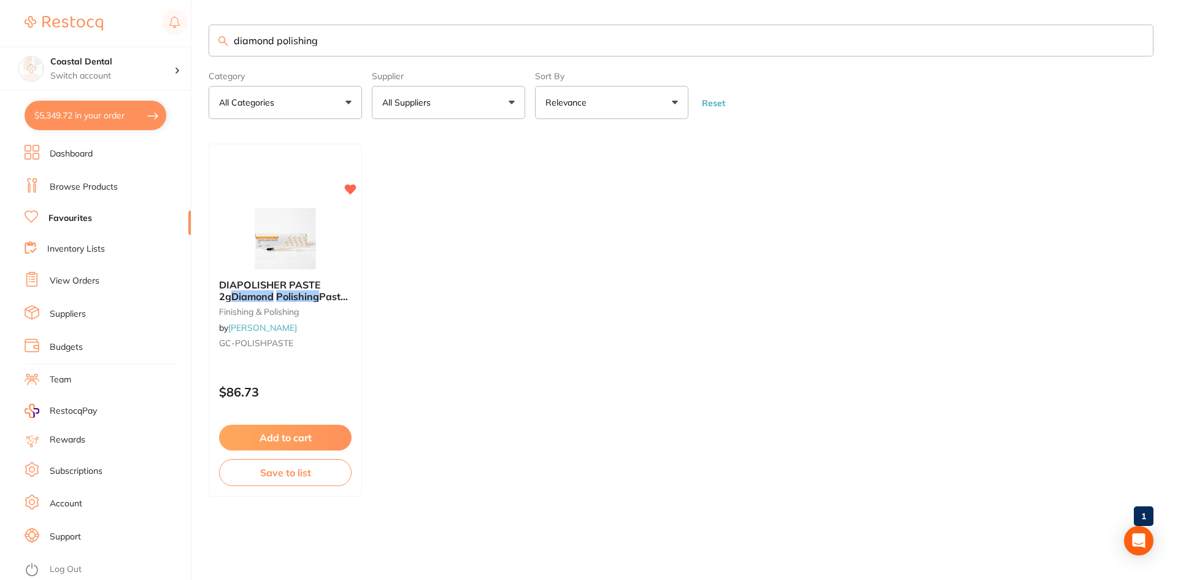
drag, startPoint x: 342, startPoint y: 37, endPoint x: 137, endPoint y: 40, distance: 205.0
click at [137, 40] on div "$5,349.72 Coastal Dental Switch account Coastal Dental Dental Sanctuary Newcast…" at bounding box center [589, 290] width 1178 height 580
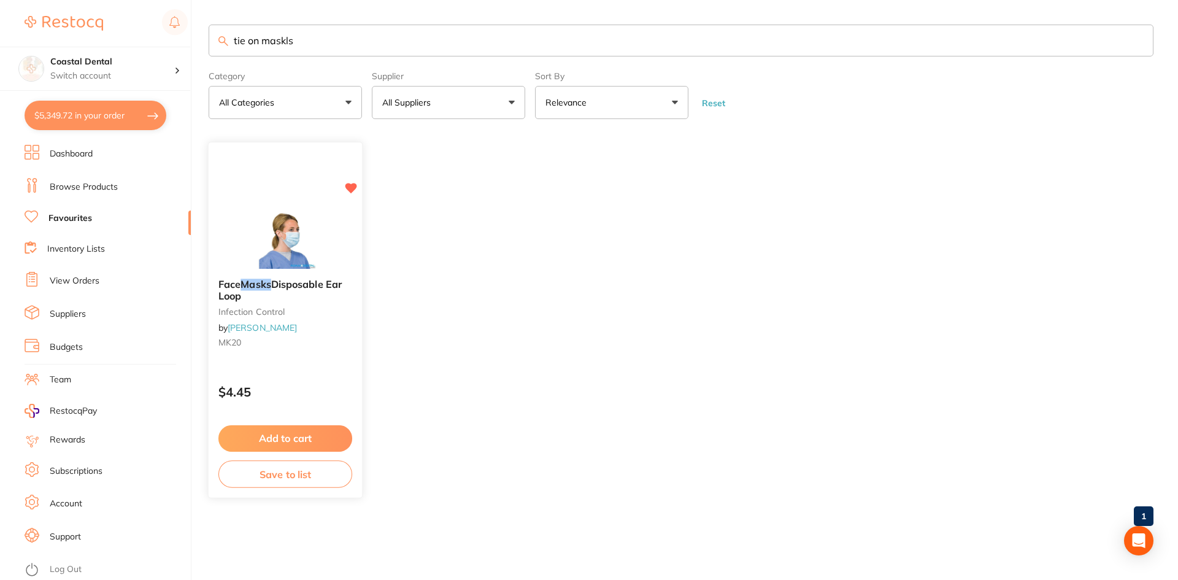
type input "tie on maskls"
click at [311, 339] on small "MK20" at bounding box center [285, 343] width 134 height 10
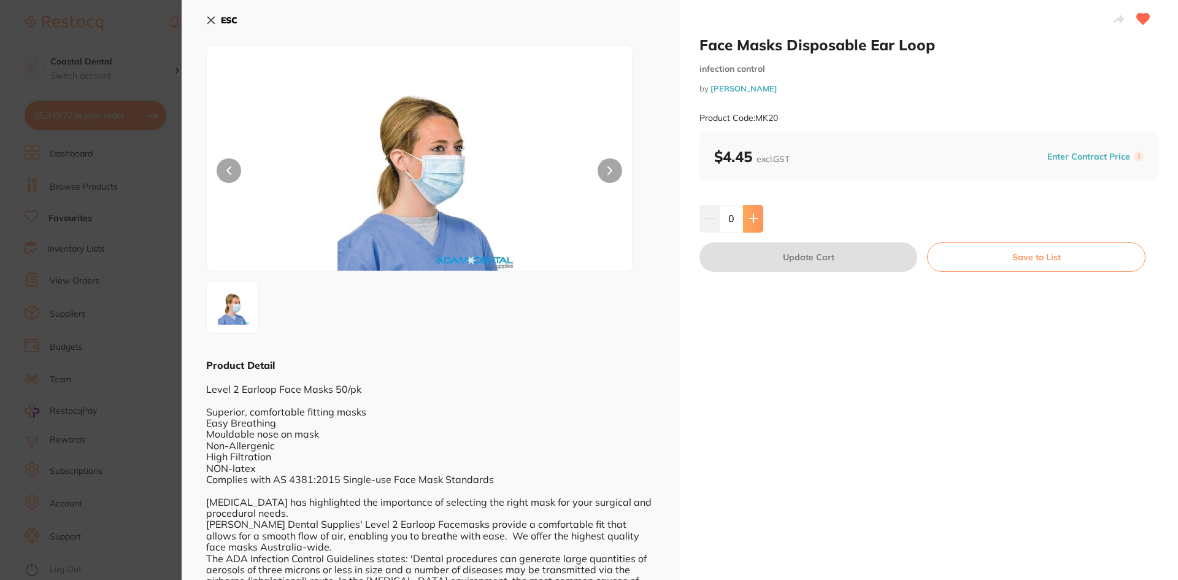
click at [750, 223] on icon at bounding box center [754, 219] width 10 height 10
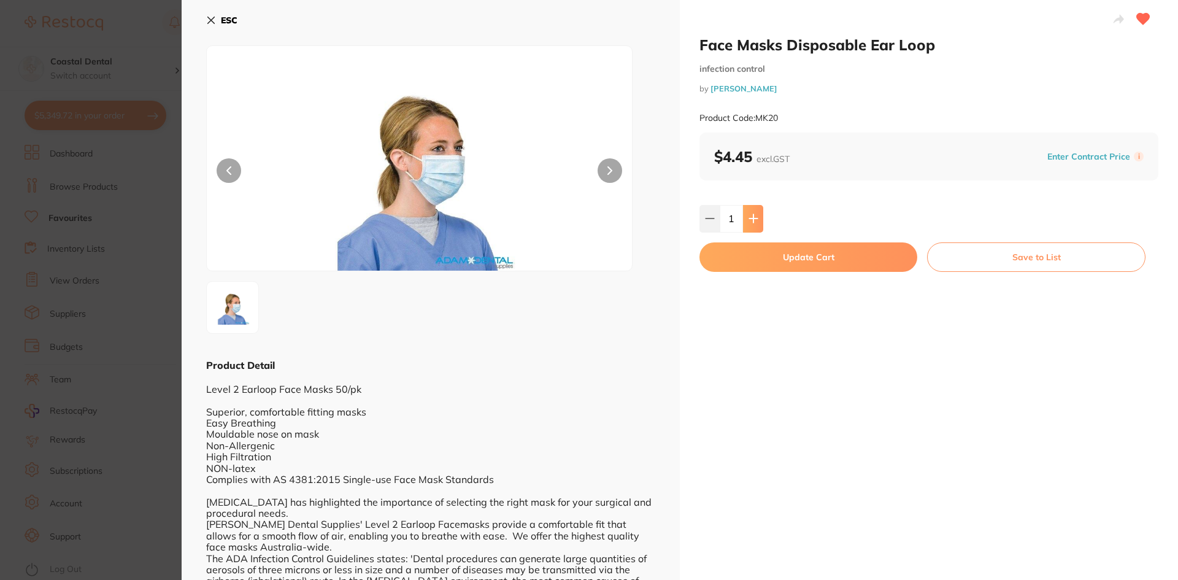
click at [750, 223] on icon at bounding box center [754, 219] width 10 height 10
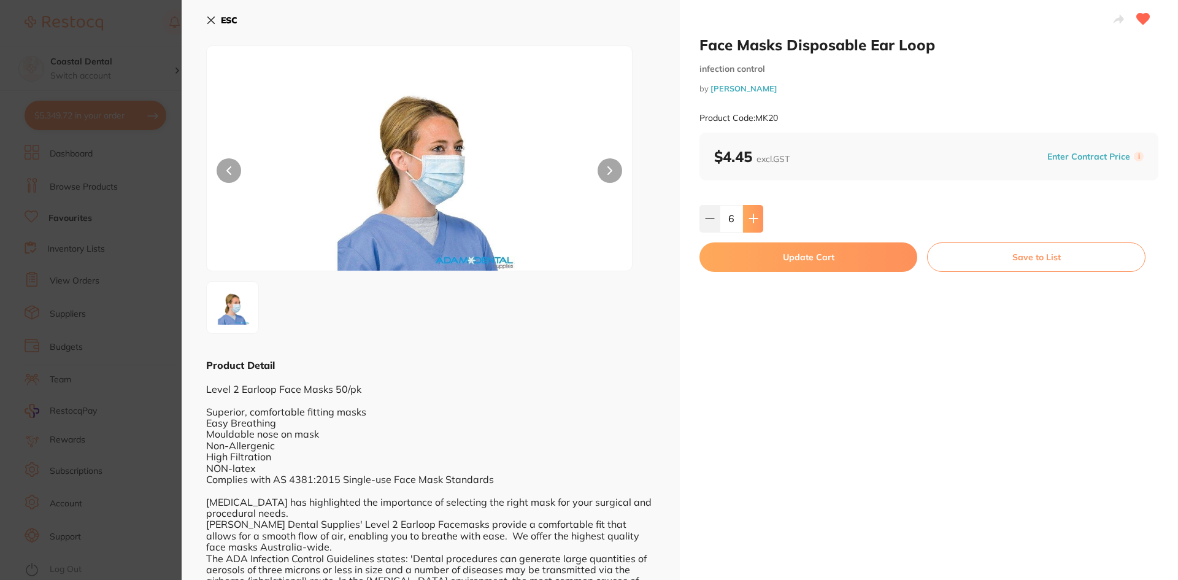
click at [752, 223] on icon at bounding box center [753, 219] width 8 height 8
click at [759, 223] on button at bounding box center [753, 218] width 20 height 27
type input "10"
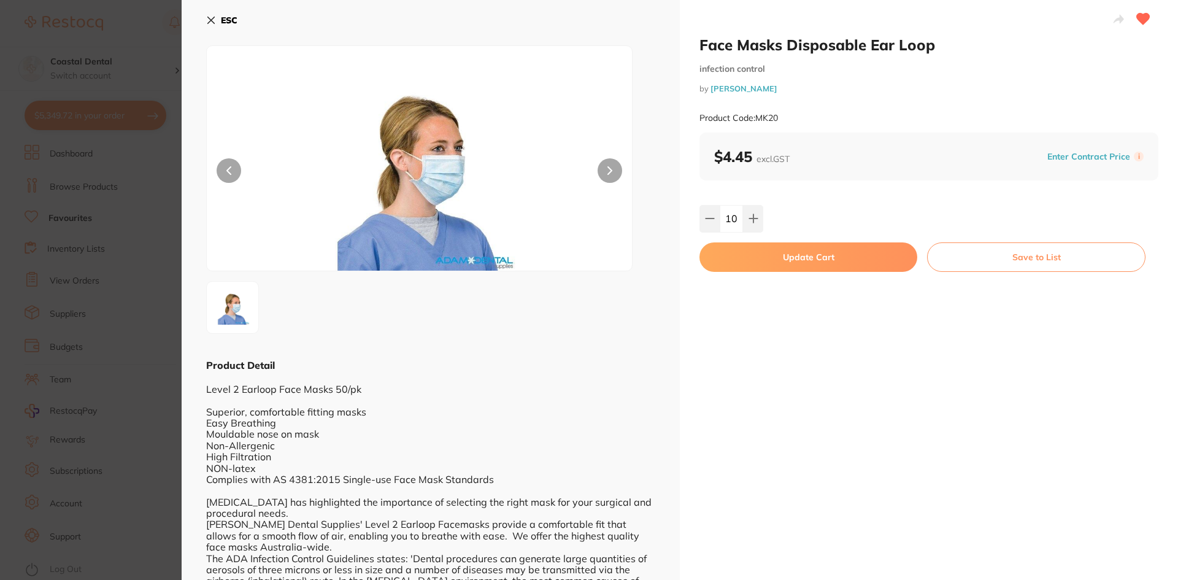
click at [211, 22] on icon at bounding box center [211, 20] width 10 height 10
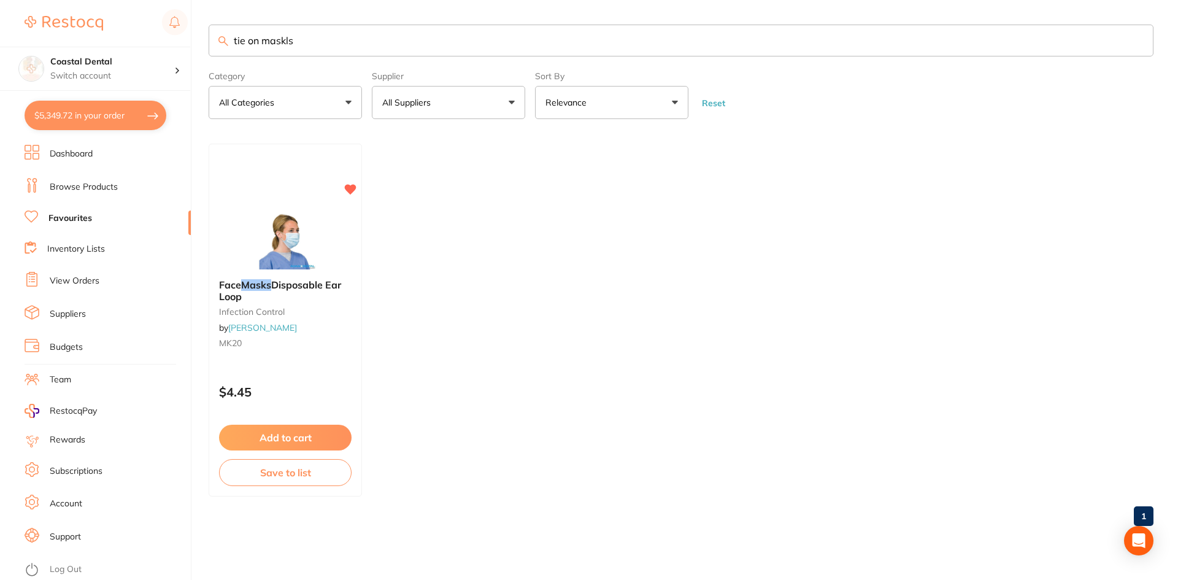
click at [75, 186] on link "Browse Products" at bounding box center [84, 187] width 68 height 12
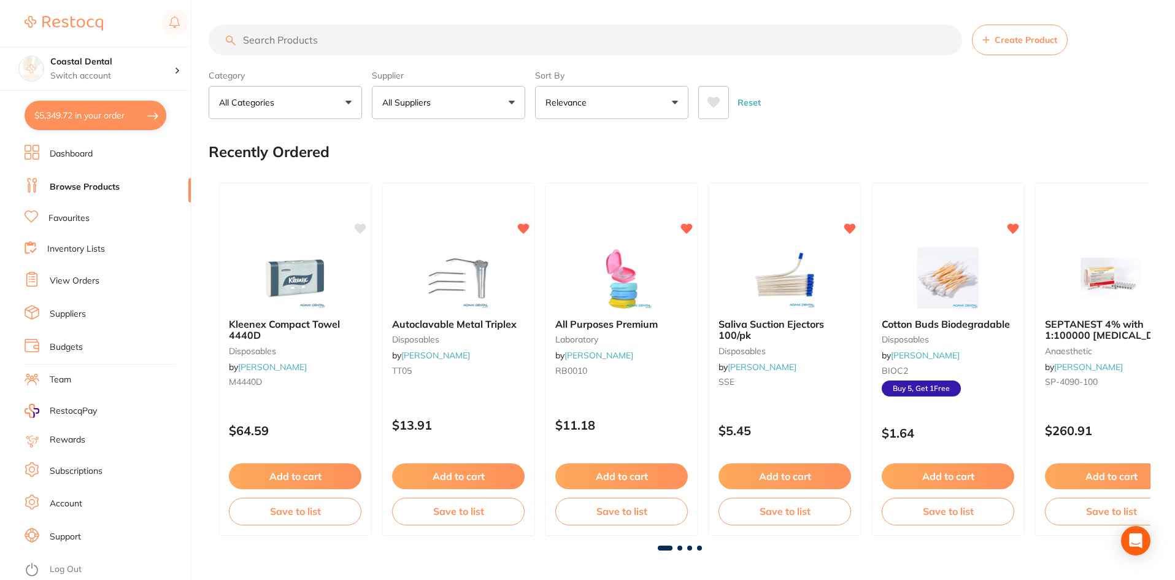
click at [260, 42] on input "search" at bounding box center [585, 40] width 753 height 31
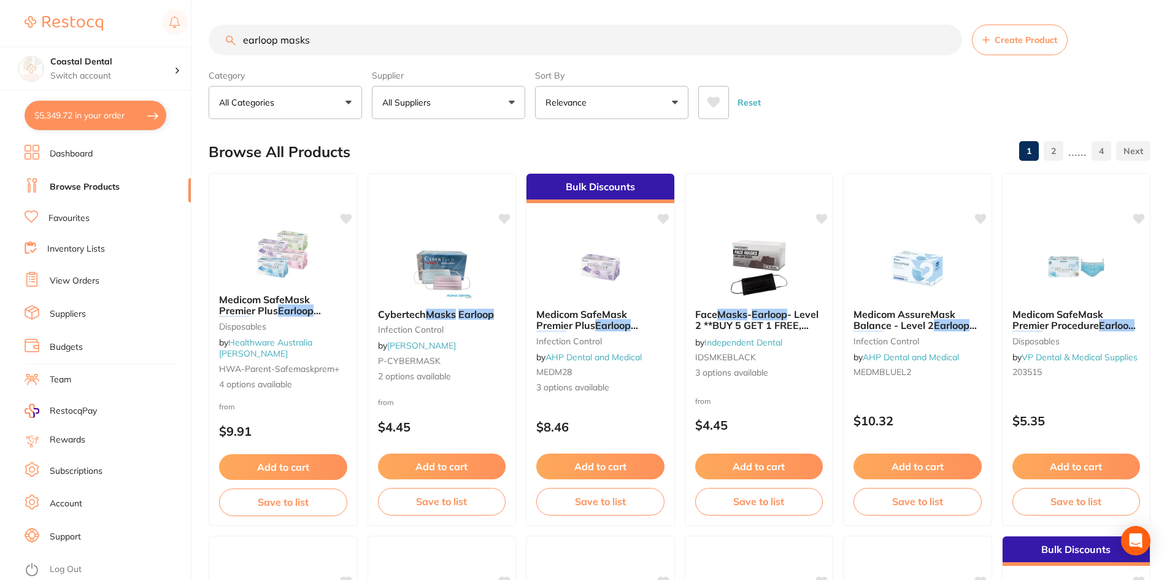
type input "earloop masks"
click at [74, 218] on link "Favourites" at bounding box center [68, 218] width 41 height 12
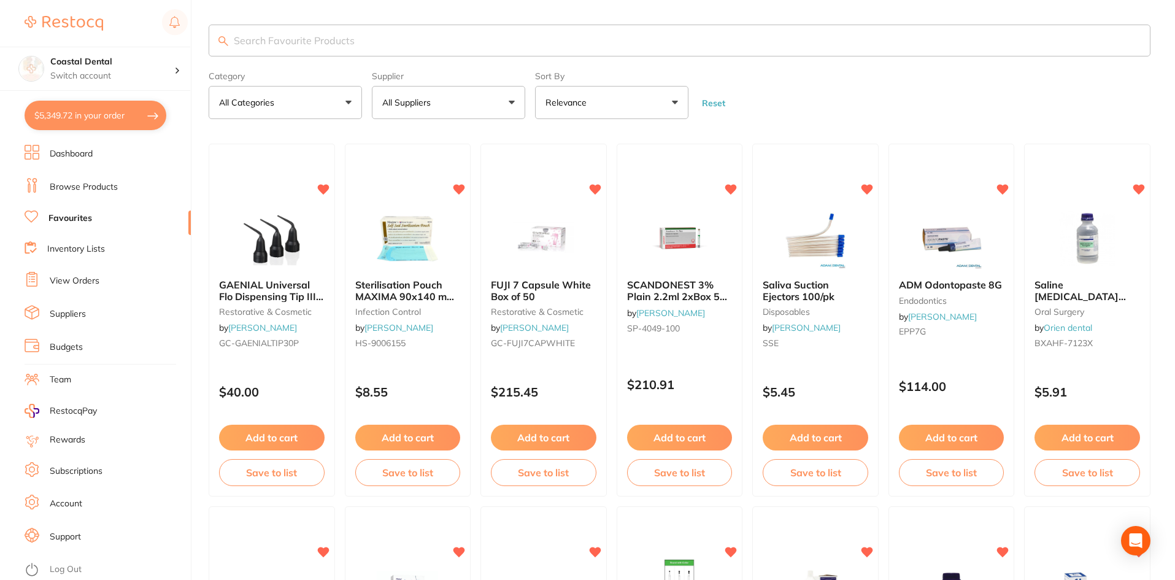
click at [272, 40] on input "search" at bounding box center [680, 41] width 942 height 32
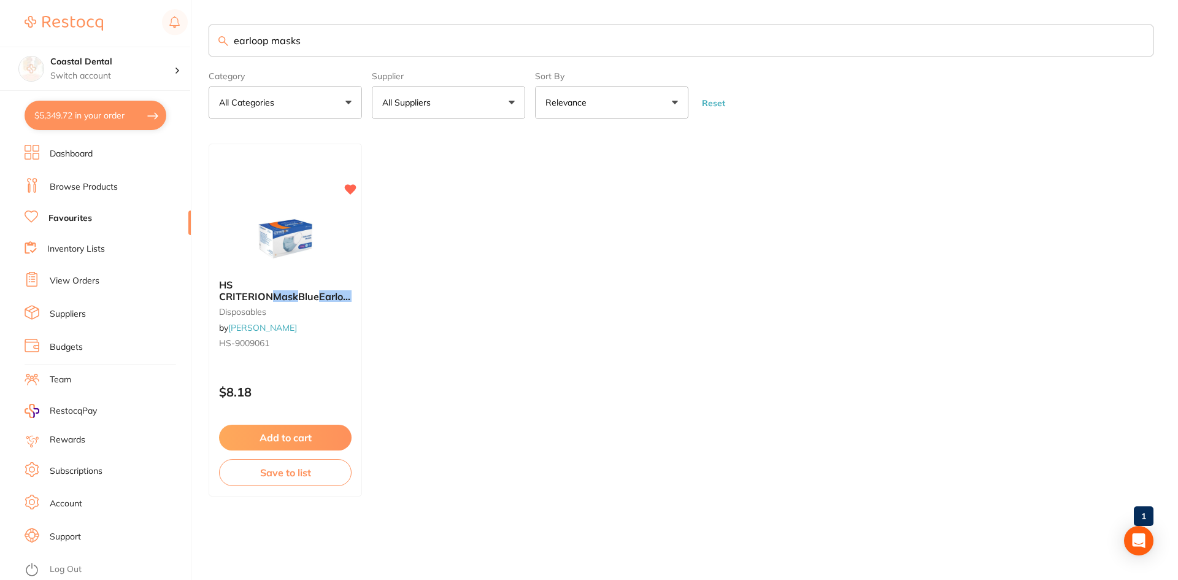
click at [266, 42] on input "earloop masks" at bounding box center [681, 41] width 945 height 32
type input "masks"
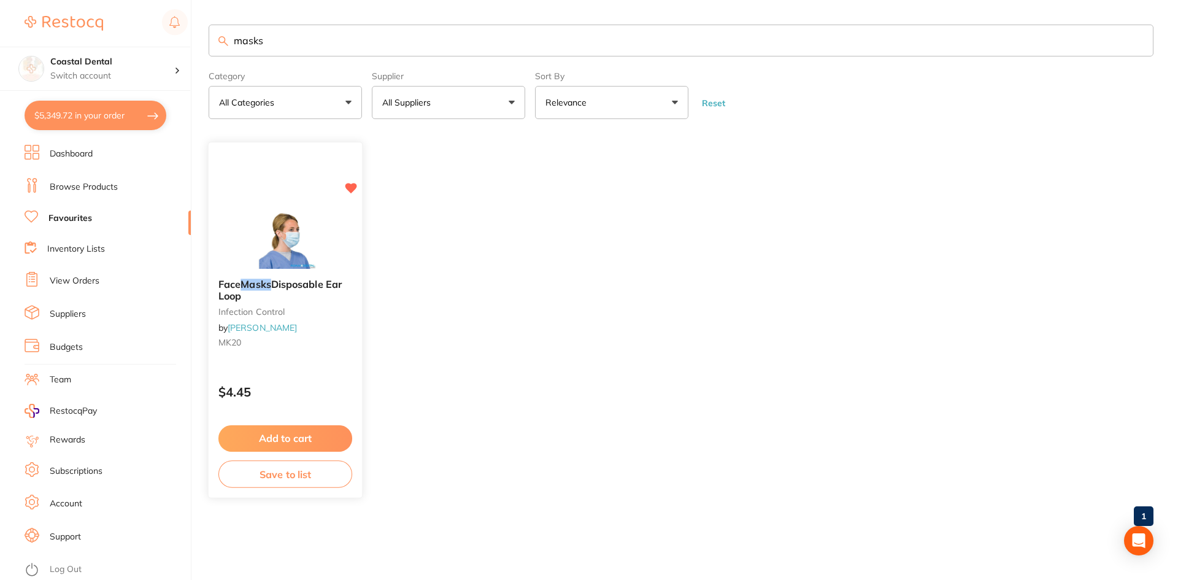
click at [334, 366] on div "Face Masks Disposable Ear Loop infection control by Adam Dental MK20 $4.45 Add …" at bounding box center [285, 320] width 155 height 356
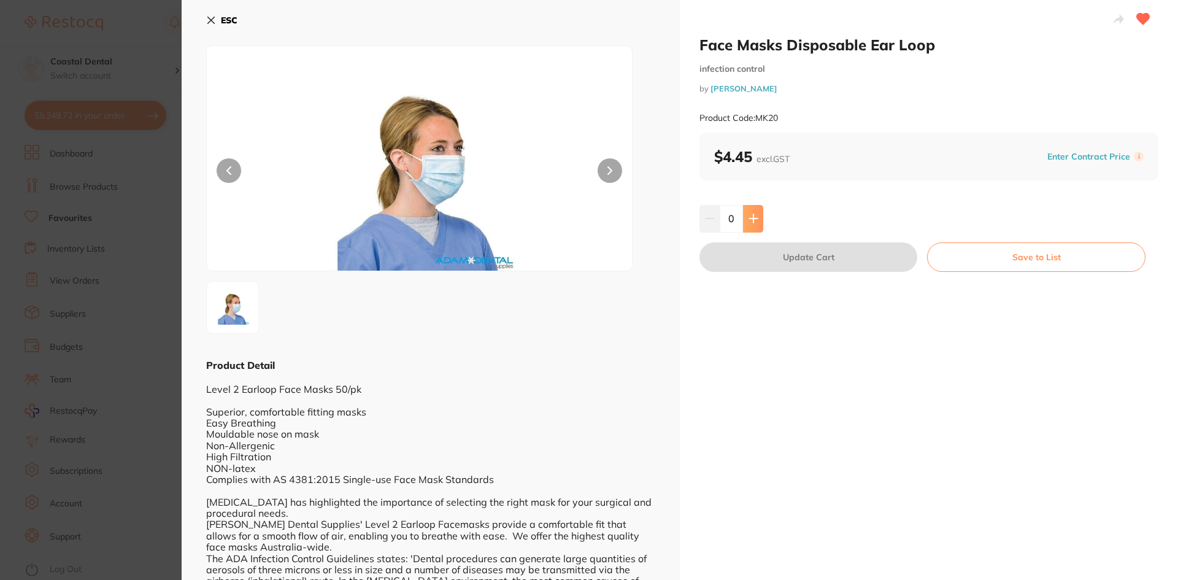
click at [753, 215] on icon at bounding box center [754, 219] width 10 height 10
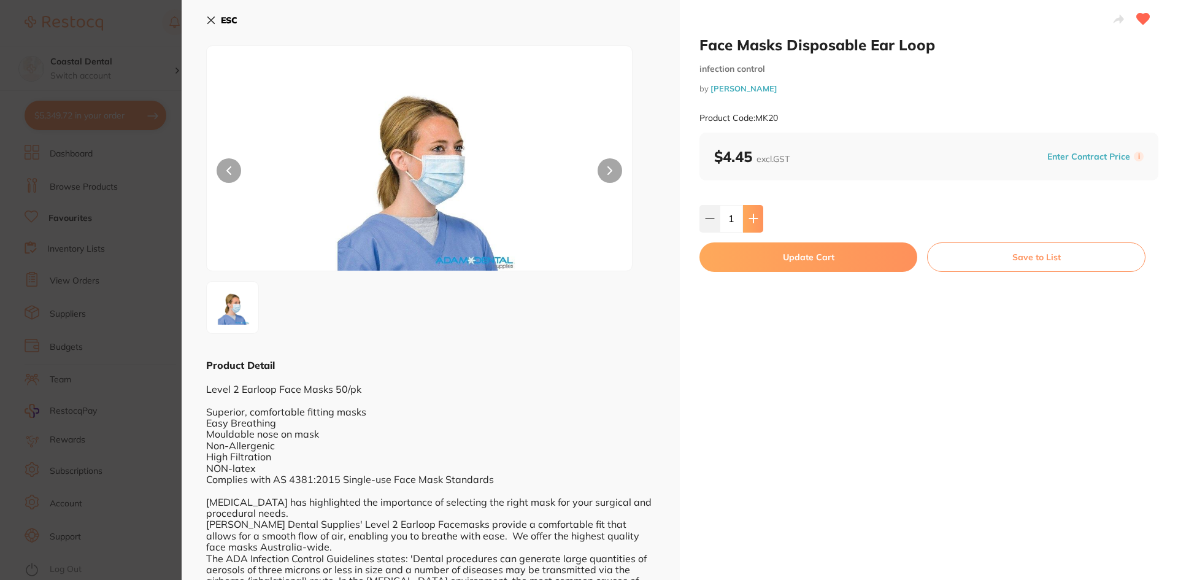
click at [753, 215] on icon at bounding box center [754, 219] width 10 height 10
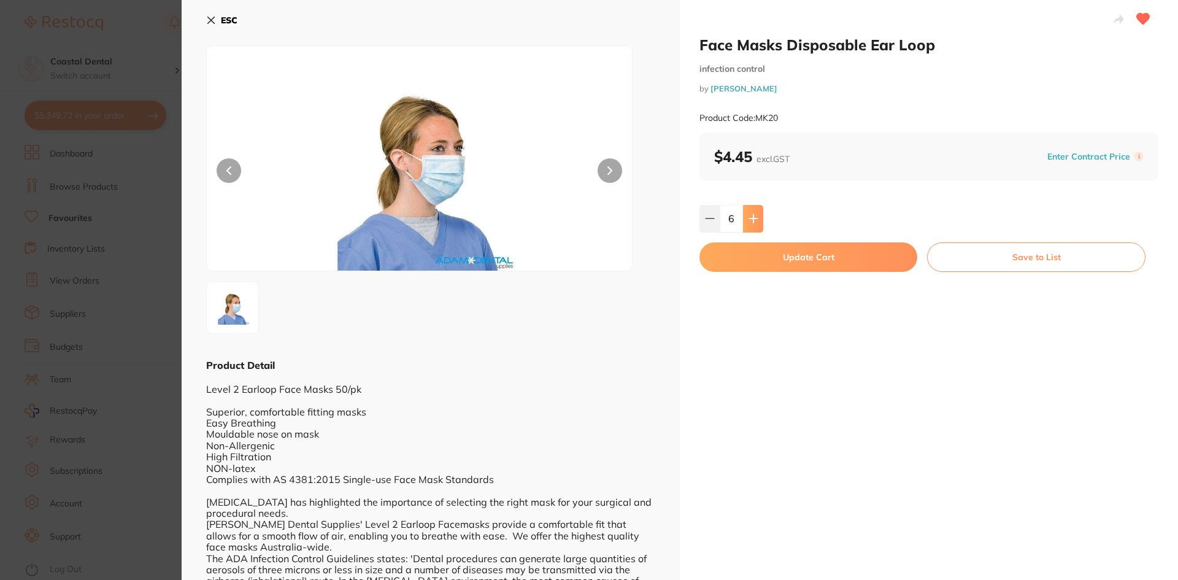
click at [753, 215] on icon at bounding box center [754, 219] width 10 height 10
click at [754, 217] on icon at bounding box center [754, 219] width 10 height 10
click at [707, 222] on icon at bounding box center [710, 219] width 10 height 10
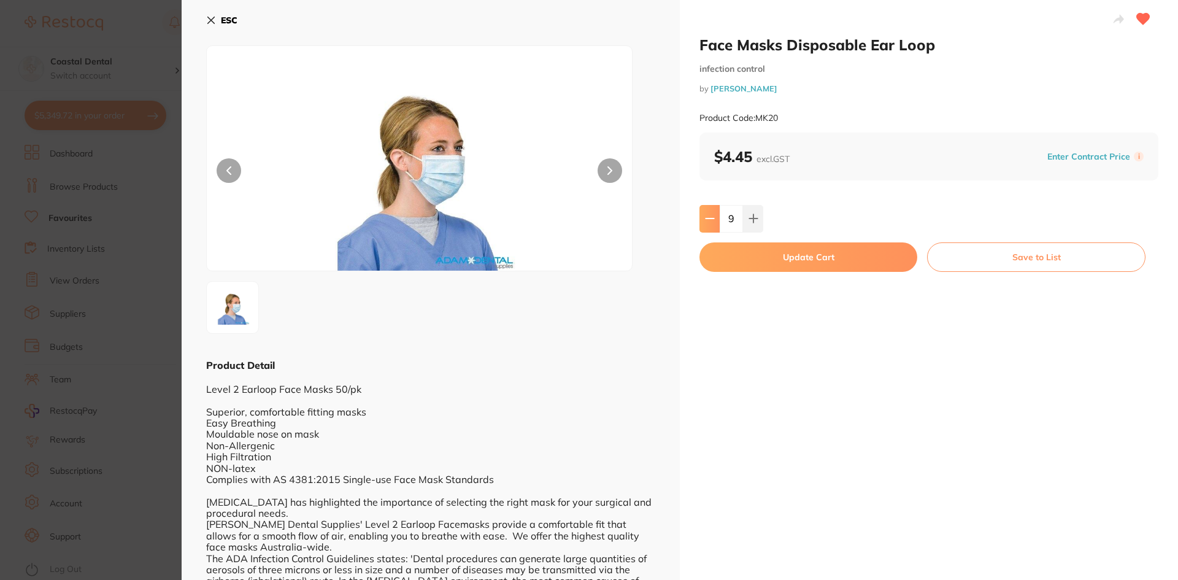
click at [707, 222] on icon at bounding box center [710, 219] width 10 height 10
click at [752, 209] on button at bounding box center [753, 218] width 20 height 27
type input "8"
click at [762, 256] on button "Update Cart" at bounding box center [809, 256] width 218 height 29
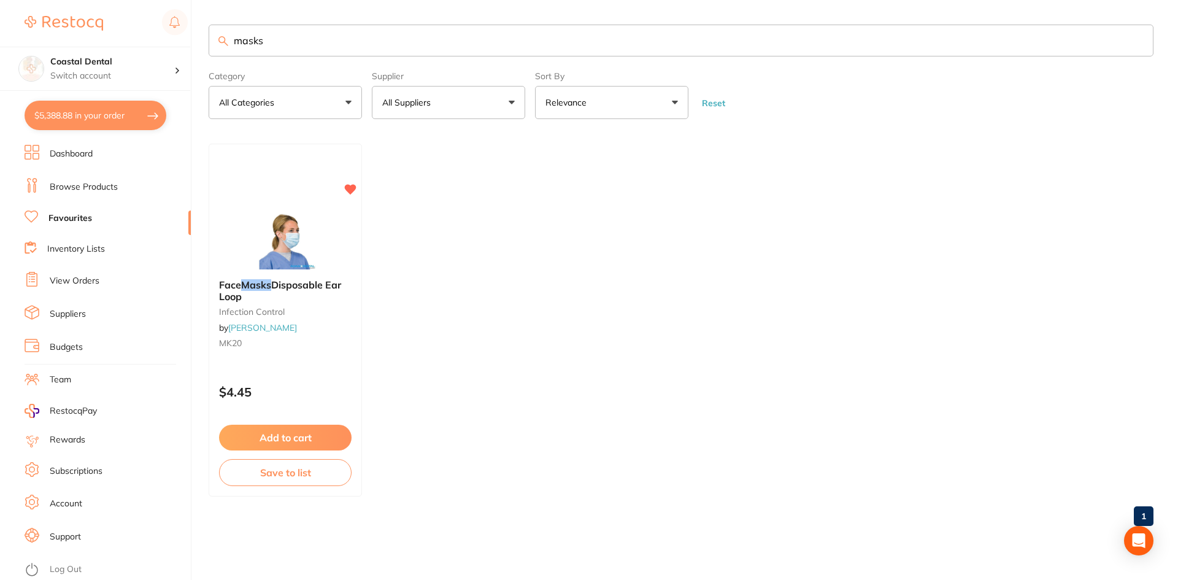
drag, startPoint x: 284, startPoint y: 45, endPoint x: 114, endPoint y: 41, distance: 170.0
click at [114, 41] on div "$5,388.88 Coastal Dental Switch account Coastal Dental Dental Sanctuary Newcast…" at bounding box center [589, 290] width 1178 height 580
type input "tie up masks"
click at [94, 190] on link "Browse Products" at bounding box center [84, 187] width 68 height 12
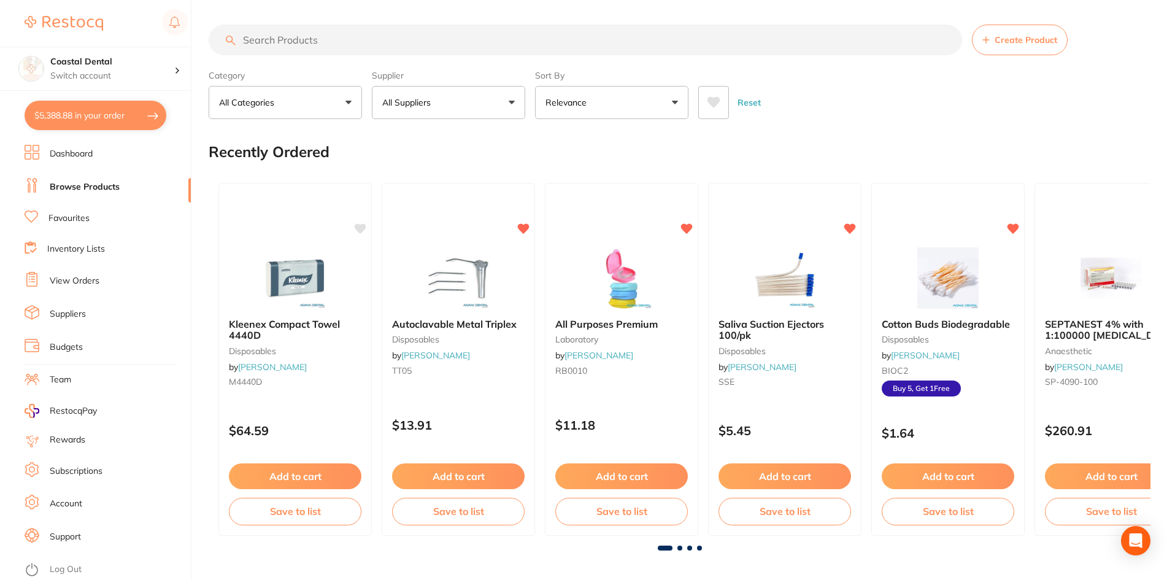
click at [284, 40] on input "search" at bounding box center [585, 40] width 753 height 31
click at [307, 41] on input "tie up masks" at bounding box center [585, 40] width 753 height 31
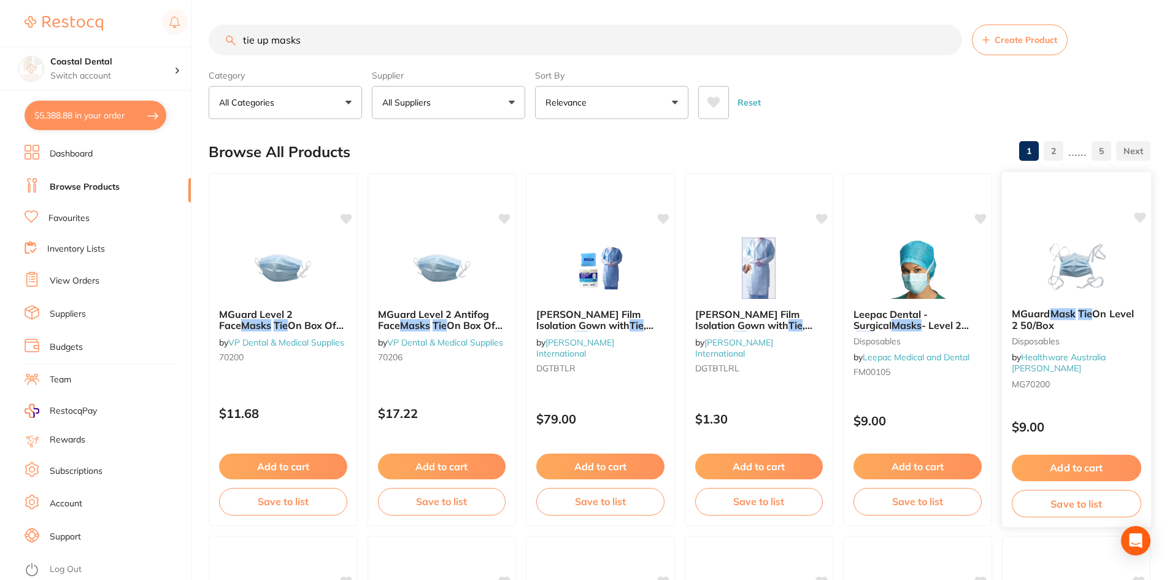
type input "tie up masks"
click at [1108, 407] on div "$9.00" at bounding box center [1075, 423] width 149 height 33
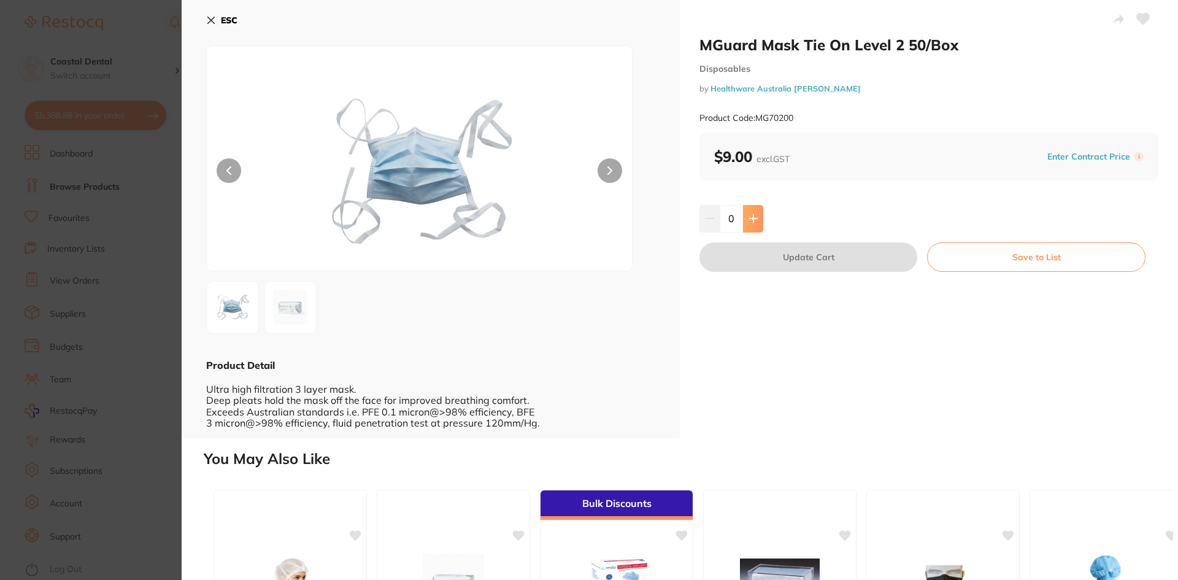
click at [752, 215] on icon at bounding box center [753, 219] width 8 height 8
type input "1"
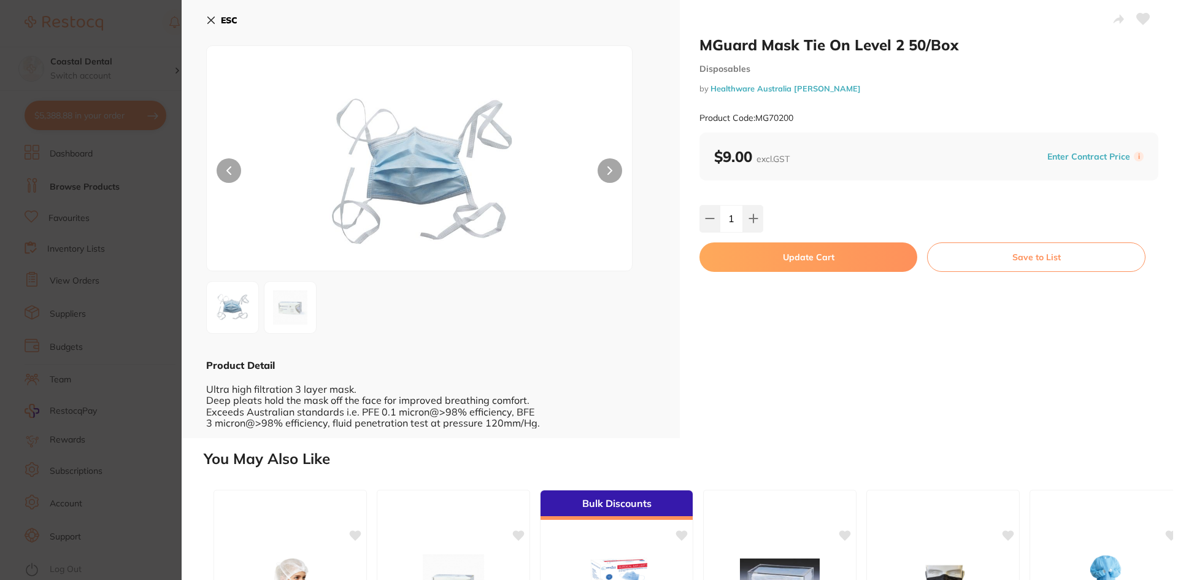
click at [765, 262] on button "Update Cart" at bounding box center [809, 256] width 218 height 29
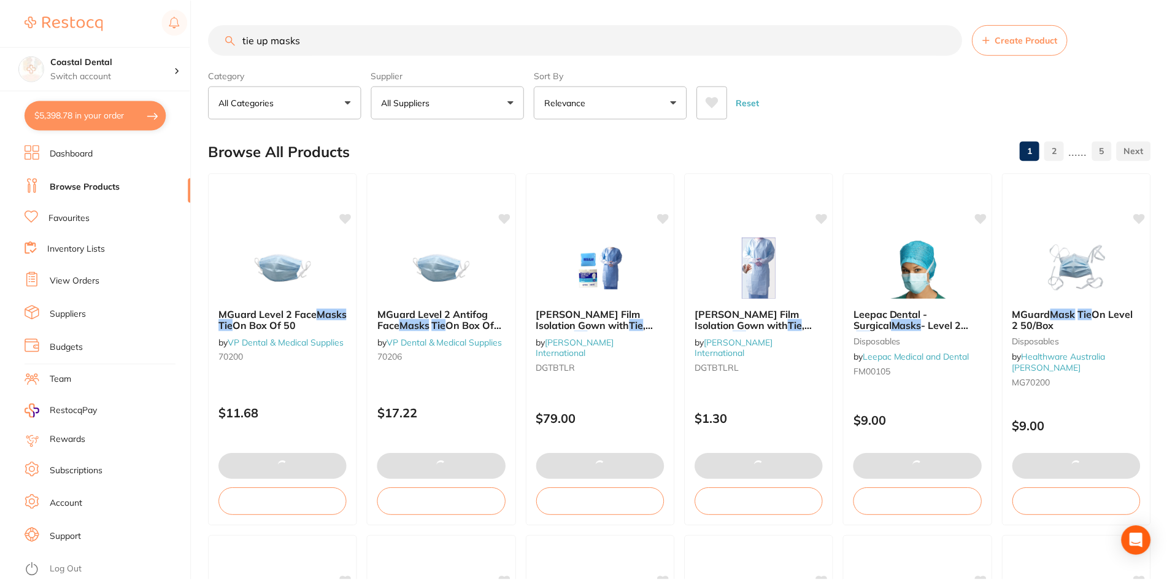
scroll to position [6, 0]
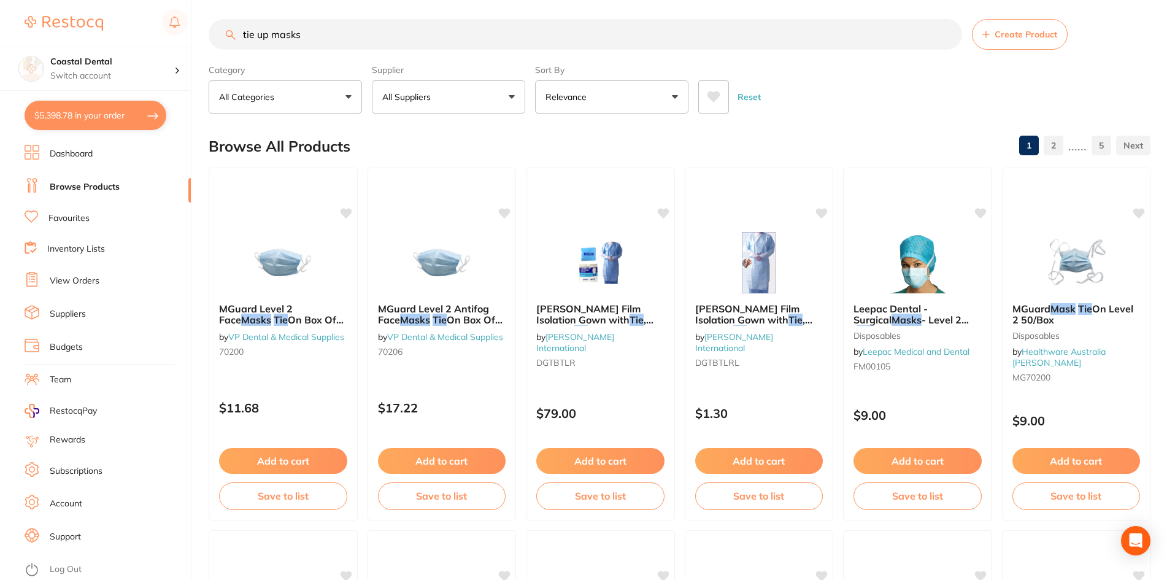
drag, startPoint x: 1138, startPoint y: 209, endPoint x: 1163, endPoint y: 167, distance: 49.0
click at [1138, 209] on icon at bounding box center [1139, 213] width 12 height 10
click at [77, 218] on link "Favourites" at bounding box center [68, 218] width 41 height 12
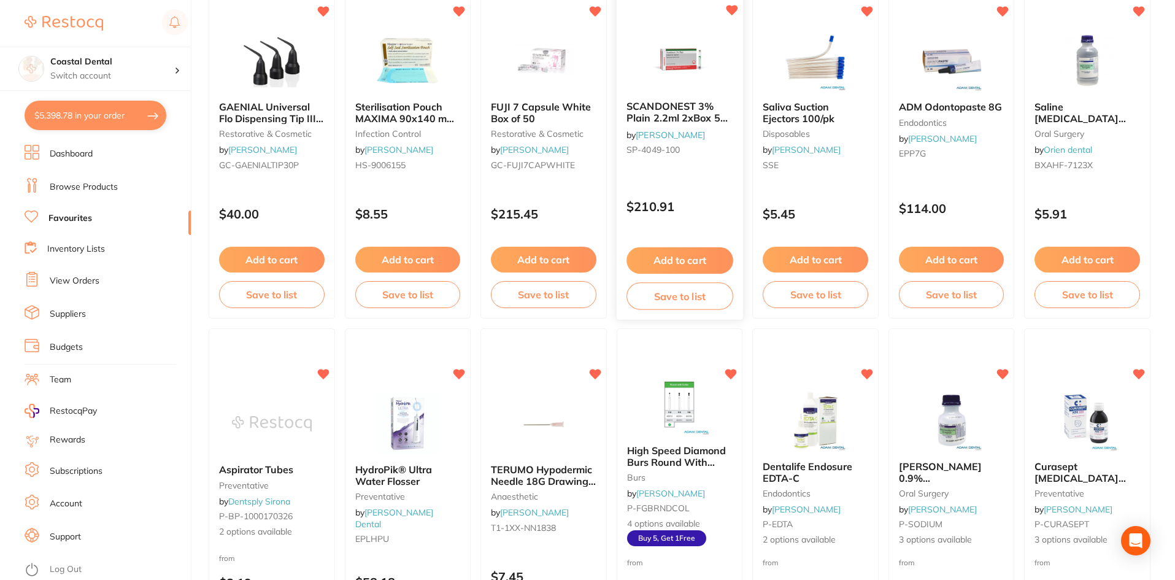
scroll to position [184, 0]
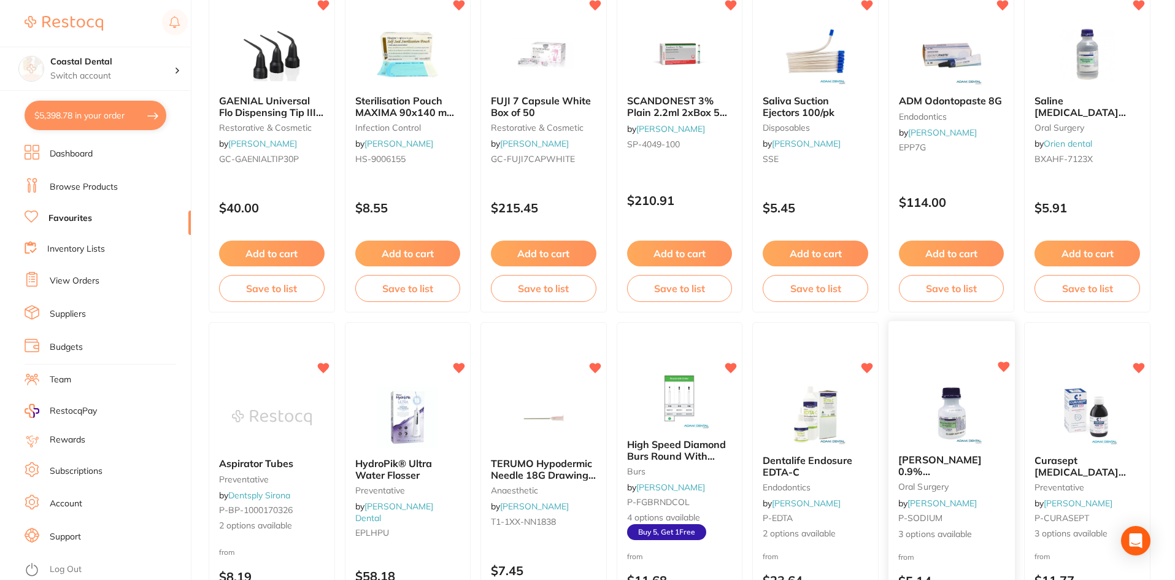
click at [1004, 503] on div "Baxter 0.9% Sodium Chloride Saline Bottles oral surgery by Adam Dental P-SODIUM…" at bounding box center [951, 497] width 126 height 106
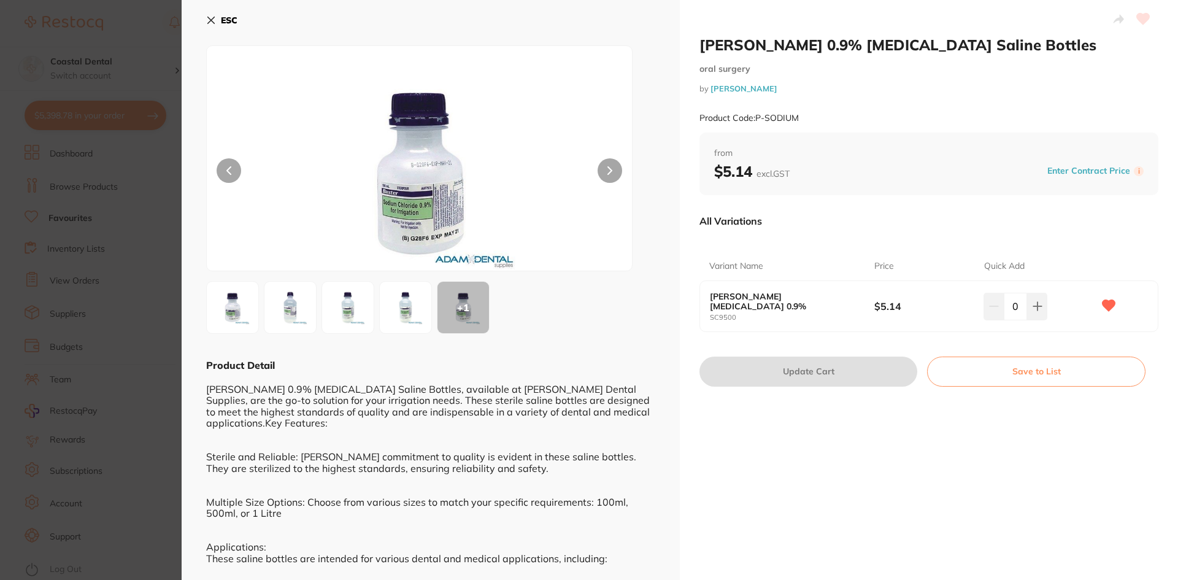
click at [212, 20] on icon at bounding box center [211, 20] width 7 height 7
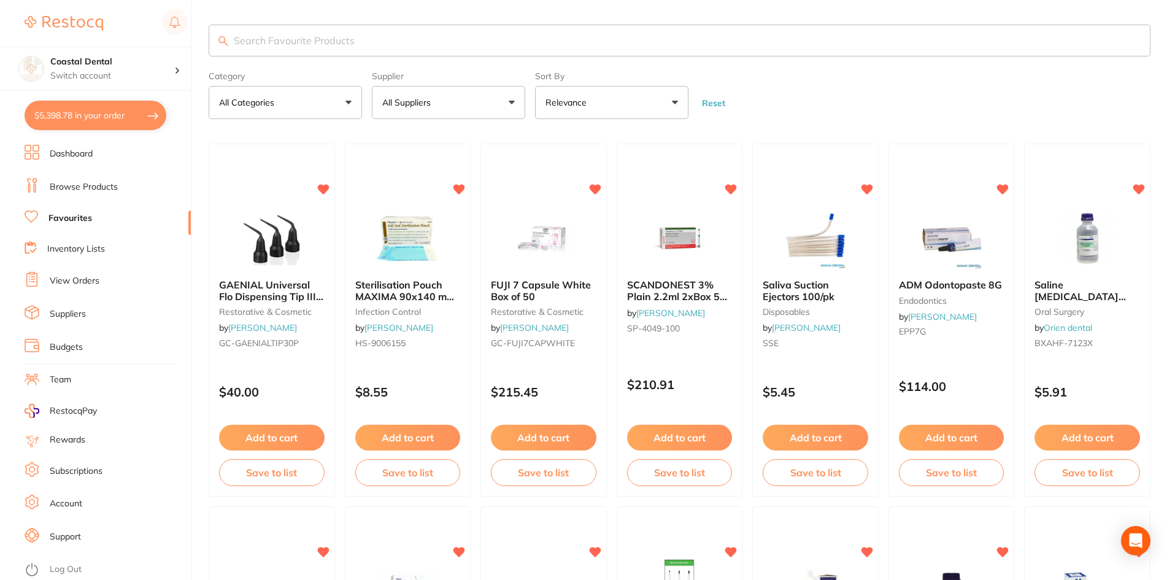
click at [321, 35] on input "search" at bounding box center [680, 41] width 942 height 32
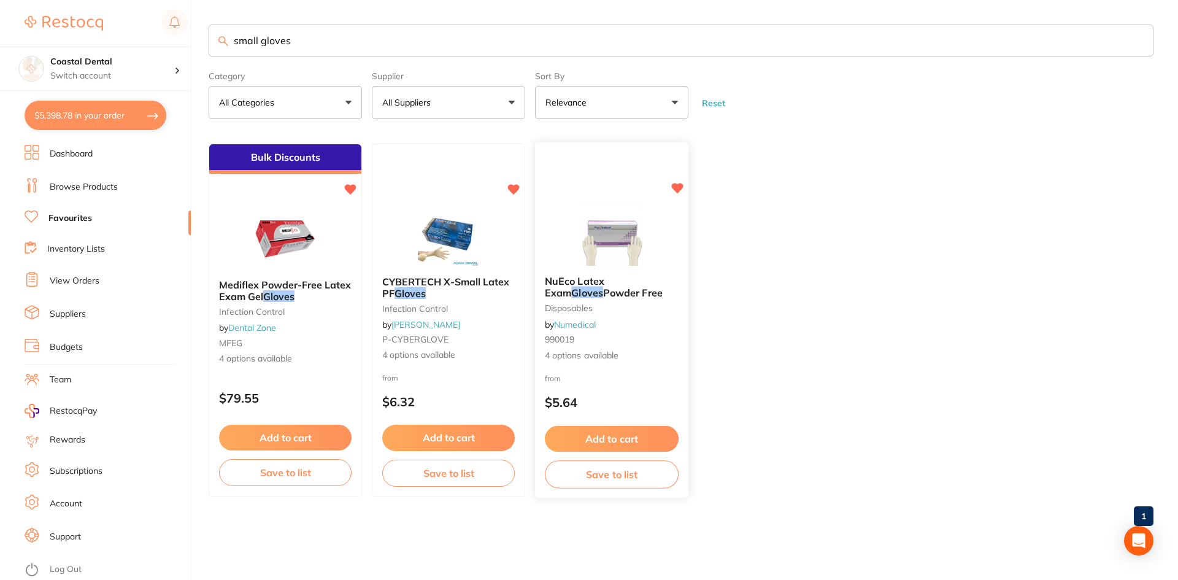
type input "small gloves"
click at [634, 359] on span "4 options available" at bounding box center [612, 356] width 134 height 12
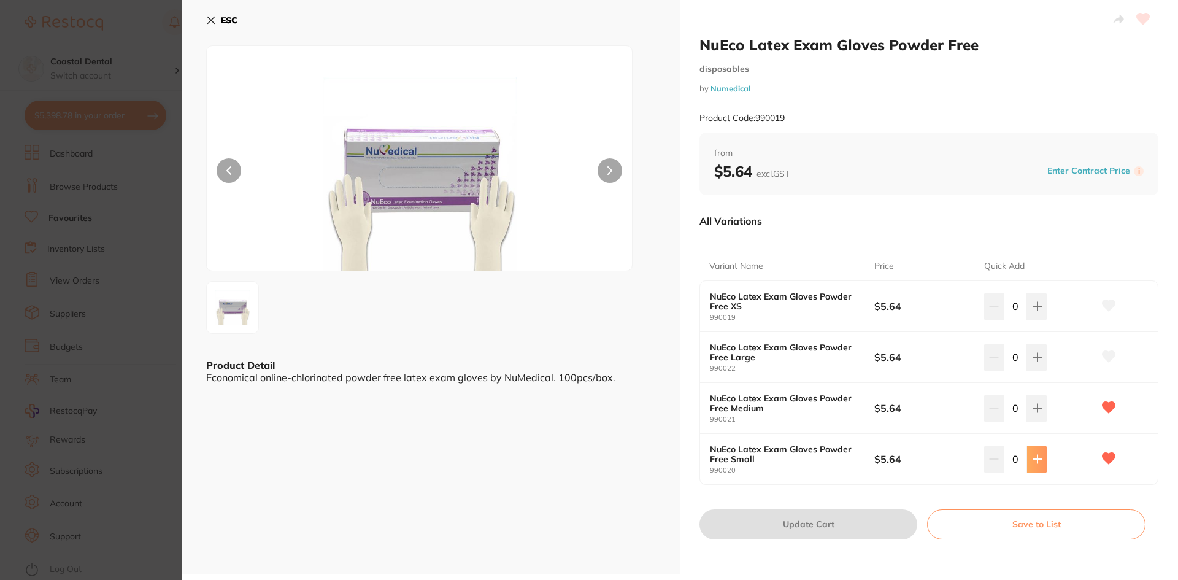
click at [1034, 464] on button at bounding box center [1037, 458] width 20 height 27
type input "1"
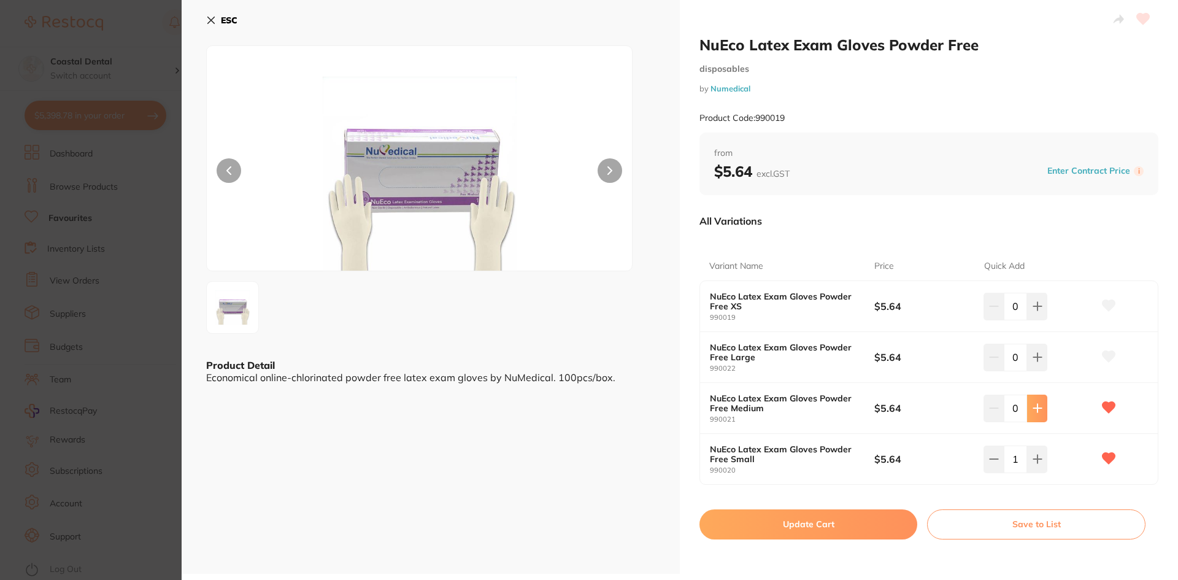
click at [1029, 412] on button at bounding box center [1037, 408] width 20 height 27
type input "1"
click at [803, 528] on button "Update Cart" at bounding box center [809, 523] width 218 height 29
click at [1036, 415] on ul "Bulk Discounts Mediflex Powder-Free Latex Exam Gel Gloves Infection Control by …" at bounding box center [681, 320] width 945 height 353
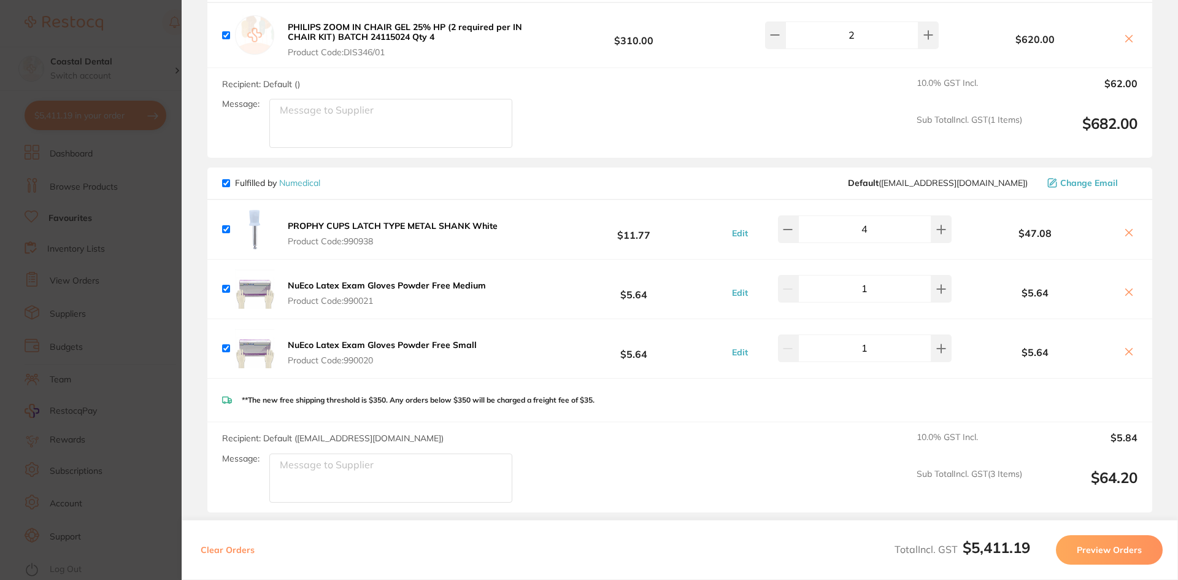
scroll to position [4050, 0]
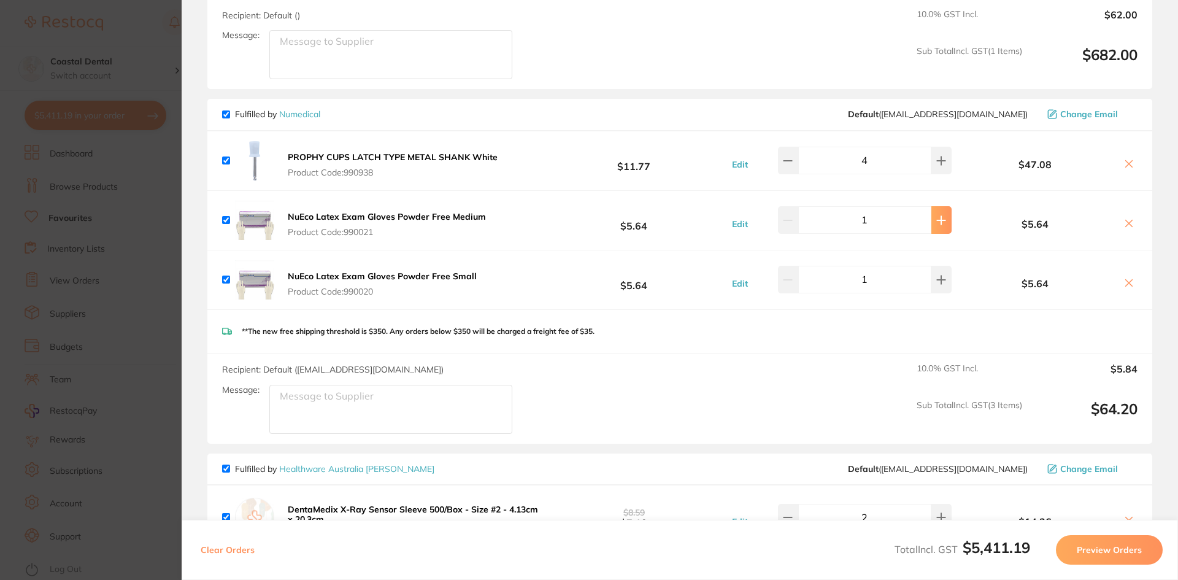
click at [938, 216] on icon at bounding box center [942, 220] width 8 height 8
click at [936, 215] on icon at bounding box center [941, 220] width 10 height 10
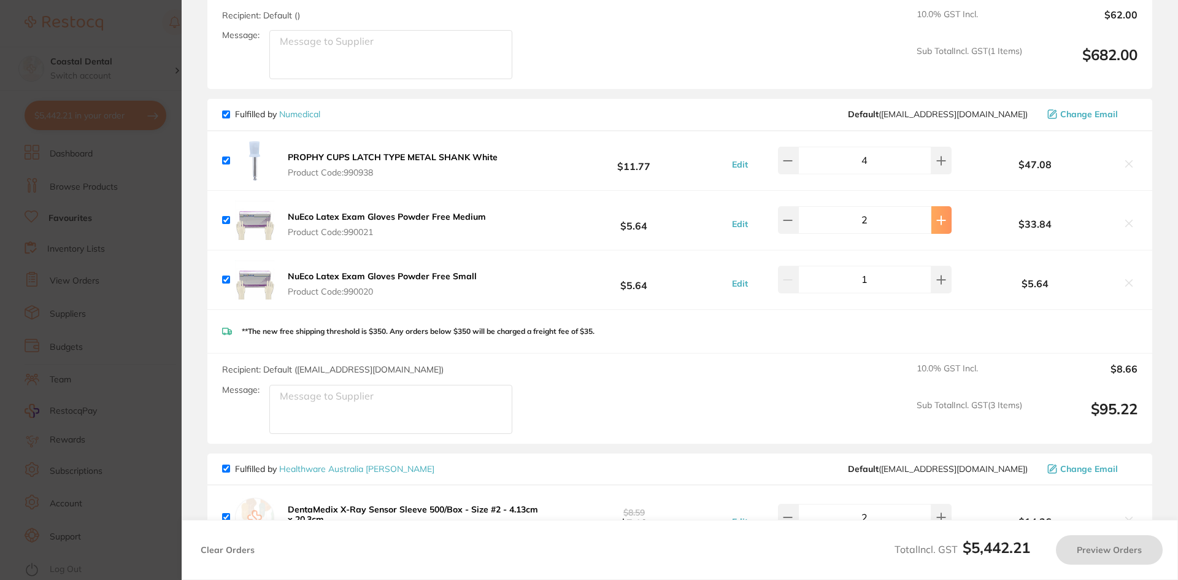
click at [936, 215] on icon at bounding box center [941, 220] width 10 height 10
click at [937, 215] on icon at bounding box center [941, 220] width 10 height 10
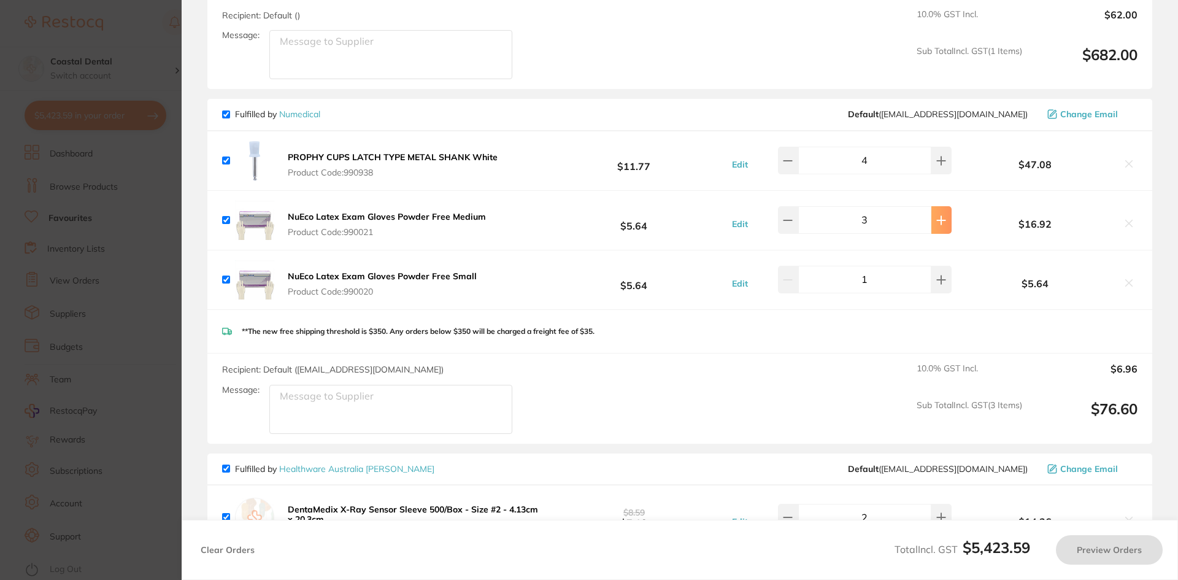
click at [937, 215] on icon at bounding box center [941, 220] width 10 height 10
type input "8"
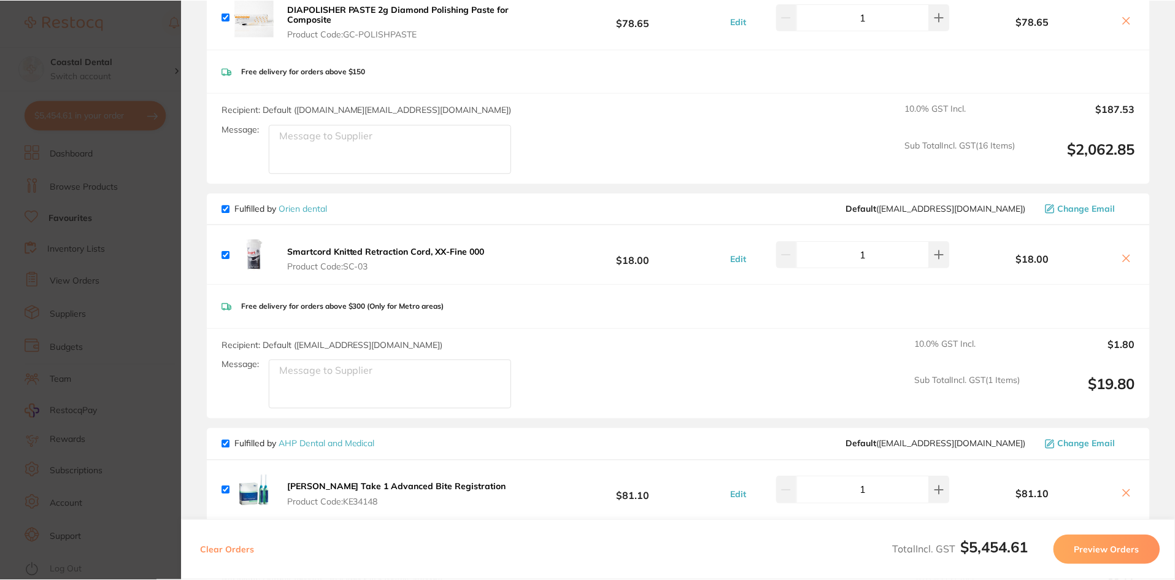
scroll to position [2086, 0]
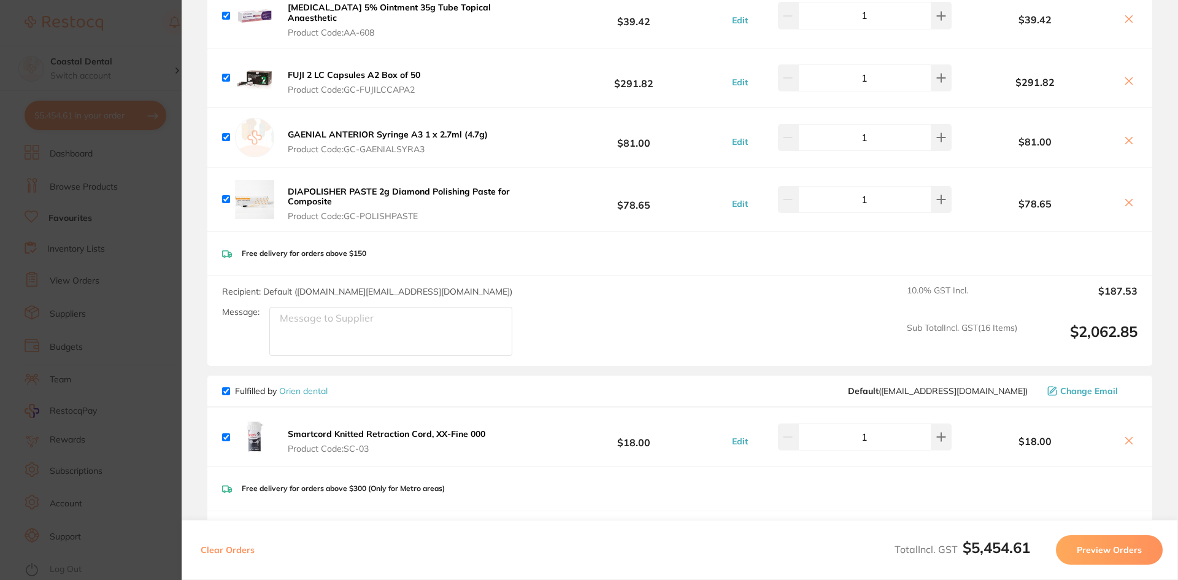
click at [117, 302] on section "Update RRP Set your pre negotiated price for this item. Item Agreed RRP (excl. …" at bounding box center [589, 290] width 1178 height 580
click at [318, 31] on input "small gloves" at bounding box center [681, 41] width 945 height 32
click at [318, 36] on input "small gloves" at bounding box center [681, 41] width 945 height 32
click at [318, 41] on input "small gloves" at bounding box center [681, 41] width 945 height 32
click at [292, 42] on input "small gloves" at bounding box center [681, 41] width 945 height 32
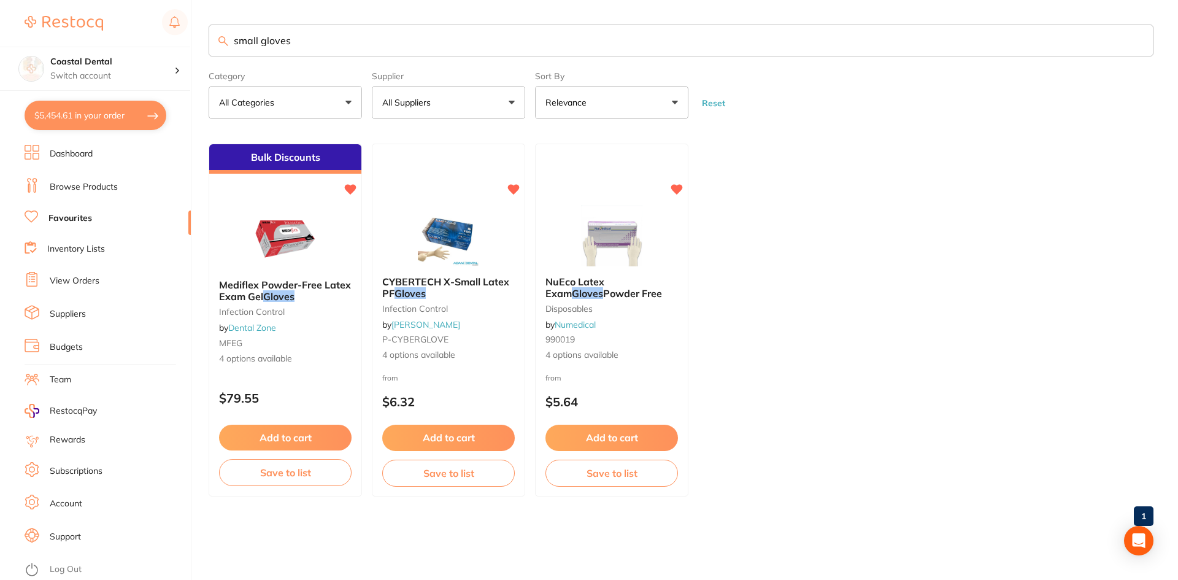
click at [433, 102] on p "All Suppliers" at bounding box center [408, 102] width 53 height 12
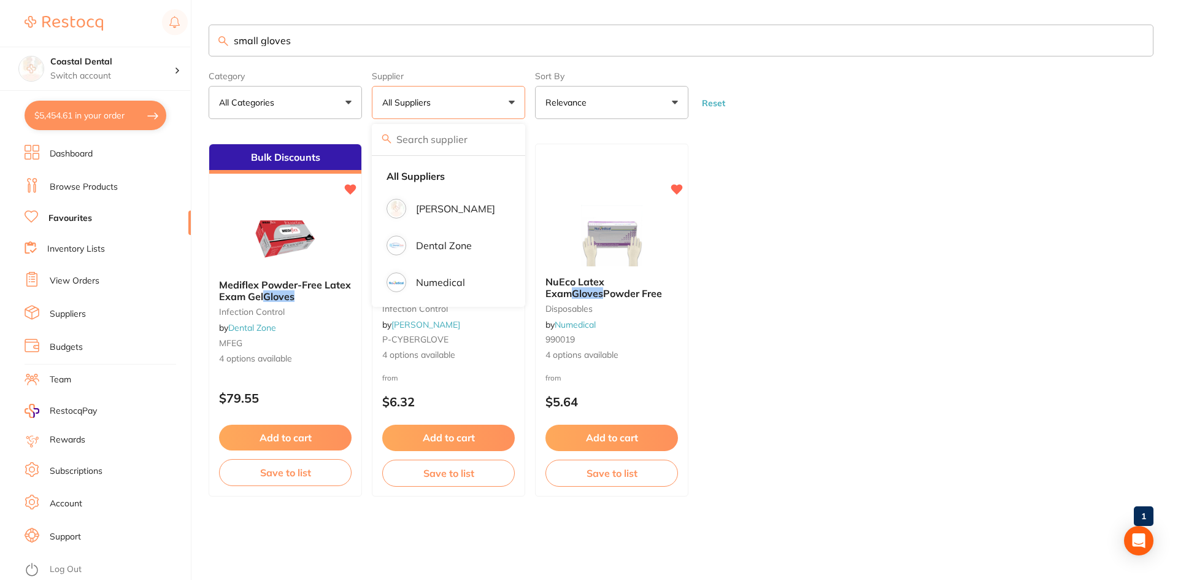
click at [473, 112] on button "All Suppliers" at bounding box center [448, 102] width 153 height 33
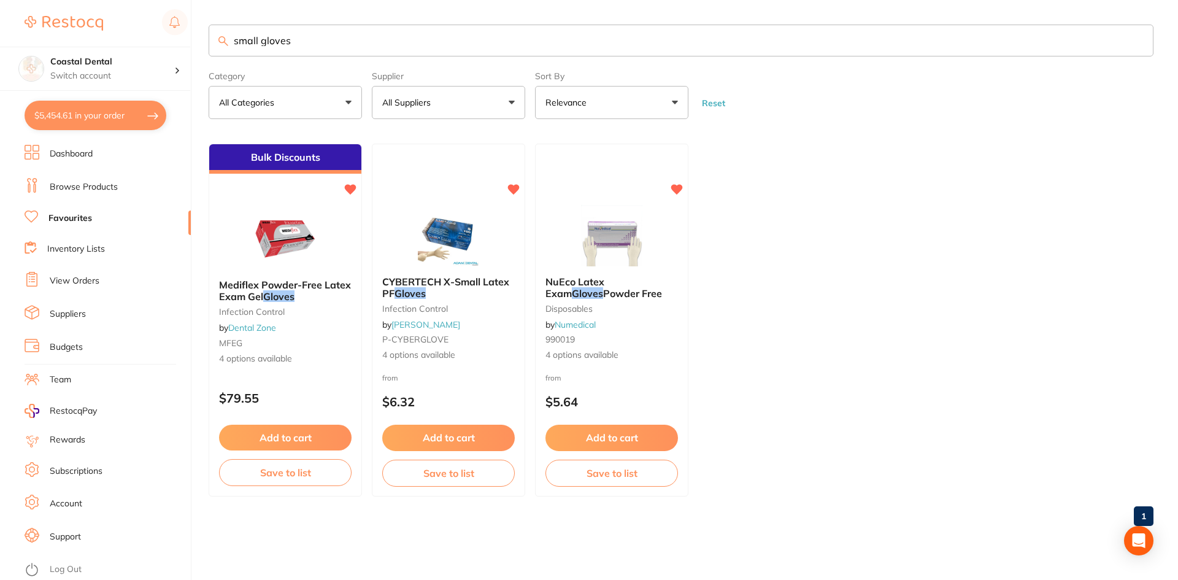
drag, startPoint x: 376, startPoint y: 44, endPoint x: 18, endPoint y: 12, distance: 359.1
click at [18, 6] on div "$5,454.61 Coastal Dental Switch account Coastal Dental Dental Sanctuary [GEOGRA…" at bounding box center [589, 290] width 1178 height 580
click at [408, 102] on p "All Suppliers" at bounding box center [408, 102] width 53 height 12
click at [409, 101] on p "All Suppliers" at bounding box center [408, 102] width 53 height 12
click at [498, 101] on button "All Suppliers" at bounding box center [448, 102] width 153 height 33
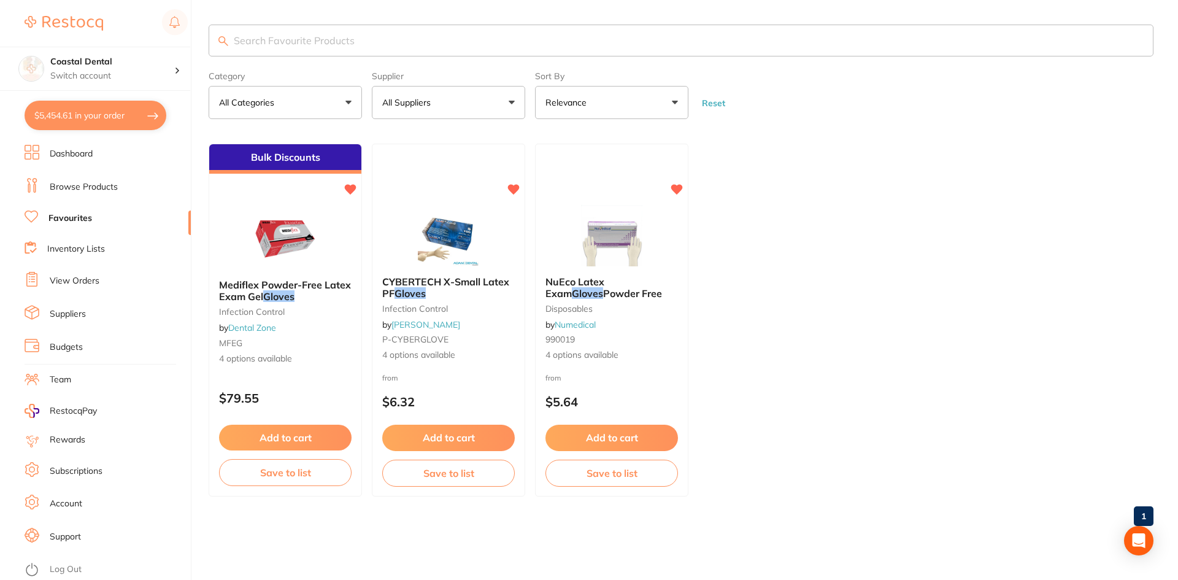
click at [509, 110] on button "All Suppliers" at bounding box center [448, 102] width 153 height 33
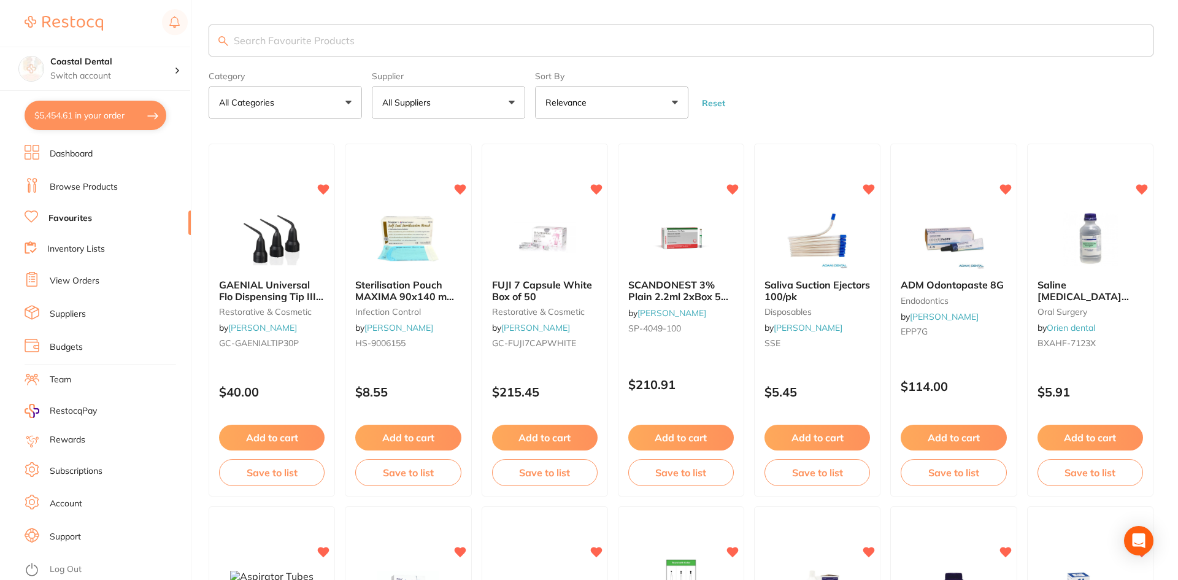
click at [88, 221] on link "Favourites" at bounding box center [70, 218] width 44 height 12
click at [475, 105] on button "All Suppliers" at bounding box center [448, 102] width 153 height 33
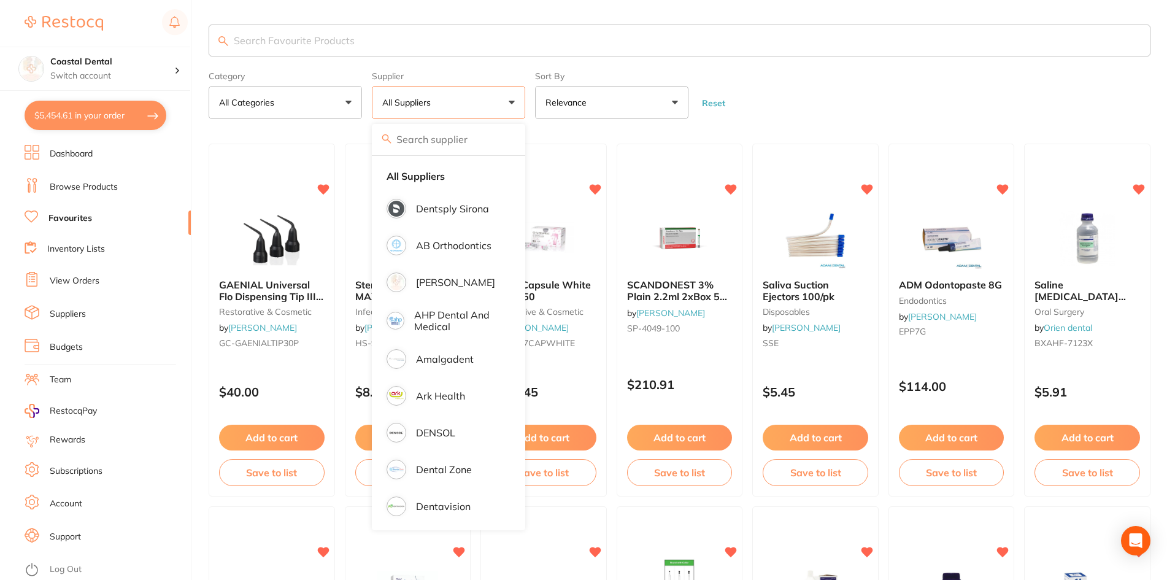
click at [507, 102] on button "All Suppliers" at bounding box center [448, 102] width 153 height 33
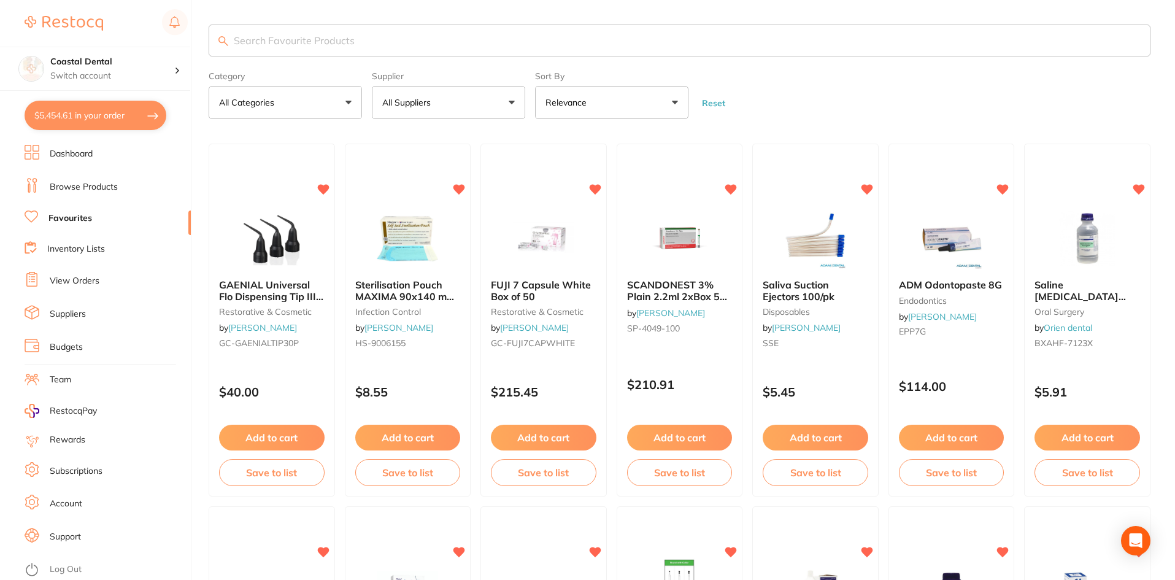
click at [507, 102] on button "All Suppliers" at bounding box center [448, 102] width 153 height 33
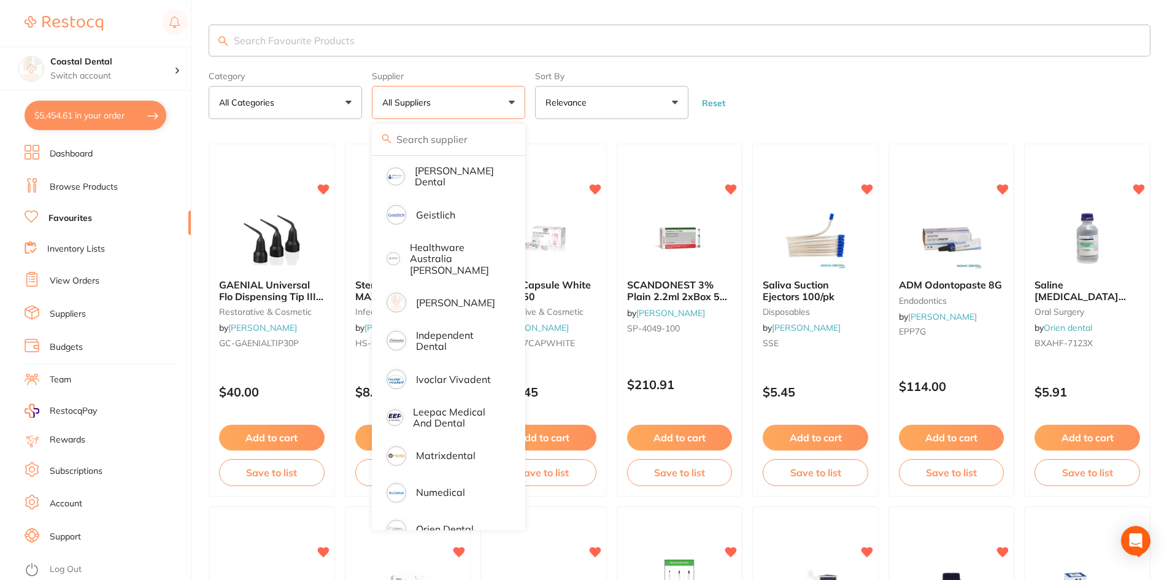
scroll to position [420, 0]
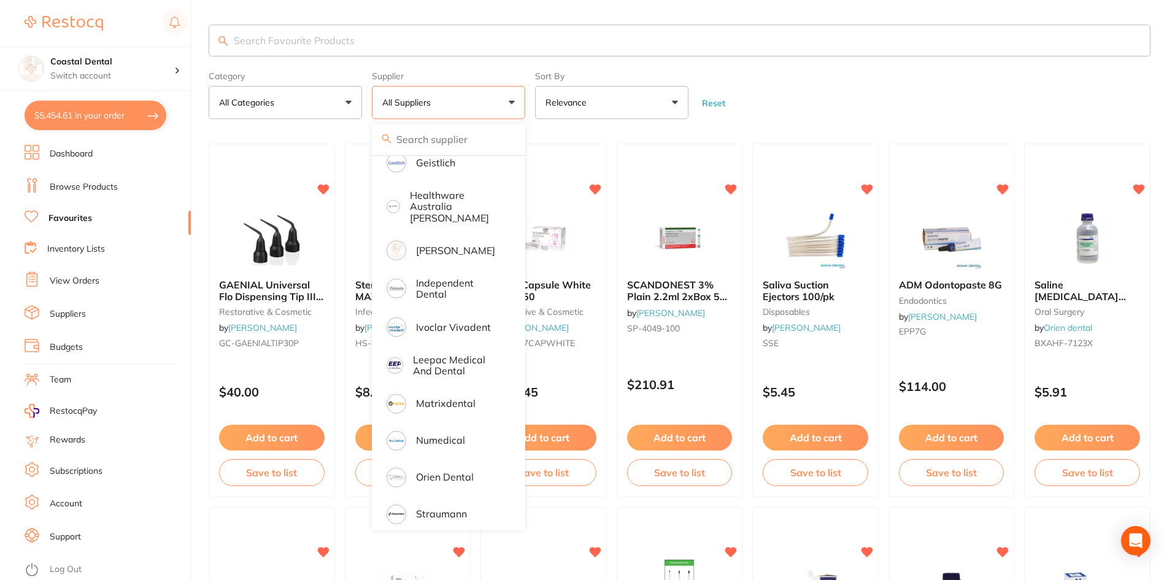
click at [779, 69] on form "Category All Categories All Categories anaesthetic articulating burs Burs CAD/C…" at bounding box center [680, 92] width 942 height 53
